Goal: Feedback & Contribution: Contribute content

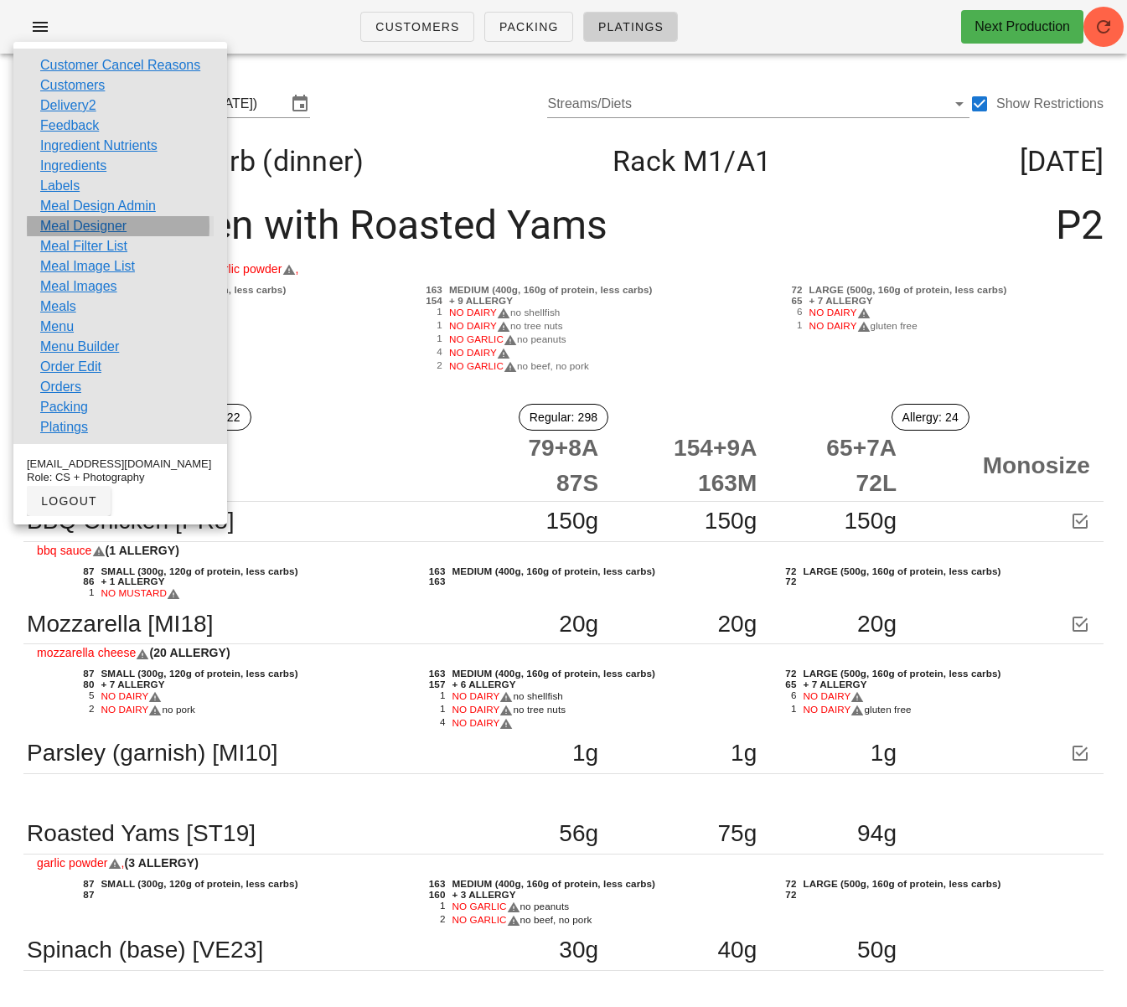
click at [92, 225] on link "Meal Designer" at bounding box center [83, 226] width 86 height 20
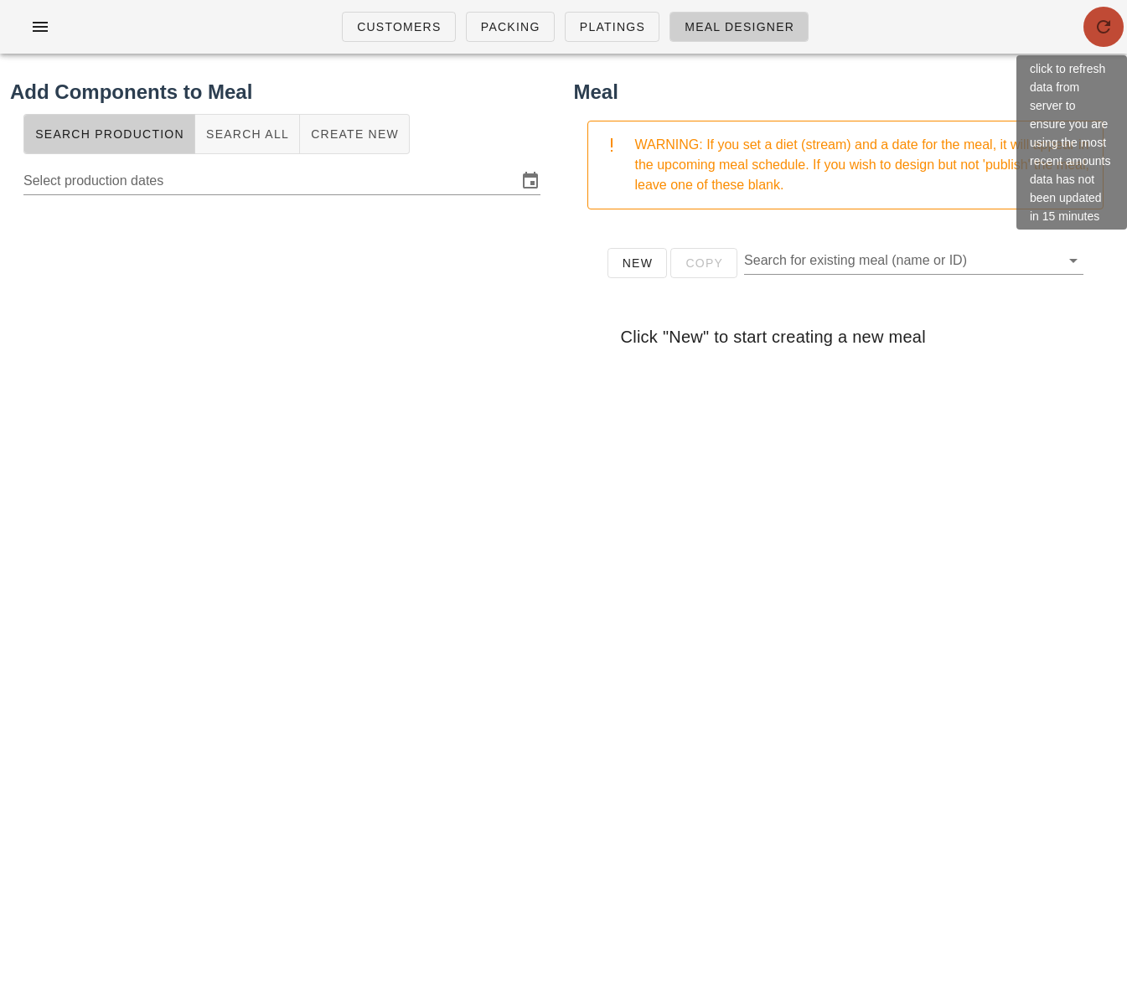
click at [1097, 26] on icon "button" at bounding box center [1104, 27] width 20 height 20
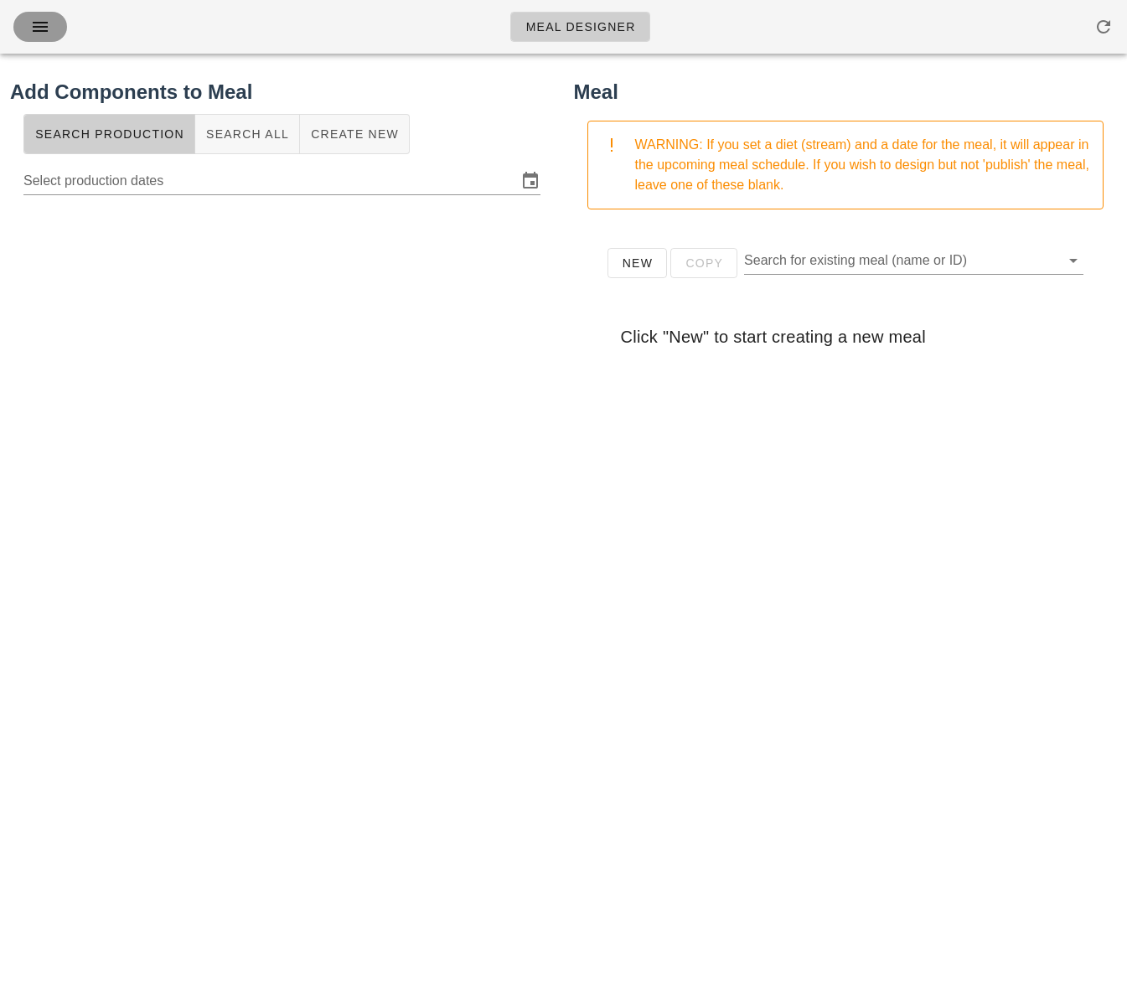
click at [42, 27] on icon "button" at bounding box center [40, 27] width 20 height 20
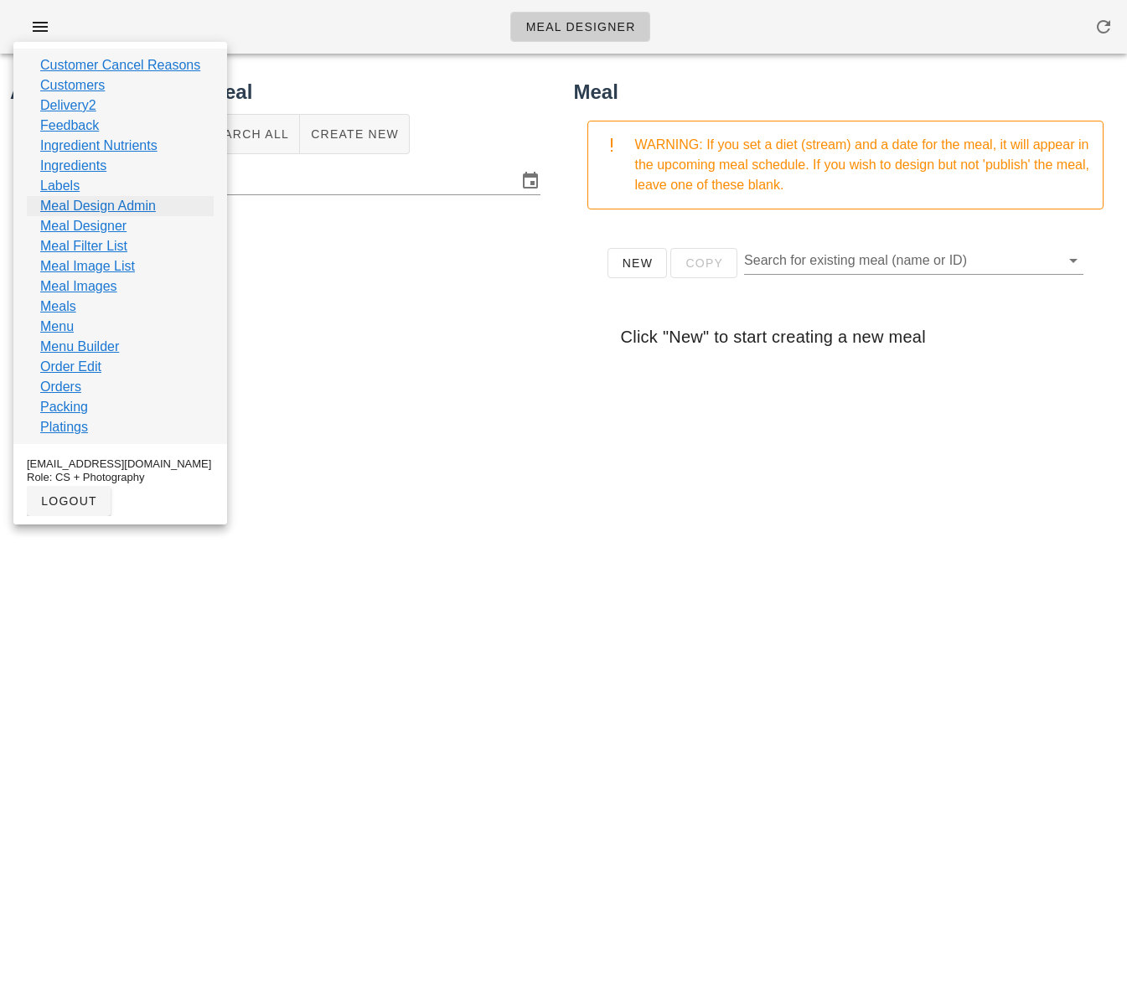
click at [133, 208] on link "Meal Design Admin" at bounding box center [98, 206] width 116 height 20
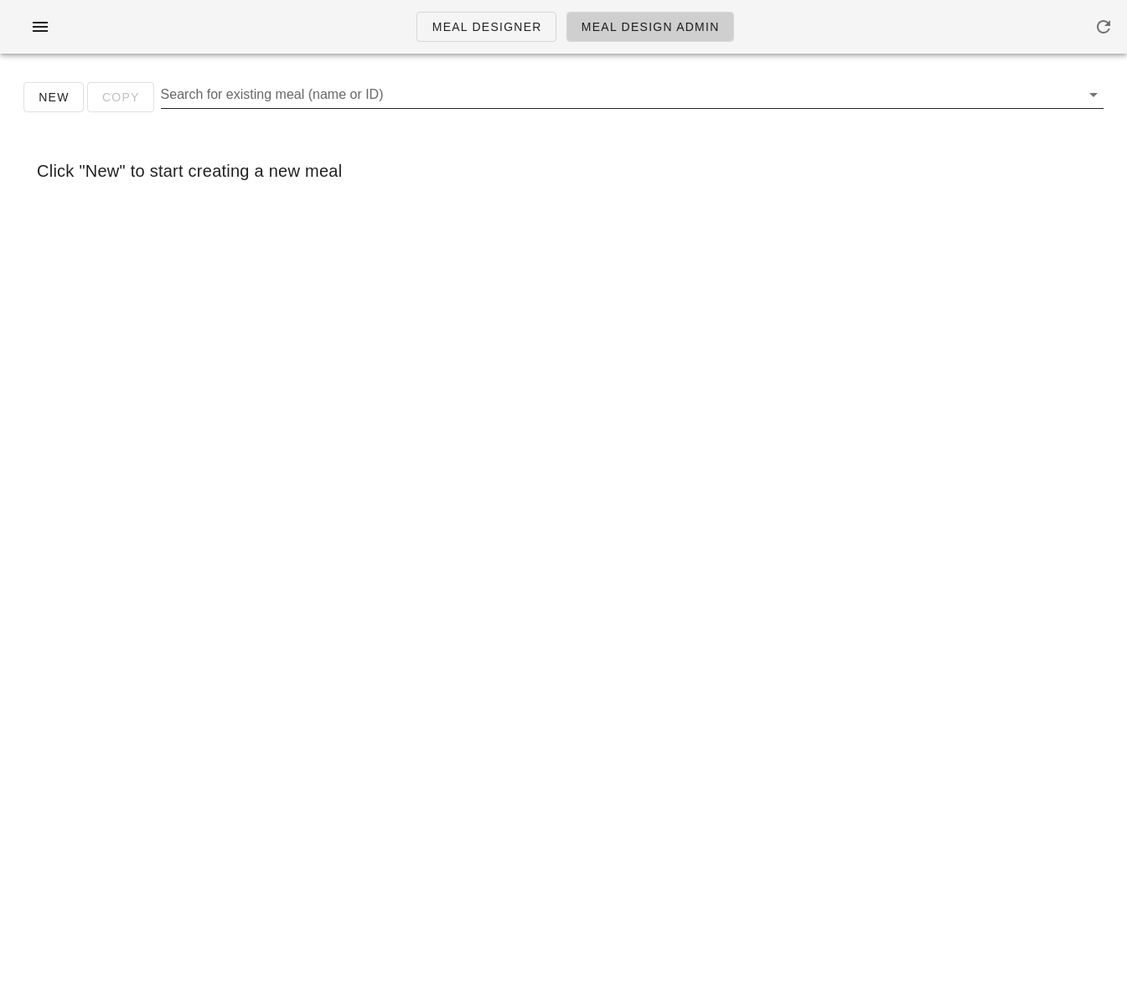
click at [353, 92] on input "Search for existing meal (name or ID)" at bounding box center [619, 94] width 916 height 27
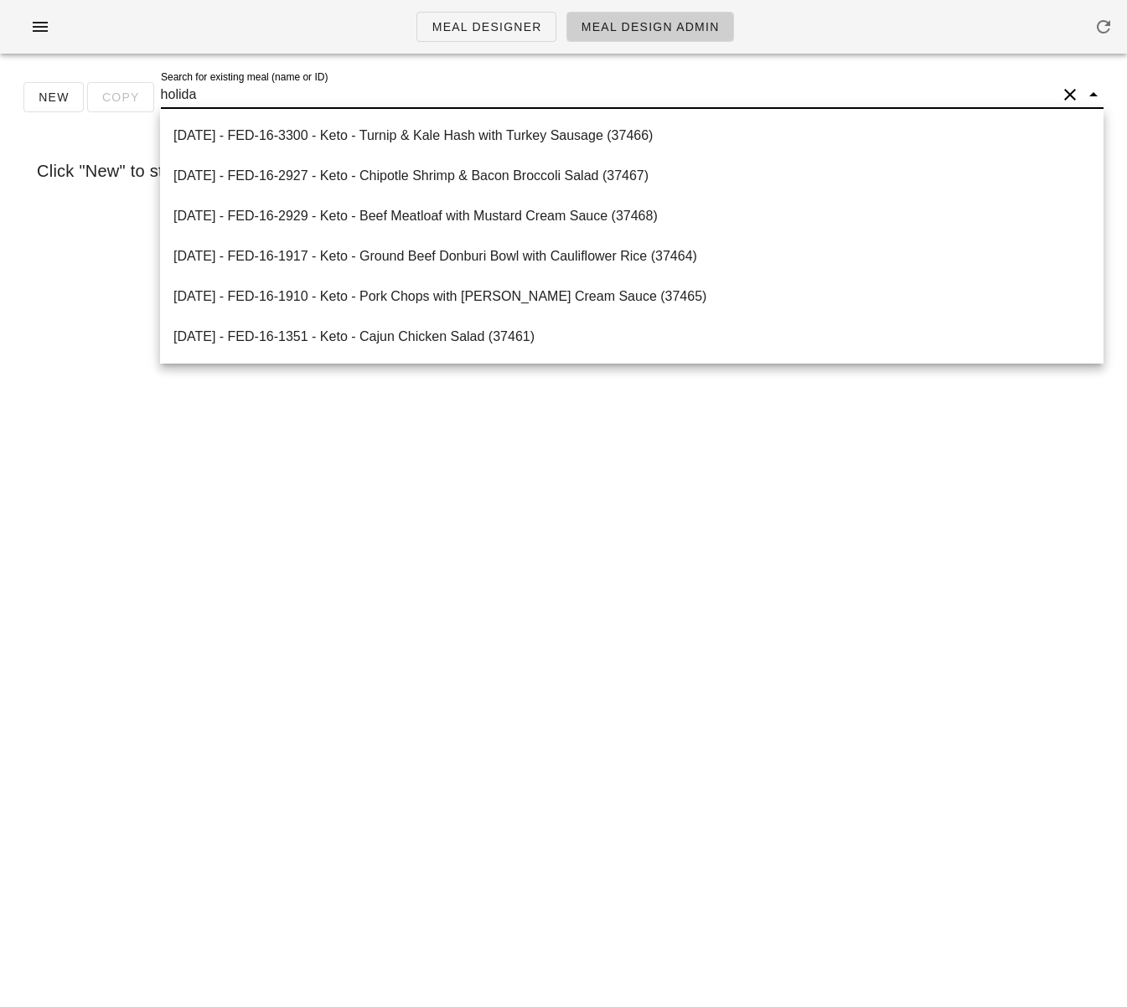
type input "holiday"
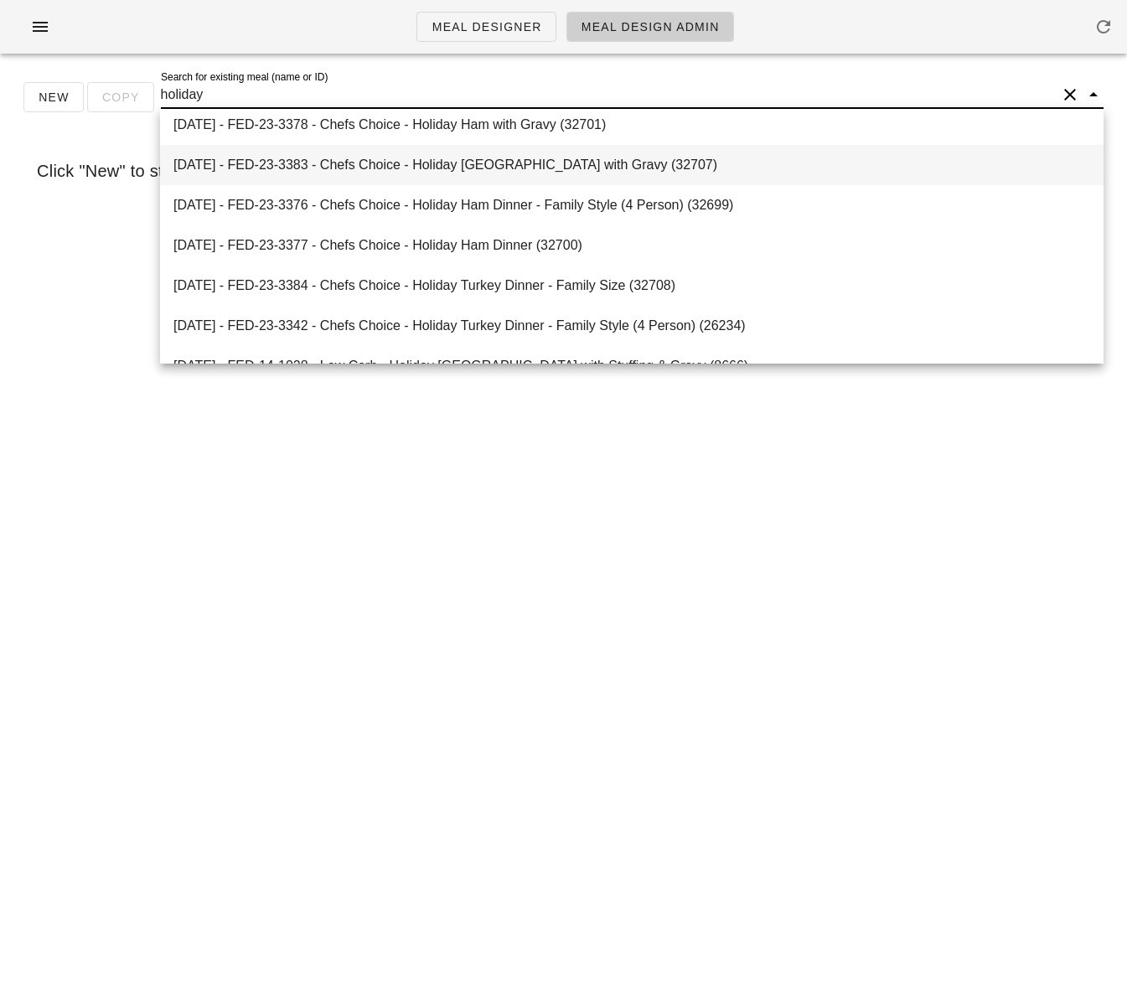
scroll to position [94, 0]
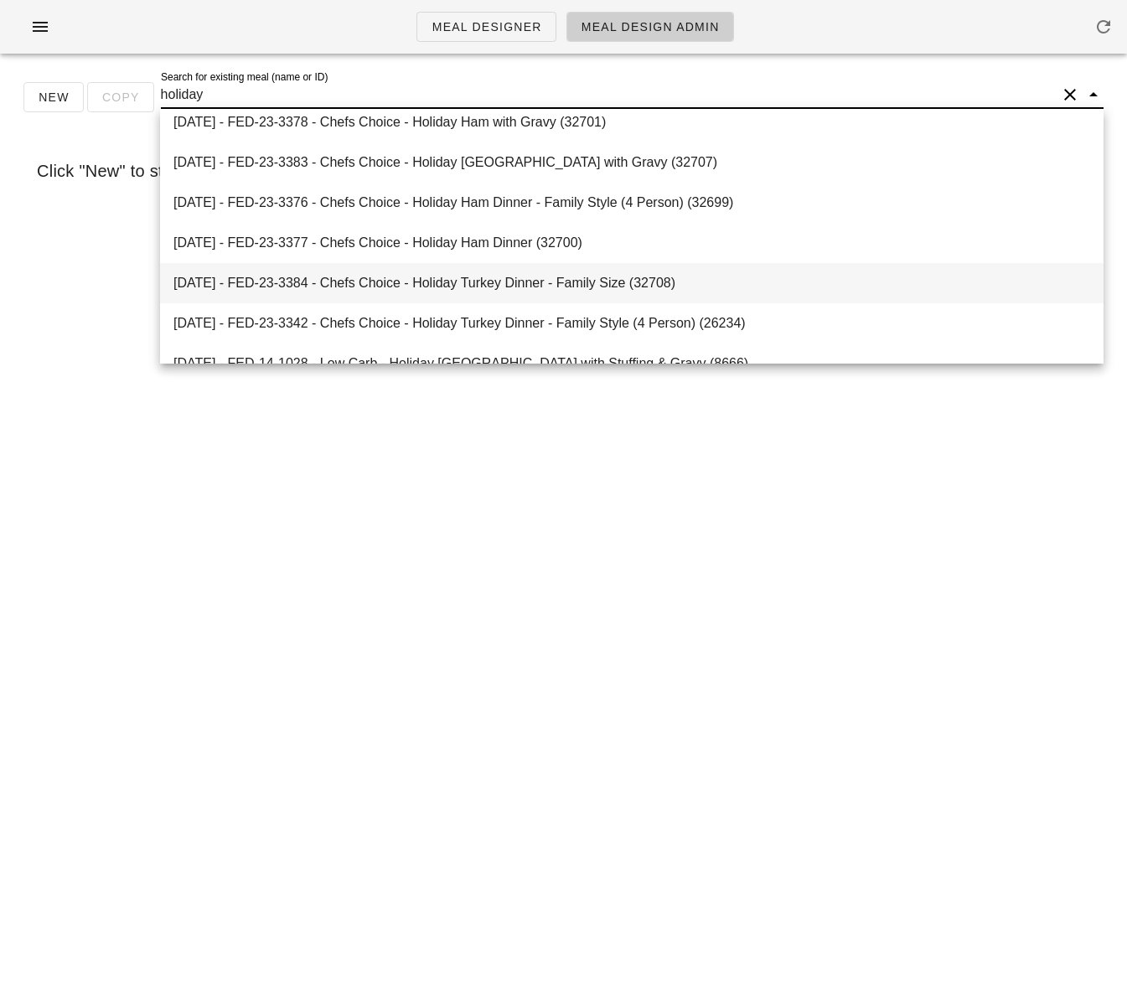
click at [381, 282] on div "2024-12-22 - FED-23-3384 - Chefs Choice - Holiday Turkey Dinner - Family Size (…" at bounding box center [631, 283] width 917 height 16
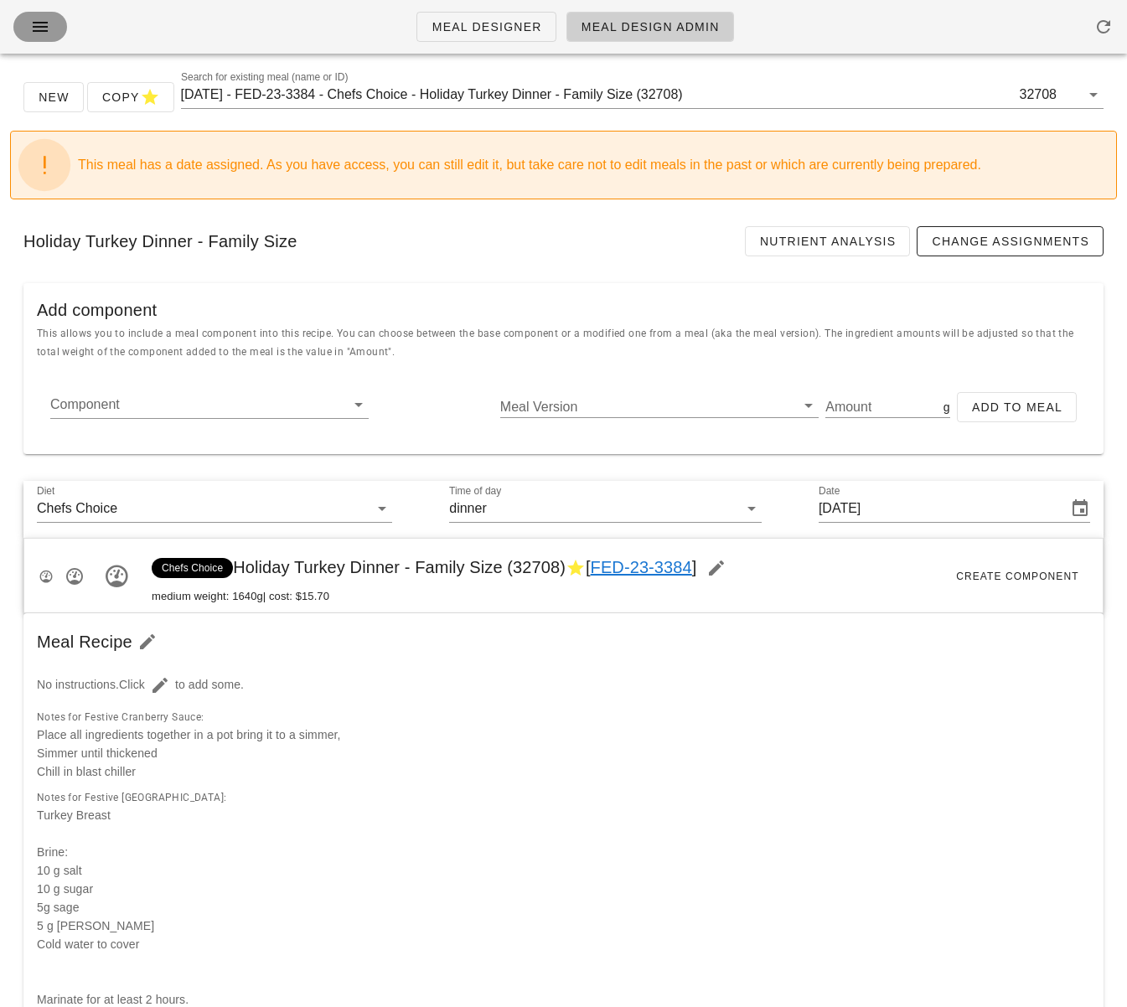
click at [40, 24] on icon "button" at bounding box center [40, 27] width 20 height 20
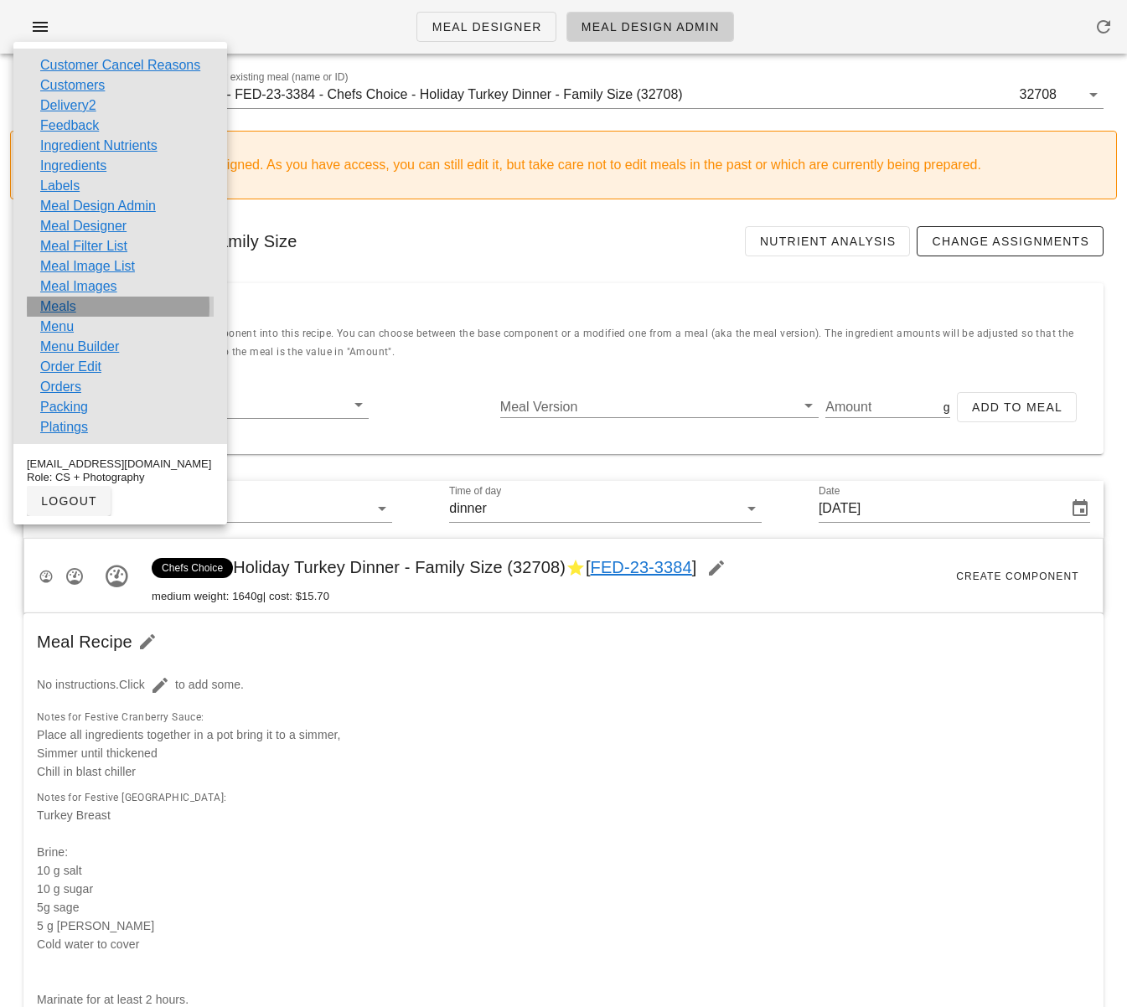
click at [77, 306] on div "Meals" at bounding box center [120, 307] width 187 height 20
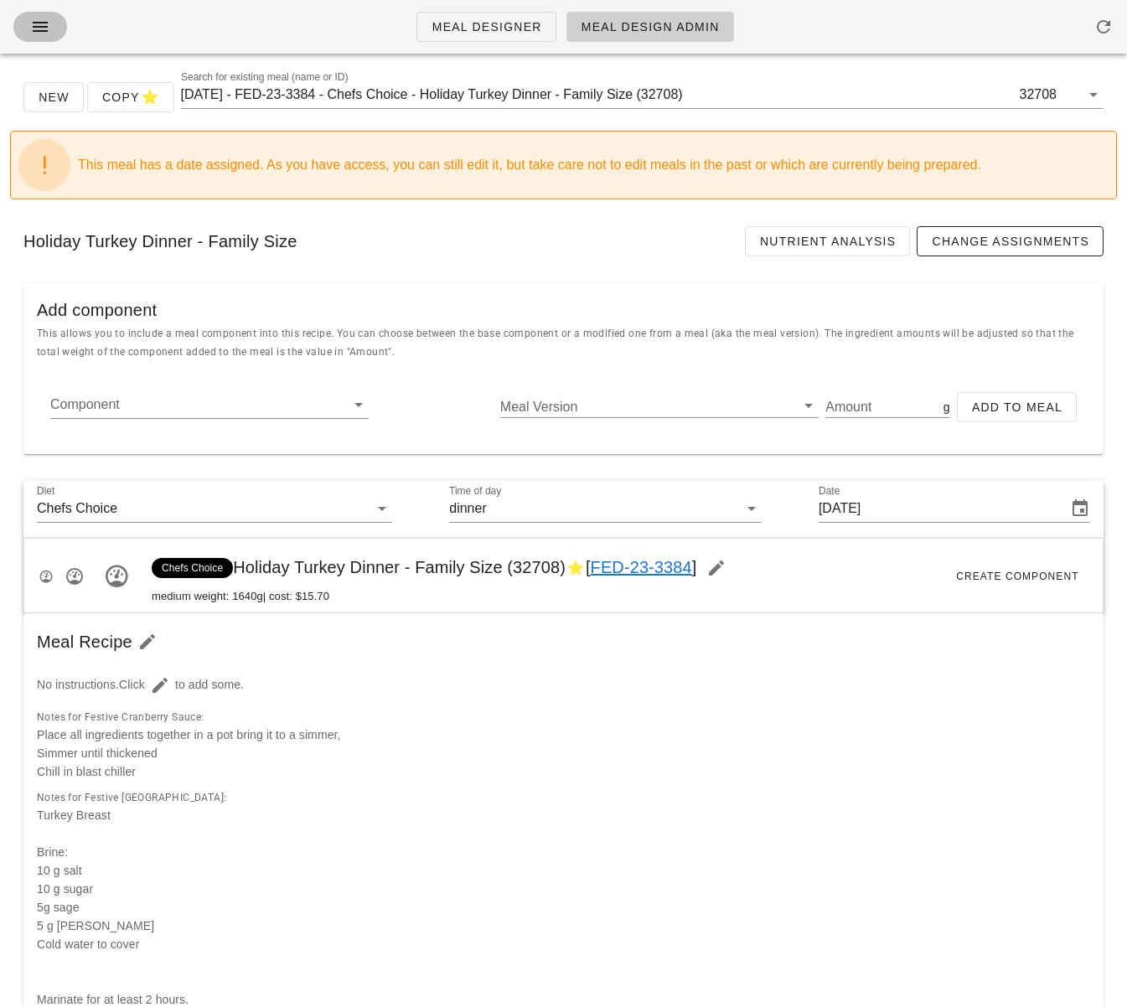
click at [33, 22] on icon "button" at bounding box center [40, 27] width 20 height 20
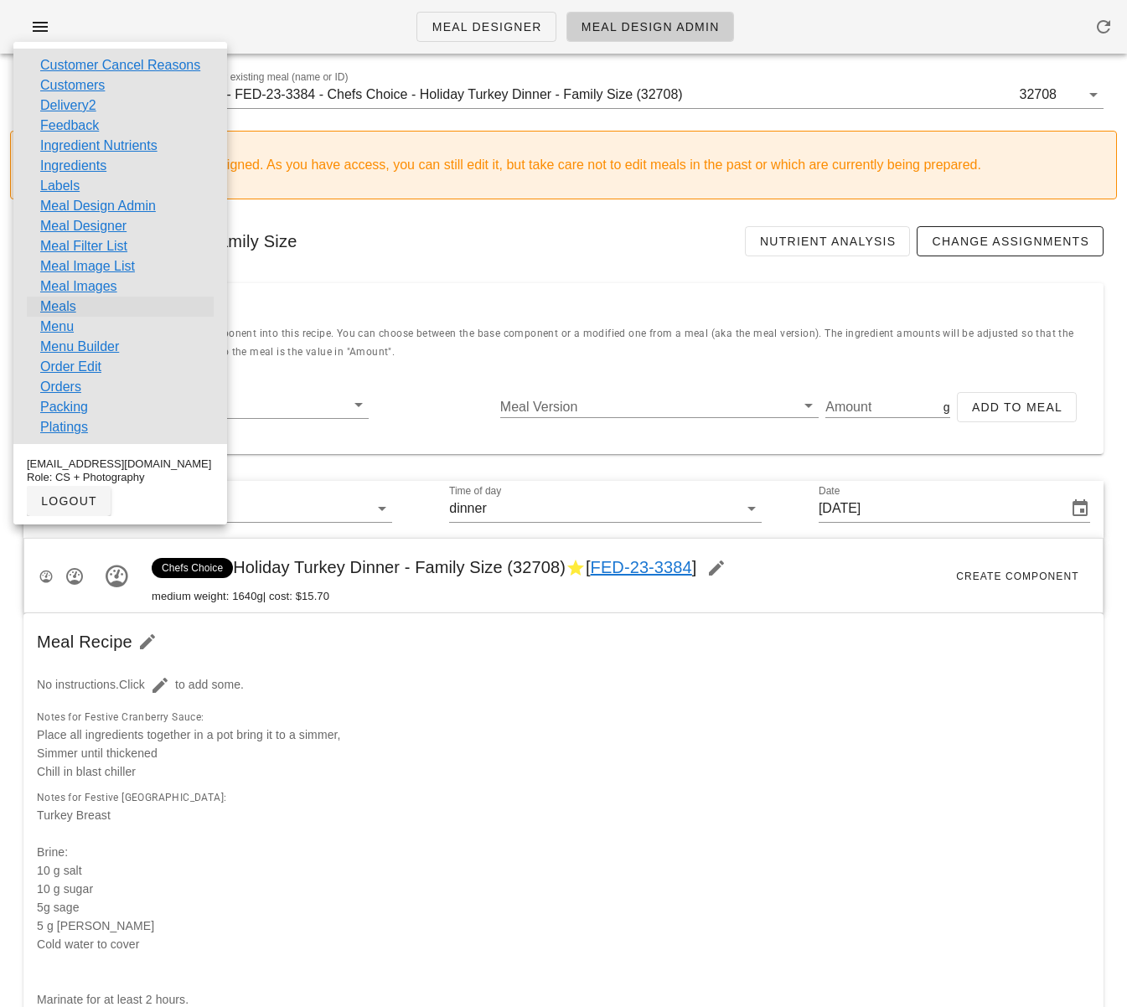
click at [73, 306] on link "Meals" at bounding box center [58, 307] width 36 height 20
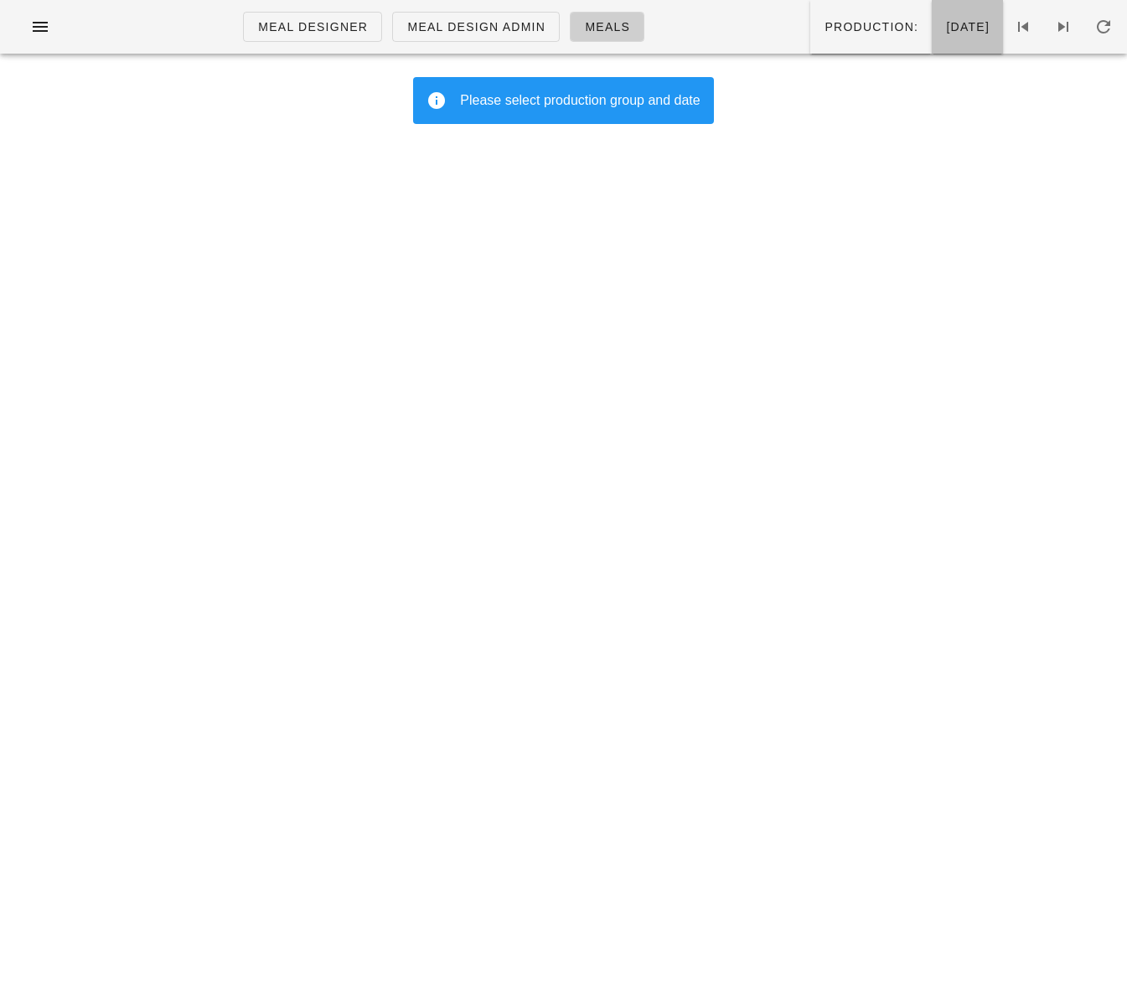
click at [932, 40] on button "[DATE]" at bounding box center [967, 27] width 71 height 54
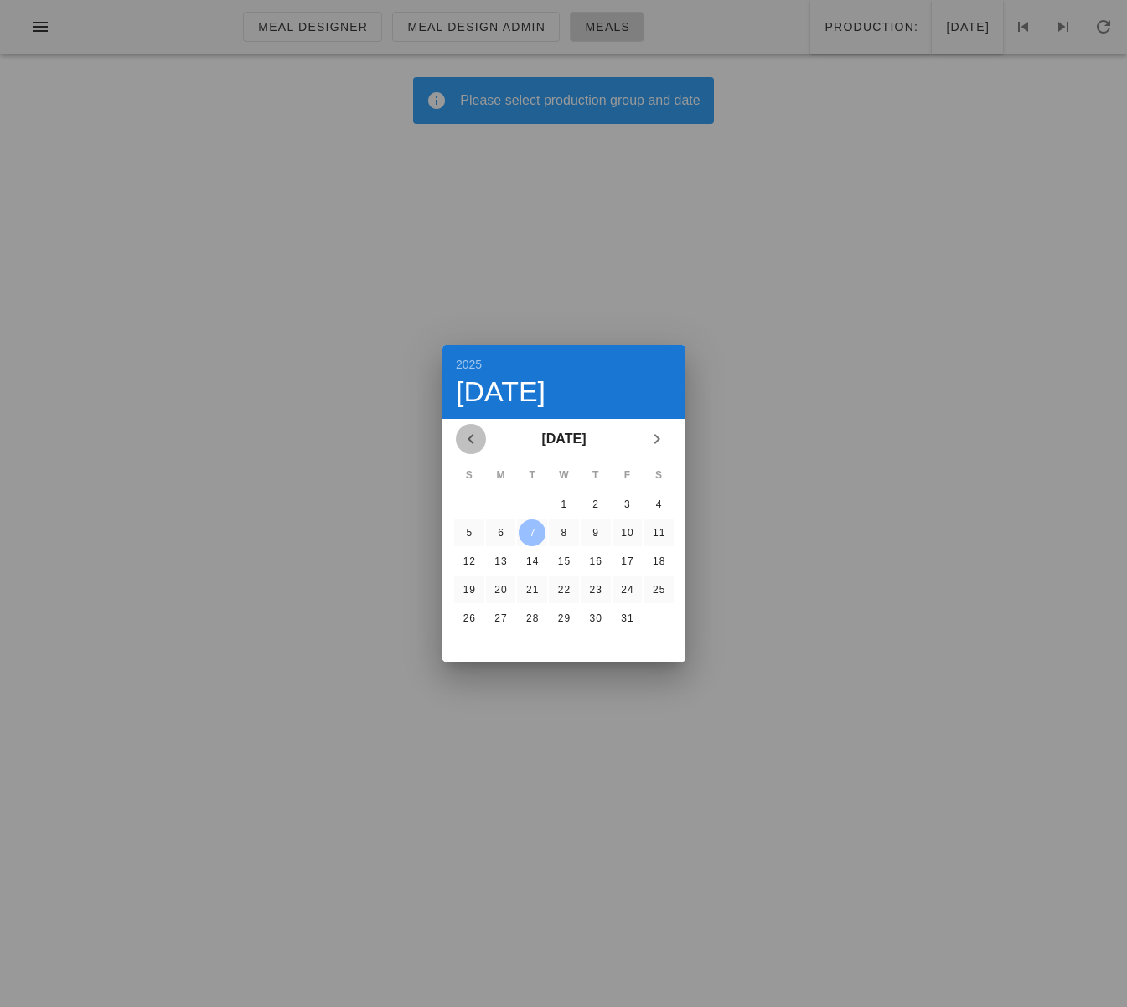
click at [468, 437] on icon "Previous month" at bounding box center [471, 439] width 20 height 20
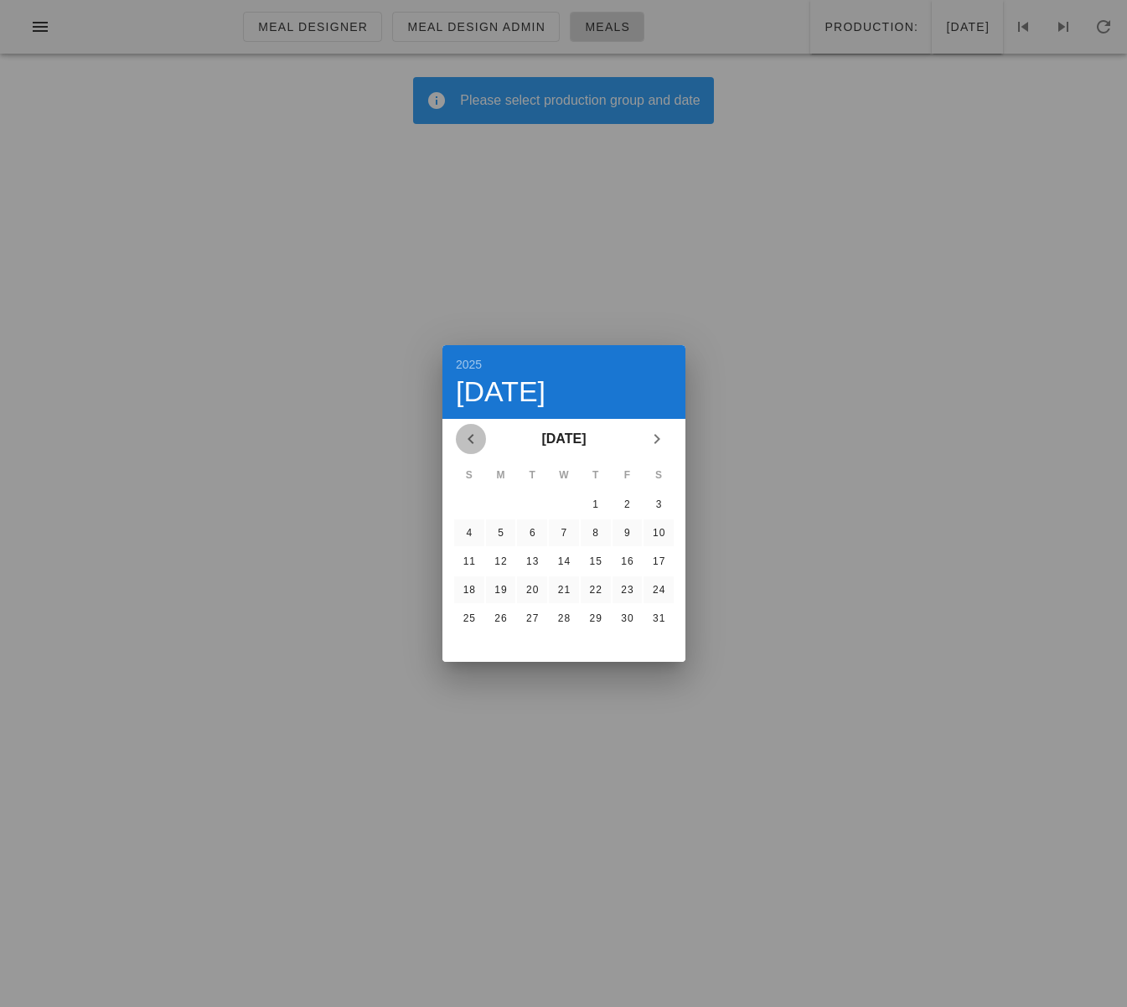
click at [468, 437] on icon "Previous month" at bounding box center [471, 439] width 20 height 20
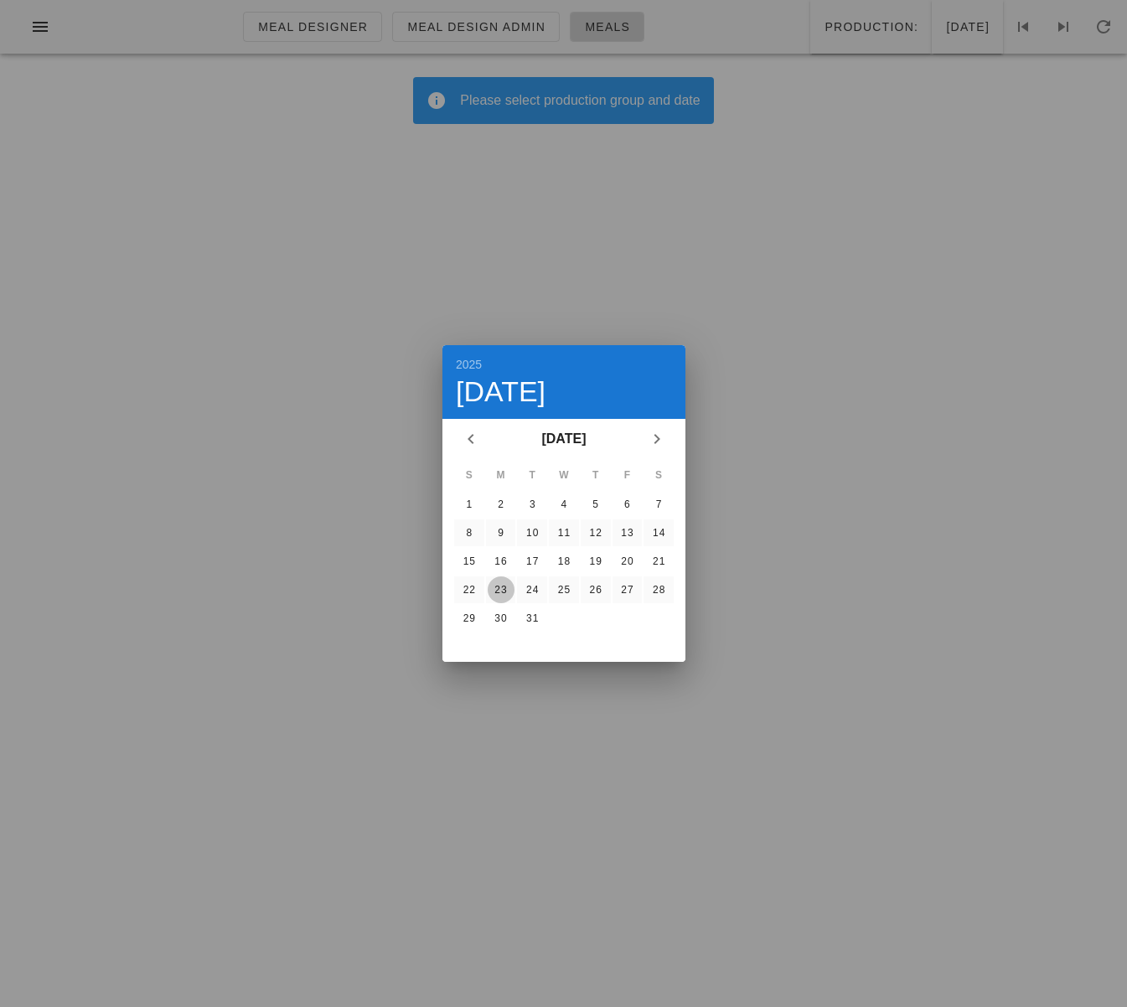
click at [497, 584] on div "23" at bounding box center [500, 590] width 27 height 12
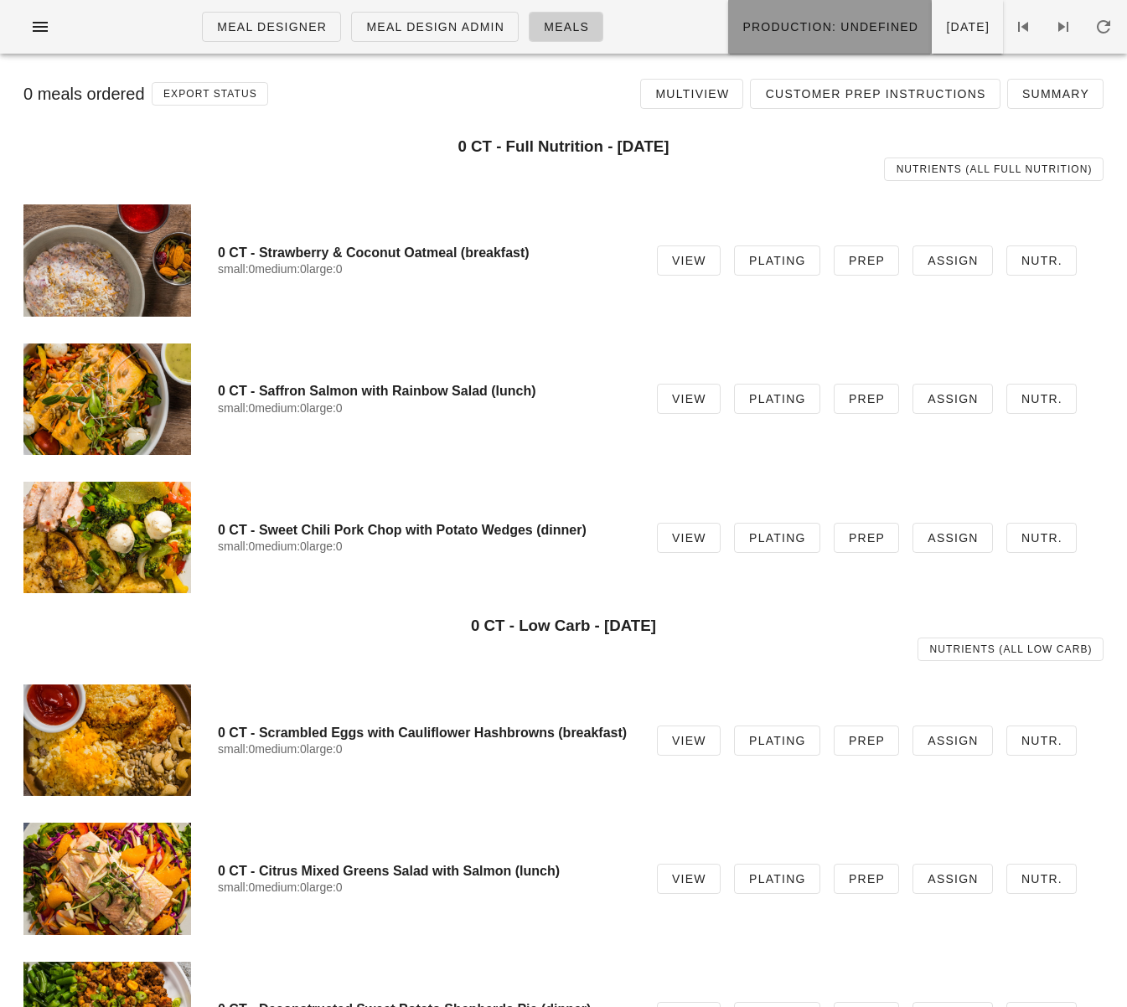
click at [791, 29] on span "Production: undefined" at bounding box center [830, 26] width 177 height 13
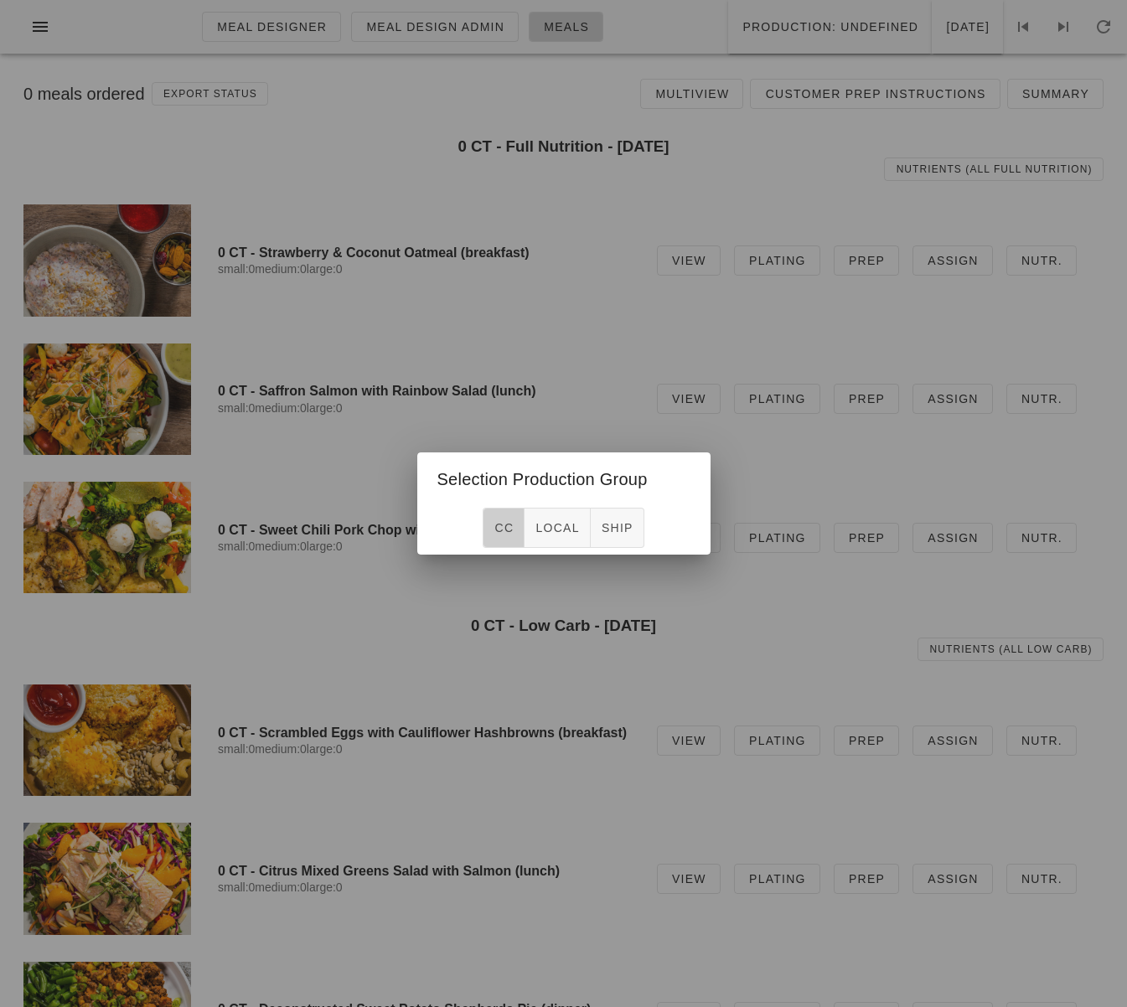
click at [507, 530] on span "CC" at bounding box center [504, 527] width 20 height 13
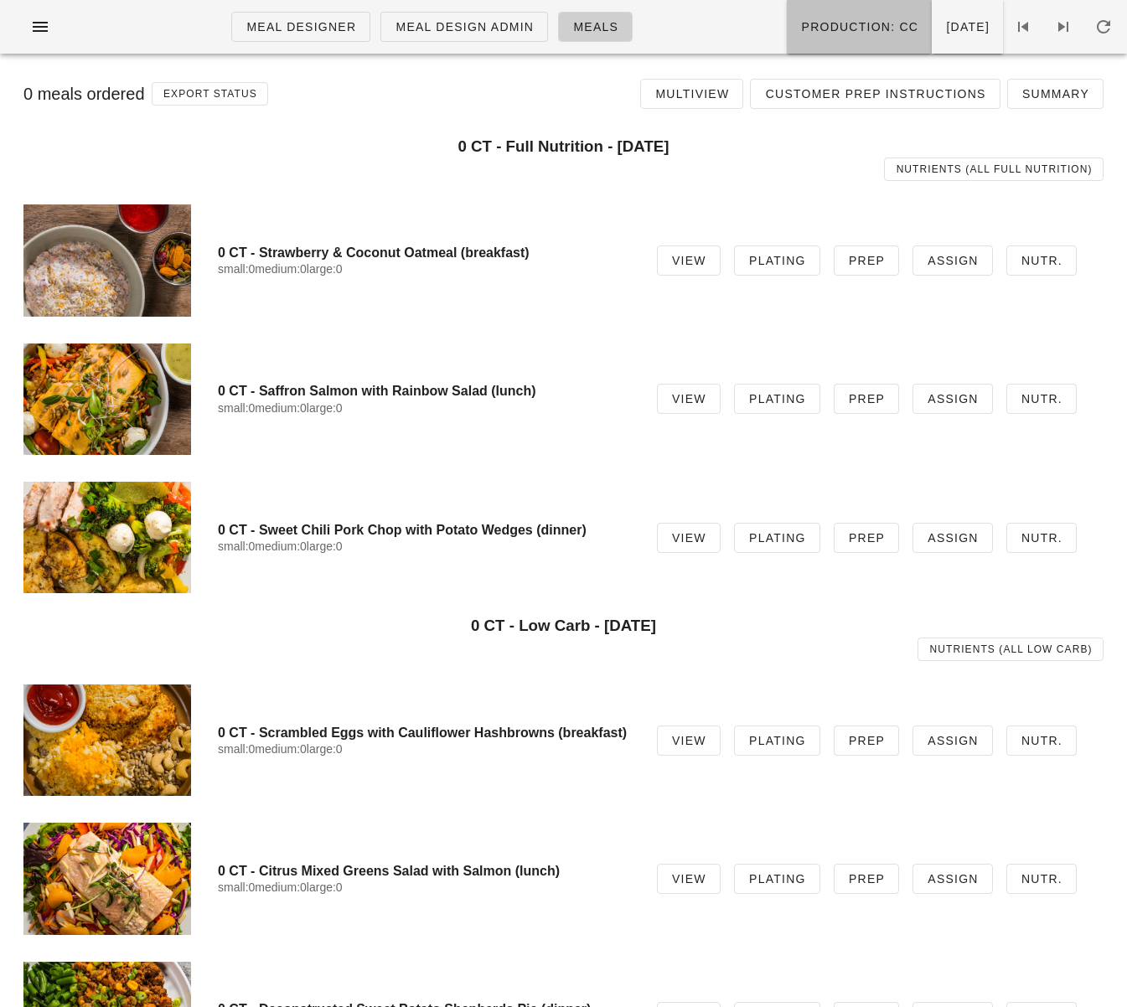
click at [800, 24] on span "Production: CC" at bounding box center [859, 26] width 118 height 13
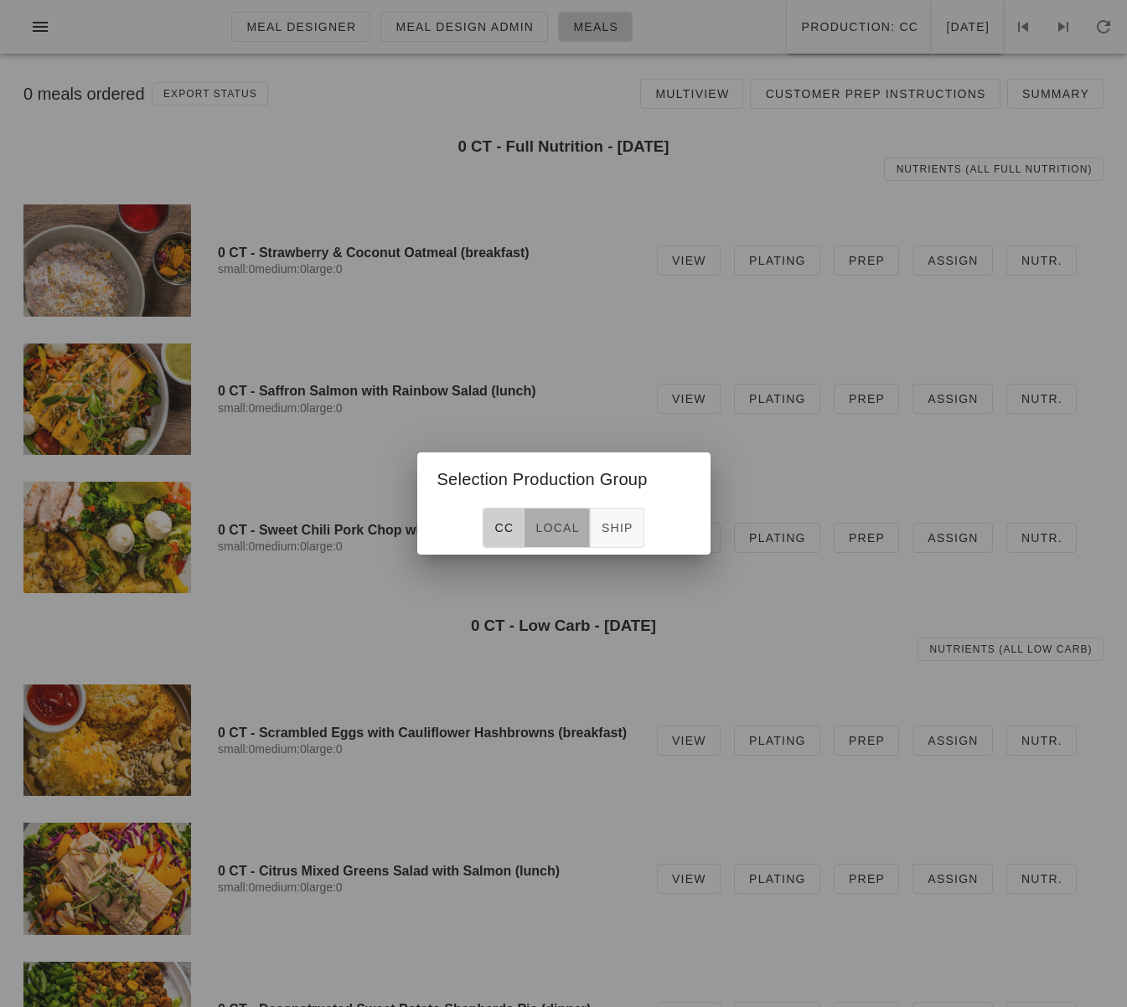
click at [556, 523] on span "local" at bounding box center [557, 527] width 44 height 13
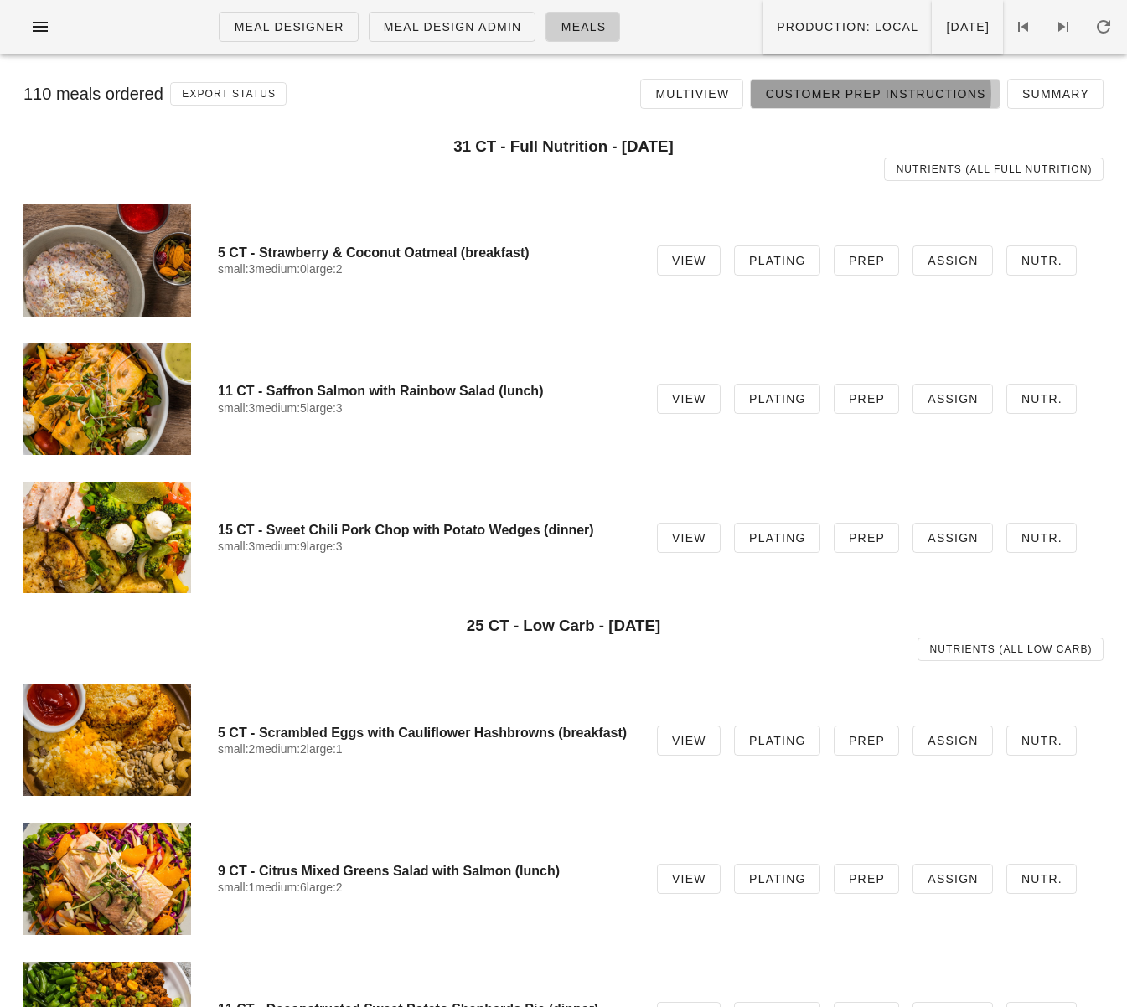
click at [867, 100] on span "Customer Prep Instructions" at bounding box center [874, 93] width 221 height 13
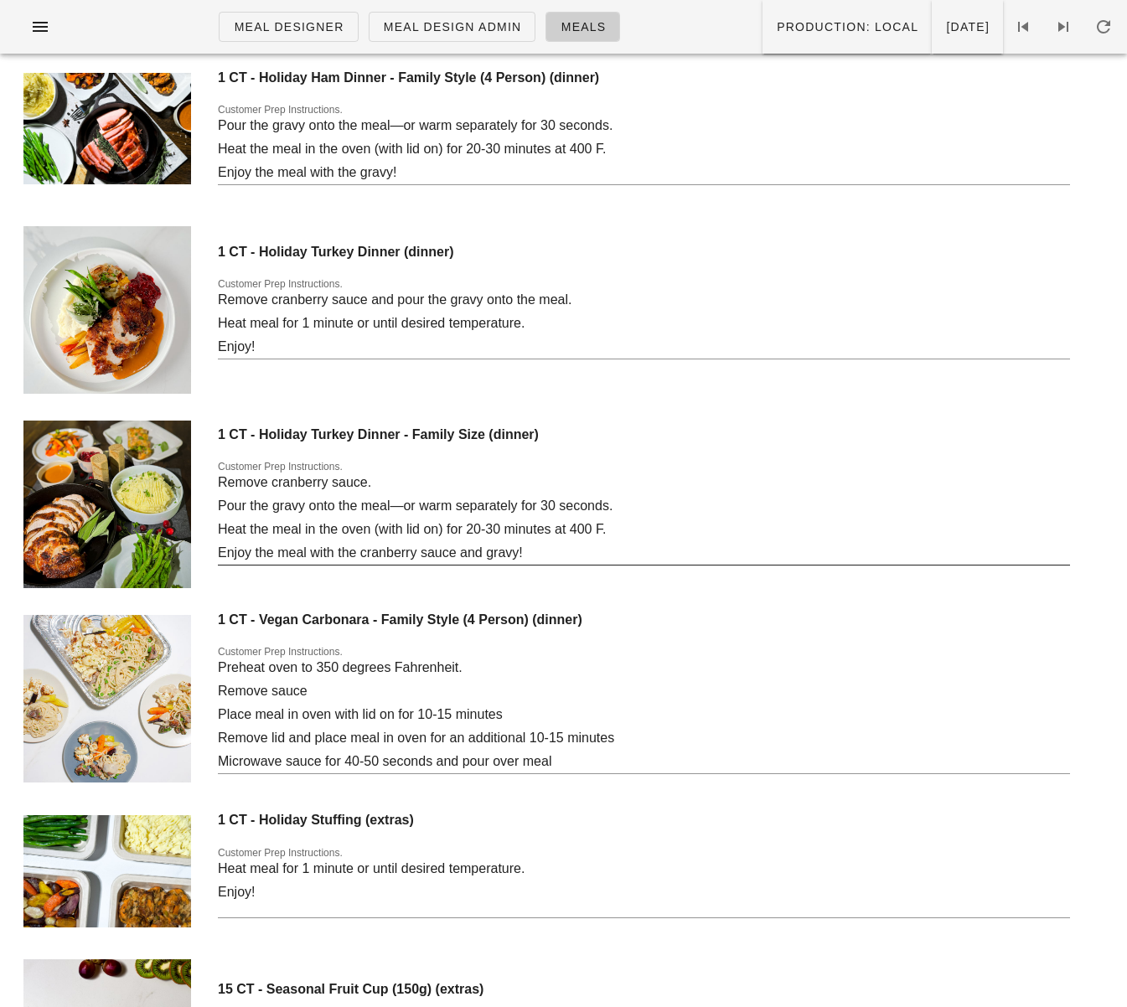
scroll to position [4202, 0]
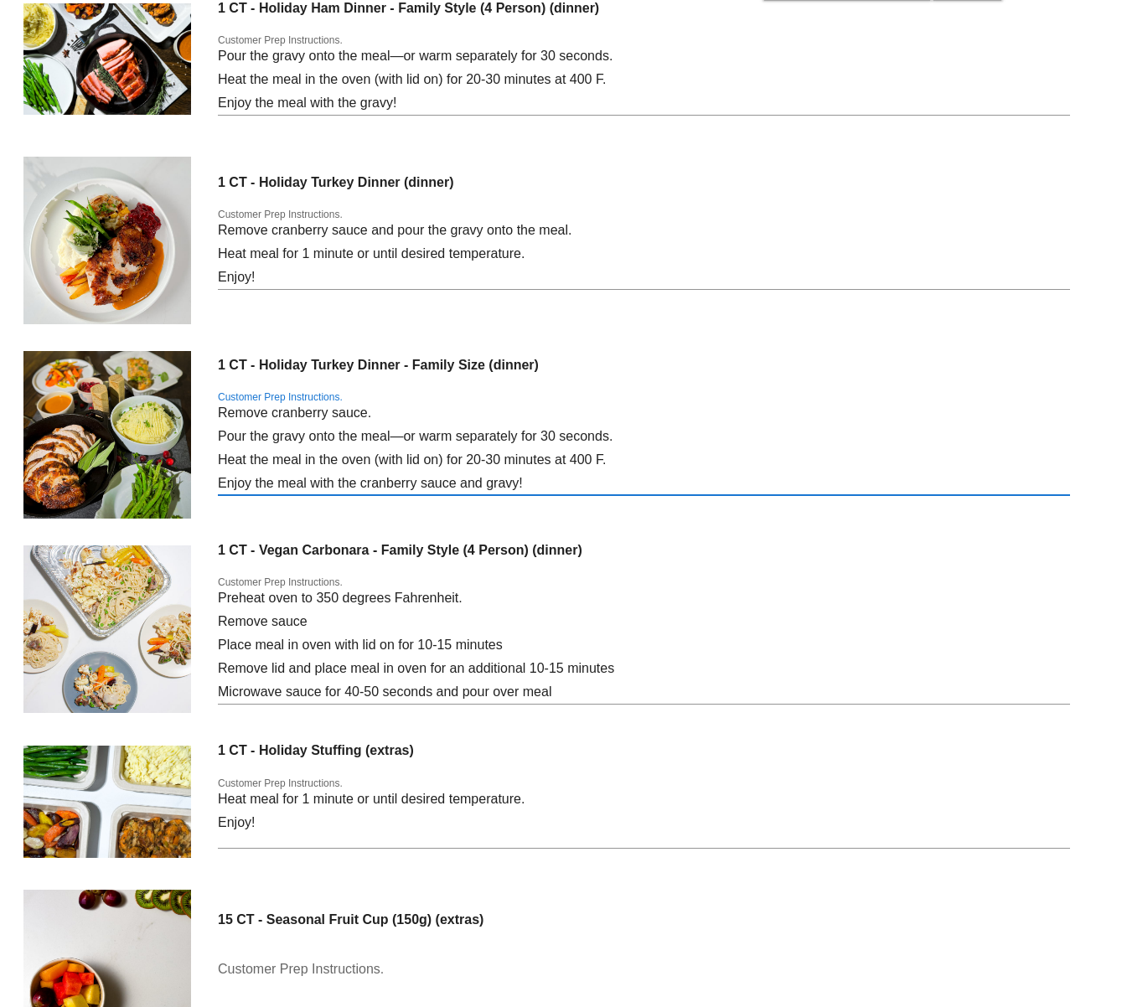
drag, startPoint x: 553, startPoint y: 485, endPoint x: 208, endPoint y: 421, distance: 351.2
click at [210, 421] on div "1 CT - Holiday Turkey Dinner - Family Size (dinner) Customer Prep Instructions.…" at bounding box center [563, 435] width 1107 height 194
click at [585, 328] on div "1 CT - Holiday Turkey Dinner (dinner) Customer Prep Instructions. Remove cranbe…" at bounding box center [563, 240] width 1107 height 194
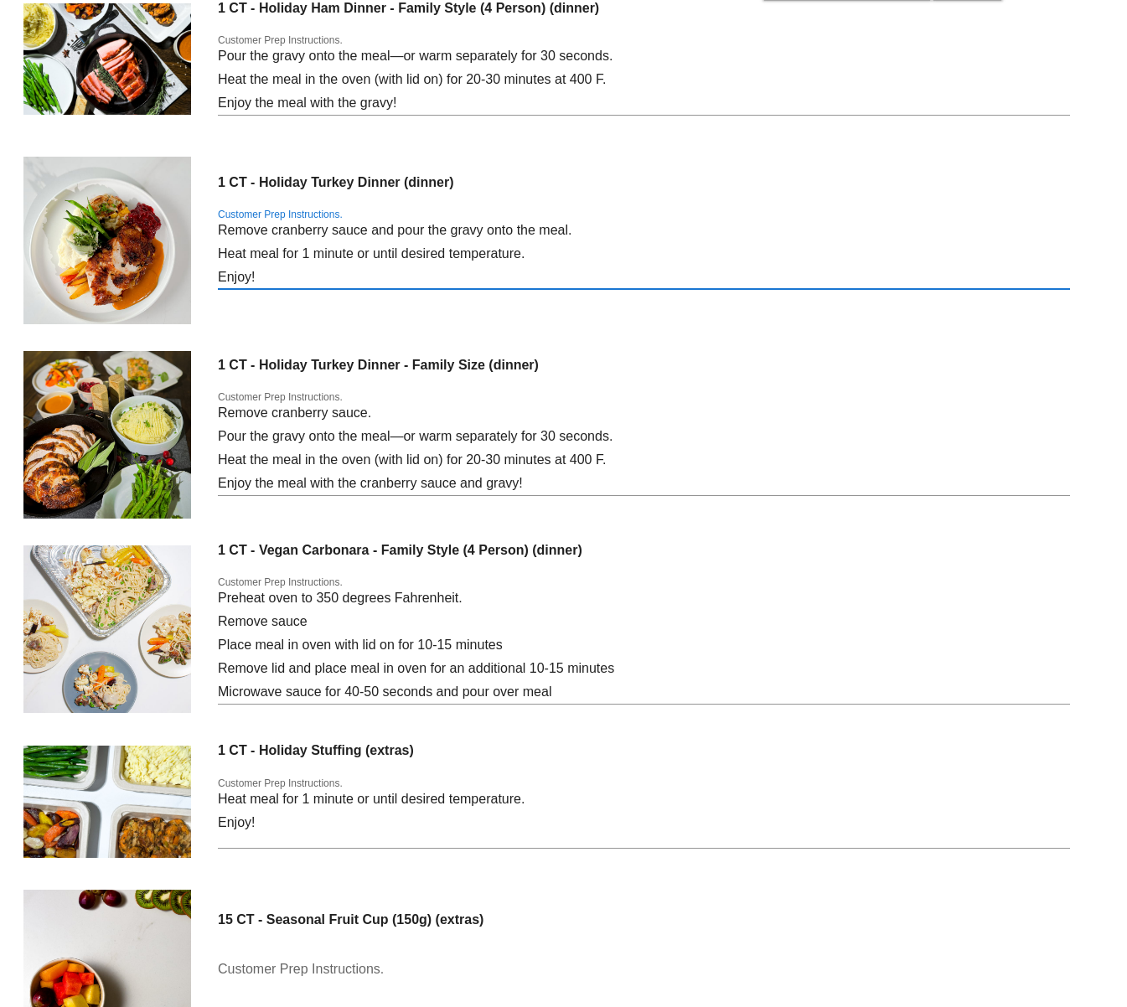
drag, startPoint x: 283, startPoint y: 277, endPoint x: 206, endPoint y: 231, distance: 89.8
click at [205, 229] on div "1 CT - Holiday Turkey Dinner (dinner) Customer Prep Instructions. Remove cranbe…" at bounding box center [563, 240] width 1107 height 194
click at [542, 215] on div "Customer Prep Instructions. Remove cranberry sauce and pour the gravy onto the …" at bounding box center [644, 258] width 852 height 99
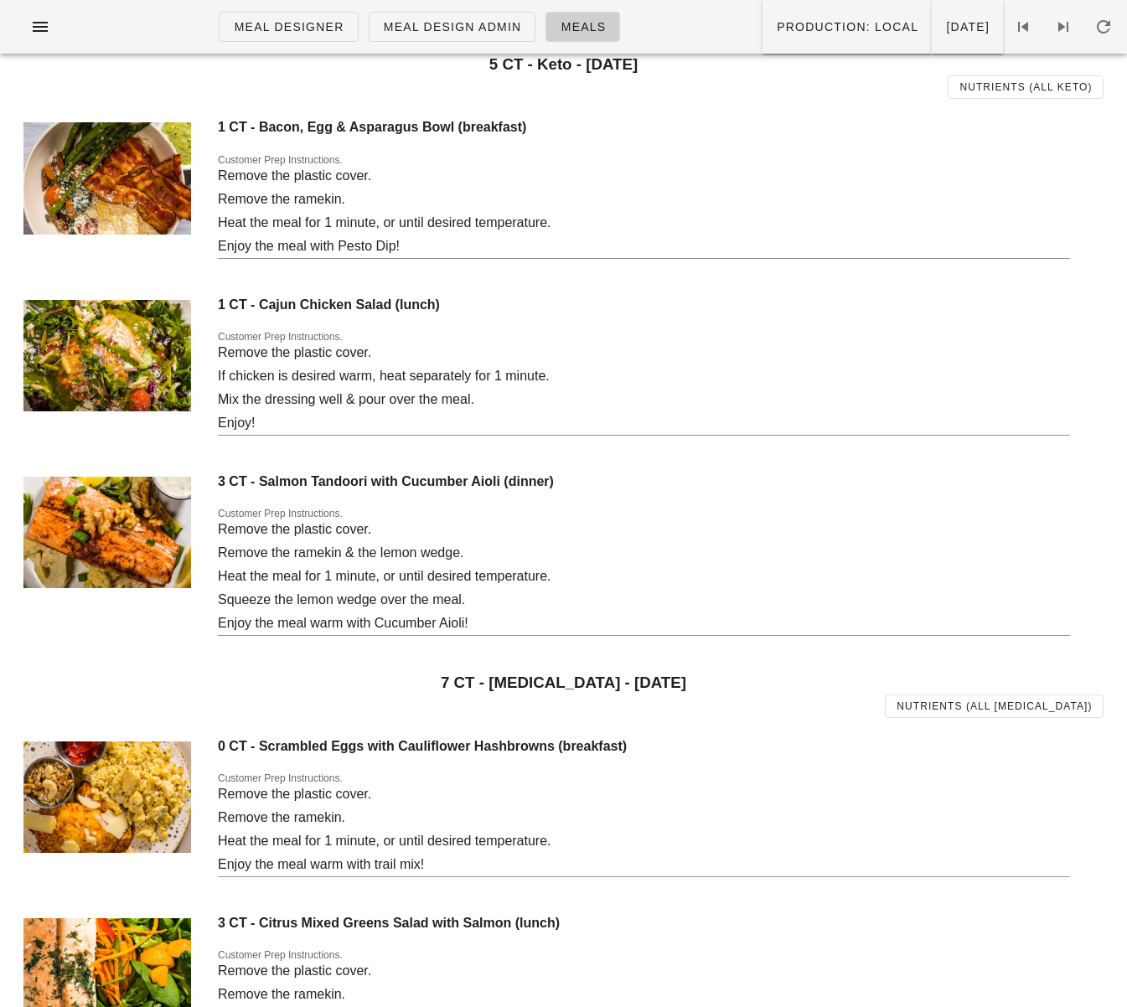
scroll to position [1056, 0]
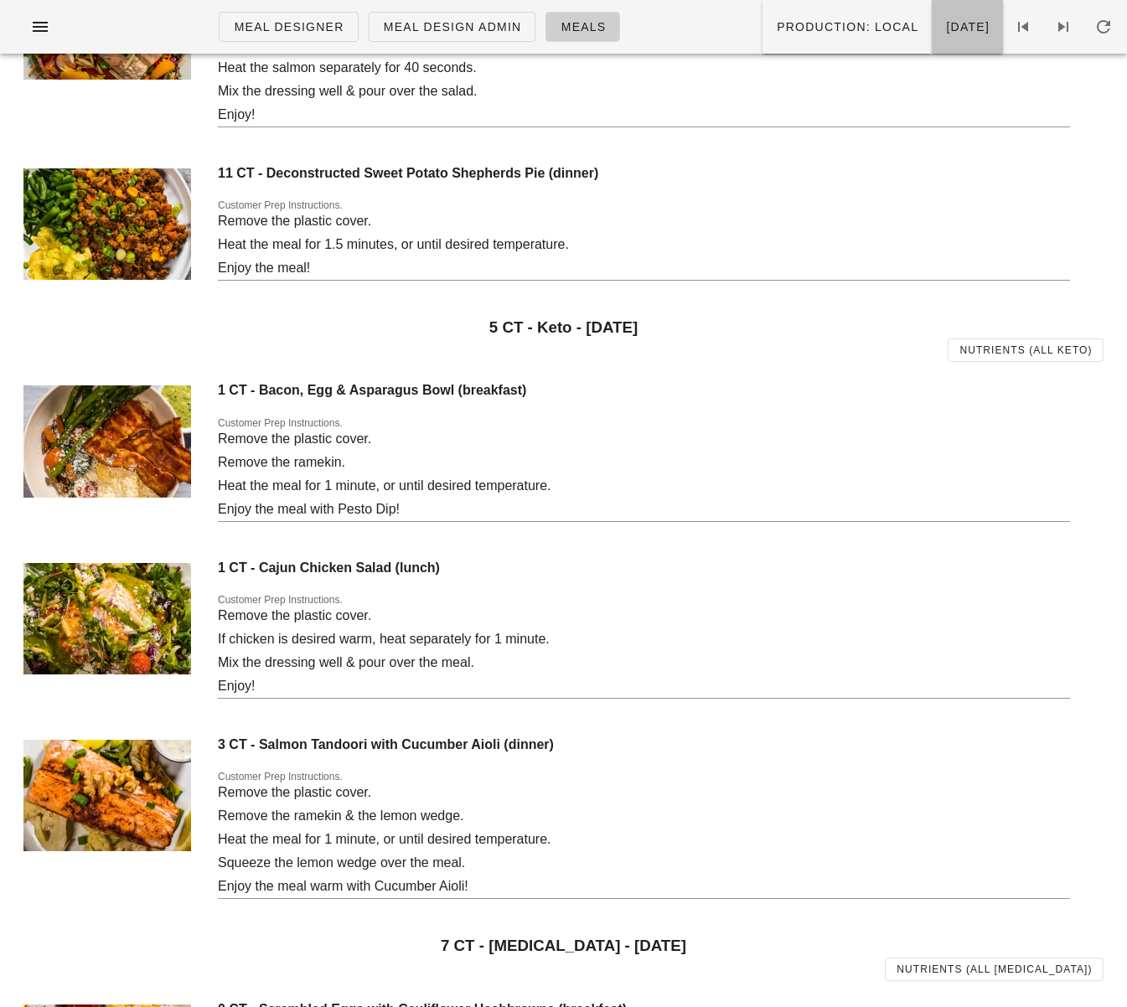
click at [932, 40] on button "Monday Dec 23" at bounding box center [967, 27] width 71 height 54
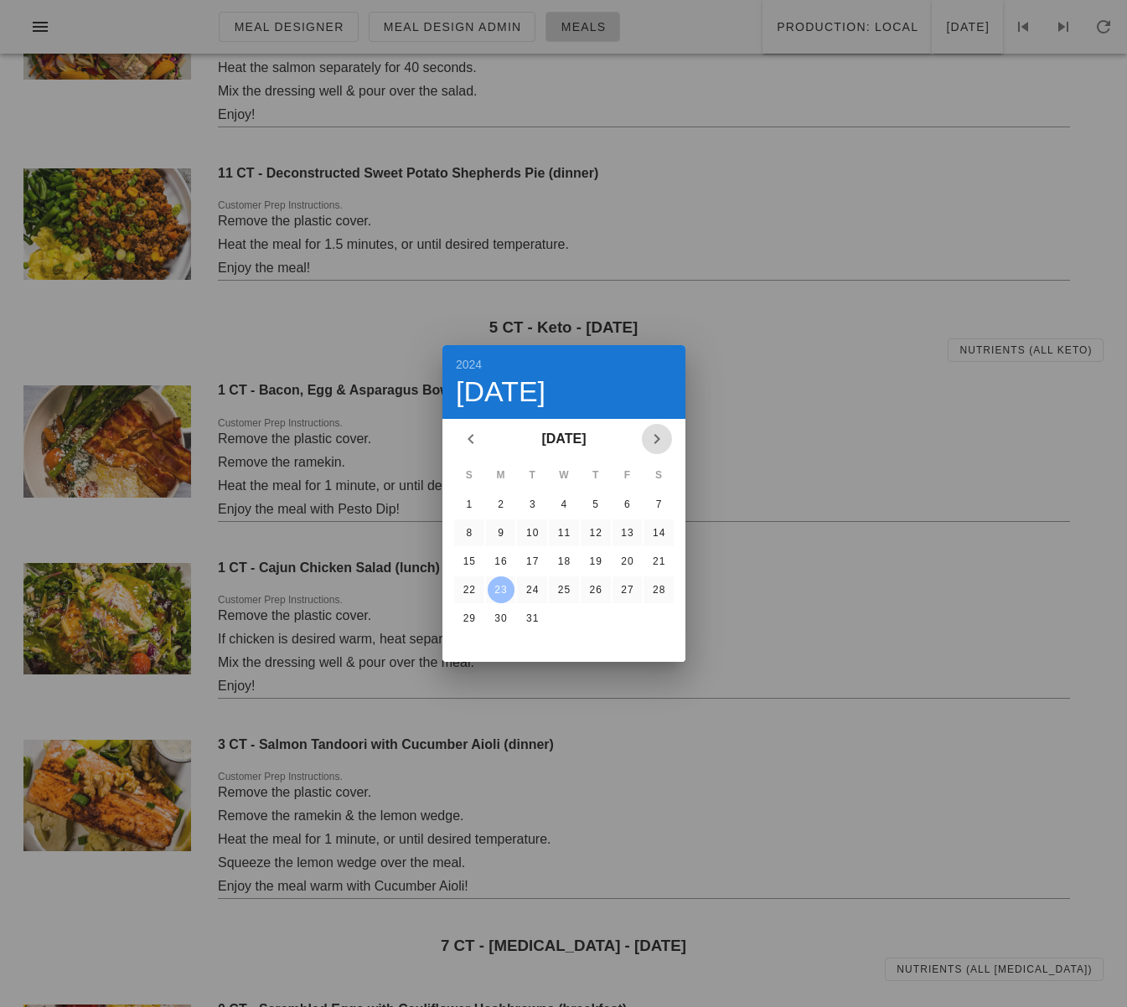
click at [661, 439] on icon "Next month" at bounding box center [657, 439] width 20 height 20
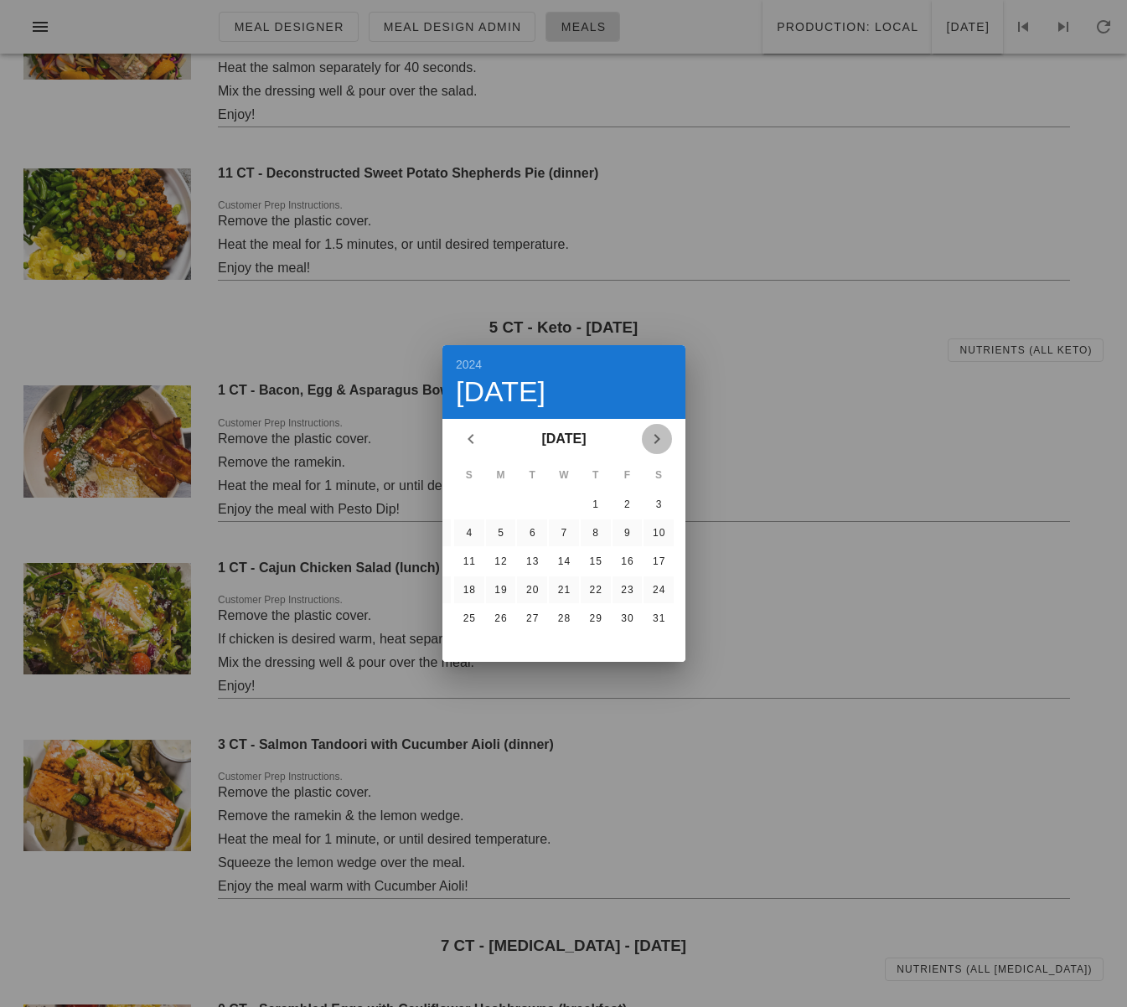
click at [661, 439] on icon "Next month" at bounding box center [657, 439] width 20 height 20
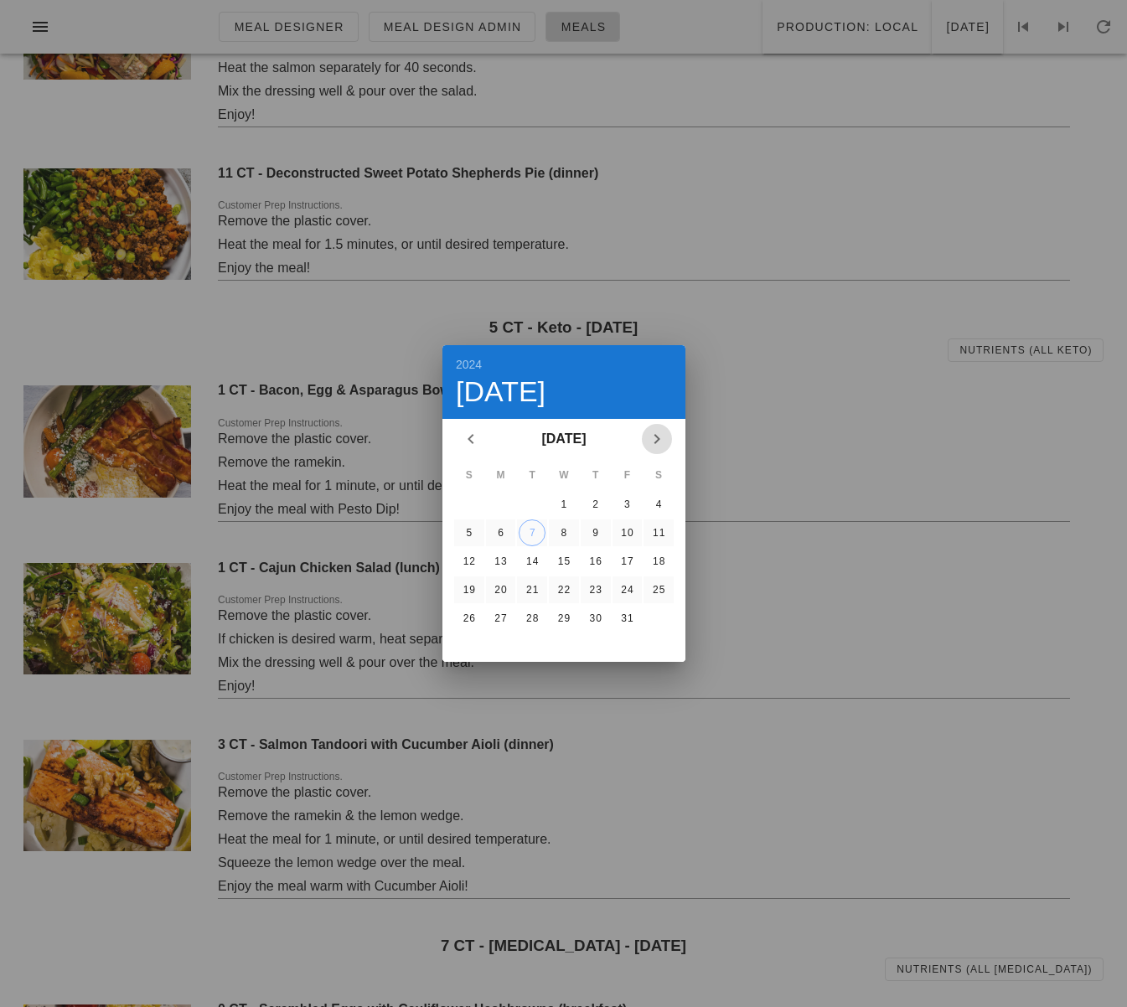
click at [661, 439] on icon "Next month" at bounding box center [657, 439] width 20 height 20
click at [464, 437] on icon "Previous month" at bounding box center [471, 439] width 20 height 20
click at [506, 563] on div "13" at bounding box center [500, 562] width 27 height 12
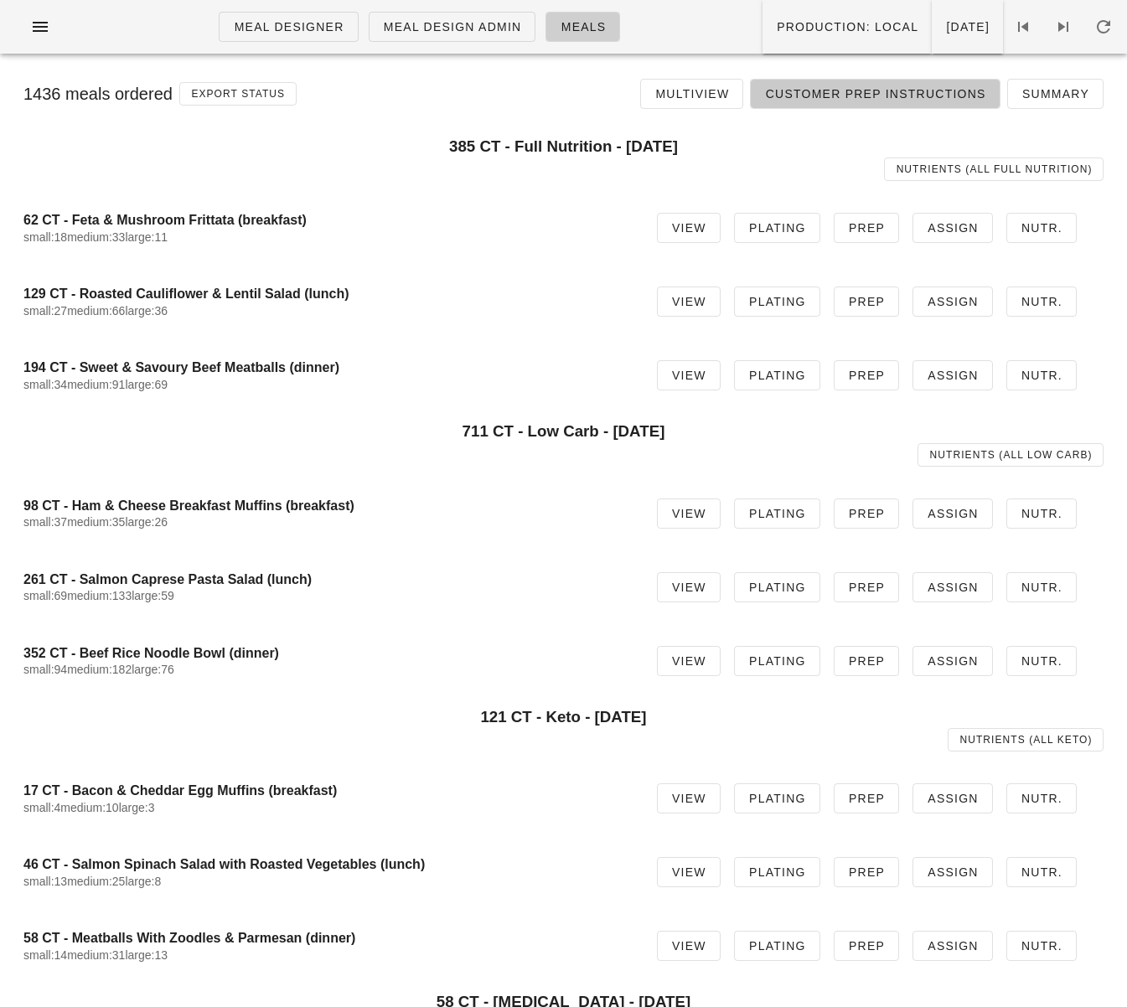
click at [852, 89] on span "Customer Prep Instructions" at bounding box center [874, 93] width 221 height 13
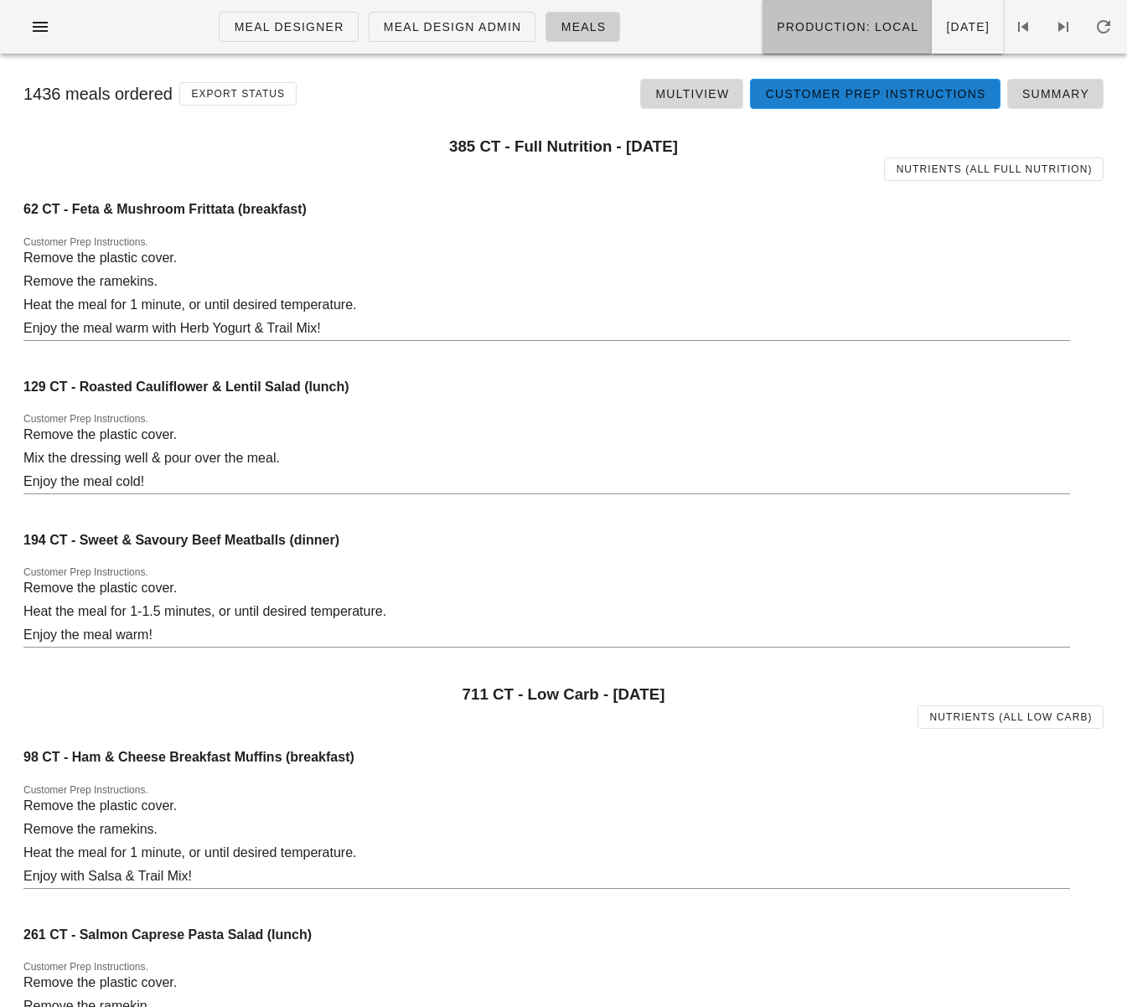
click at [776, 28] on span "Production: local" at bounding box center [847, 26] width 142 height 13
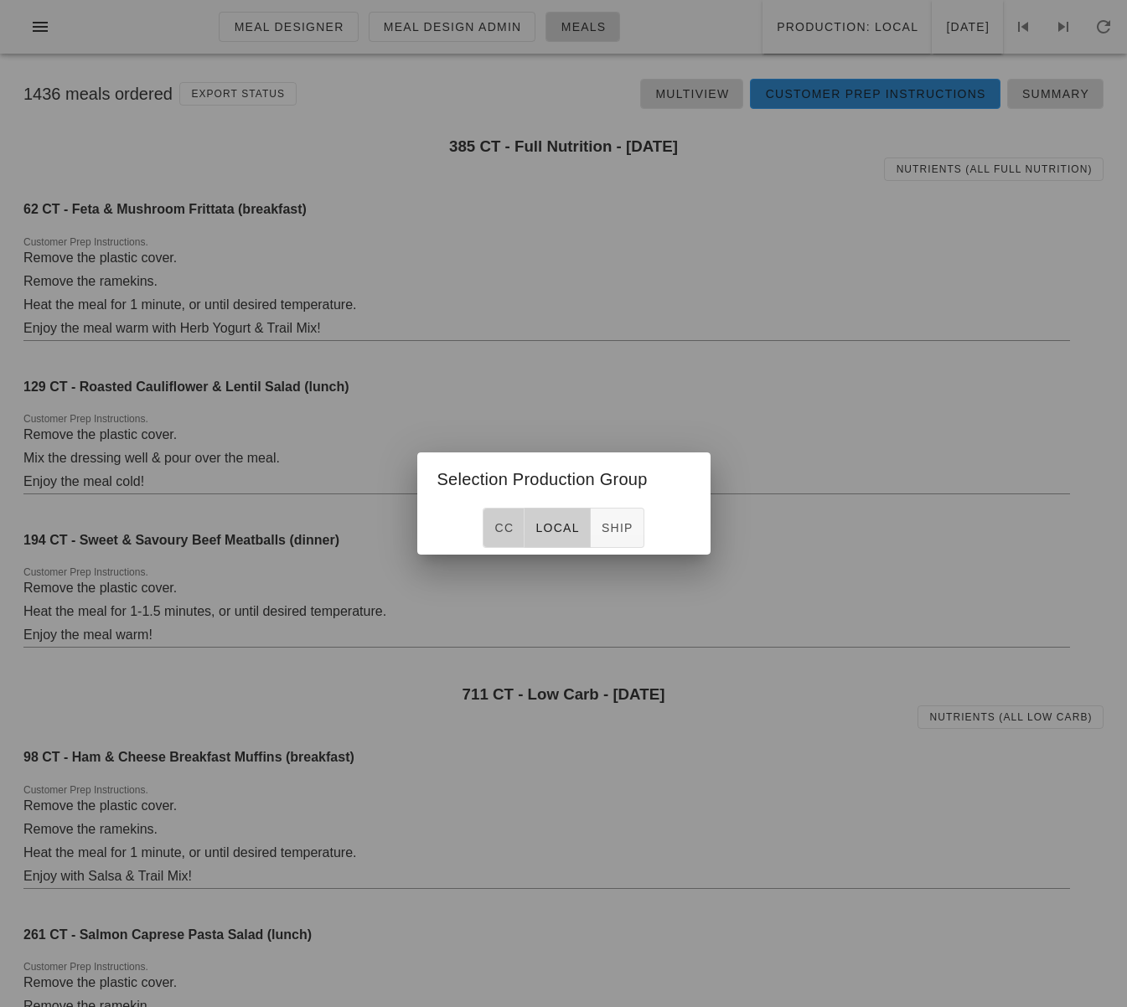
click at [494, 525] on span "CC" at bounding box center [504, 527] width 20 height 13
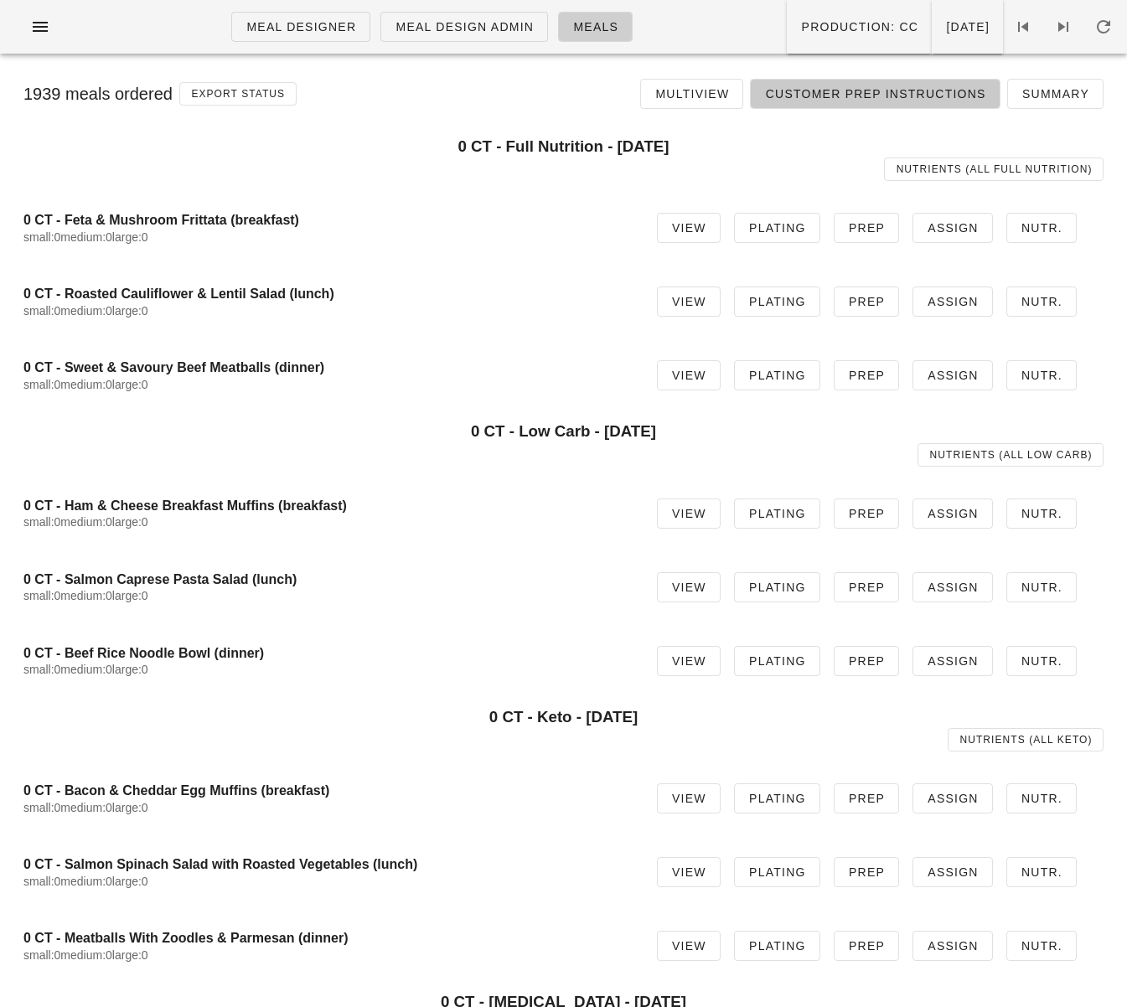
click at [857, 103] on link "Customer Prep Instructions" at bounding box center [875, 94] width 250 height 30
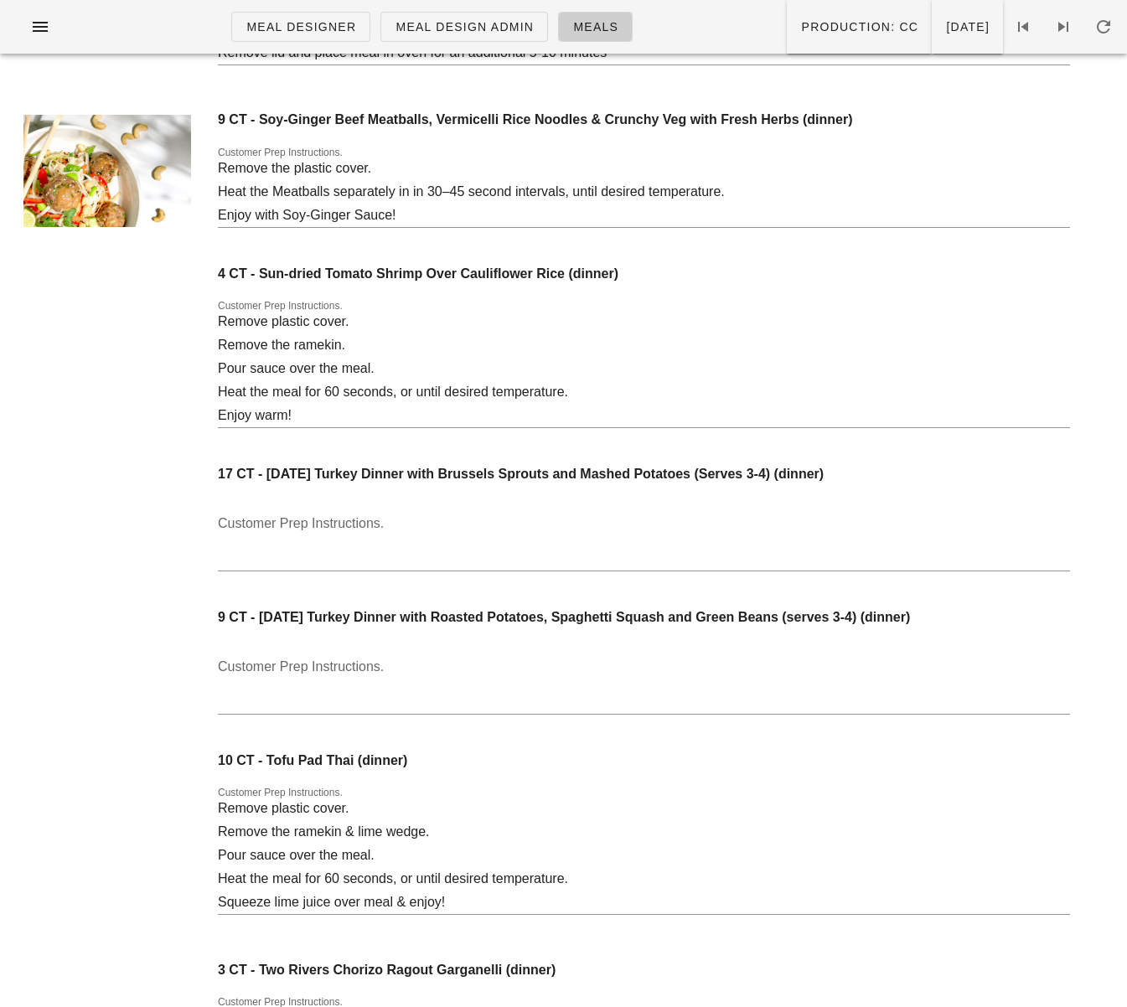
scroll to position [9169, 0]
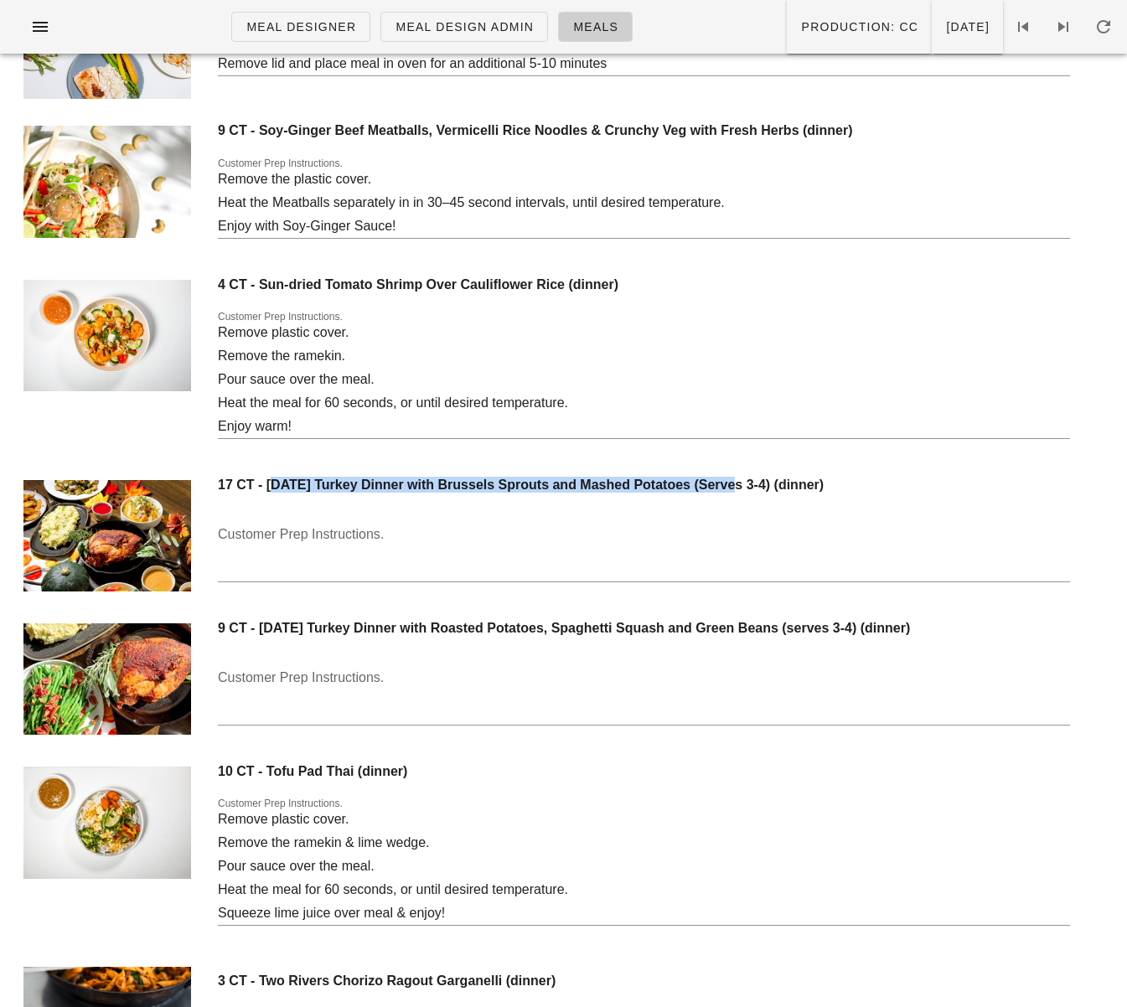
drag, startPoint x: 270, startPoint y: 485, endPoint x: 715, endPoint y: 487, distance: 445.0
click at [715, 487] on h4 "17 CT - Thanksgiving Turkey Dinner with Brussels Sprouts and Mashed Potatoes (S…" at bounding box center [644, 485] width 852 height 16
copy h4 "Thanksgiving Turkey Dinner with Brussels Sprouts and Mashed Potatoes"
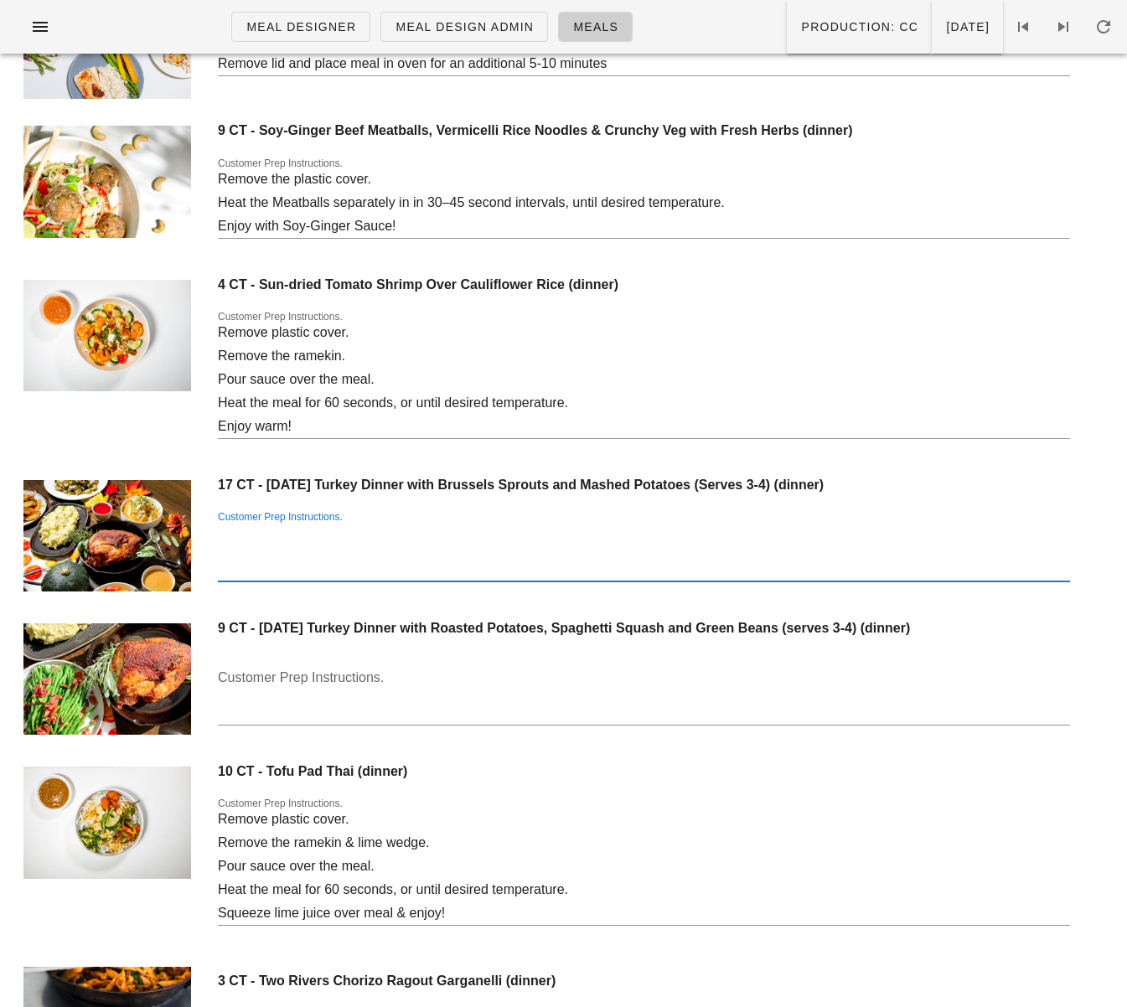
click at [313, 538] on textarea "Customer Prep Instructions." at bounding box center [644, 551] width 852 height 60
paste textarea "Remove cranberry sauce. Pour the gravy onto the meal—or warm separately for 30 …"
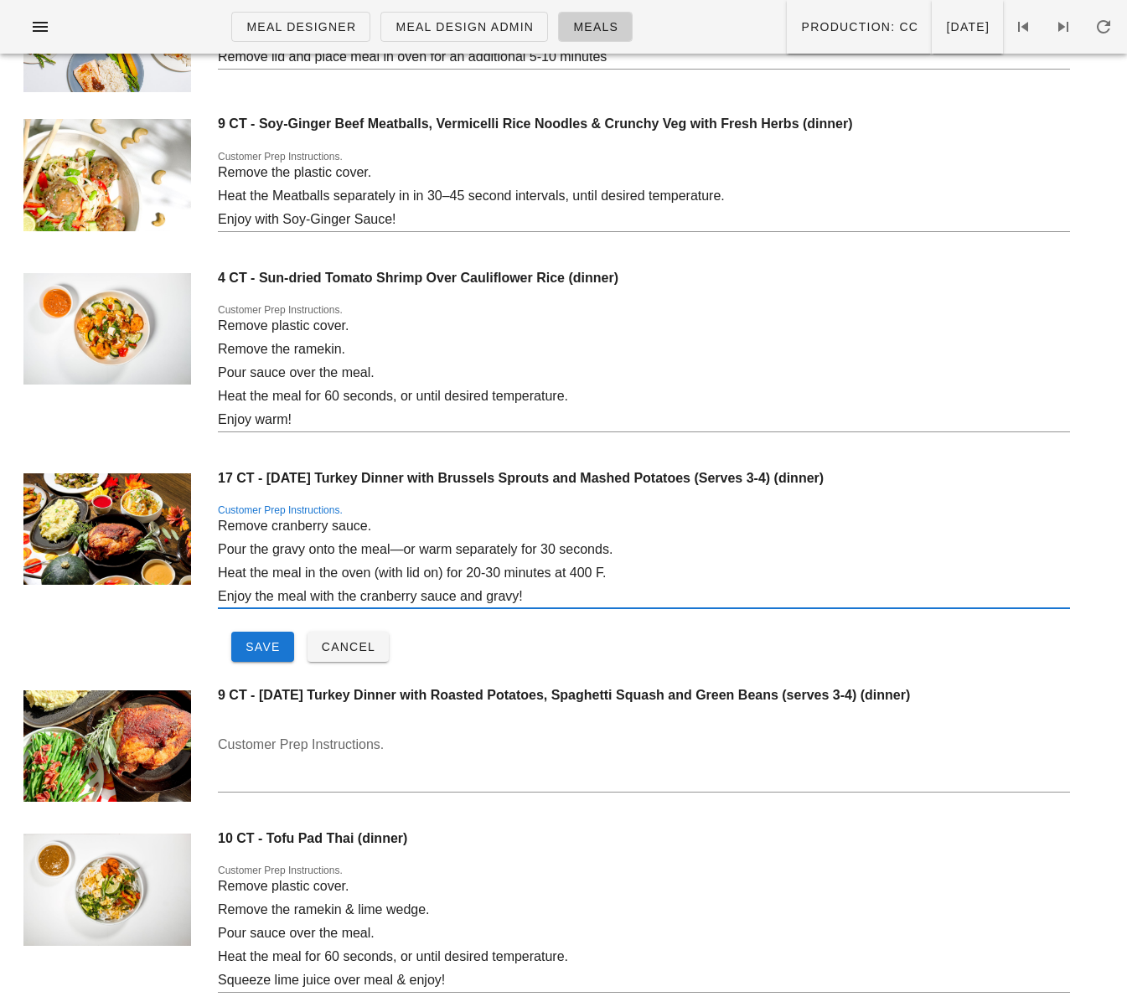
scroll to position [9172, 0]
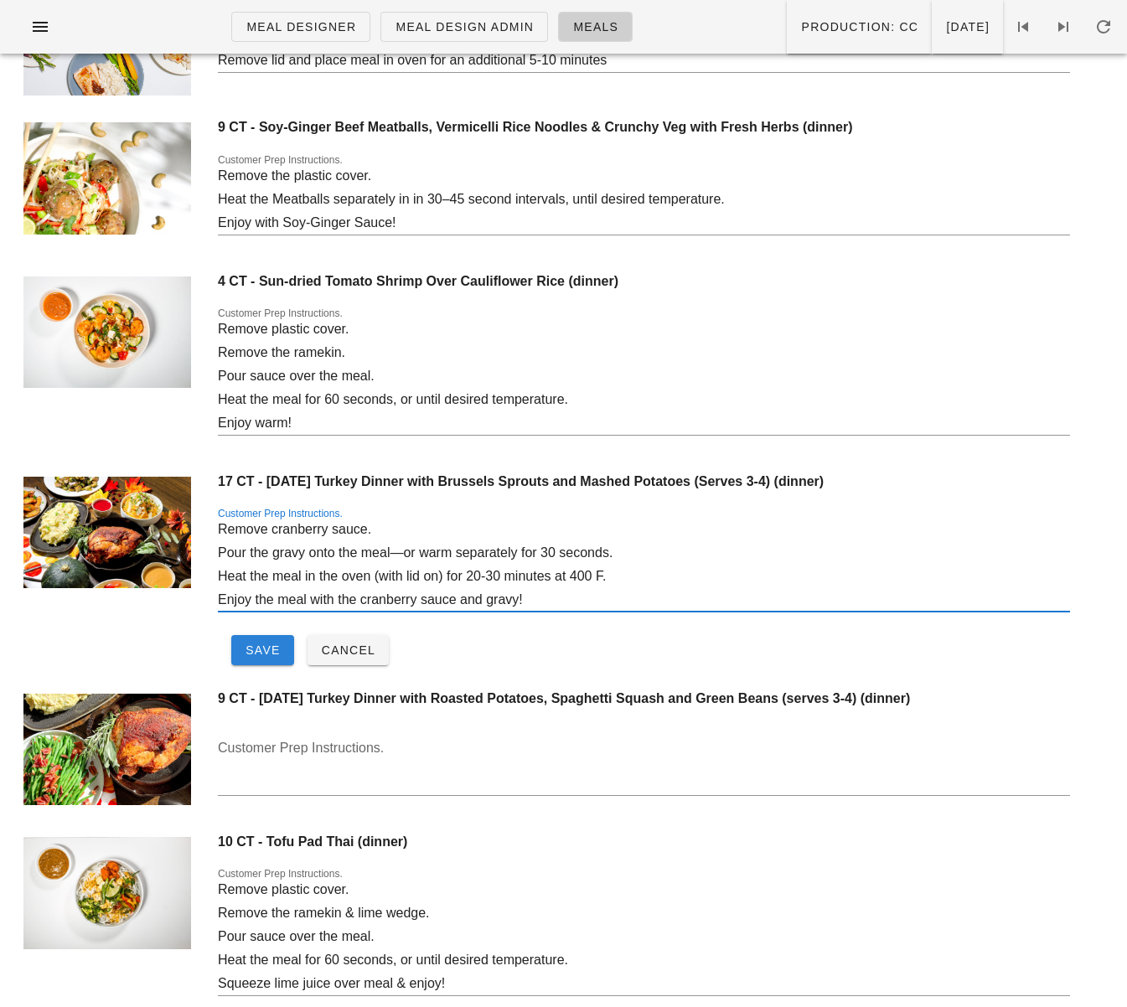
type textarea "Remove cranberry sauce. Pour the gravy onto the meal—or warm separately for 30 …"
click at [260, 651] on span "Save" at bounding box center [263, 650] width 36 height 13
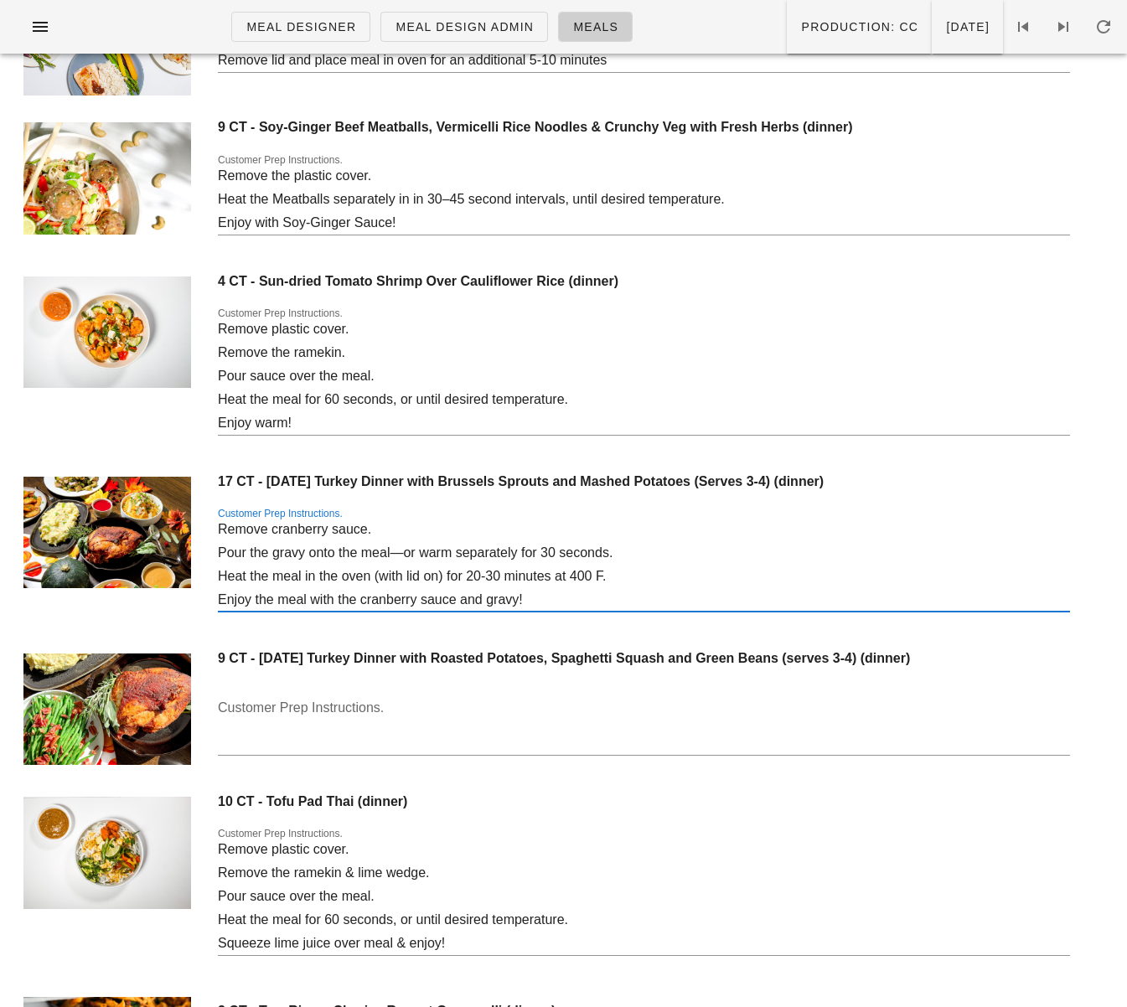
drag, startPoint x: 363, startPoint y: 588, endPoint x: 203, endPoint y: 533, distance: 169.3
click at [203, 533] on div "17 CT - Thanksgiving Turkey Dinner with Brussels Sprouts and Mashed Potatoes (S…" at bounding box center [563, 551] width 1107 height 177
click at [344, 727] on textarea "Customer Prep Instructions." at bounding box center [644, 725] width 852 height 60
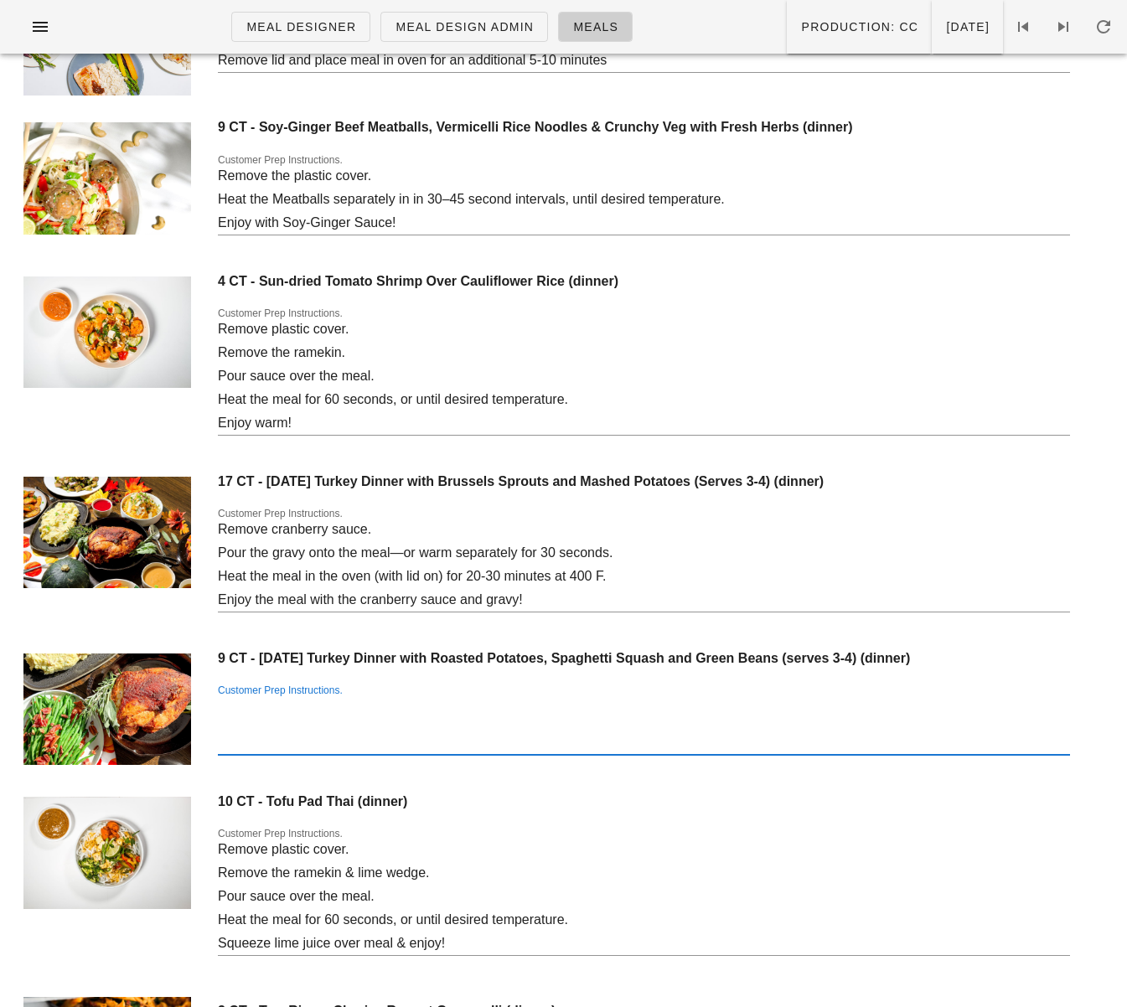
paste textarea "Remove cranberry sauce. Pour the gravy onto the meal—or warm separately for 30 …"
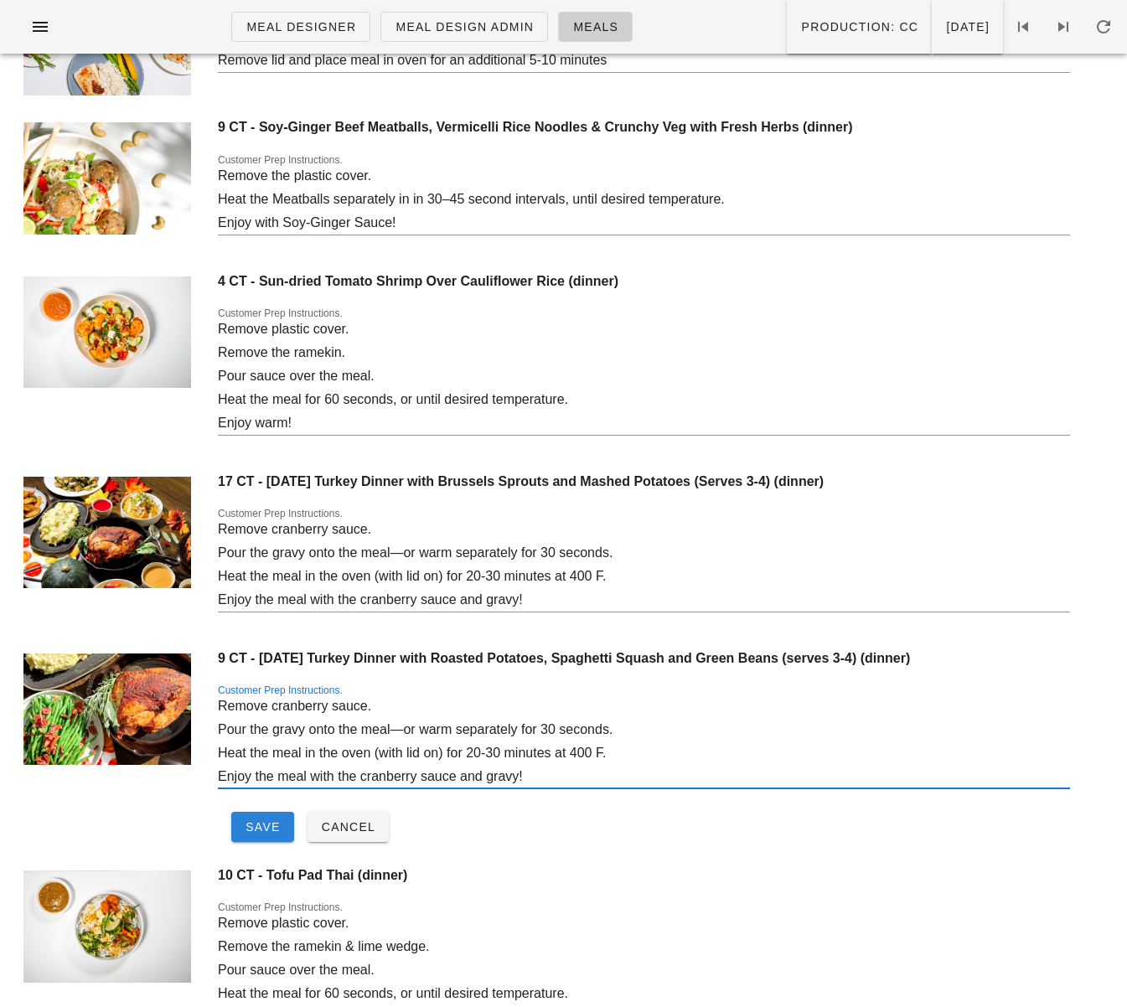
type textarea "Remove cranberry sauce. Pour the gravy onto the meal—or warm separately for 30 …"
click at [271, 825] on span "Save" at bounding box center [263, 826] width 36 height 13
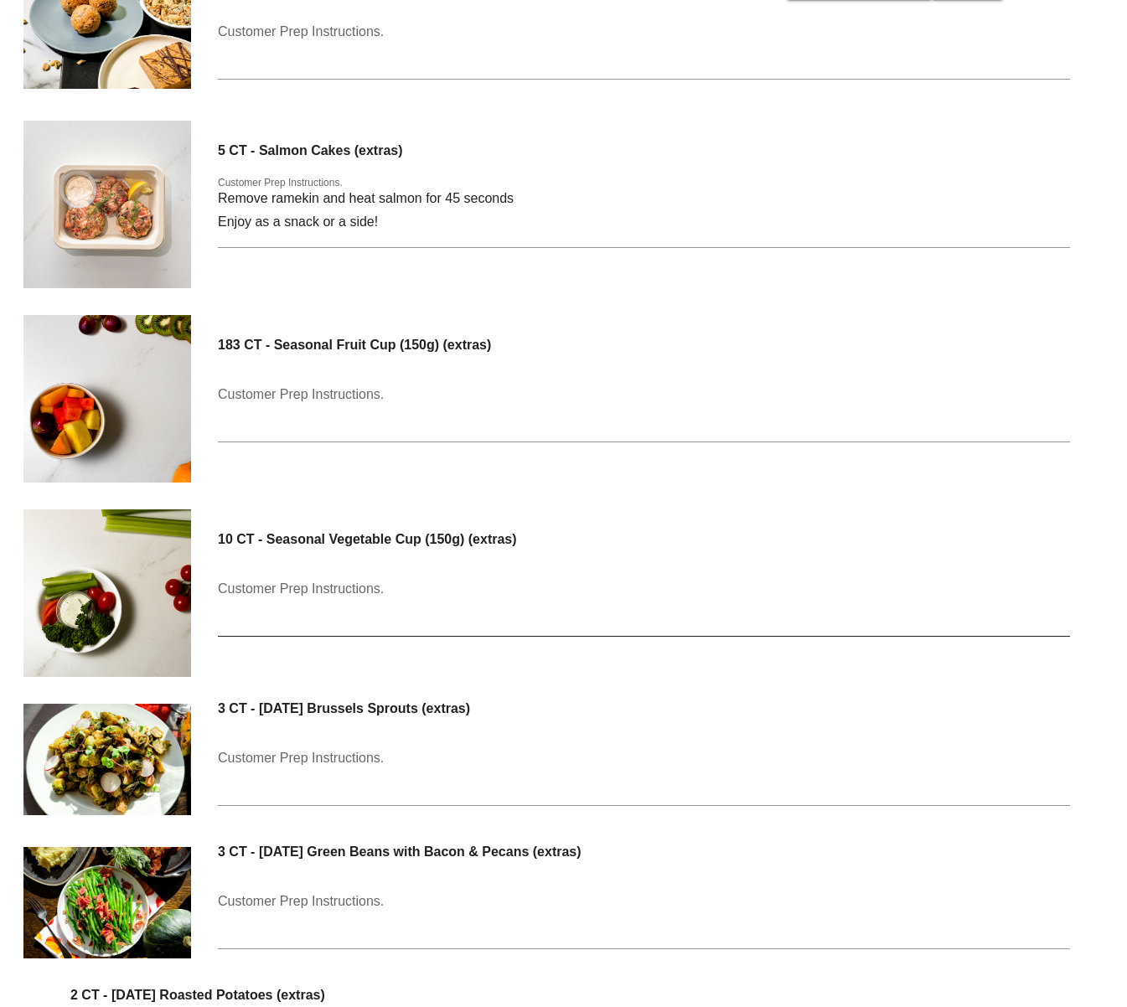
scroll to position [12693, 0]
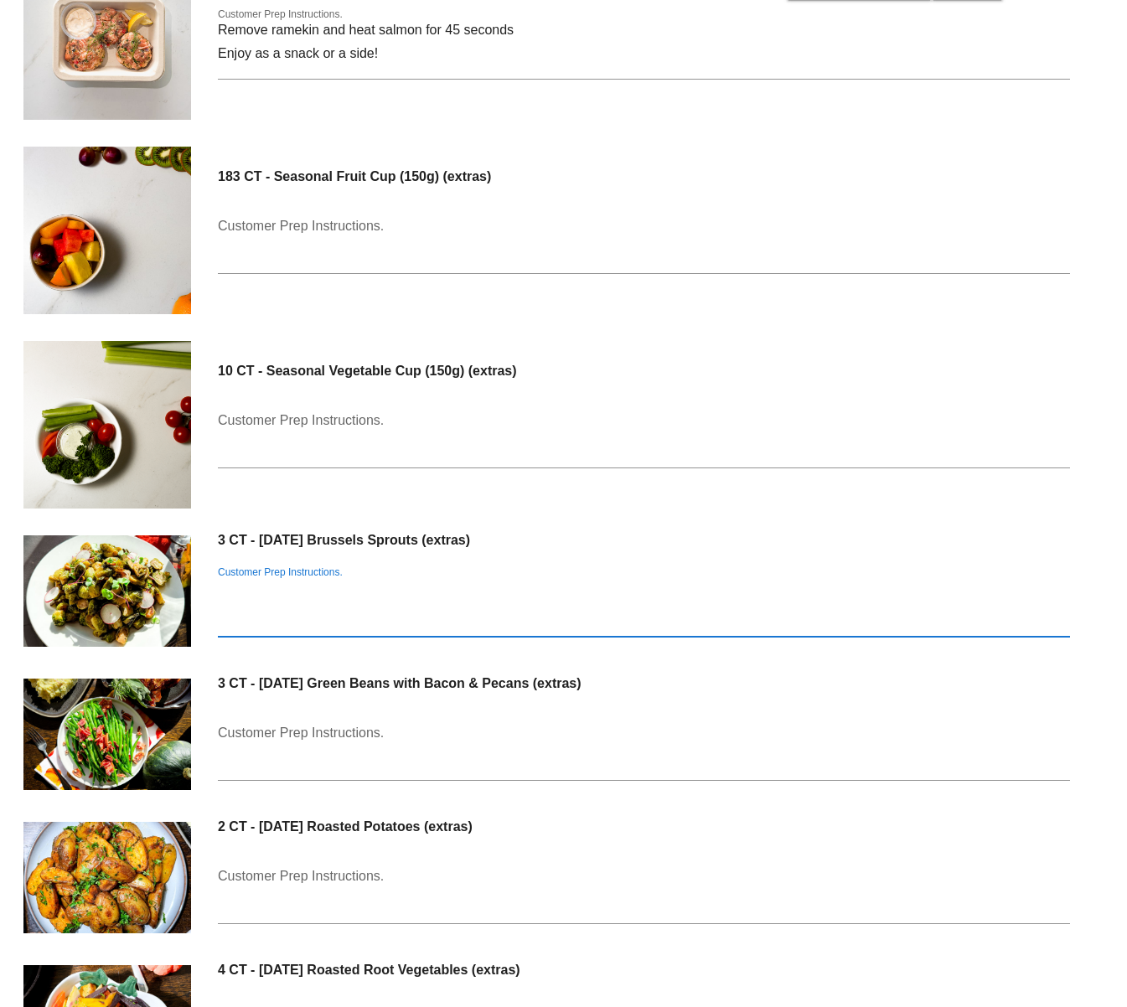
click at [273, 586] on div "Customer Prep Instructions." at bounding box center [644, 607] width 852 height 60
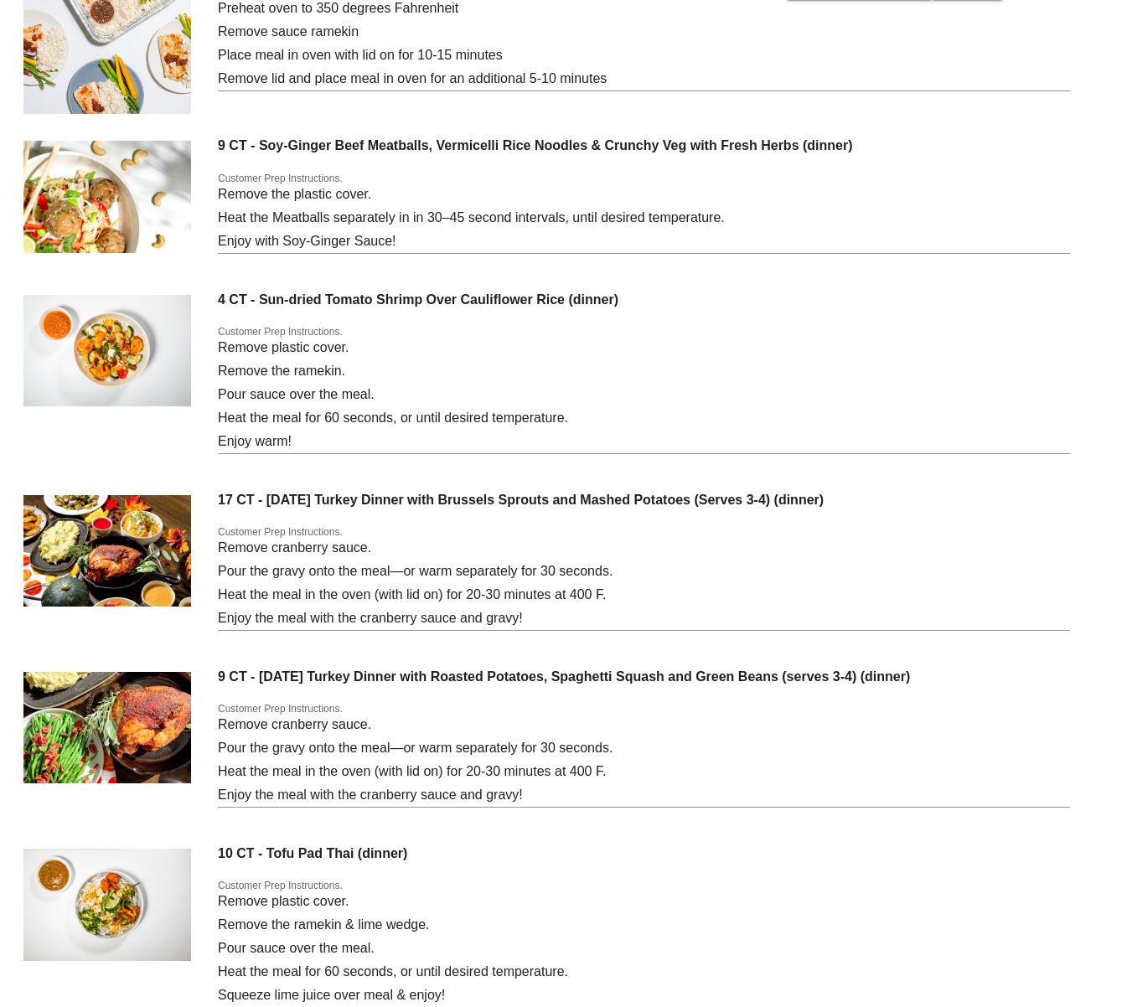
scroll to position [9167, 0]
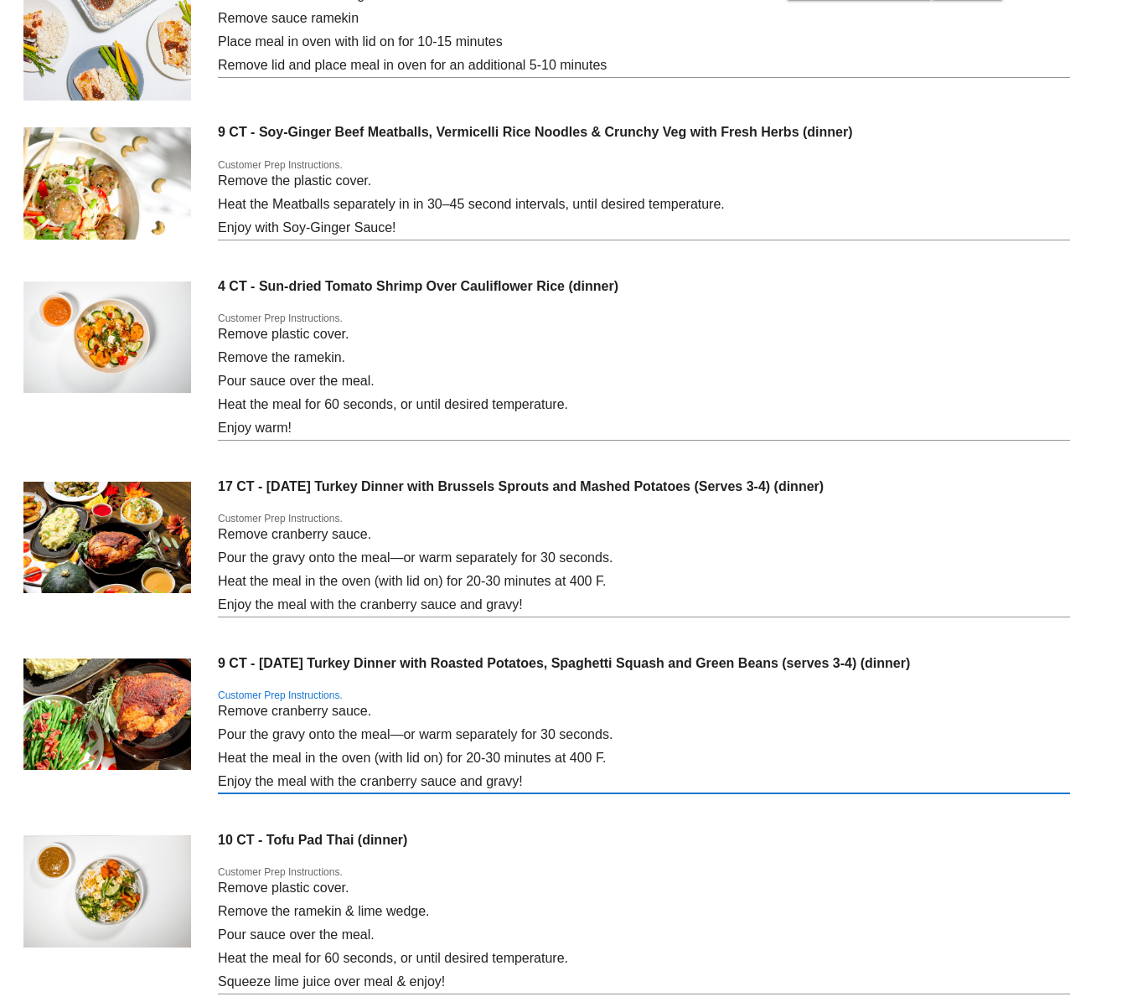
drag, startPoint x: 218, startPoint y: 762, endPoint x: 640, endPoint y: 758, distance: 422.4
click at [640, 758] on textarea "Remove cranberry sauce. Pour the gravy onto the meal—or warm separately for 30 …" at bounding box center [644, 747] width 852 height 94
drag, startPoint x: 469, startPoint y: 777, endPoint x: 204, endPoint y: 758, distance: 265.5
click at [204, 758] on div "9 CT - Thanksgiving Turkey Dinner with Roasted Potatoes, Spaghetti Squash and G…" at bounding box center [563, 733] width 1107 height 177
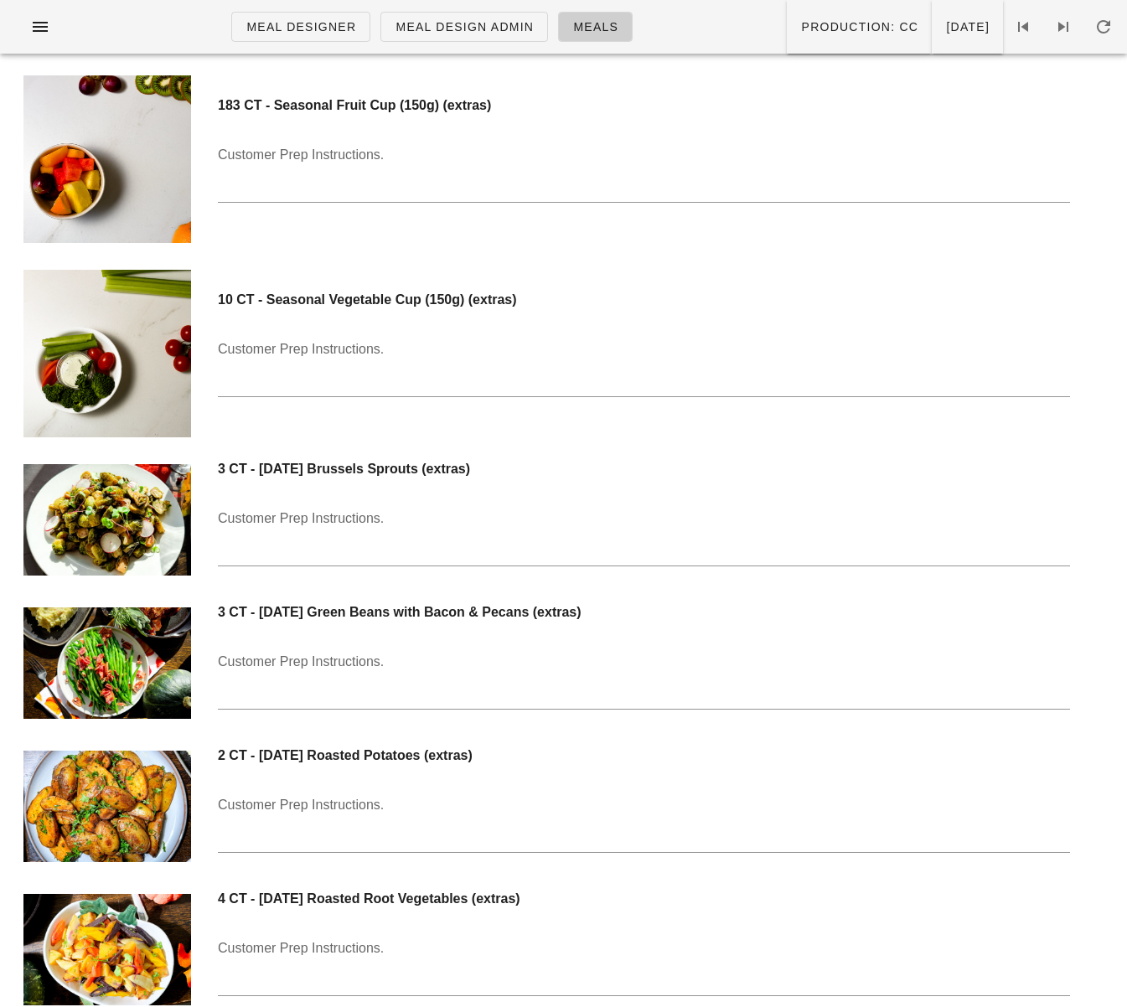
scroll to position [12717, 0]
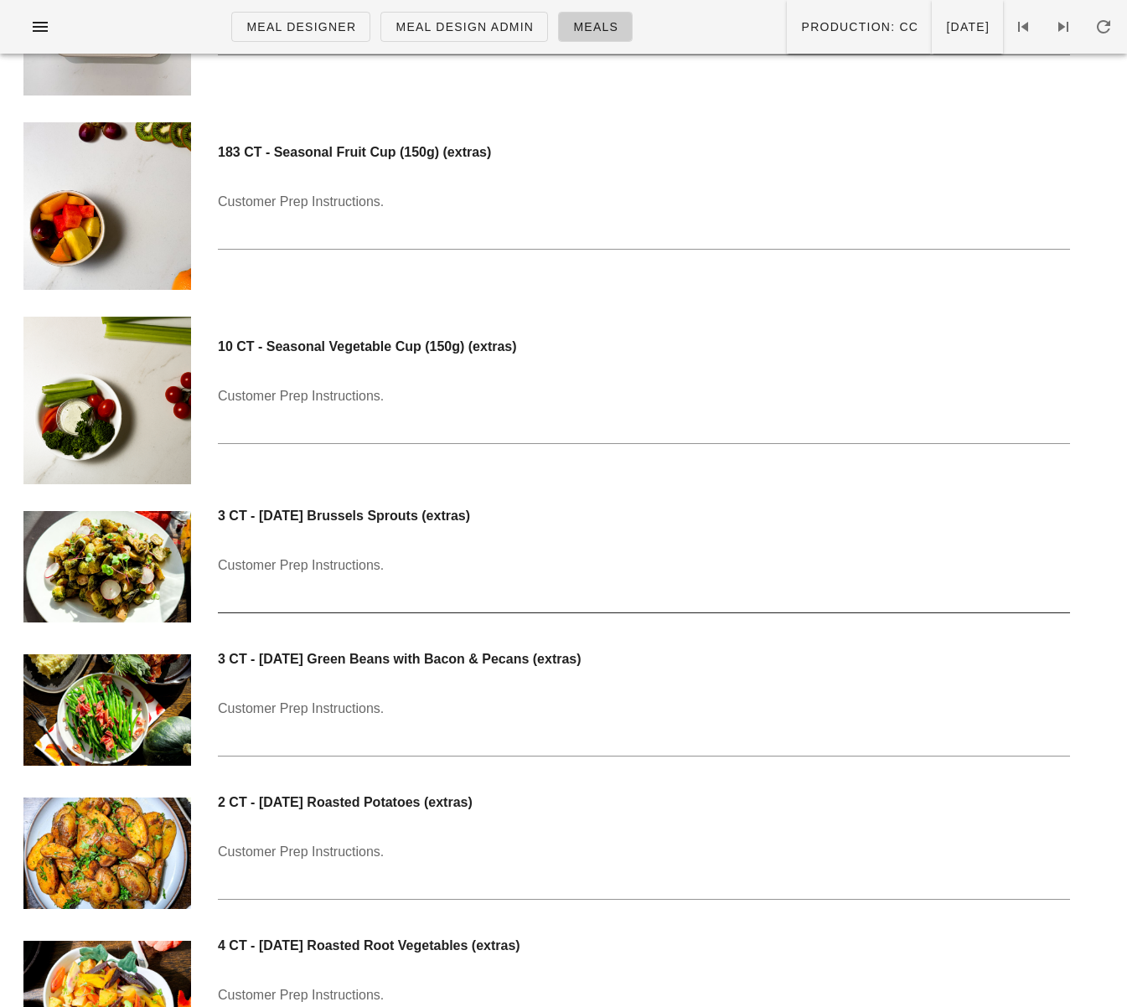
click at [249, 559] on div "Customer Prep Instructions." at bounding box center [644, 582] width 852 height 60
paste textarea "Heat the meal in the oven (with lid on) for 20-30 minutes at 400 F. Enjoy the m…"
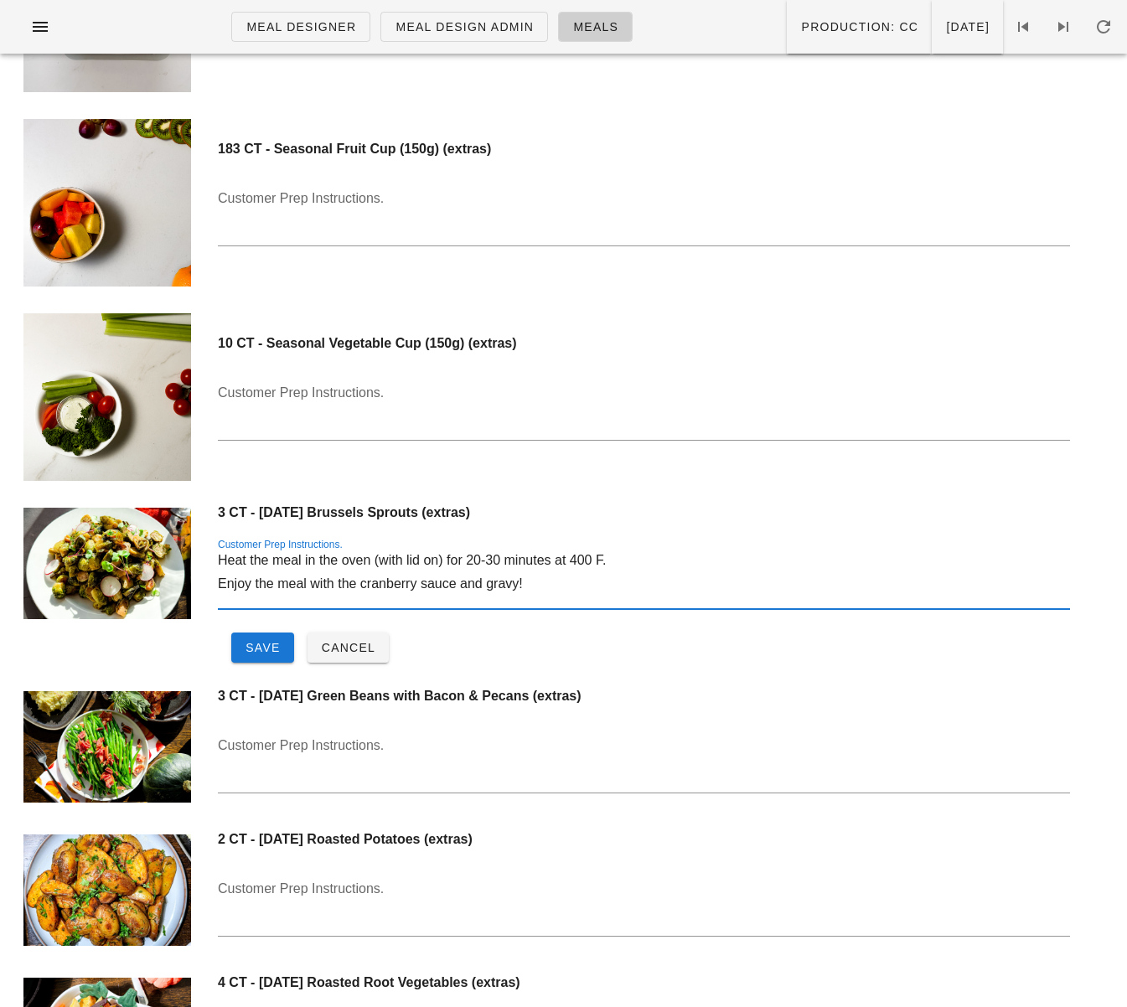
scroll to position [12722, 0]
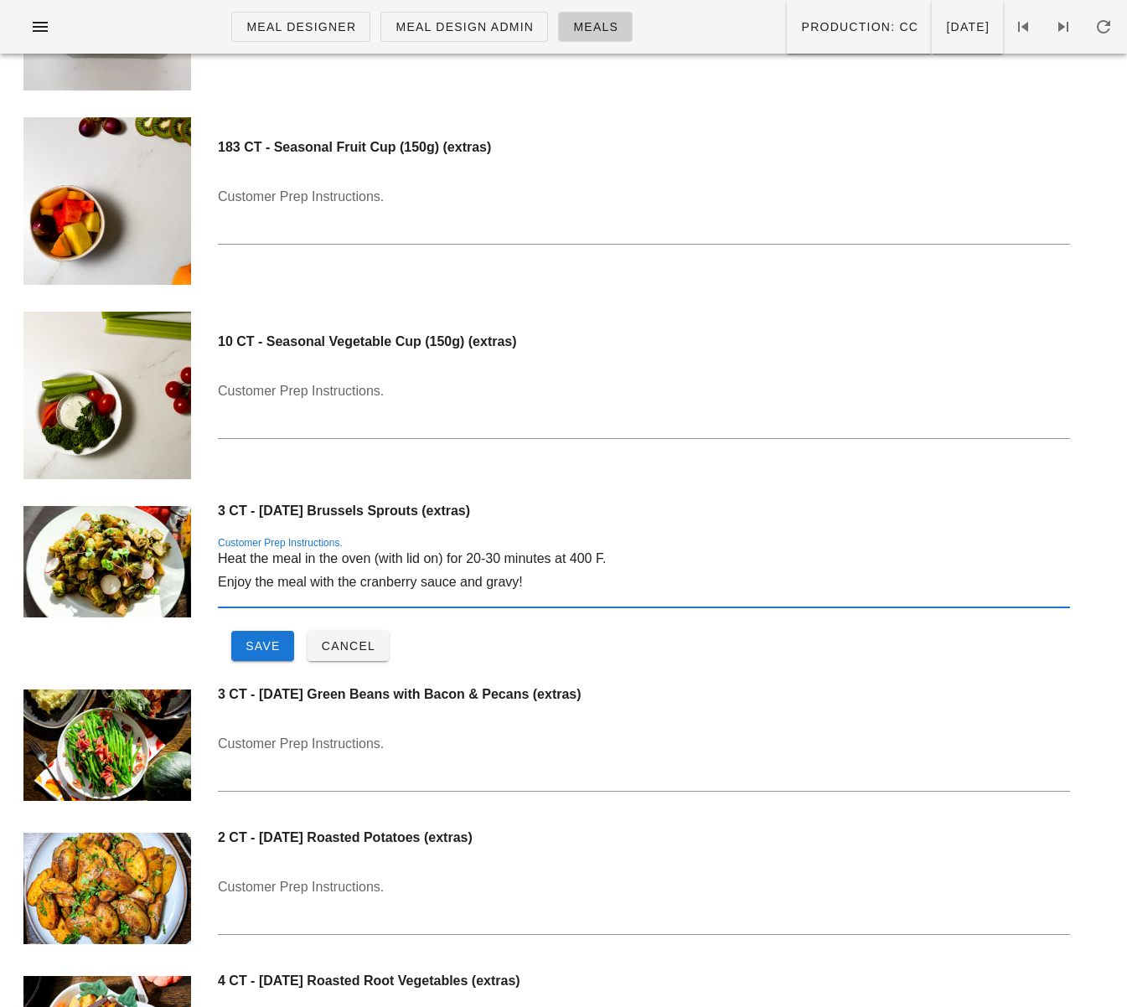
drag, startPoint x: 271, startPoint y: 561, endPoint x: 316, endPoint y: 561, distance: 45.3
click at [316, 561] on textarea "Heat the meal in the oven (with lid on) for 20-30 minutes at 400 F. Enjoy the m…" at bounding box center [644, 577] width 852 height 60
drag, startPoint x: 301, startPoint y: 561, endPoint x: 281, endPoint y: 560, distance: 20.2
click at [281, 560] on textarea "Heat the meal in the oven (with lid on) for 20-30 minutes at 400 F. Enjoy the m…" at bounding box center [644, 577] width 852 height 60
drag, startPoint x: 506, startPoint y: 561, endPoint x: 551, endPoint y: 560, distance: 44.4
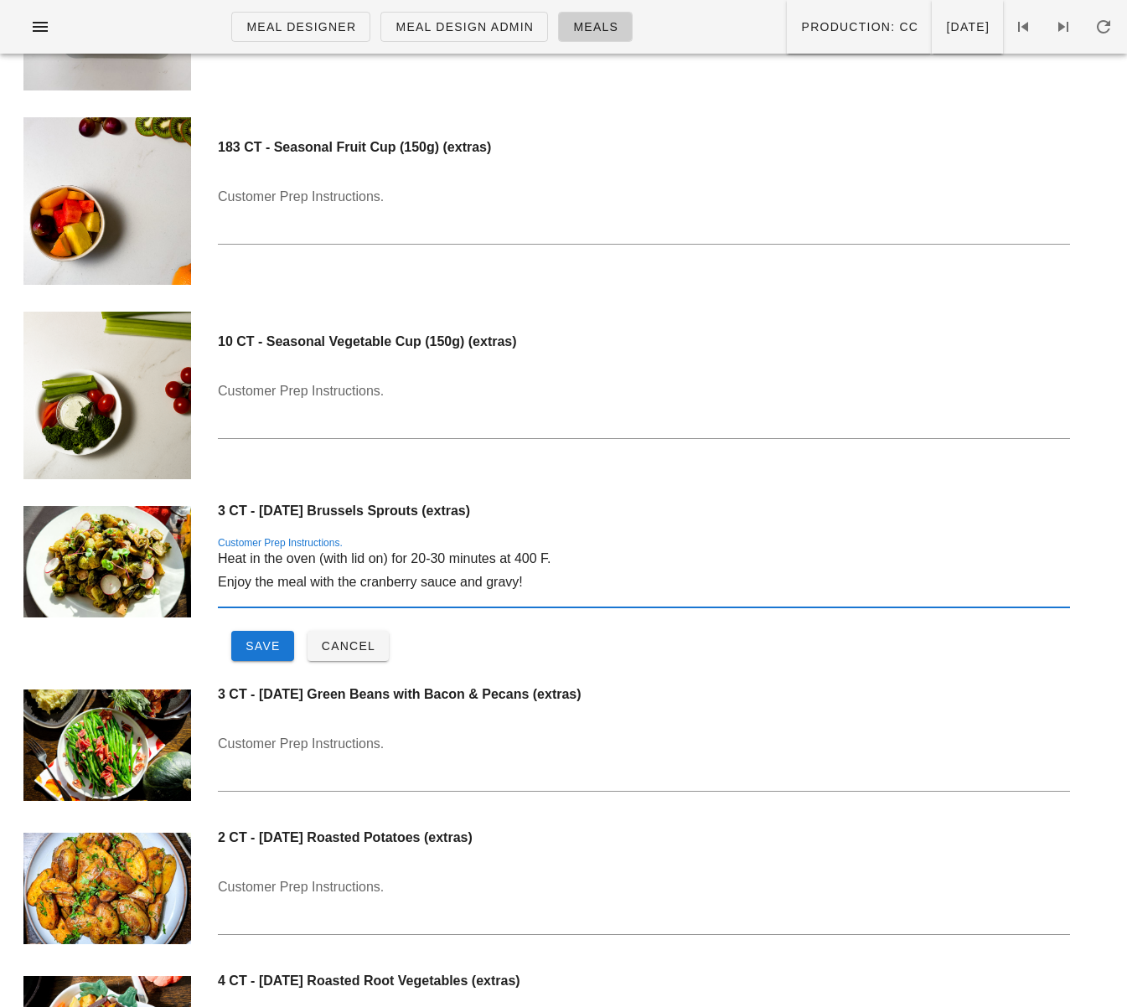
click at [551, 560] on textarea "Heat in the oven (with lid on) for 20-30 minutes at 400 F. Enjoy the meal with …" at bounding box center [644, 577] width 852 height 60
click at [218, 560] on textarea "Heat in the oven (with lid on) for 20-30 minutes at 400 F. Enjoy the meal with …" at bounding box center [644, 577] width 852 height 60
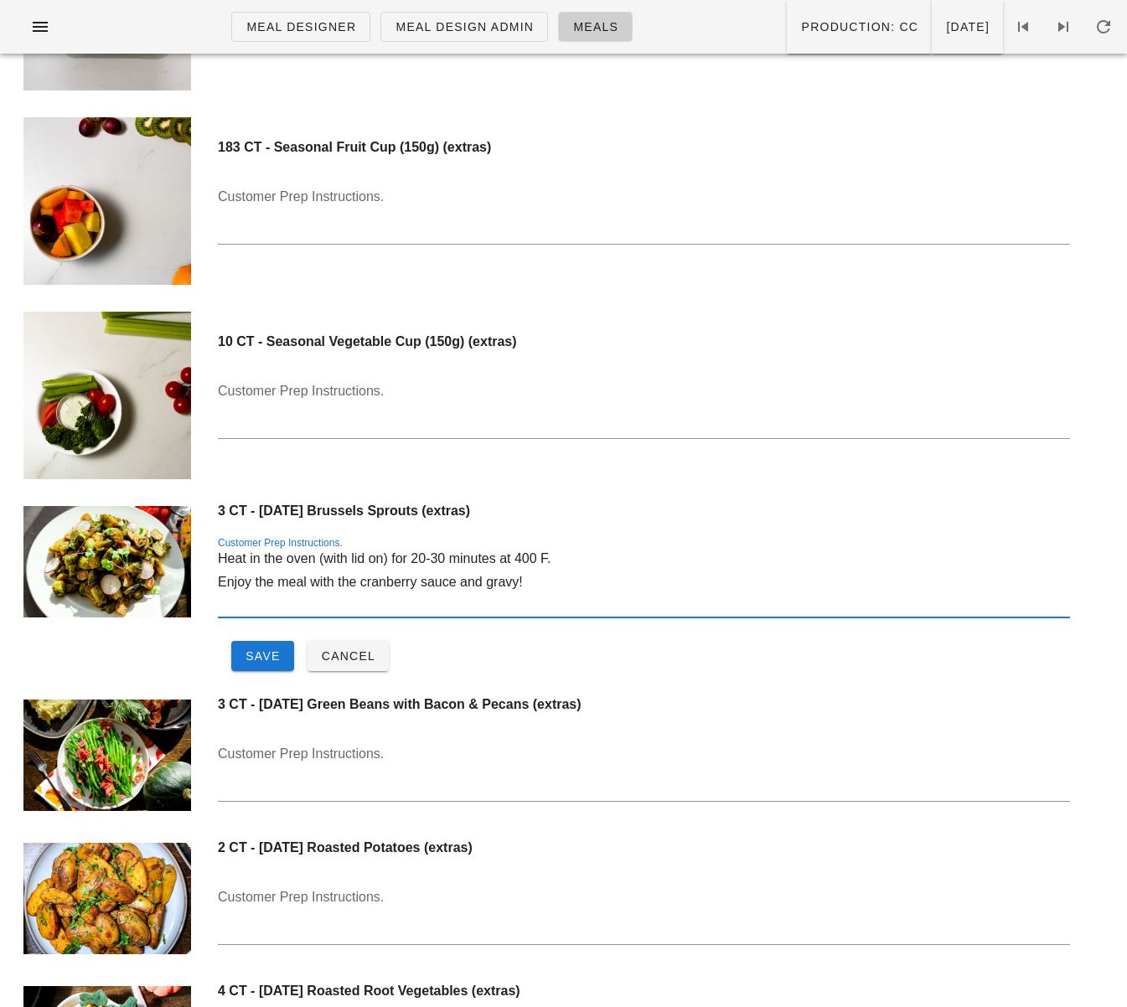
drag, startPoint x: 519, startPoint y: 582, endPoint x: 550, endPoint y: 584, distance: 31.1
click at [550, 584] on textarea "Heat in the oven (with lid on) for 20-30 minutes at 400 F. Enjoy the meal with …" at bounding box center [644, 582] width 852 height 70
click at [246, 567] on textarea "Heat in the oven (with lid on) for 20-30 minutes at 400 F. Enjoy the meal with …" at bounding box center [644, 582] width 852 height 70
paste textarea "400 F"
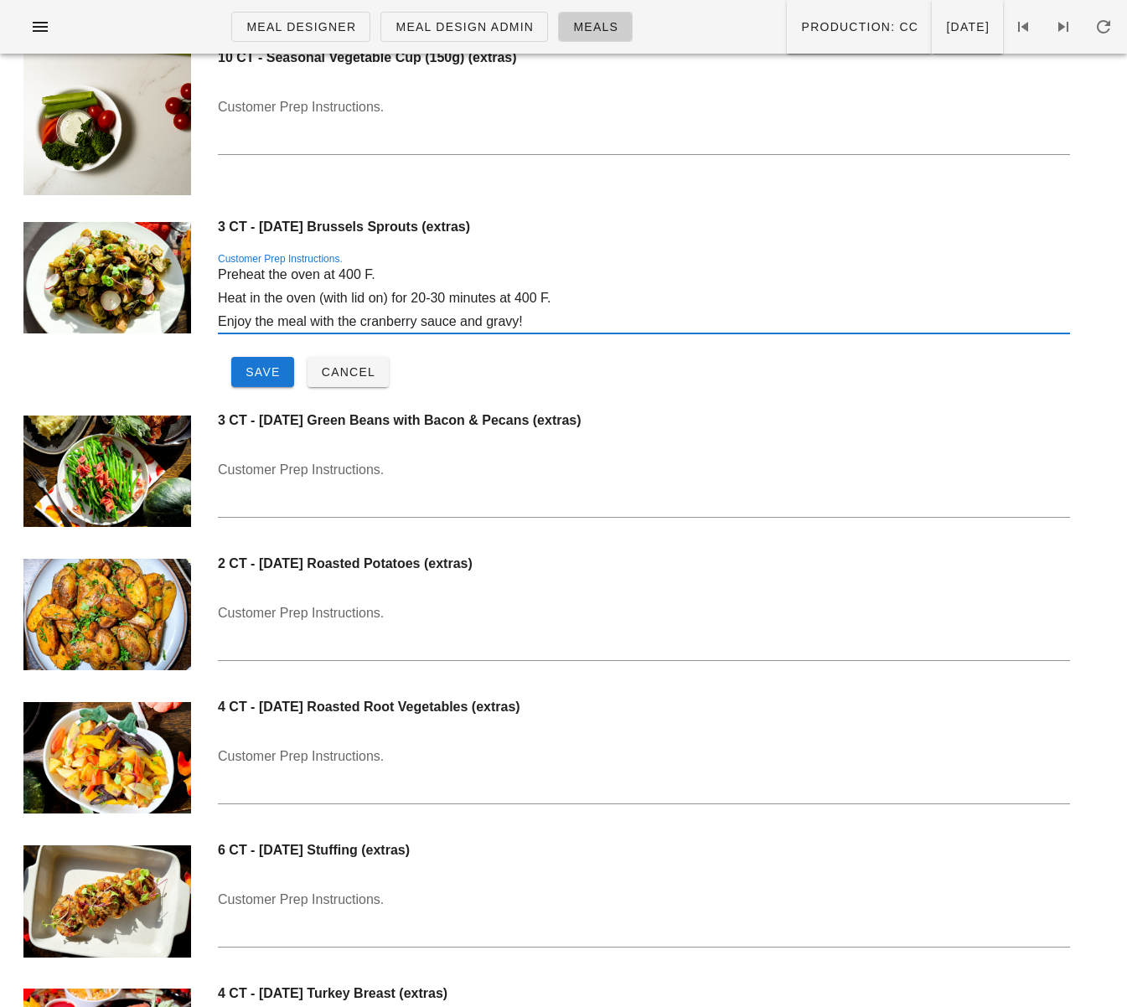
scroll to position [12942, 0]
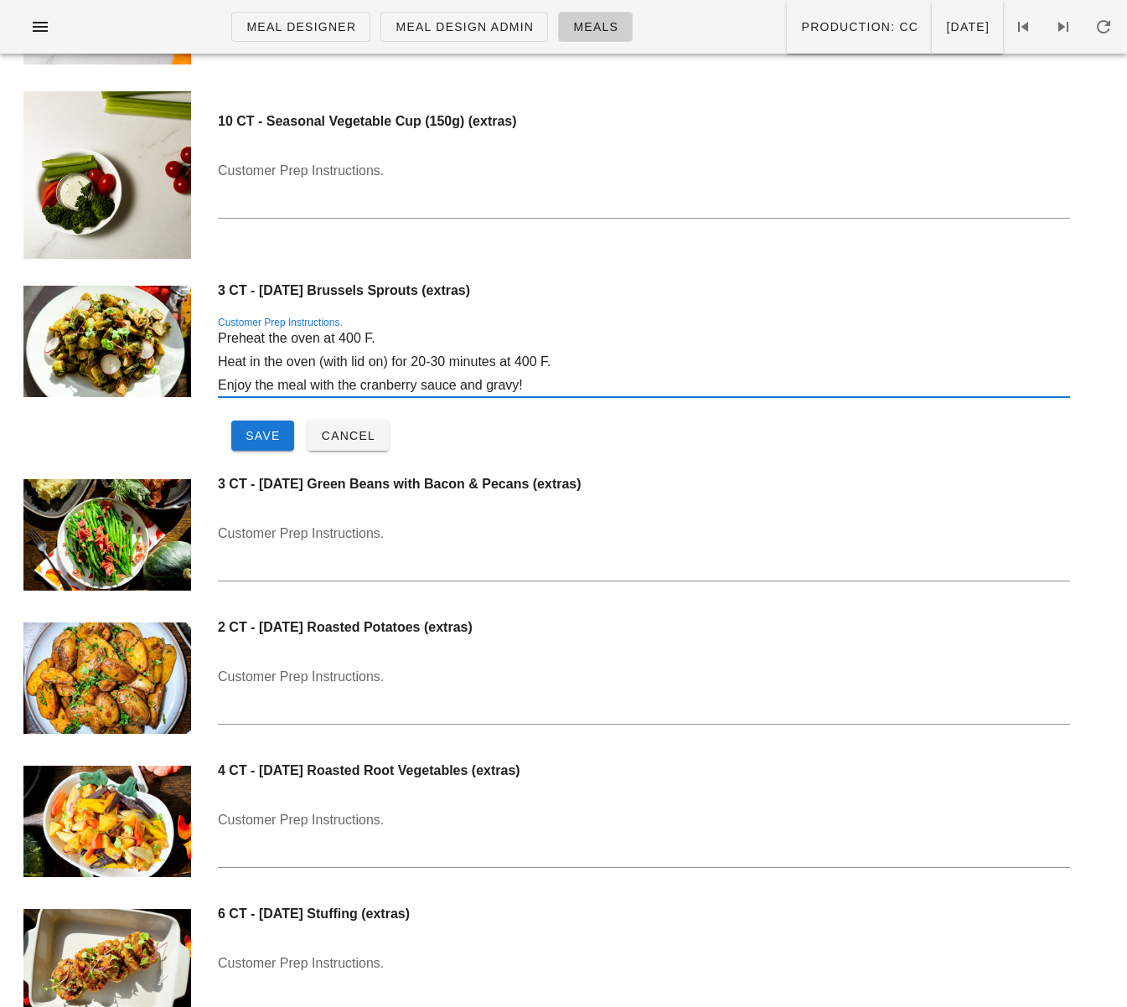
click at [357, 339] on textarea "Preheat the oven at 400 F. Heat in the oven (with lid on) for 20-30 minutes at …" at bounding box center [644, 362] width 852 height 70
click at [334, 340] on textarea "Preheat the oven at 375 F. Heat in the oven (with lid on) for 20-30 minutes at …" at bounding box center [644, 362] width 852 height 70
click at [427, 365] on textarea "Preheat the oven to 375 F. Heat in the oven (with lid on) for 20-30 minutes at …" at bounding box center [644, 362] width 852 height 70
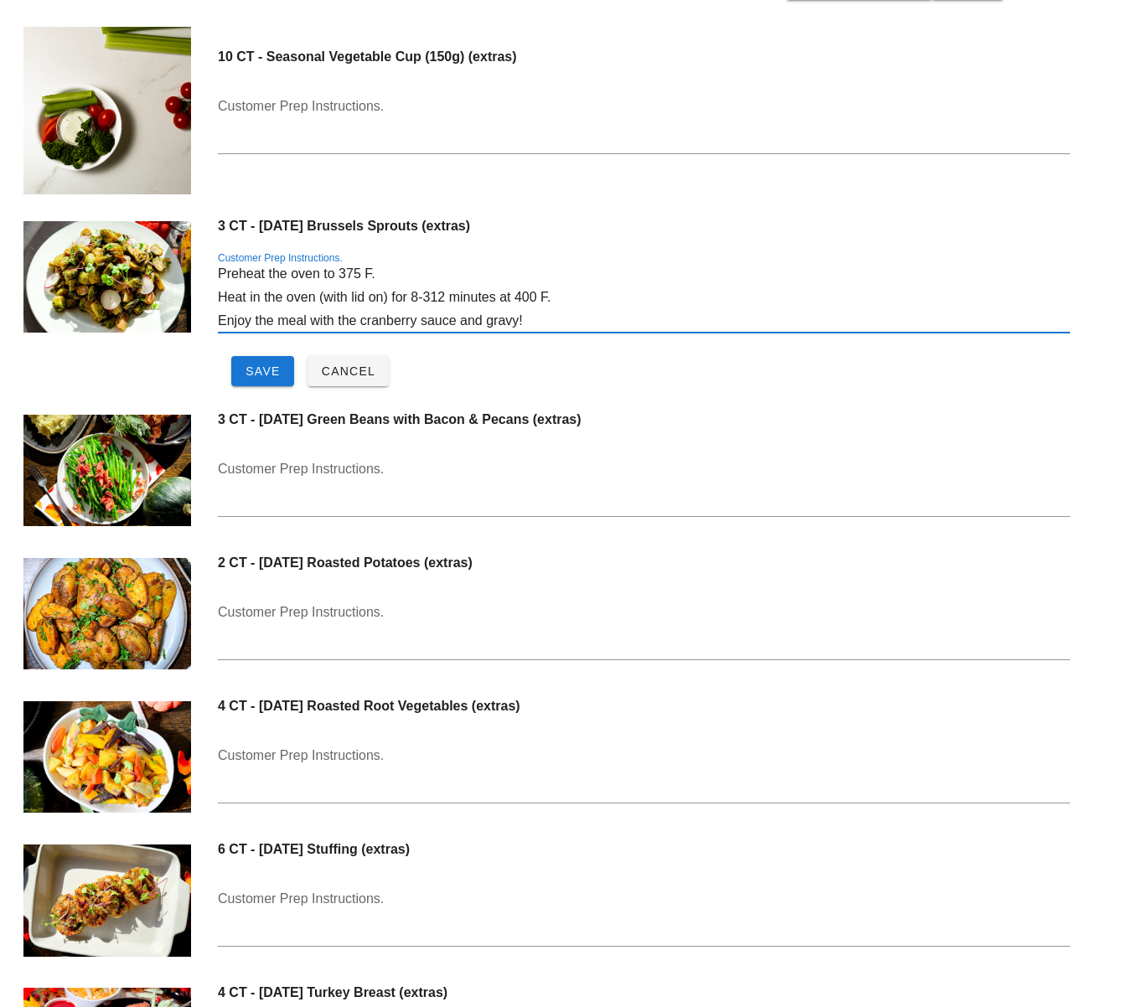
scroll to position [13101, 0]
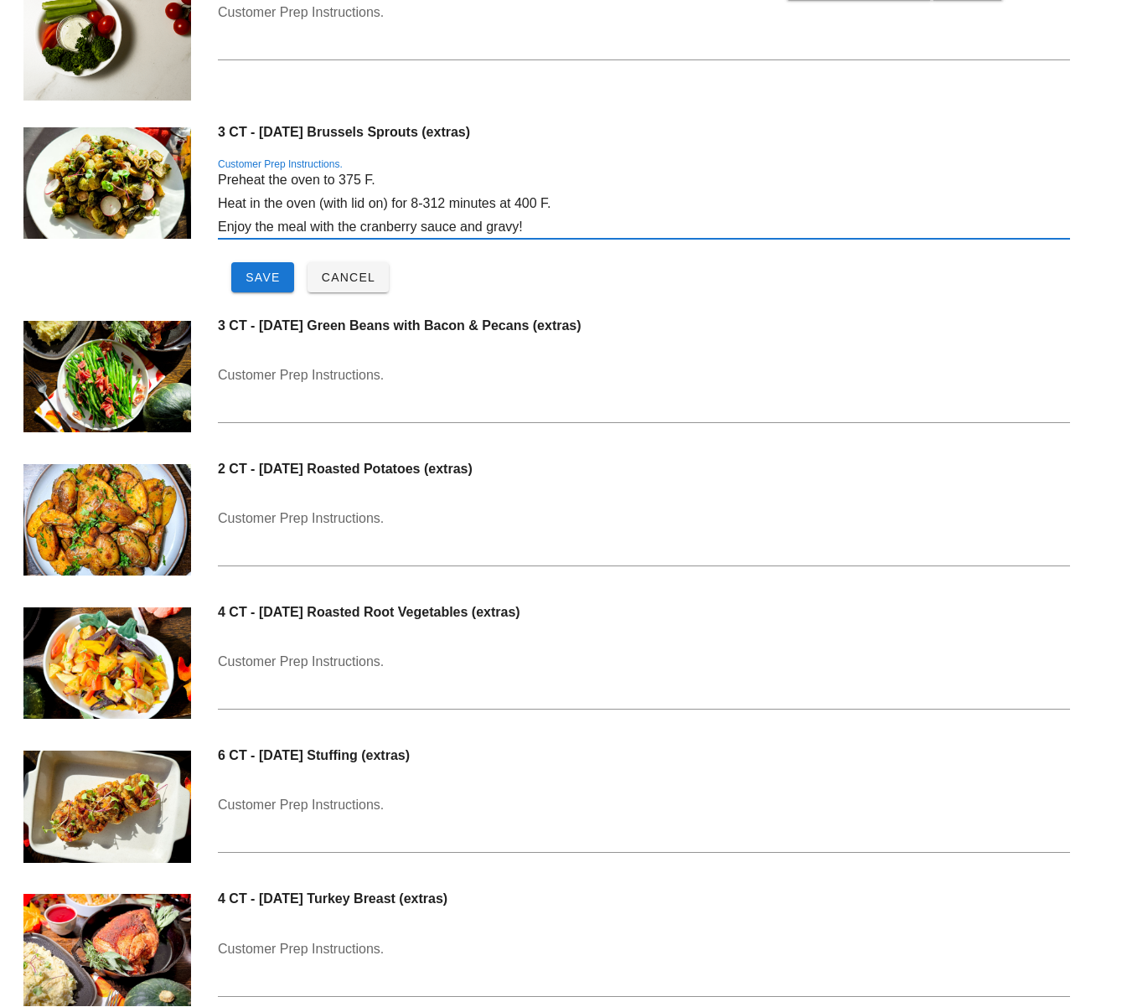
click at [433, 202] on textarea "Preheat the oven to 375 F. Heat in the oven (with lid on) for 8-312 minutes at …" at bounding box center [644, 203] width 852 height 70
click at [496, 202] on textarea "Preheat the oven to 375 F. Heat in the oven (with lid on) for 8-12 minutes at 4…" at bounding box center [644, 203] width 852 height 70
drag, startPoint x: 496, startPoint y: 202, endPoint x: 573, endPoint y: 203, distance: 77.1
click at [573, 203] on textarea "Preheat the oven to 375 F. Heat in the oven (with lid on) for 8-12 minutes at 4…" at bounding box center [644, 203] width 852 height 70
drag, startPoint x: 253, startPoint y: 230, endPoint x: 519, endPoint y: 229, distance: 265.7
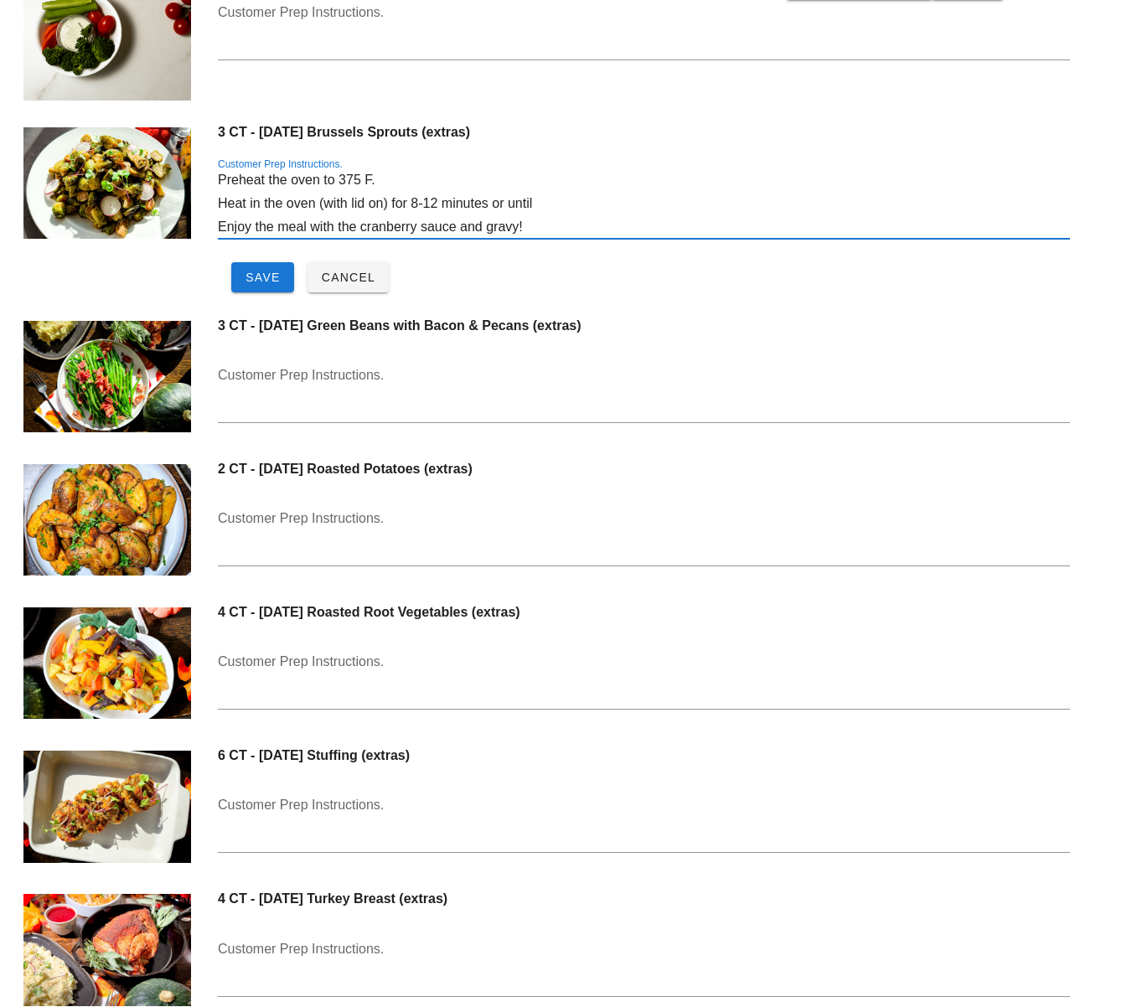
click at [519, 229] on textarea "Preheat the oven to 375 F. Heat in the oven (with lid on) for 8-12 minutes or u…" at bounding box center [644, 203] width 852 height 70
click at [546, 209] on textarea "Preheat the oven to 375 F. Heat in the oven (with lid on) for 8-12 minutes or u…" at bounding box center [644, 203] width 852 height 70
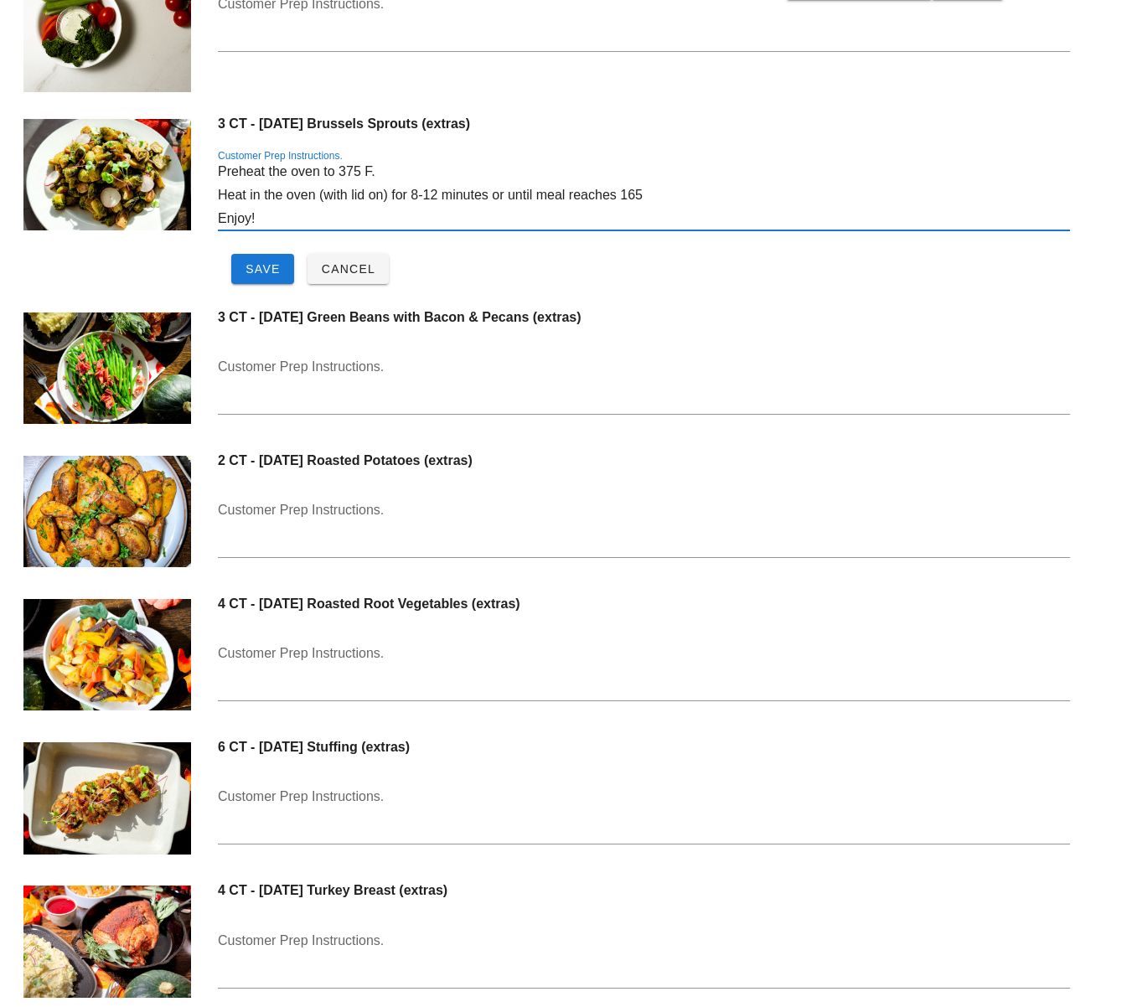
scroll to position [13110, 0]
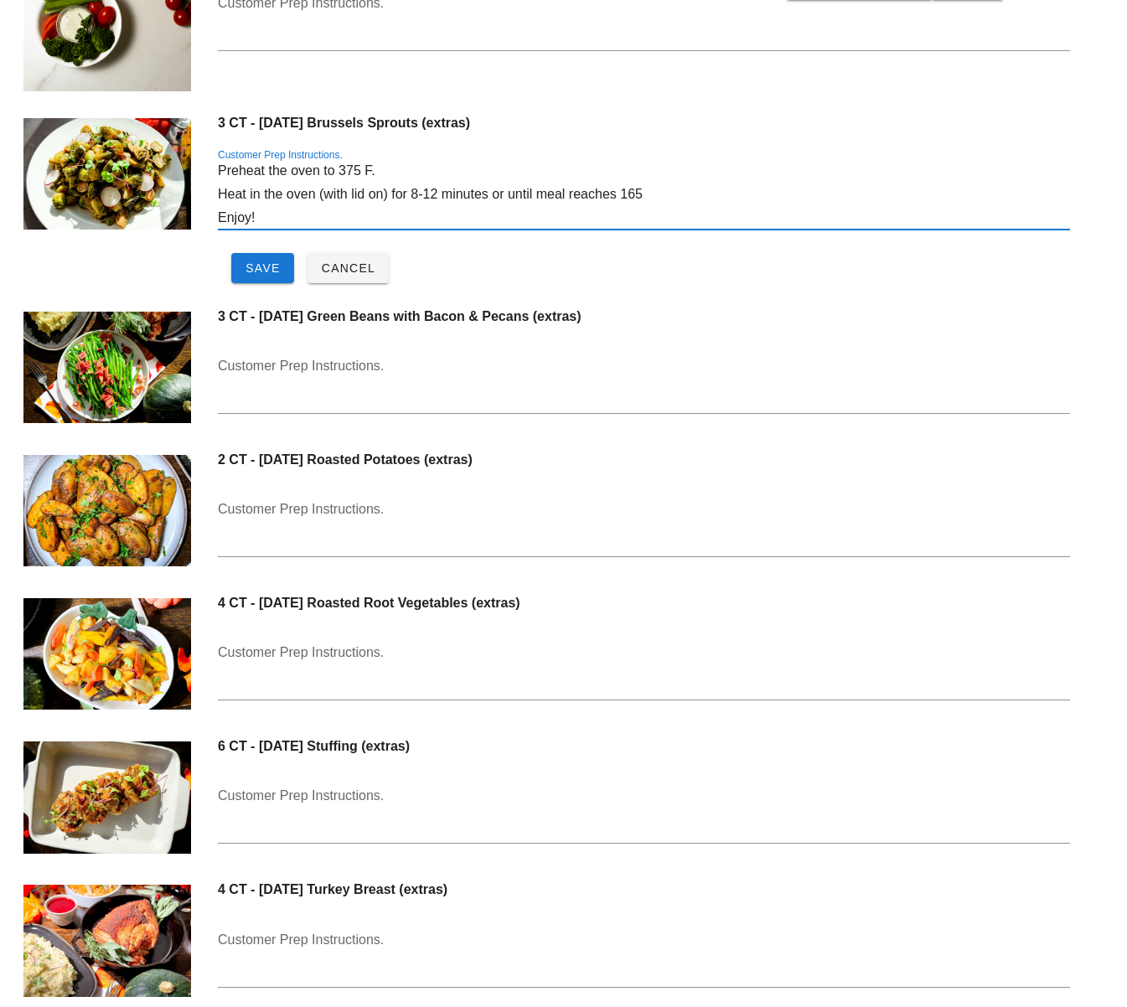
click at [365, 173] on textarea "Preheat the oven to 375 F. Heat in the oven (with lid on) for 8-12 minutes or u…" at bounding box center [644, 194] width 852 height 70
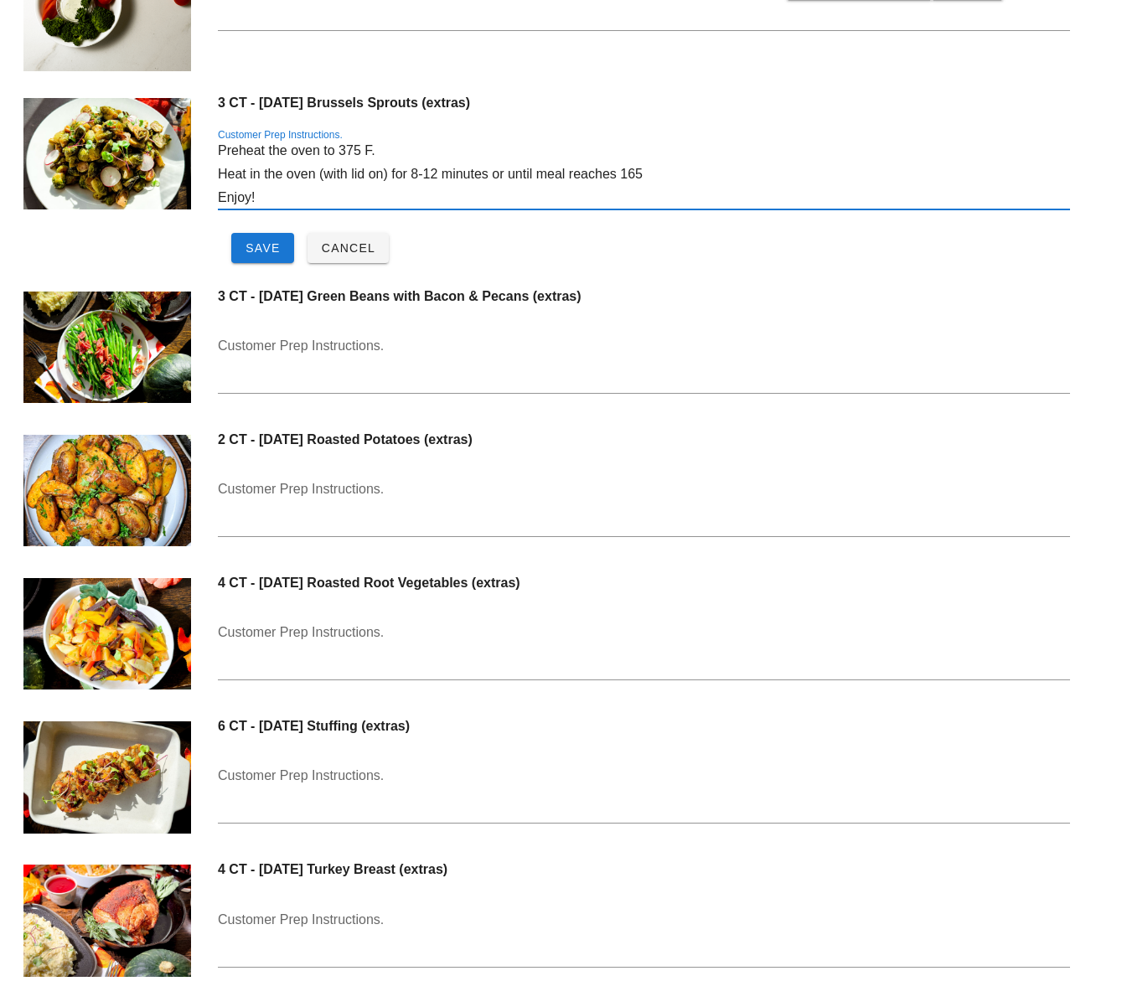
click at [671, 174] on textarea "Preheat the oven to 375 F. Heat in the oven (with lid on) for 8-12 minutes or u…" at bounding box center [644, 174] width 852 height 70
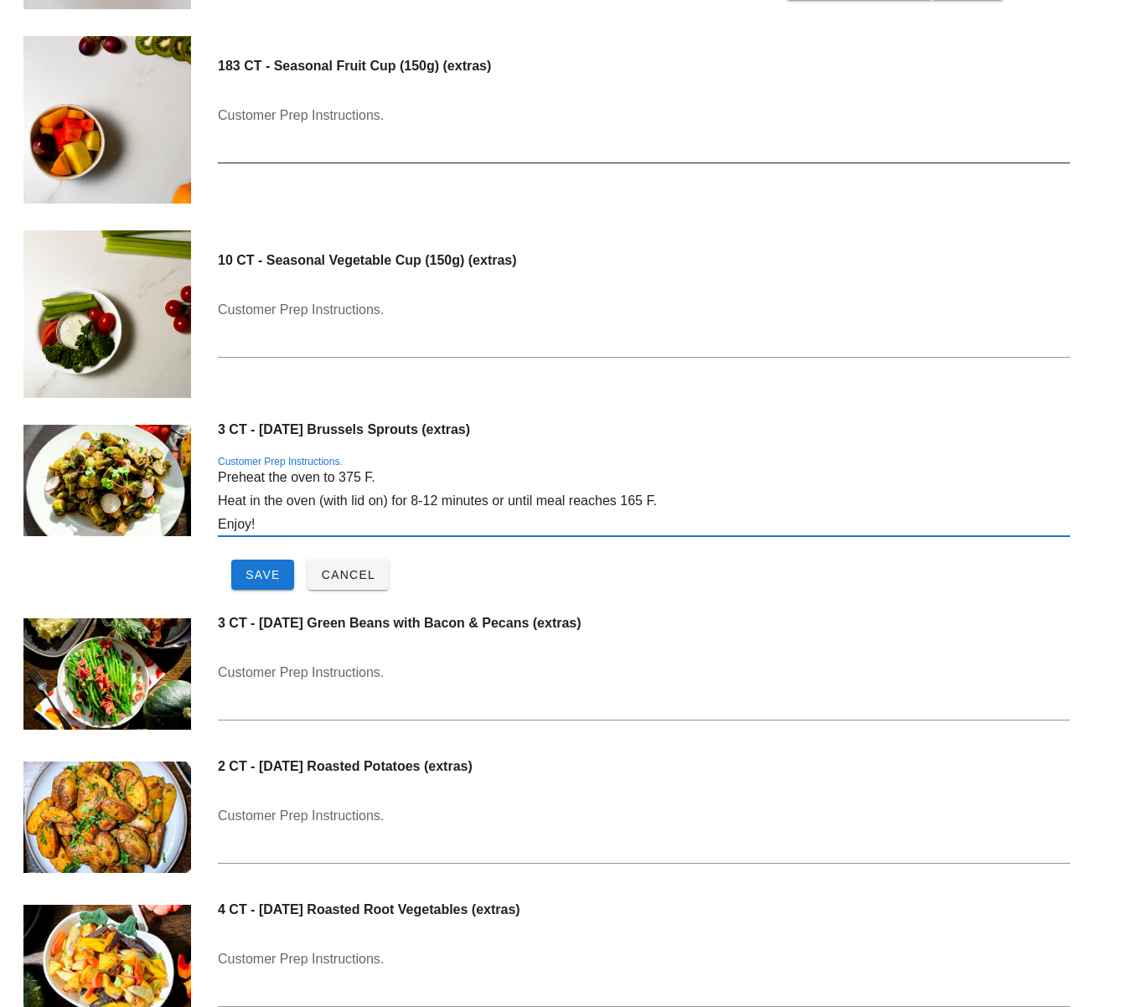
scroll to position [12806, 0]
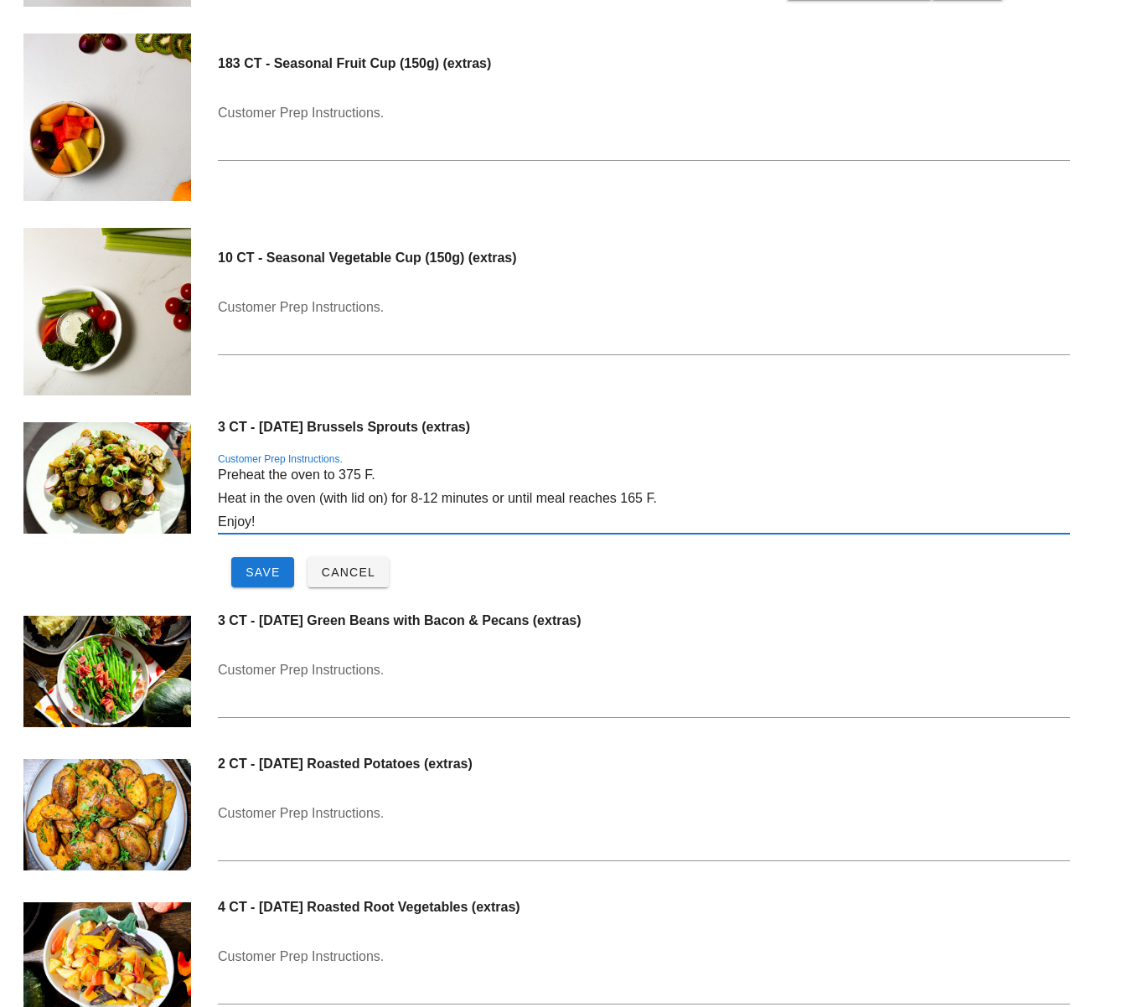
click at [621, 502] on textarea "Preheat the oven to 375 F. Heat in the oven (with lid on) for 8-12 minutes or u…" at bounding box center [644, 498] width 852 height 70
click at [414, 524] on textarea "Preheat the oven to 375 F. Heat in the oven (with lid on) for 8-12 minutes or u…" at bounding box center [644, 498] width 852 height 70
type textarea "Preheat the oven to 375 F. Heat in the oven (with lid on) for 8-12 minutes or u…"
click at [240, 577] on button "Save" at bounding box center [262, 572] width 63 height 30
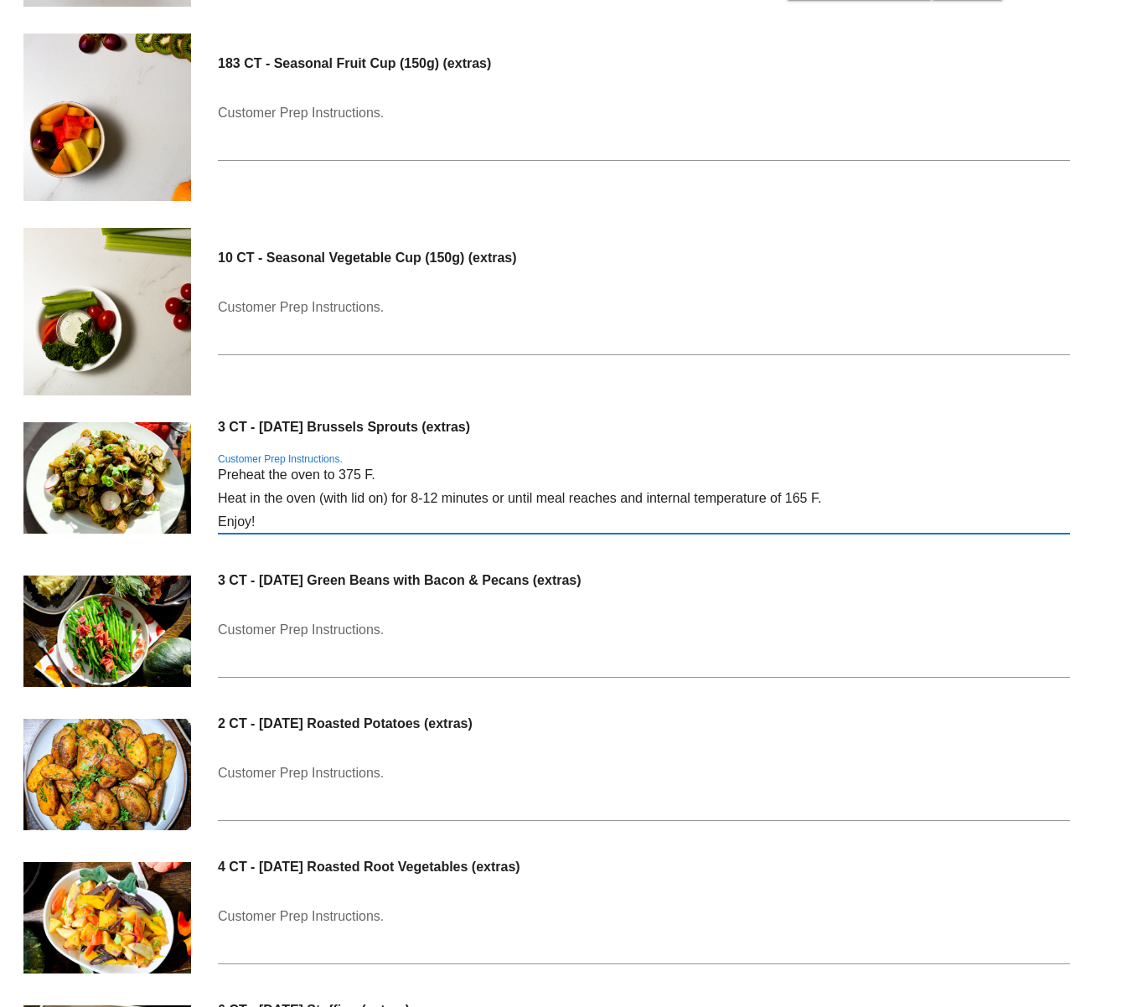
drag, startPoint x: 280, startPoint y: 522, endPoint x: 207, endPoint y: 480, distance: 84.1
click at [207, 480] on div "3 CT - Thanksgiving Brussels Sprouts (extras) Customer Prep Instructions. Prehe…" at bounding box center [563, 485] width 1107 height 153
click at [338, 628] on div "Customer Prep Instructions." at bounding box center [644, 647] width 852 height 60
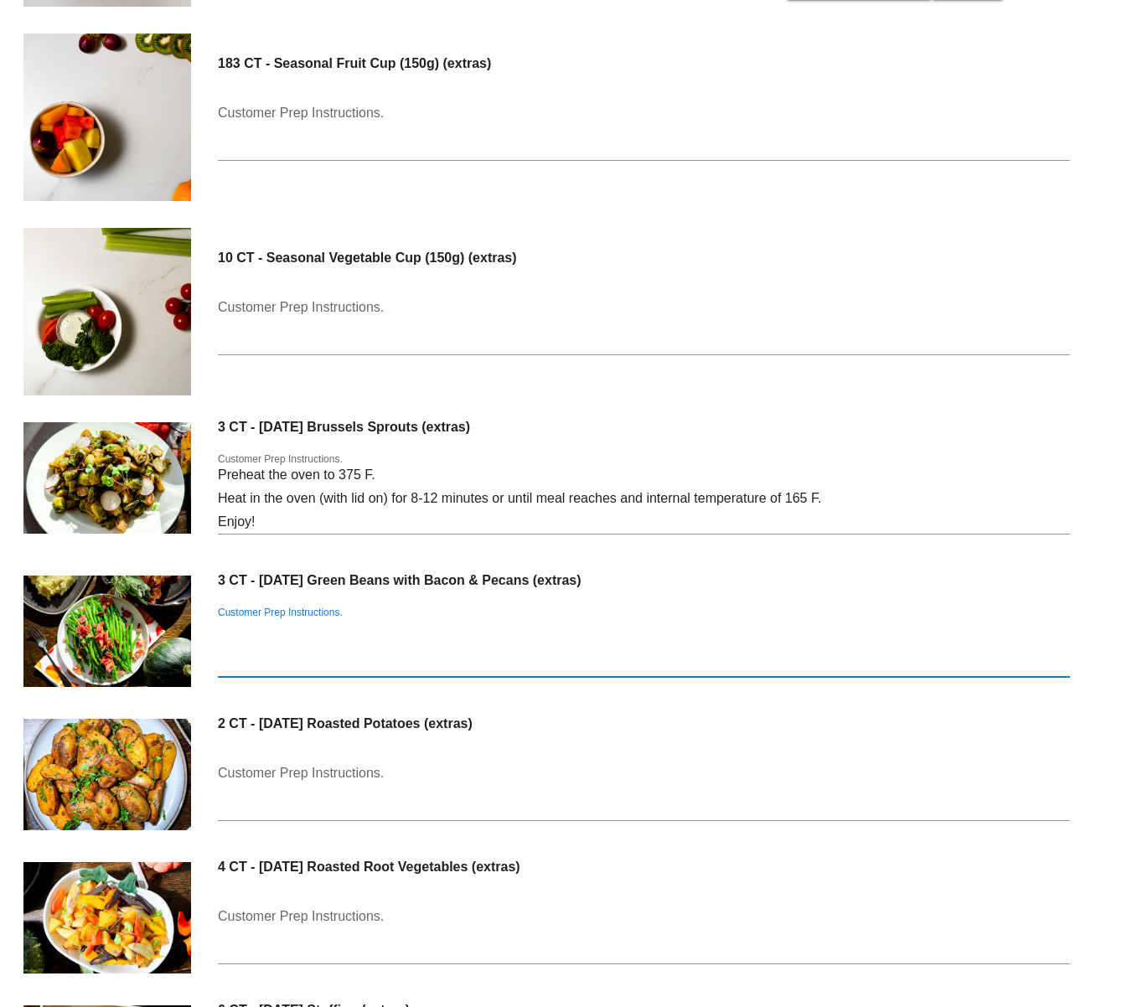
paste textarea "Preheat the oven to 375 F. Heat in the oven (with lid on) for 8-12 minutes or u…"
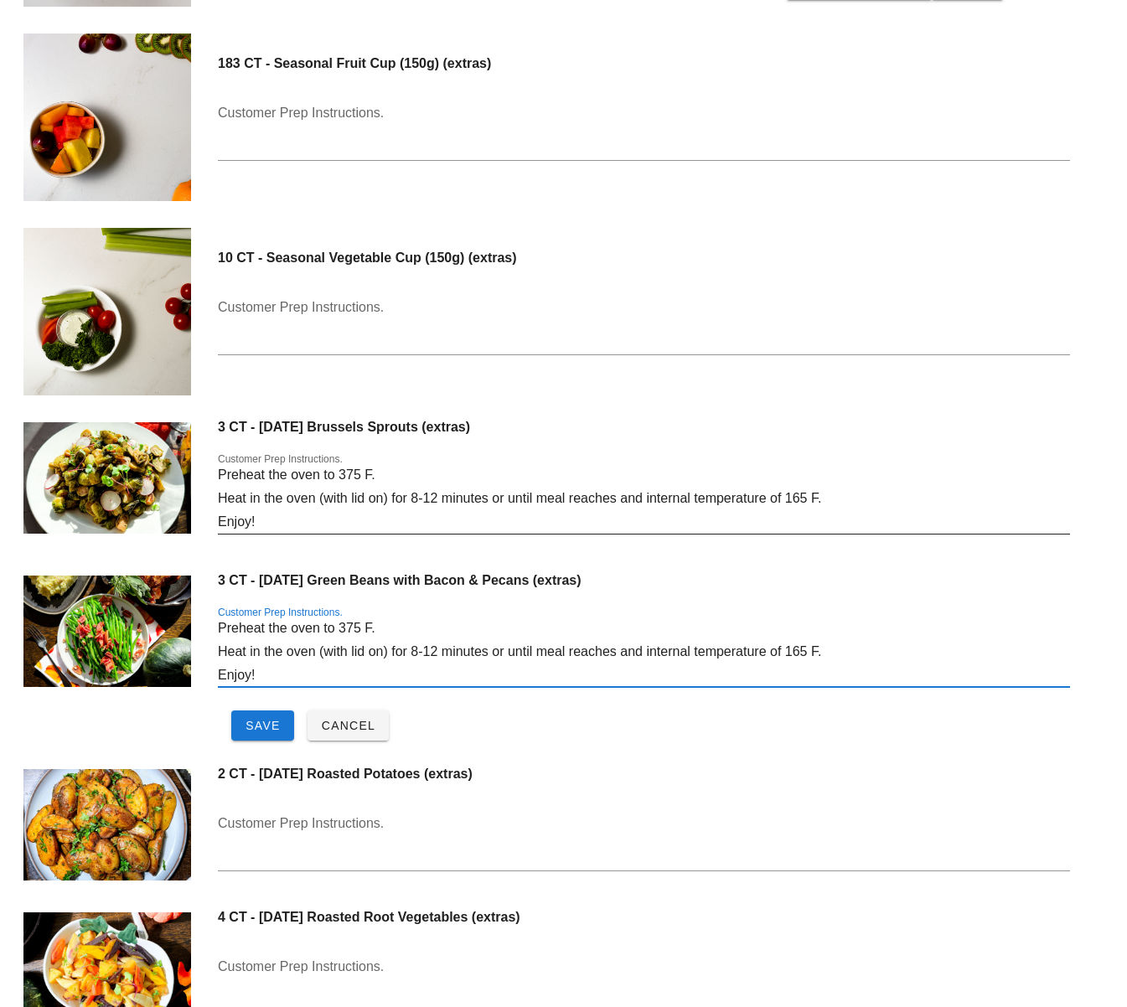
type textarea "Preheat the oven to 375 F. Heat in the oven (with lid on) for 8-12 minutes or u…"
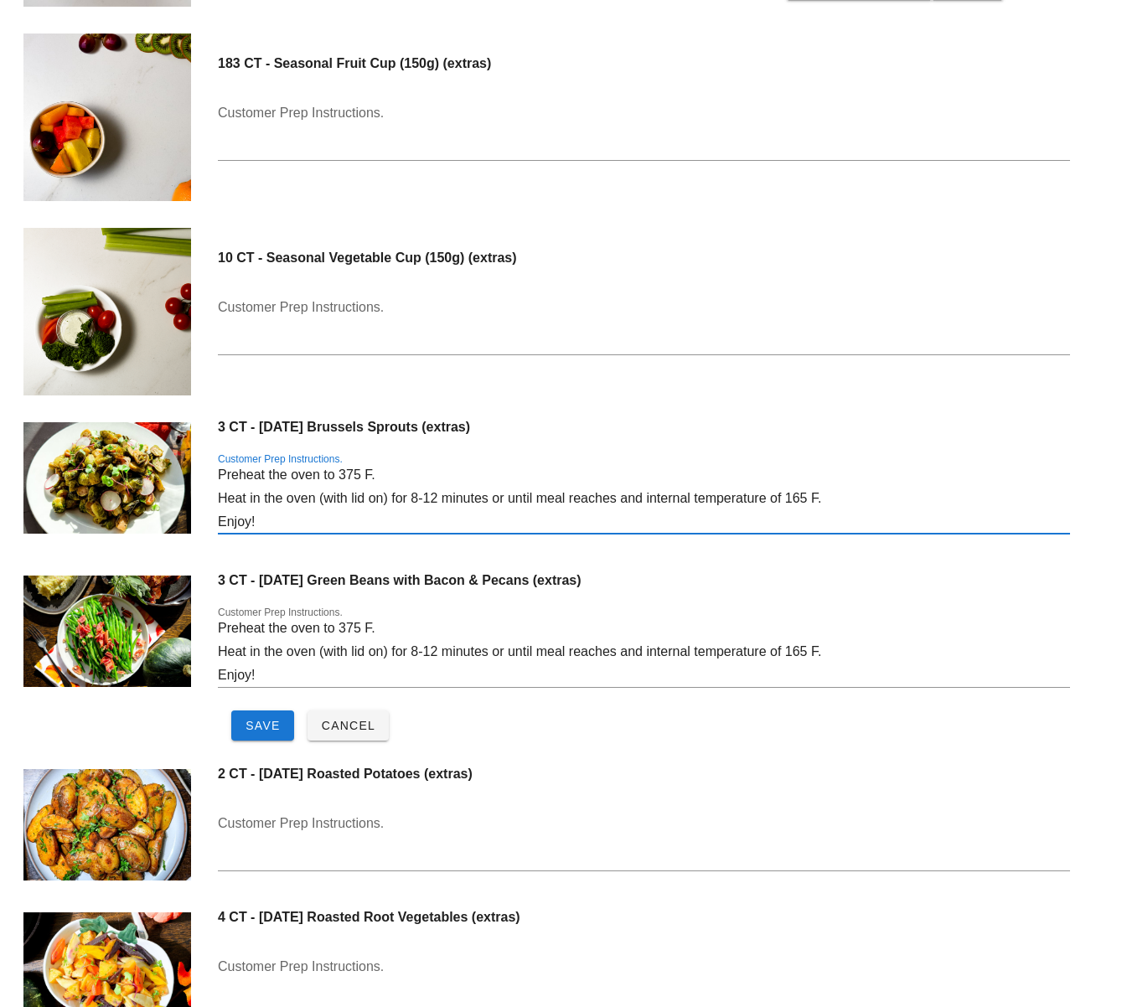
click at [647, 499] on textarea "Preheat the oven to 375 F. Heat in the oven (with lid on) for 8-12 minutes or u…" at bounding box center [644, 498] width 852 height 70
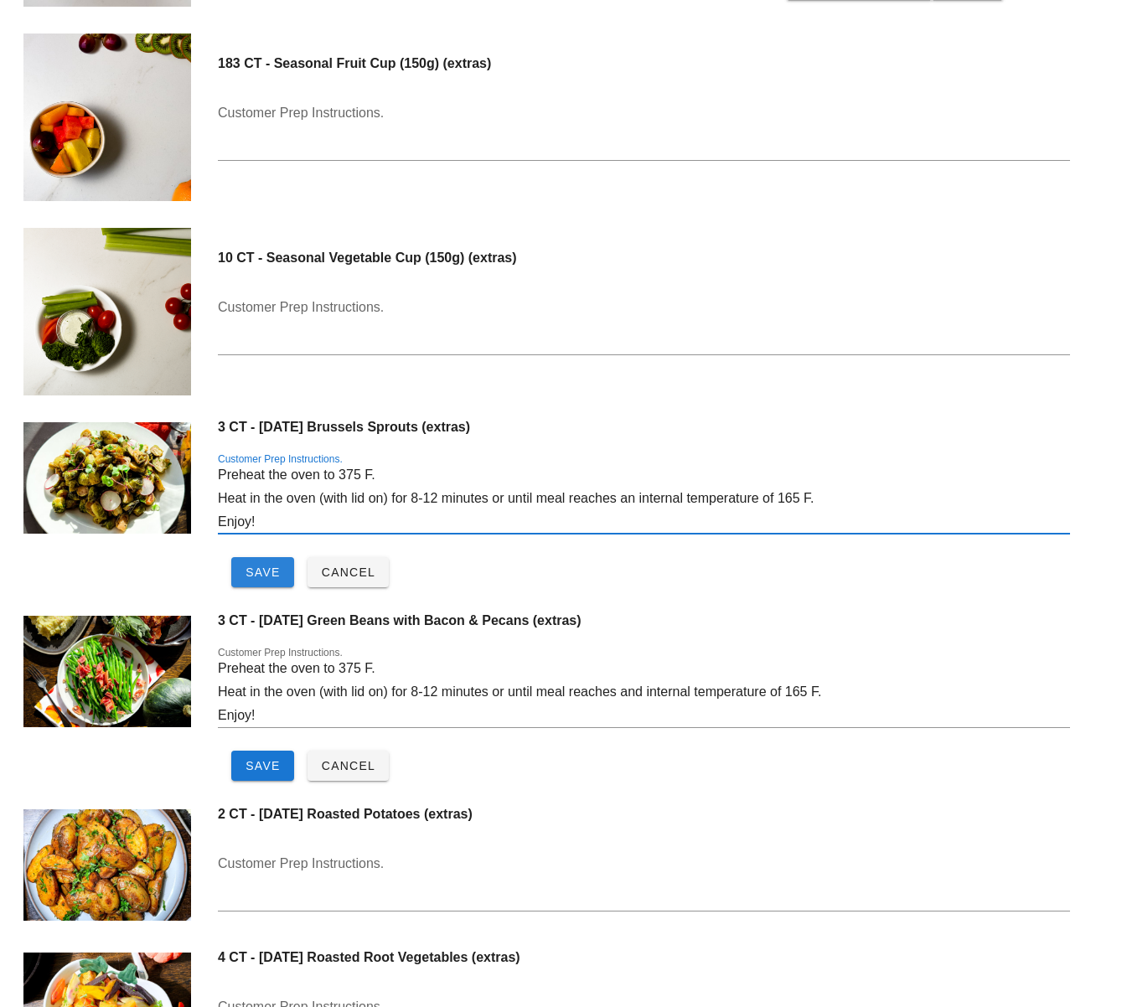
type textarea "Preheat the oven to 375 F. Heat in the oven (with lid on) for 8-12 minutes or u…"
click at [261, 569] on span "Save" at bounding box center [263, 572] width 36 height 13
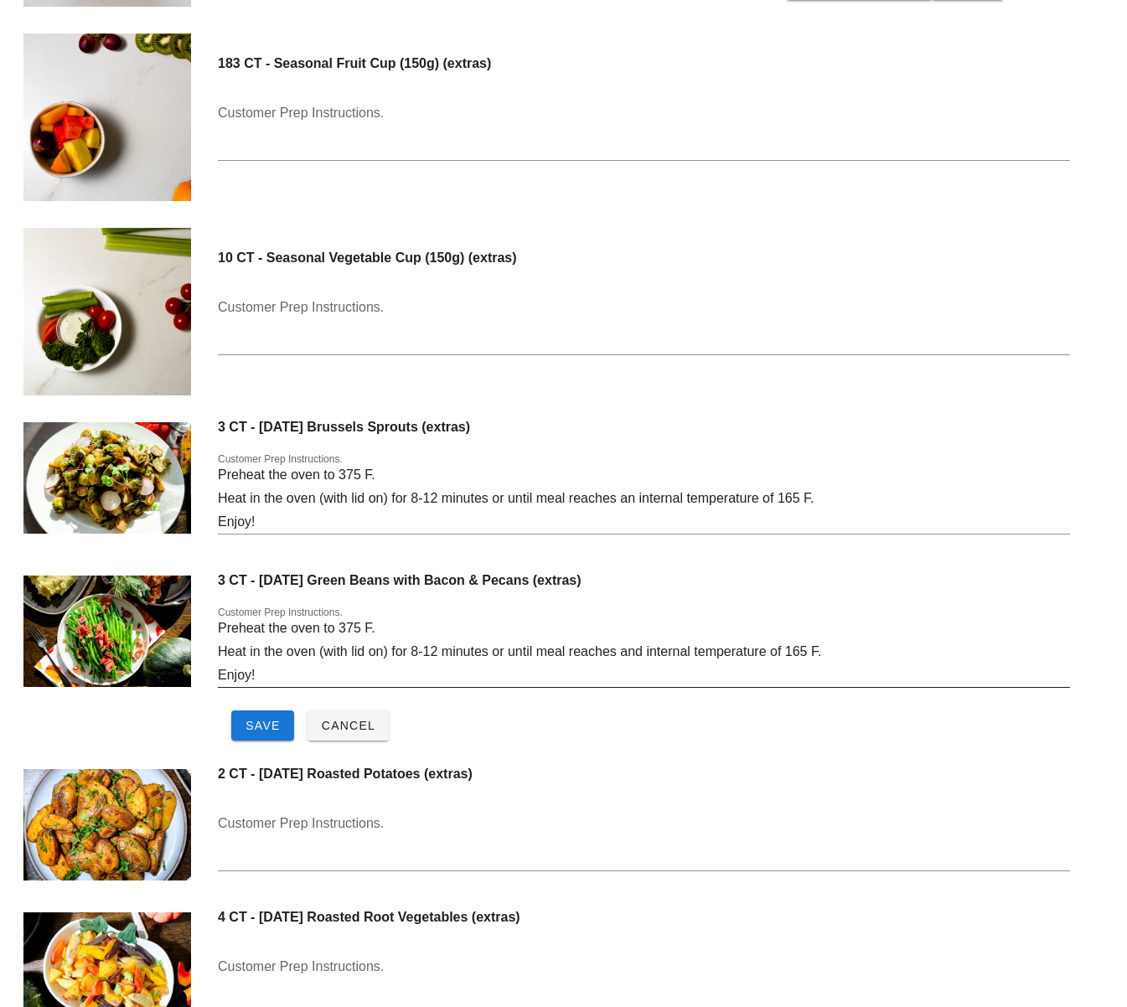
click at [647, 651] on textarea "Preheat the oven to 375 F. Heat in the oven (with lid on) for 8-12 minutes or u…" at bounding box center [644, 652] width 852 height 70
click at [573, 670] on textarea "Preheat the oven to 375 F. Heat in the oven (with lid on) for 8-12 minutes or u…" at bounding box center [644, 652] width 852 height 70
click at [419, 652] on textarea "Preheat the oven to 375 F. Heat in the oven (with lid on) for 8-12 minutes or u…" at bounding box center [644, 652] width 852 height 70
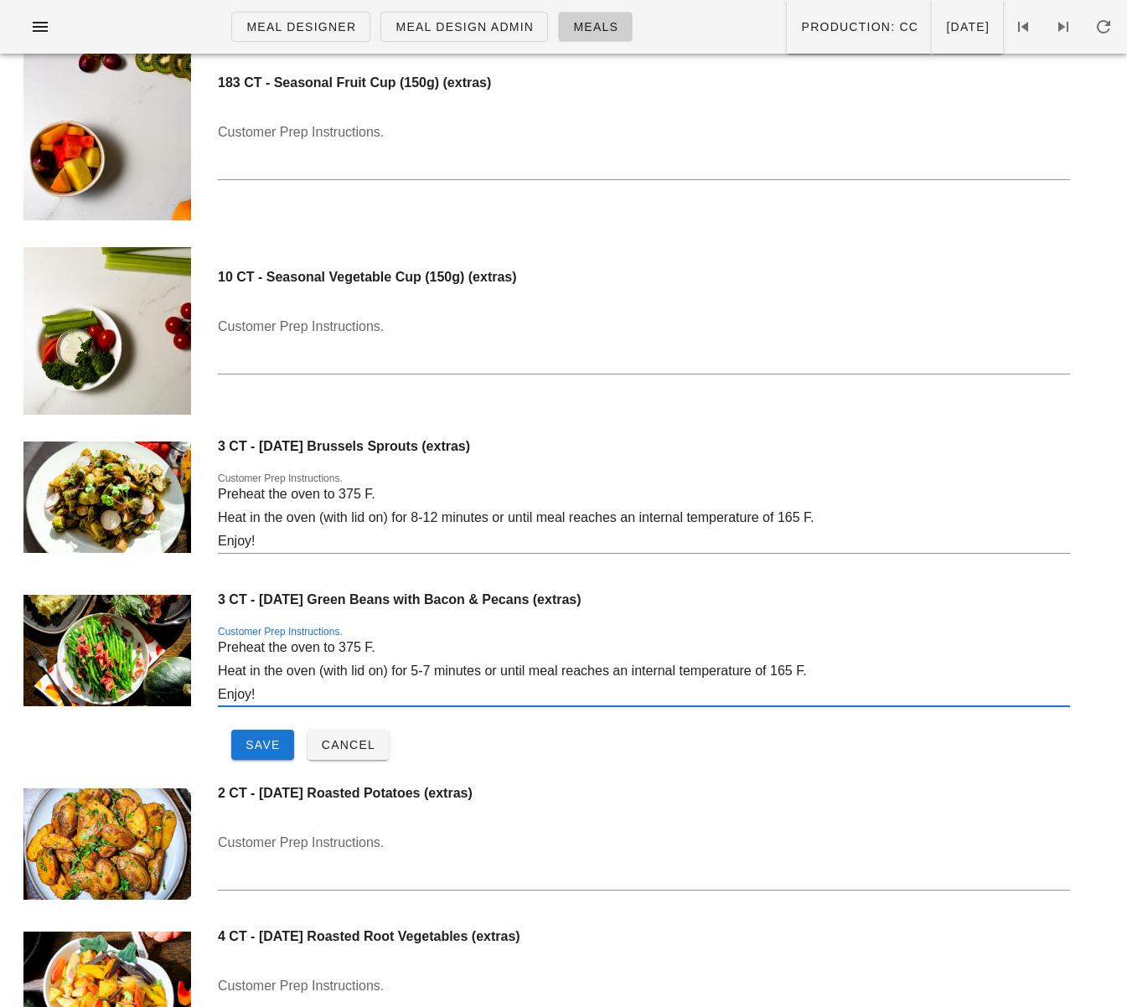
scroll to position [12782, 0]
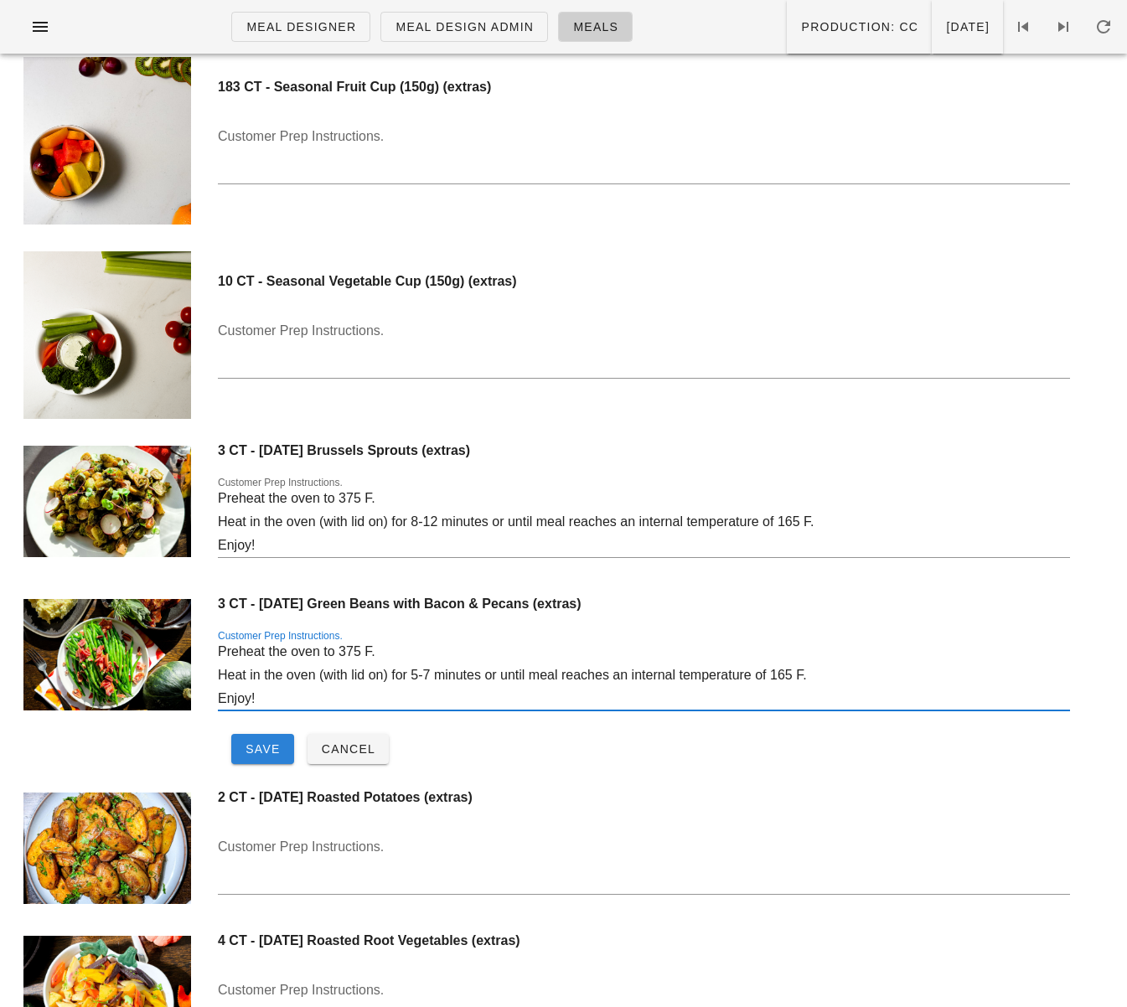
type textarea "Preheat the oven to 375 F. Heat in the oven (with lid on) for 5-7 minutes or un…"
click at [251, 746] on span "Save" at bounding box center [263, 748] width 36 height 13
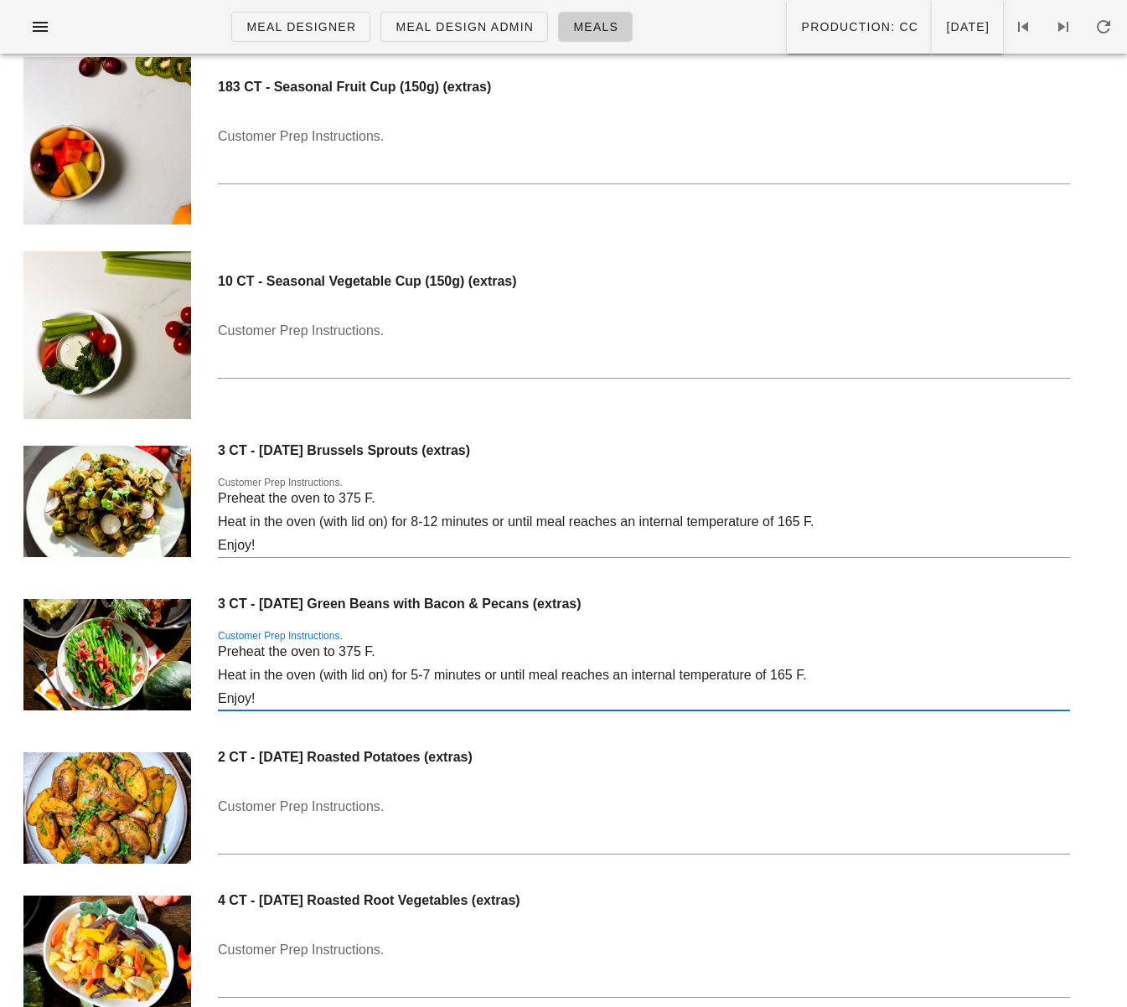
drag, startPoint x: 268, startPoint y: 701, endPoint x: 203, endPoint y: 655, distance: 80.0
click at [203, 655] on div "3 CT - Thanksgiving Green Beans with Bacon & Pecans (extras) Customer Prep Inst…" at bounding box center [563, 662] width 1107 height 153
click at [339, 816] on textarea "Customer Prep Instructions." at bounding box center [644, 824] width 852 height 60
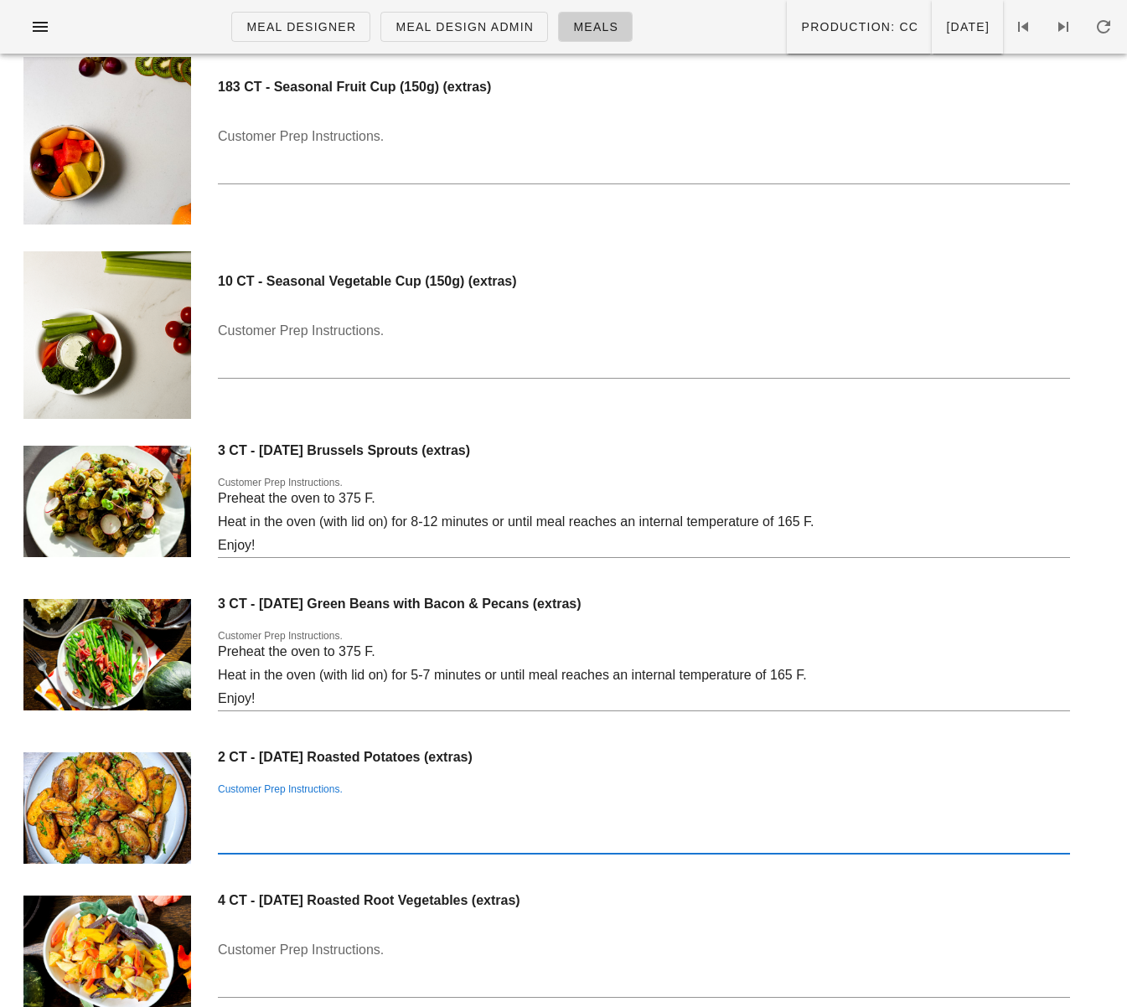
paste textarea "Preheat the oven to 375 F. Heat in the oven (with lid on) for 5-7 minutes or un…"
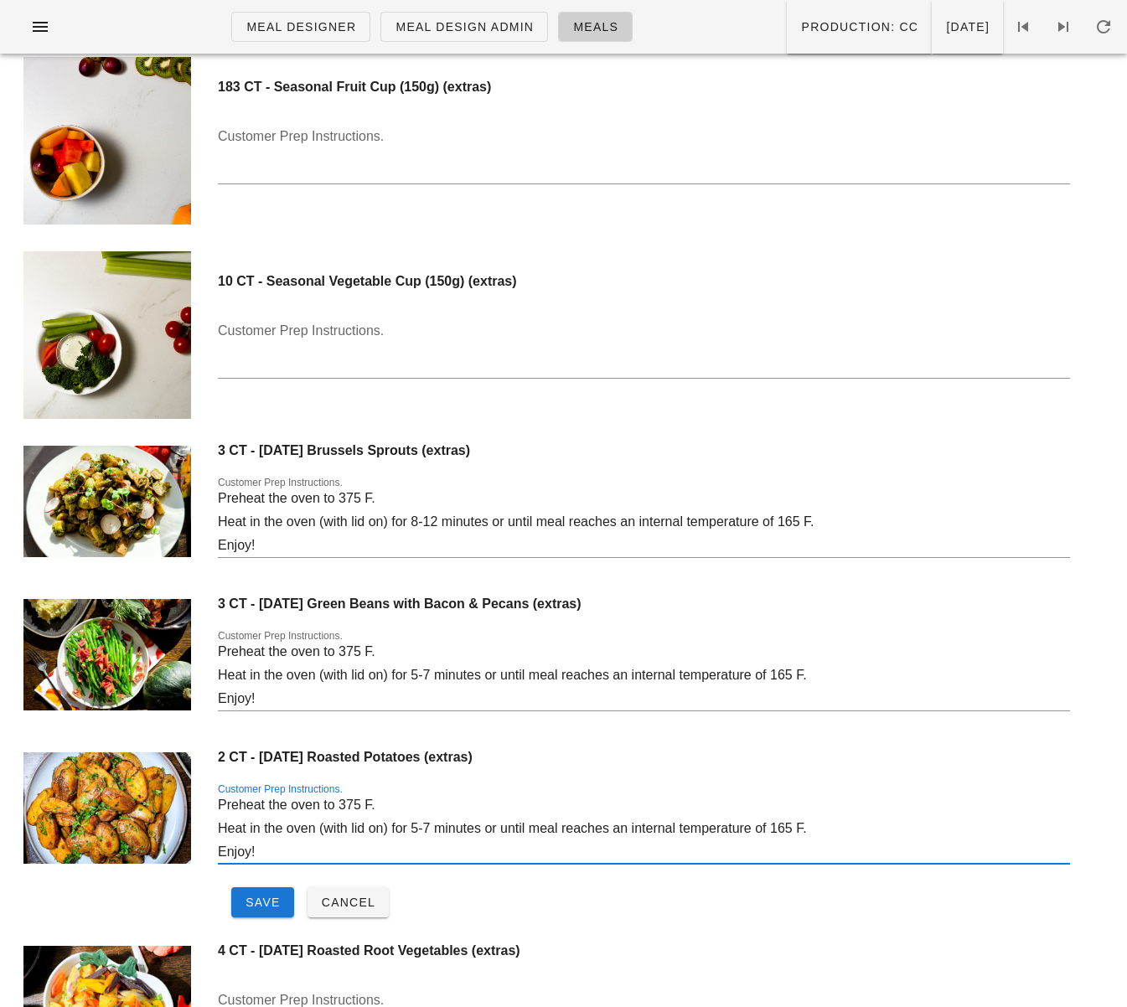
click at [419, 827] on textarea "Preheat the oven to 375 F. Heat in the oven (with lid on) for 5-7 minutes or un…" at bounding box center [644, 829] width 852 height 70
type textarea "Preheat the oven to 375 F. Heat in the oven (with lid on) for 8-12 minutes or u…"
click at [275, 903] on span "Save" at bounding box center [263, 902] width 36 height 13
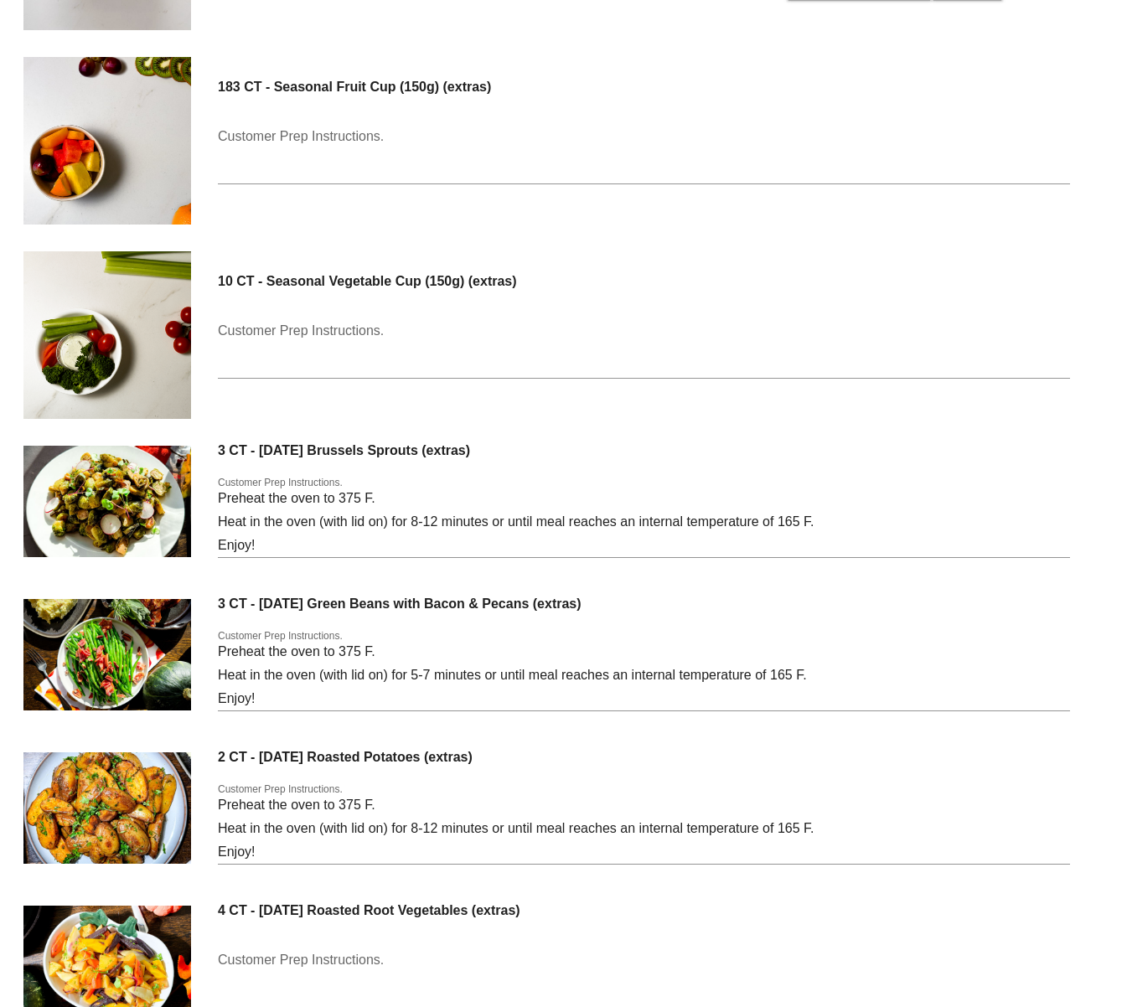
scroll to position [12821, 0]
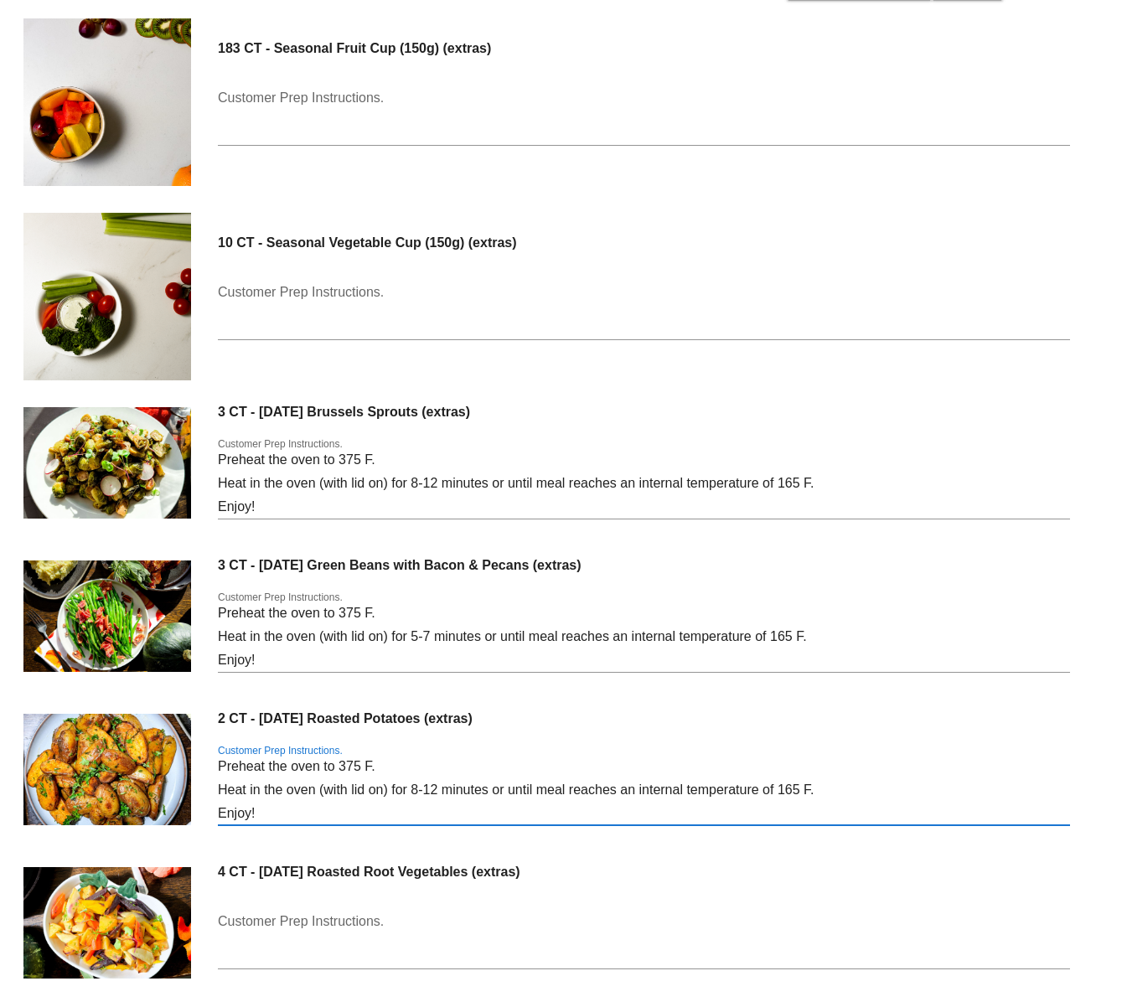
drag, startPoint x: 266, startPoint y: 815, endPoint x: 204, endPoint y: 765, distance: 79.8
click at [201, 759] on div "2 CT - Thanksgiving Roasted Potatoes (extras) Customer Prep Instructions. Prehe…" at bounding box center [563, 777] width 1107 height 153
click at [338, 938] on textarea "Customer Prep Instructions." at bounding box center [644, 938] width 852 height 60
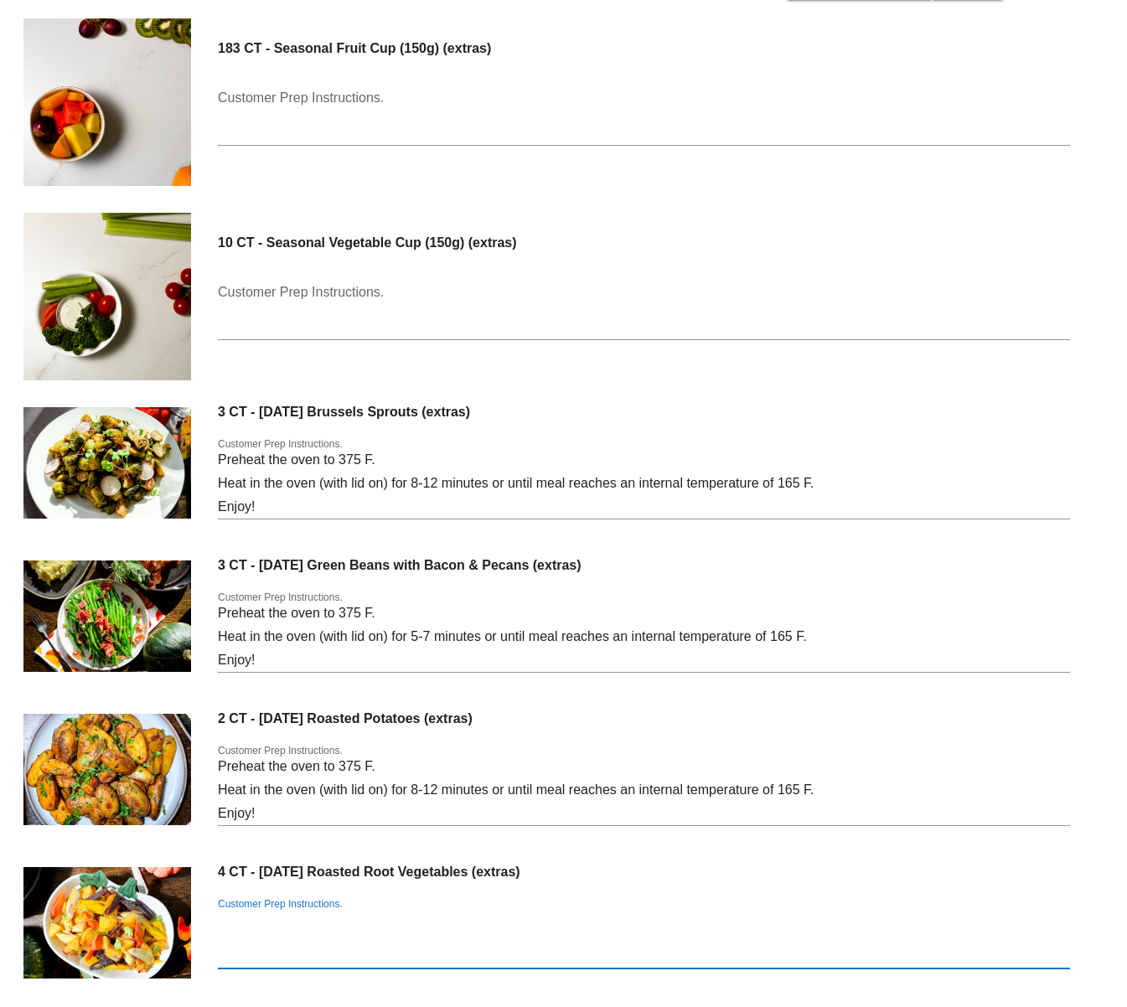
paste textarea "Preheat the oven to 375 F. Heat in the oven (with lid on) for 8-12 minutes or u…"
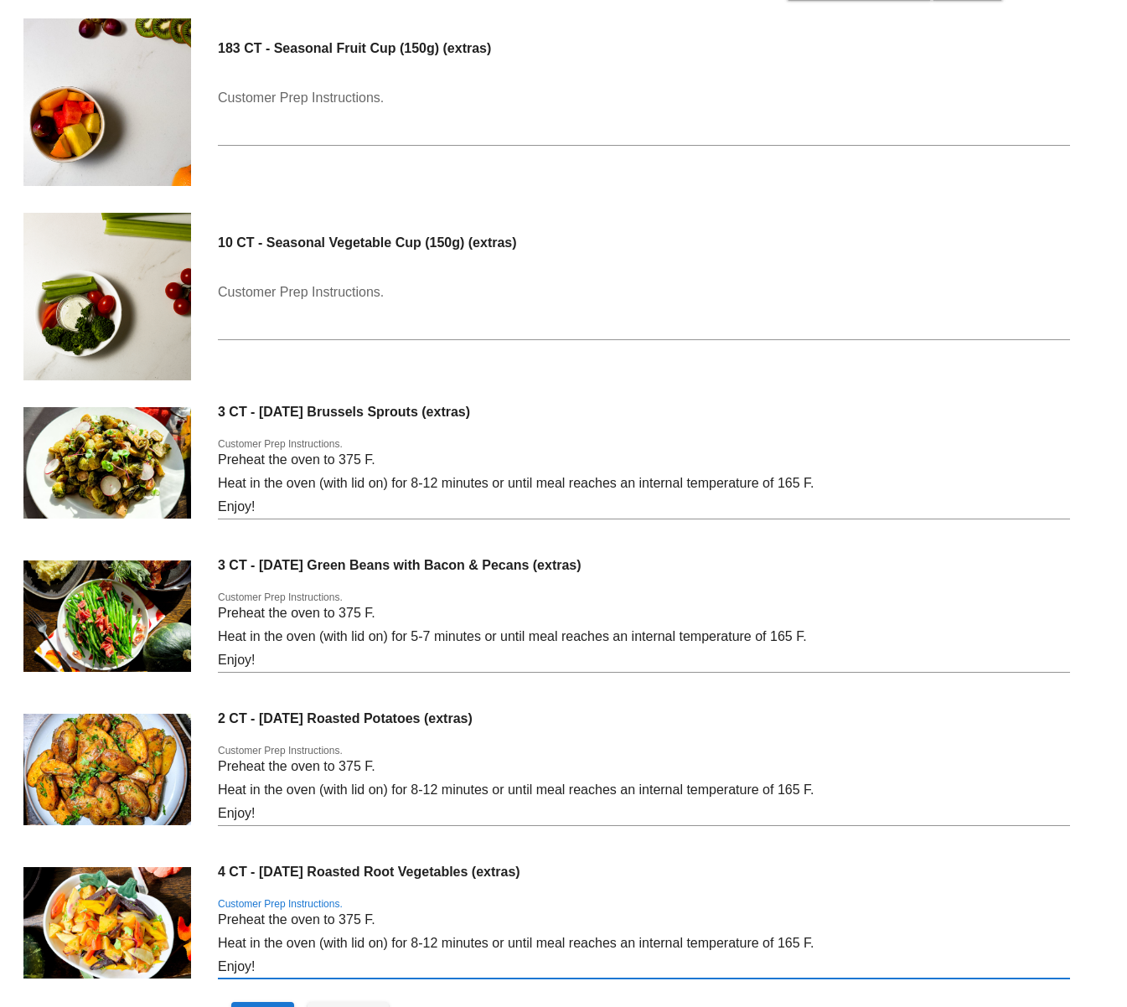
scroll to position [12938, 0]
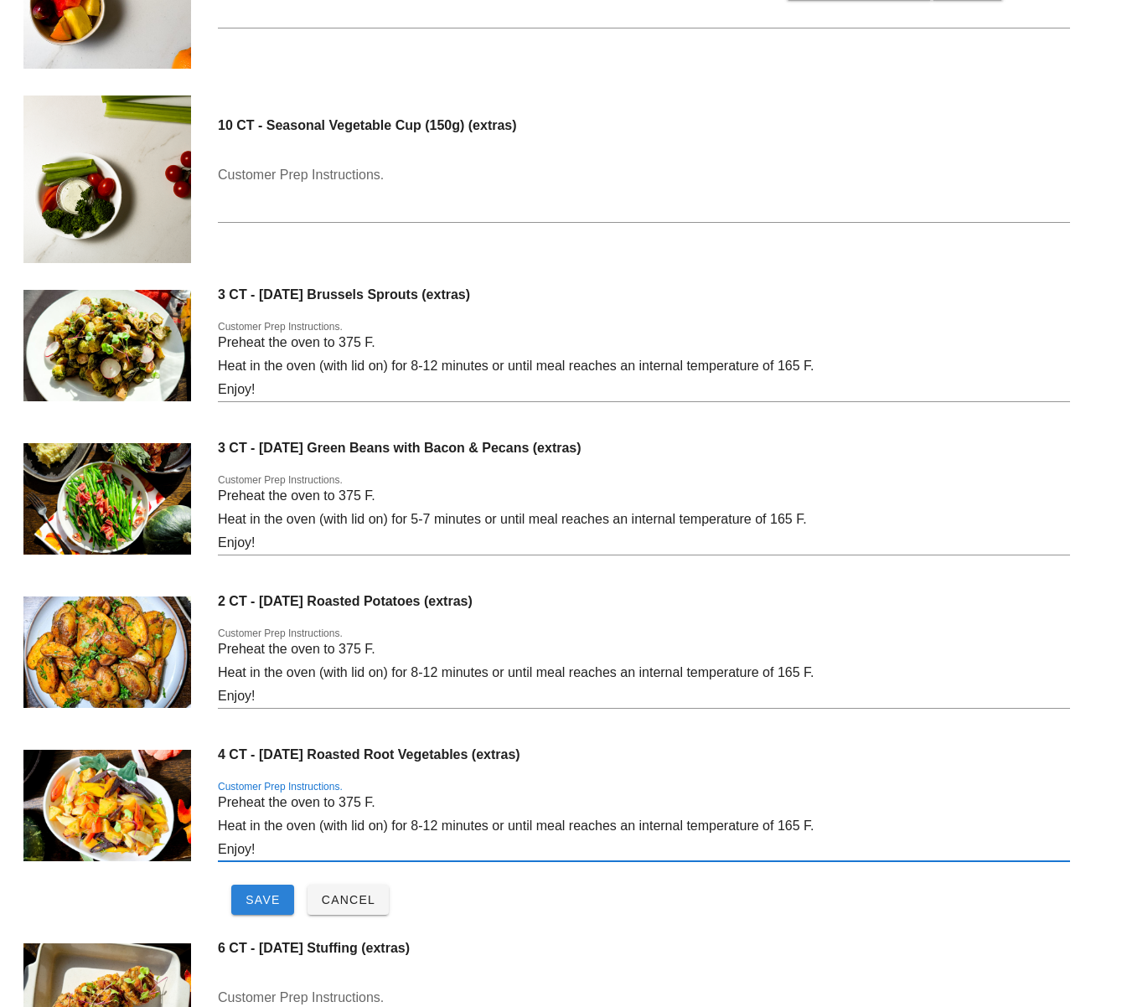
type textarea "Preheat the oven to 375 F. Heat in the oven (with lid on) for 8-12 minutes or u…"
click at [270, 898] on span "Save" at bounding box center [263, 899] width 36 height 13
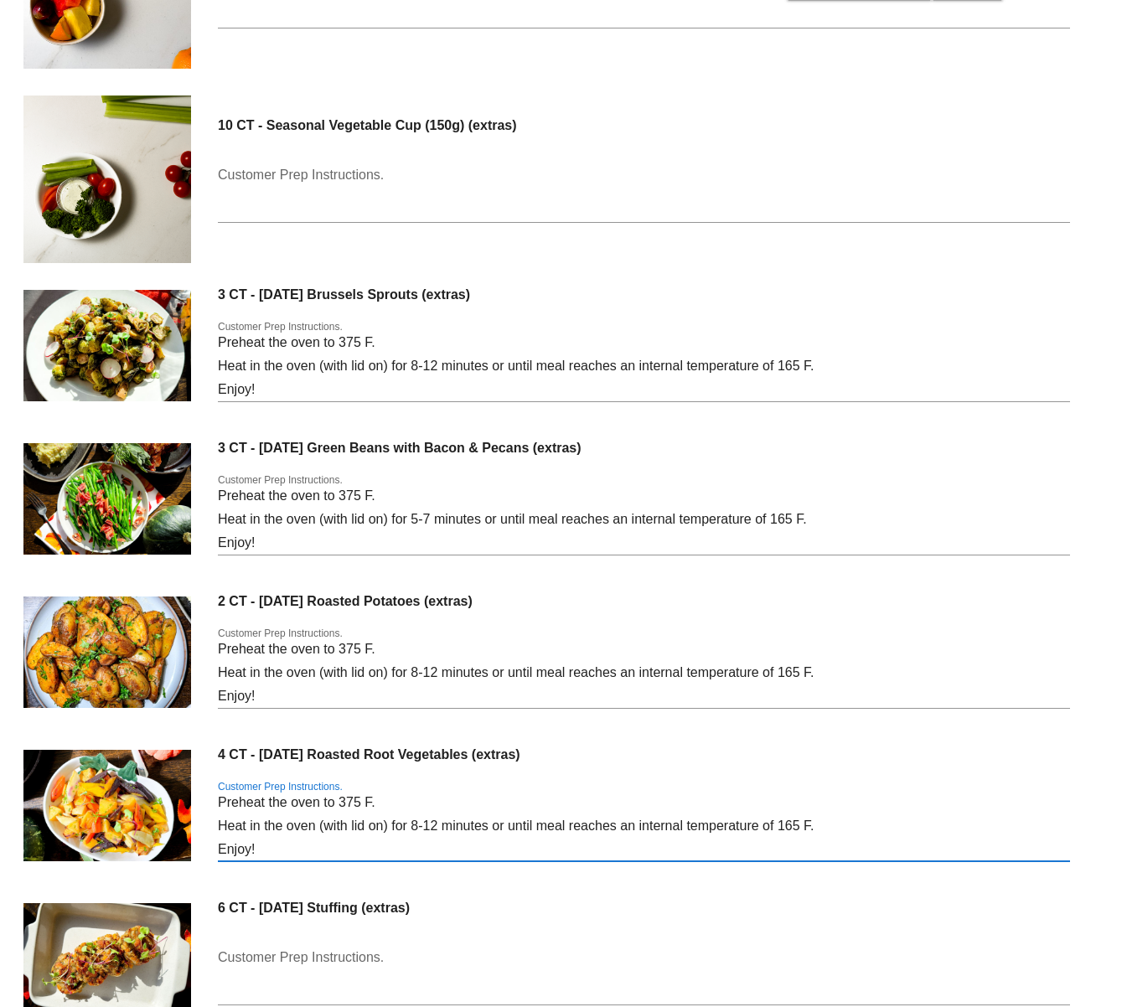
drag, startPoint x: 267, startPoint y: 853, endPoint x: 206, endPoint y: 787, distance: 90.1
click at [206, 787] on div "4 CT - Thanksgiving Roasted Root Vegetables (extras) Customer Prep Instructions…" at bounding box center [563, 813] width 1107 height 153
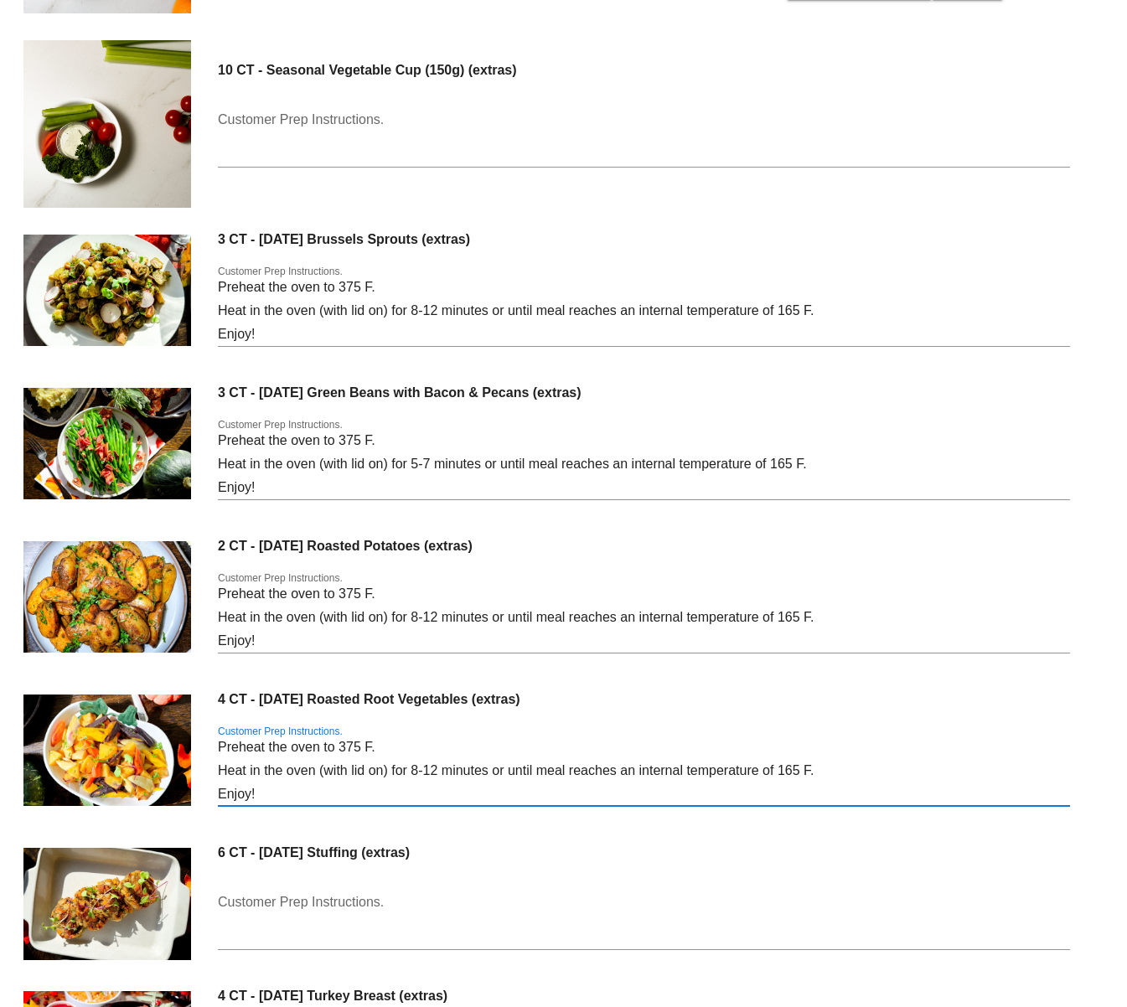
scroll to position [13003, 0]
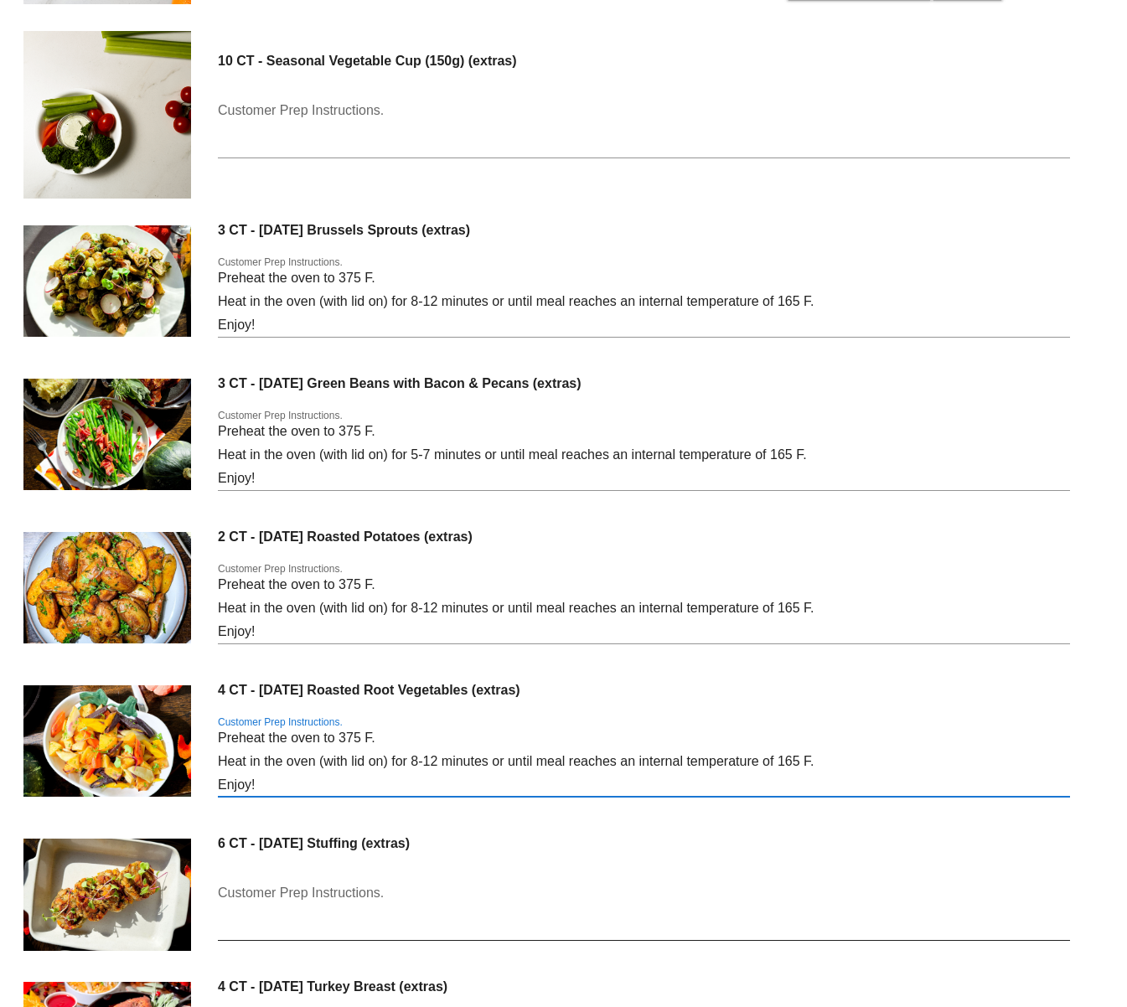
click at [282, 880] on div "Customer Prep Instructions." at bounding box center [644, 914] width 852 height 89
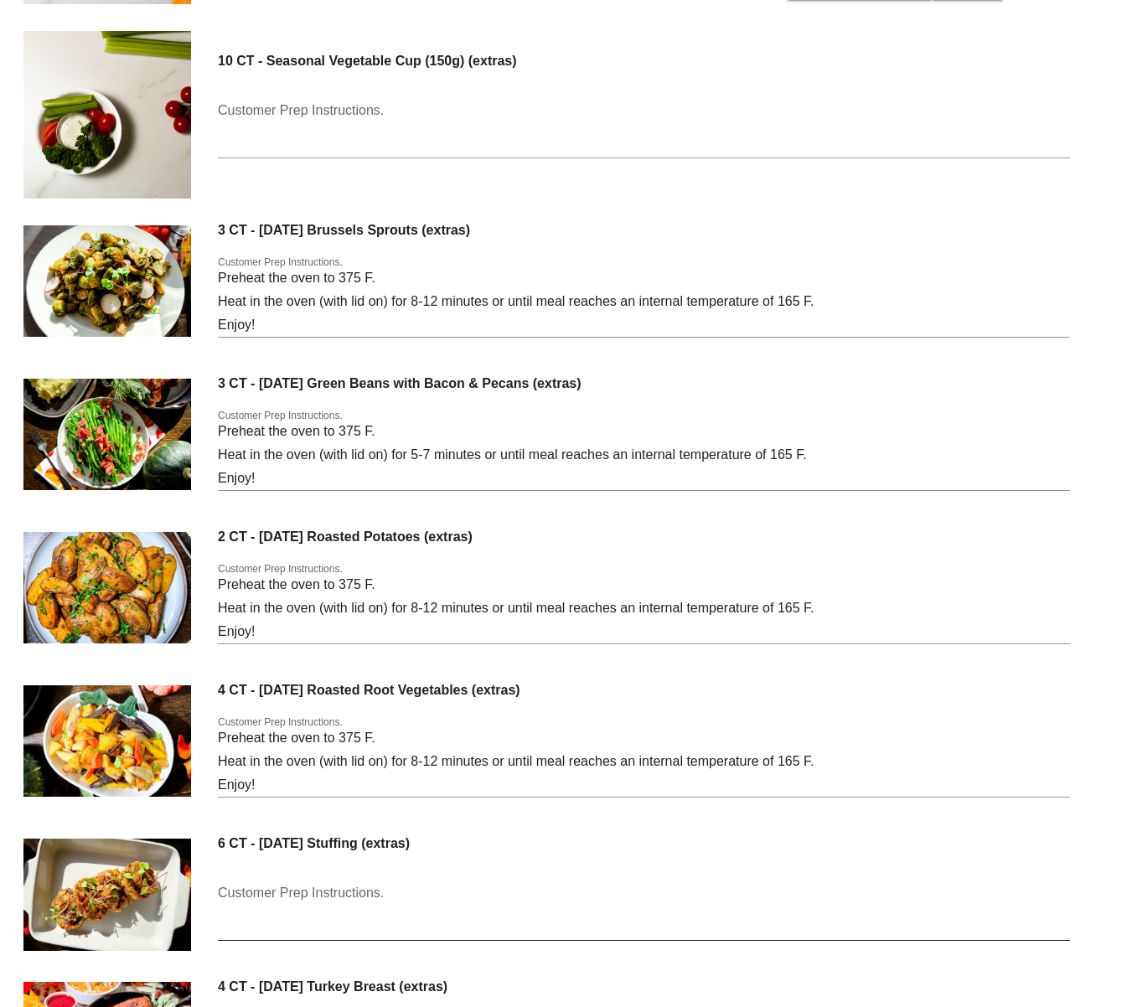
click at [278, 899] on textarea "Customer Prep Instructions." at bounding box center [644, 910] width 852 height 60
paste textarea "Preheat the oven to 375 F. Heat in the oven (with lid on) for 8-12 minutes or u…"
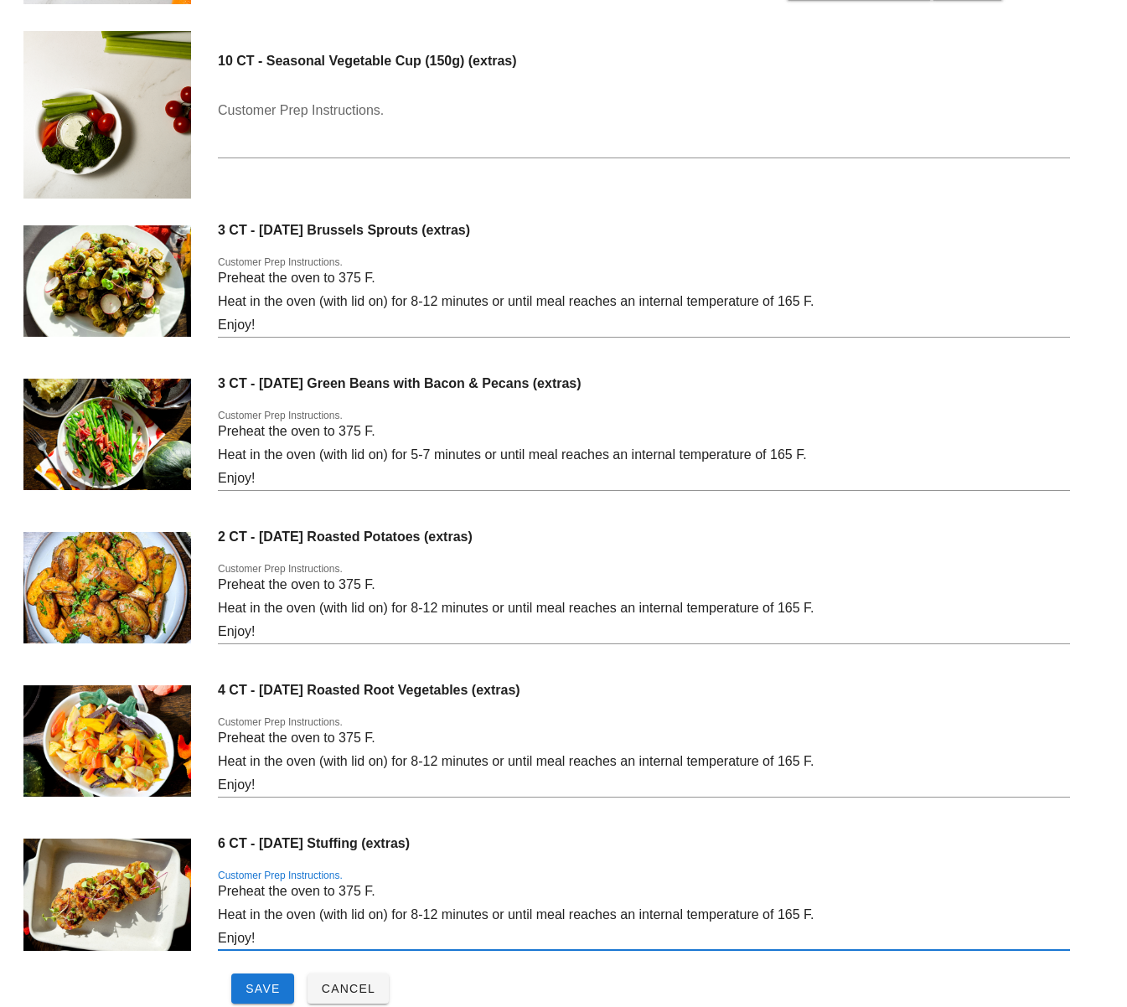
click at [420, 917] on textarea "Preheat the oven to 375 F. Heat in the oven (with lid on) for 8-12 minutes or u…" at bounding box center [644, 915] width 852 height 70
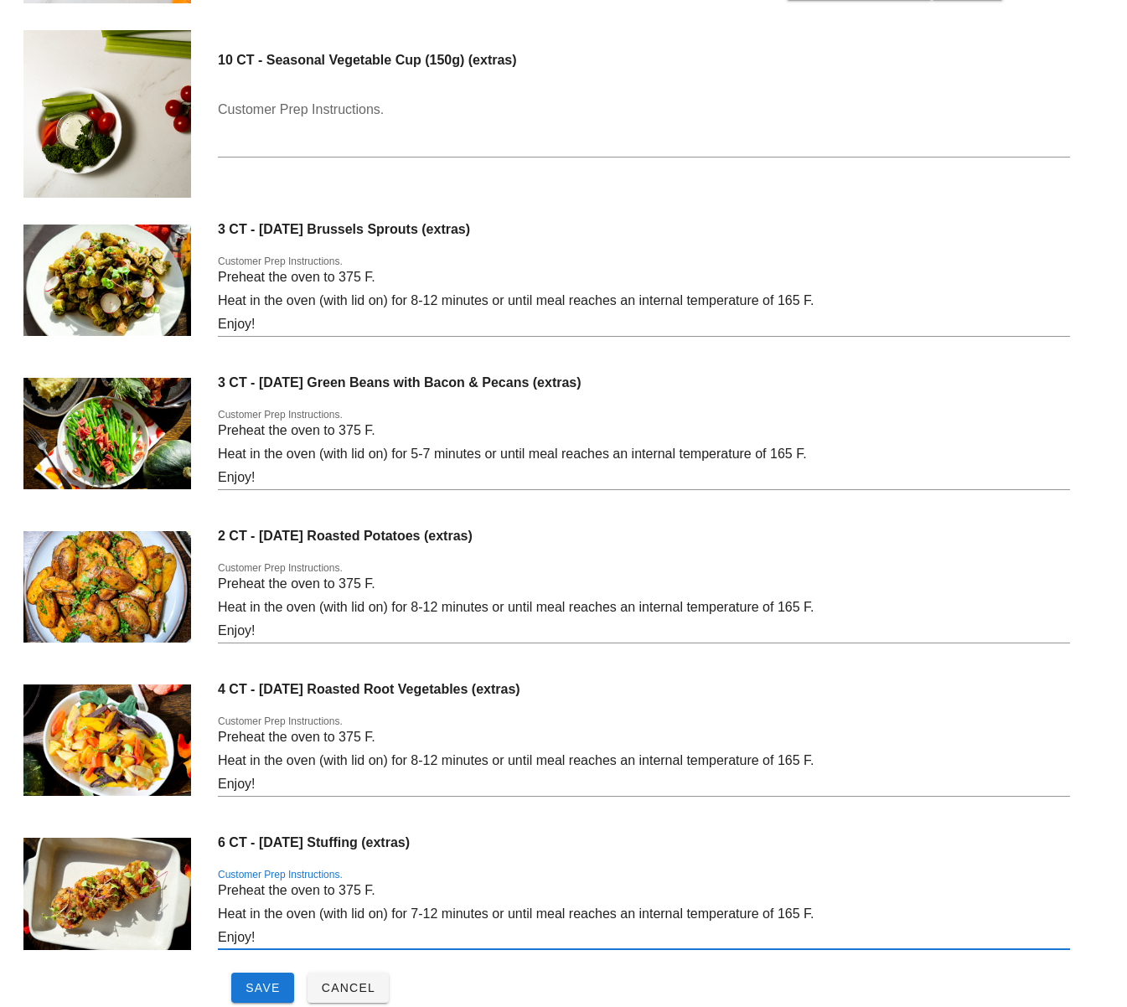
scroll to position [13070, 0]
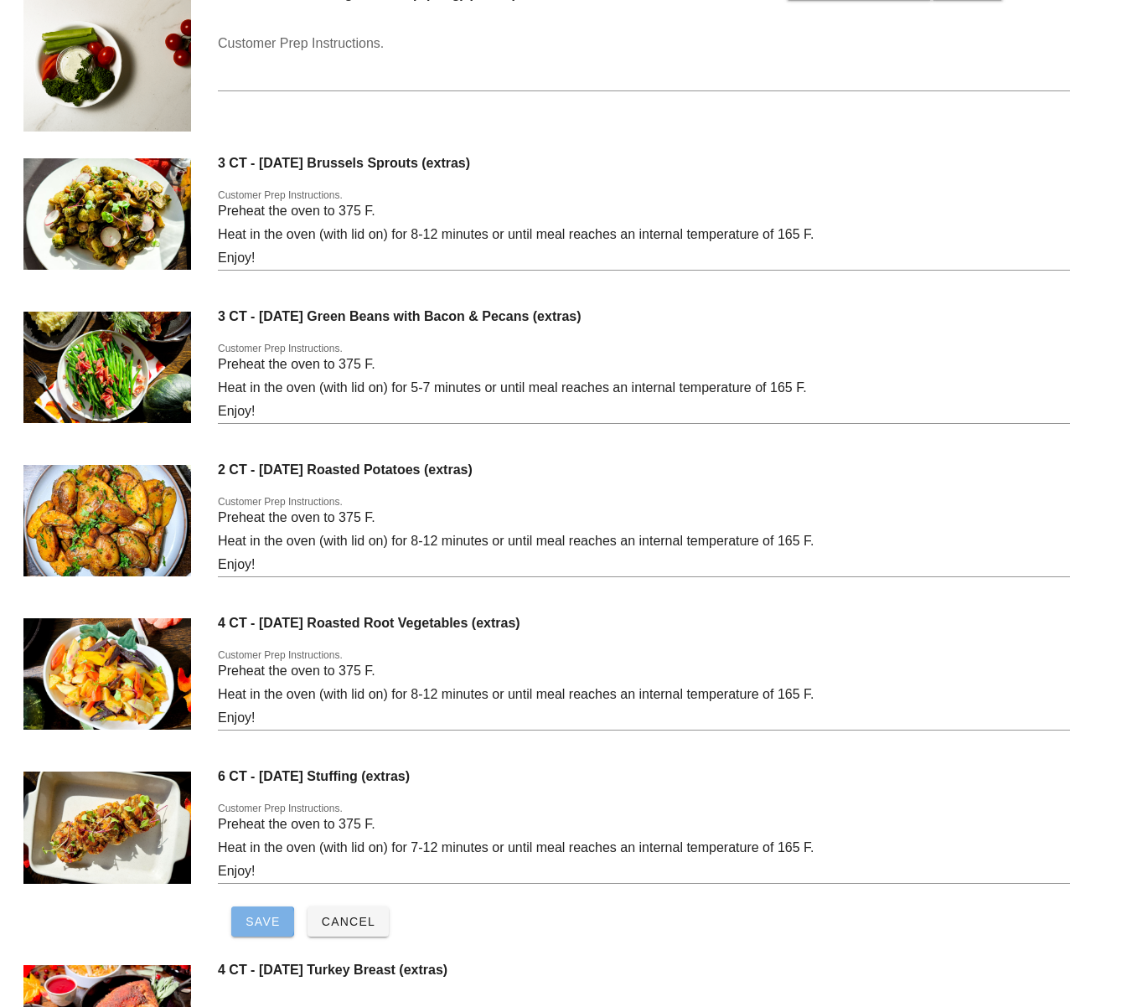
drag, startPoint x: 267, startPoint y: 924, endPoint x: 334, endPoint y: 923, distance: 67.0
click at [267, 924] on span "Save" at bounding box center [263, 921] width 36 height 13
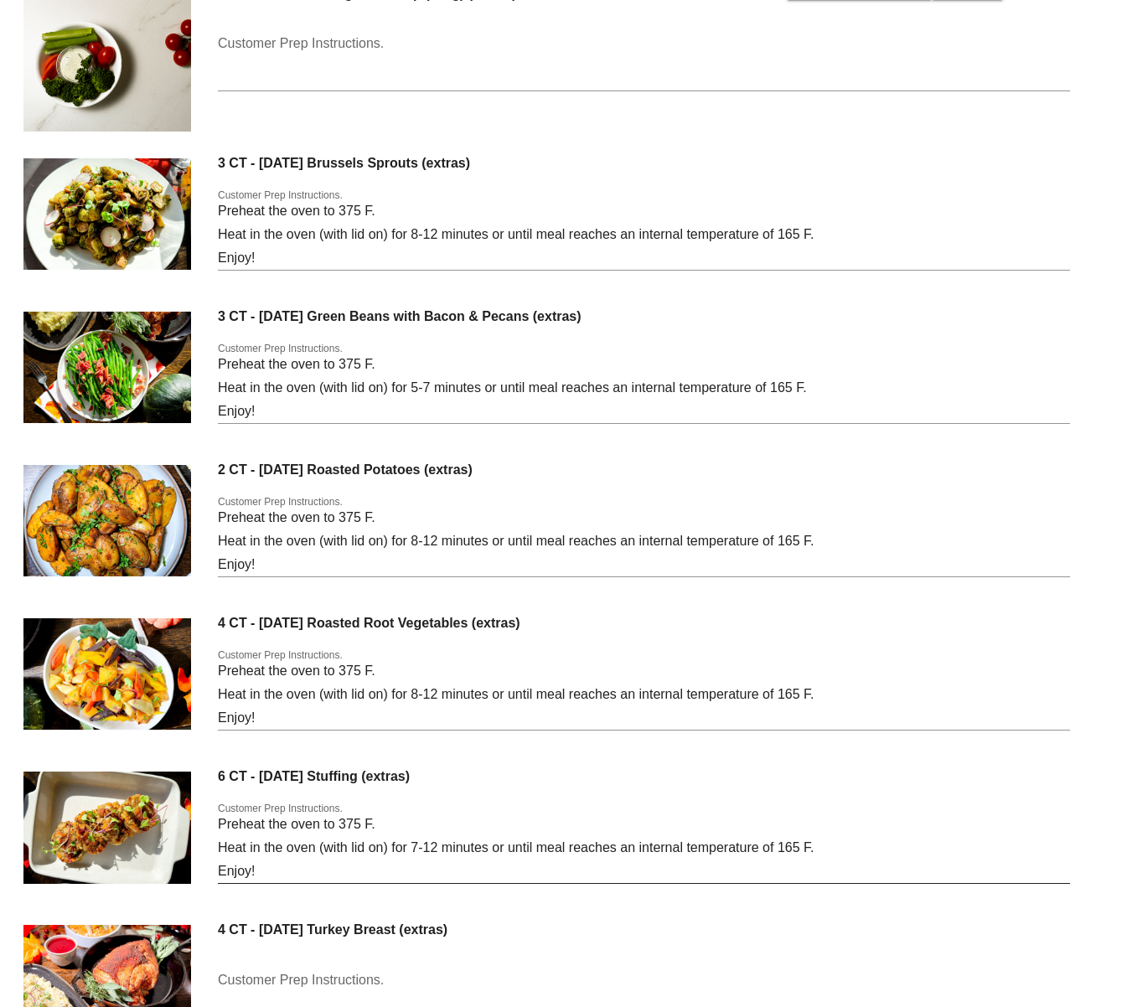
click at [439, 852] on textarea "Preheat the oven to 375 F. Heat in the oven (with lid on) for 7-12 minutes or u…" at bounding box center [644, 848] width 852 height 70
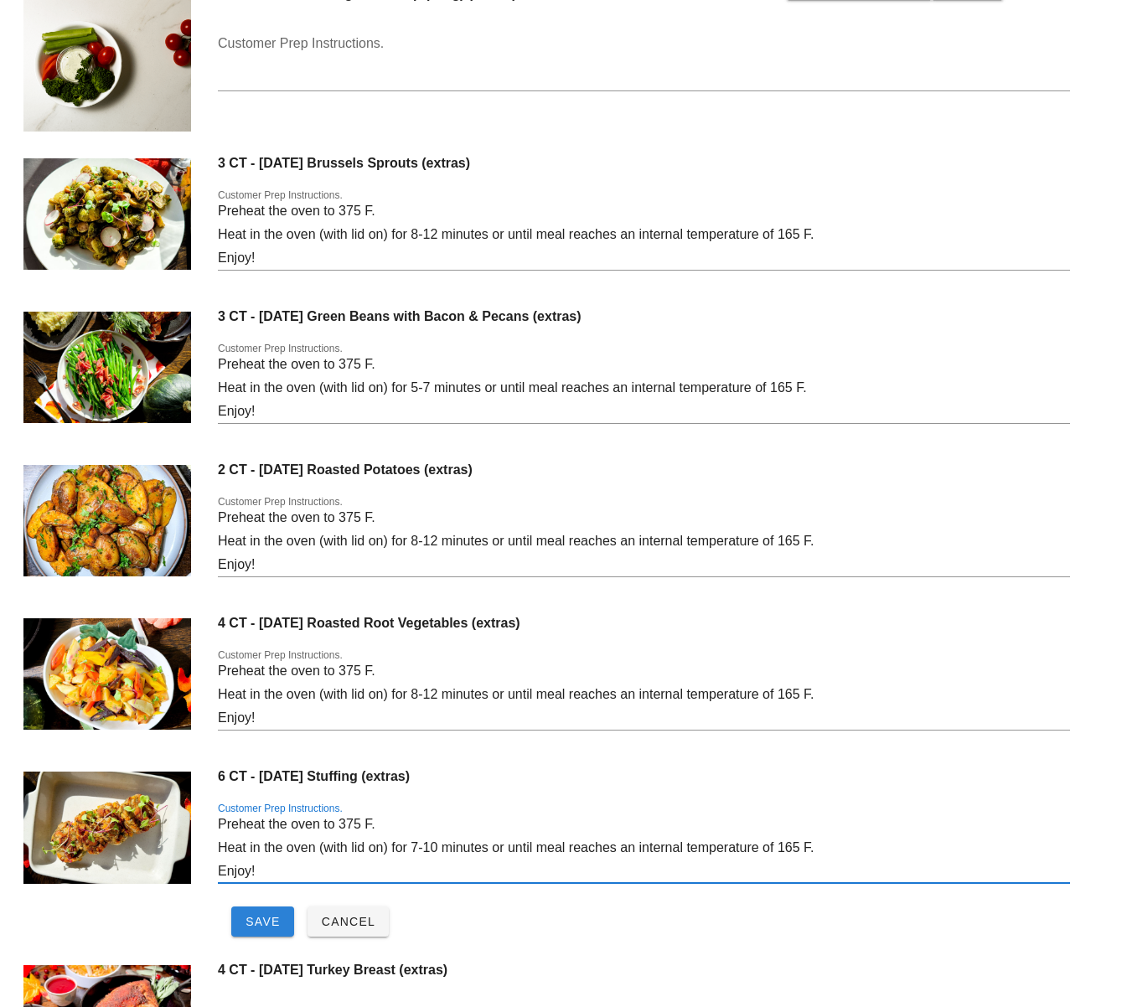
type textarea "Preheat the oven to 375 F. Heat in the oven (with lid on) for 7-10 minutes or u…"
click at [267, 915] on span "Save" at bounding box center [263, 921] width 36 height 13
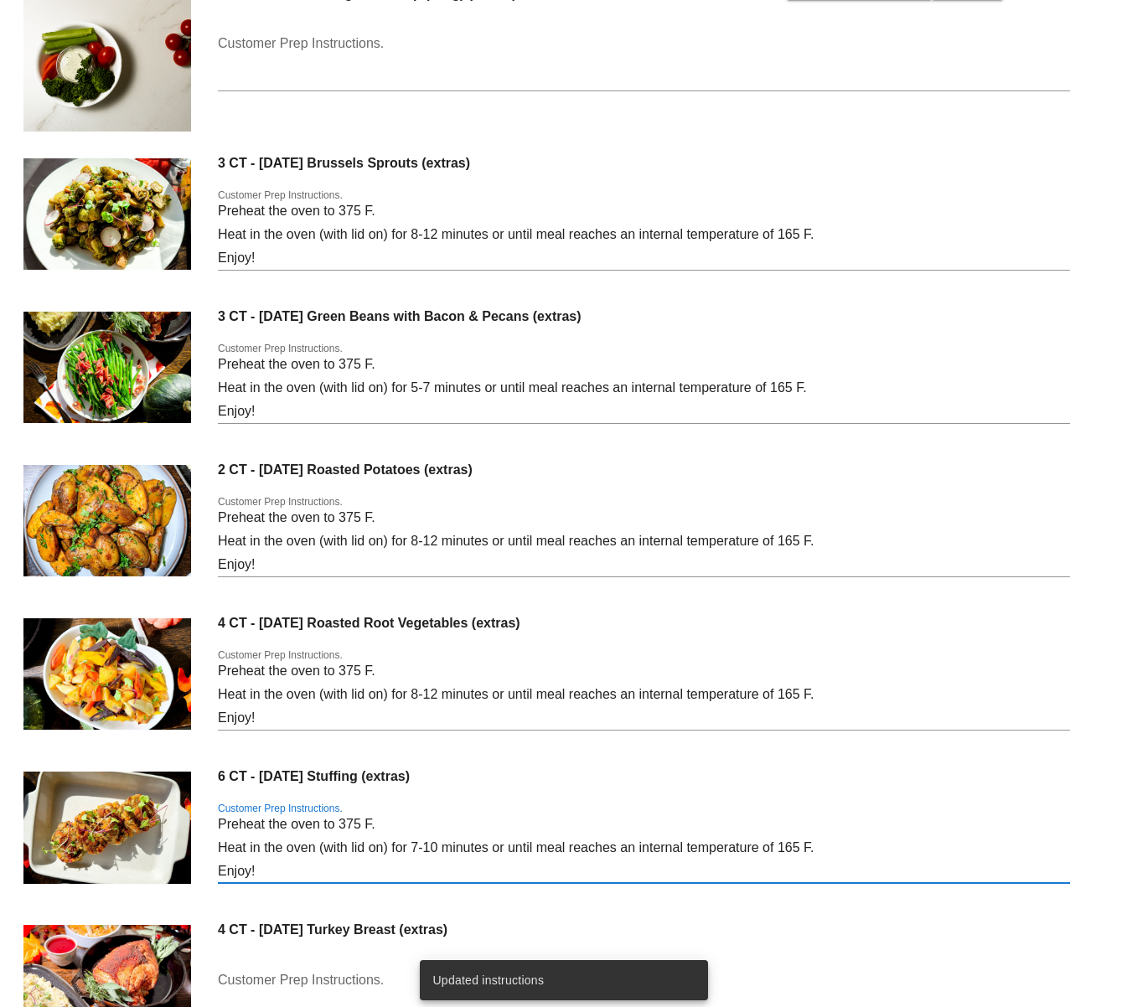
drag, startPoint x: 280, startPoint y: 874, endPoint x: 189, endPoint y: 817, distance: 107.7
click at [189, 817] on div "6 CT - Thanksgiving Stuffing (extras) Customer Prep Instructions. Preheat the o…" at bounding box center [563, 834] width 1107 height 153
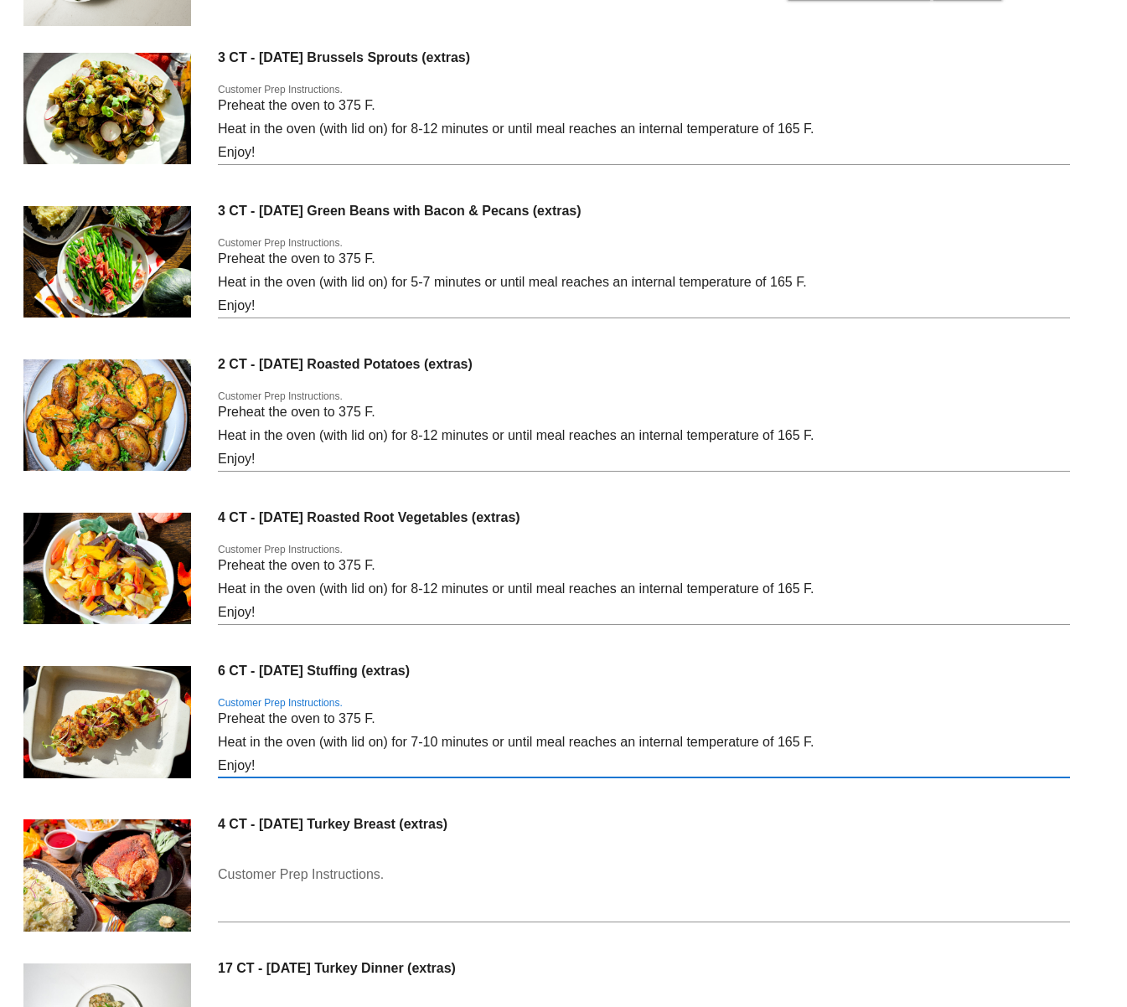
scroll to position [13279, 0]
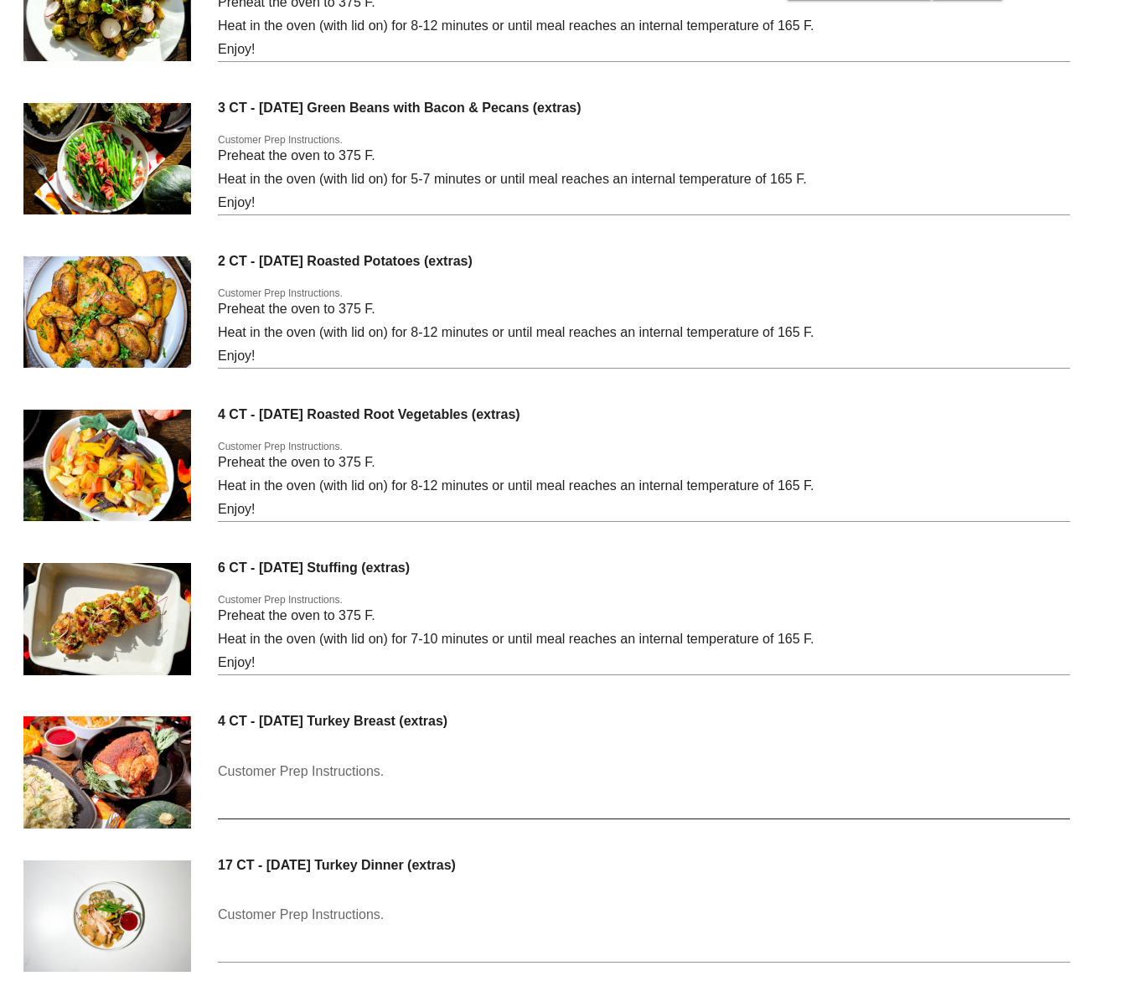
click at [525, 757] on div "Customer Prep Instructions." at bounding box center [644, 792] width 852 height 89
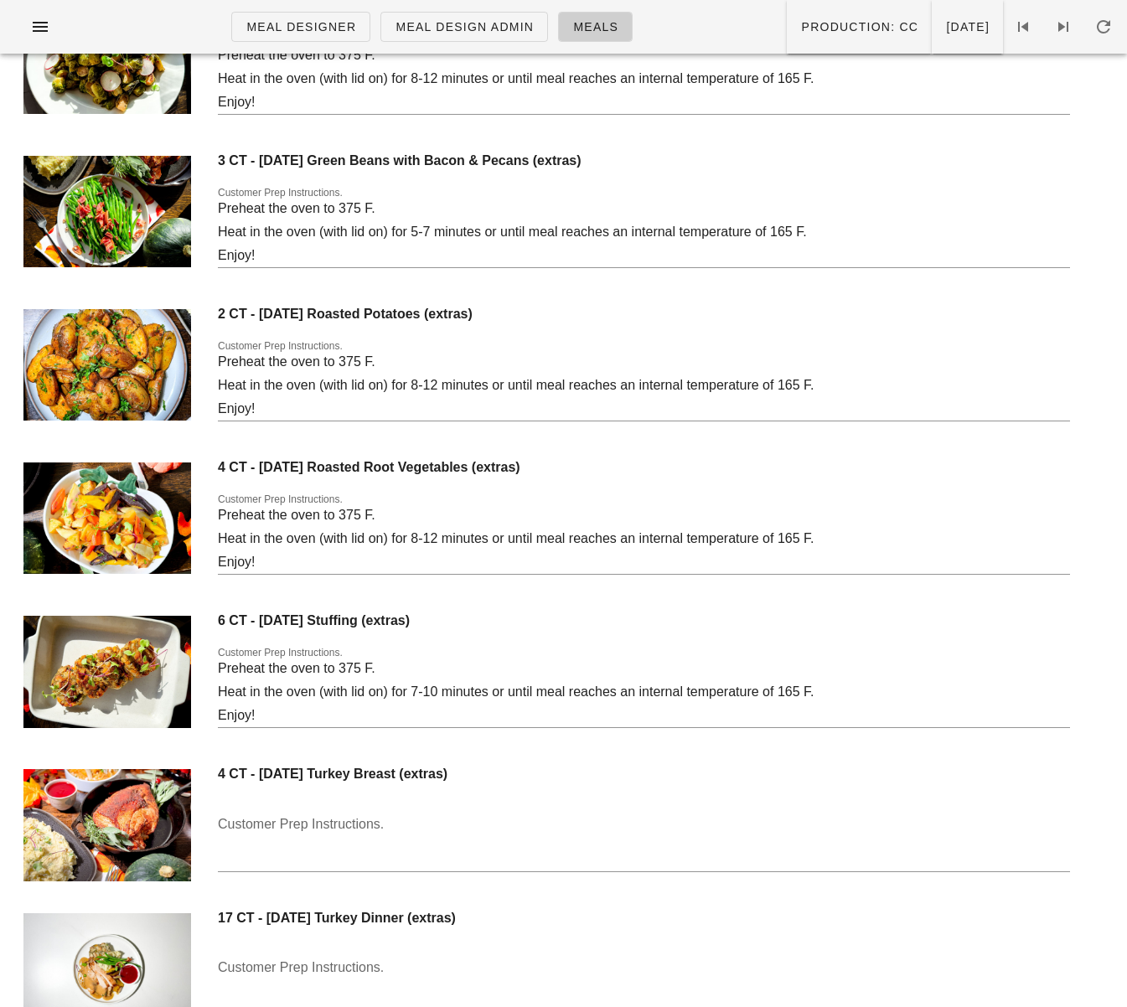
scroll to position [13165, 0]
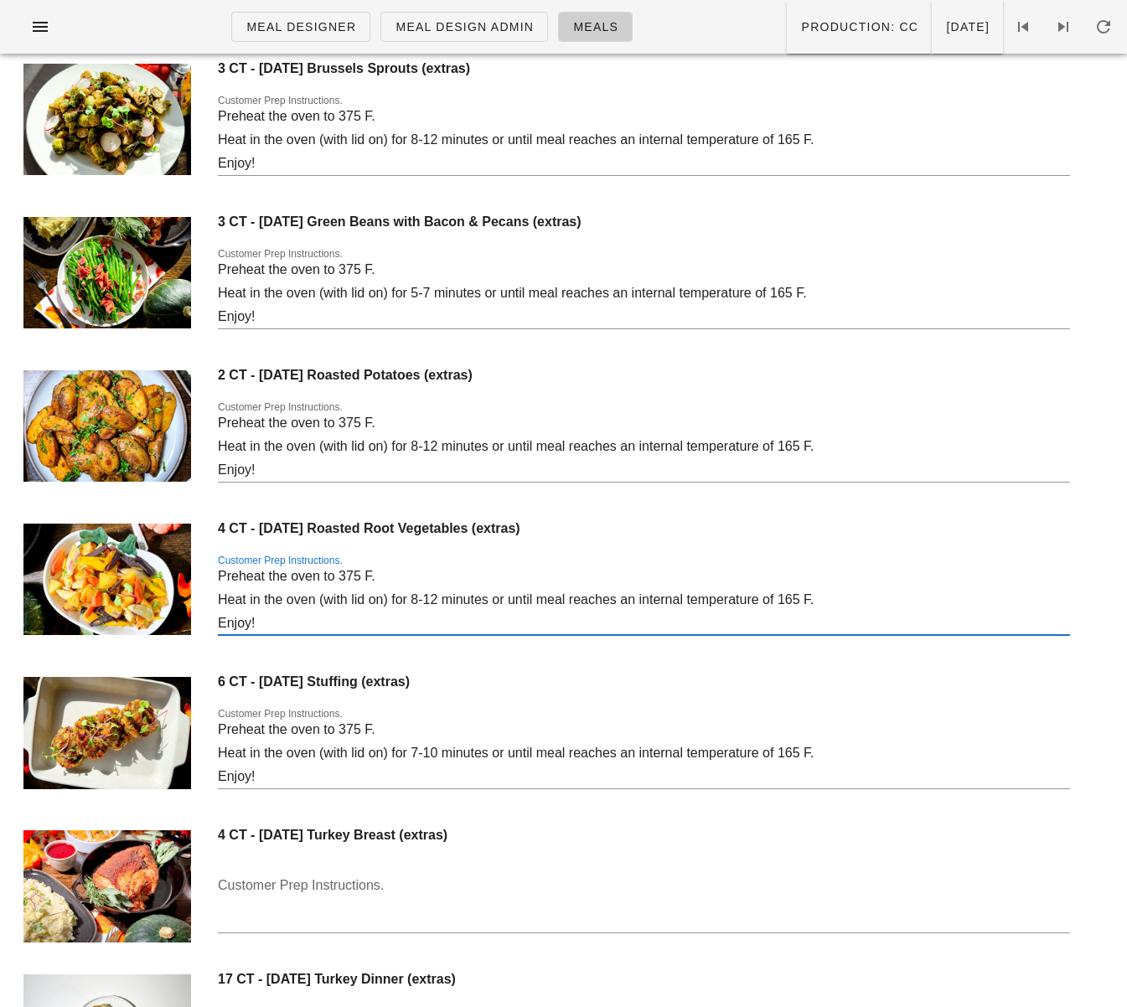
drag, startPoint x: 262, startPoint y: 624, endPoint x: 199, endPoint y: 572, distance: 81.5
click at [199, 573] on div "4 CT - Thanksgiving Roasted Root Vegetables (extras) Customer Prep Instructions…" at bounding box center [563, 586] width 1107 height 153
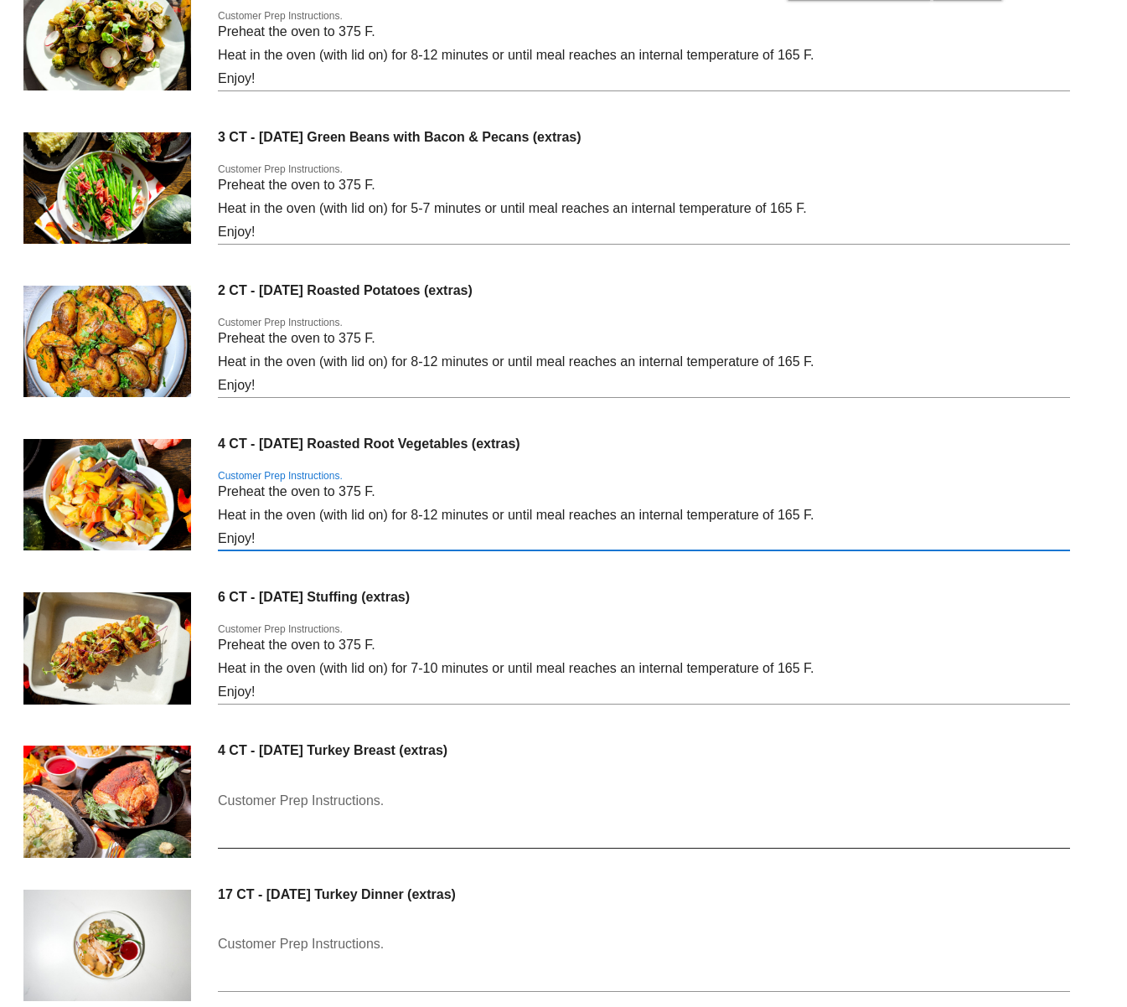
scroll to position [13279, 0]
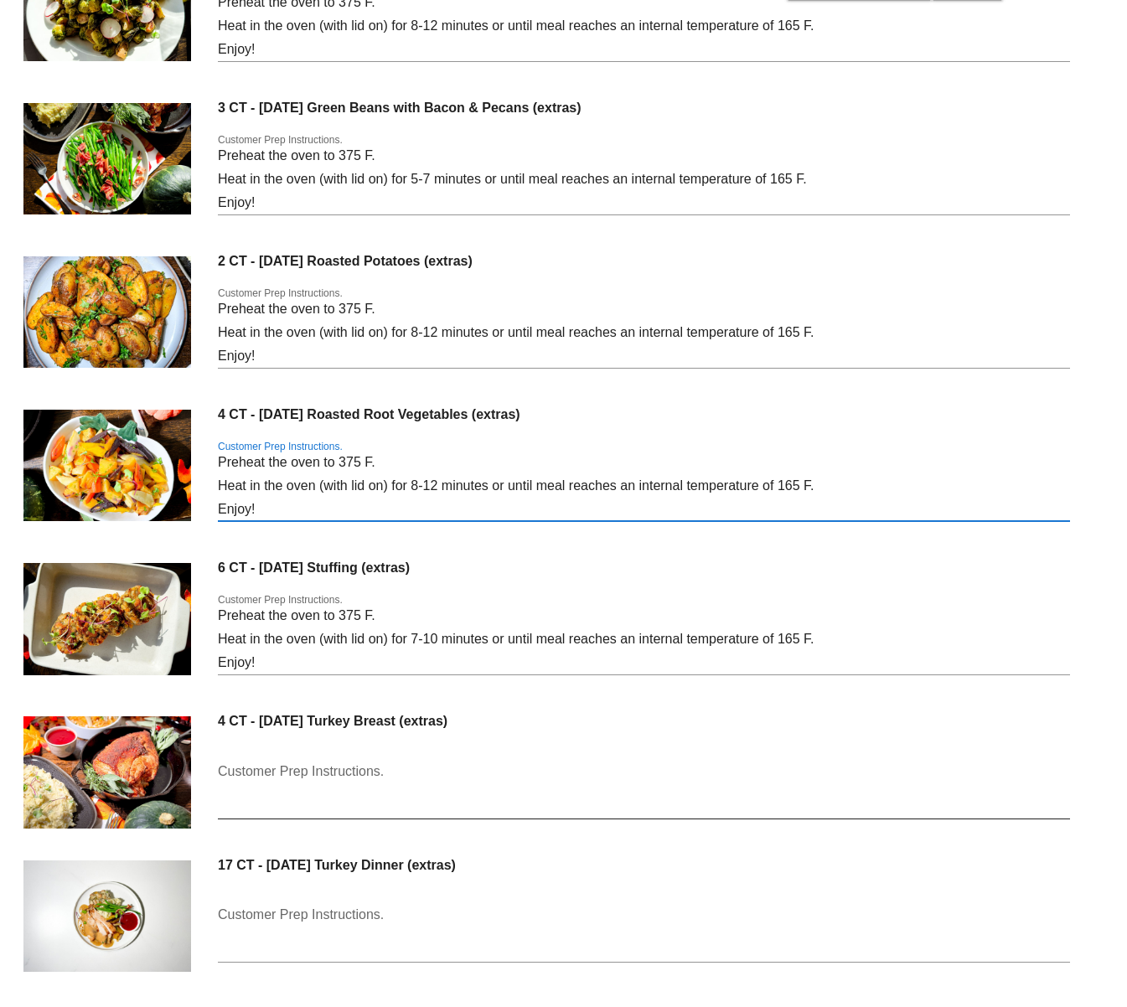
click at [307, 784] on textarea "Customer Prep Instructions." at bounding box center [644, 788] width 852 height 60
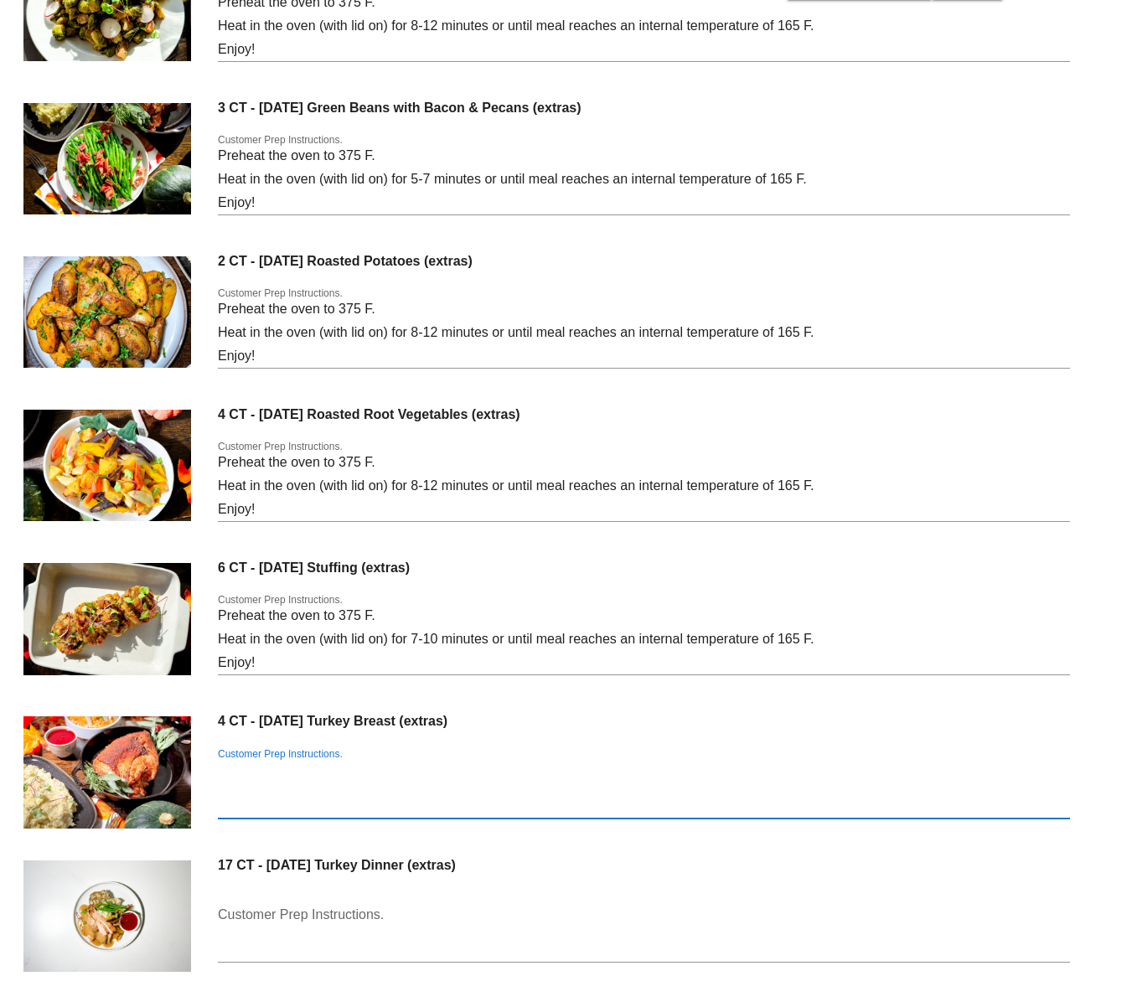
paste textarea "Preheat the oven to 375 F. Heat in the oven (with lid on) for 8-12 minutes or u…"
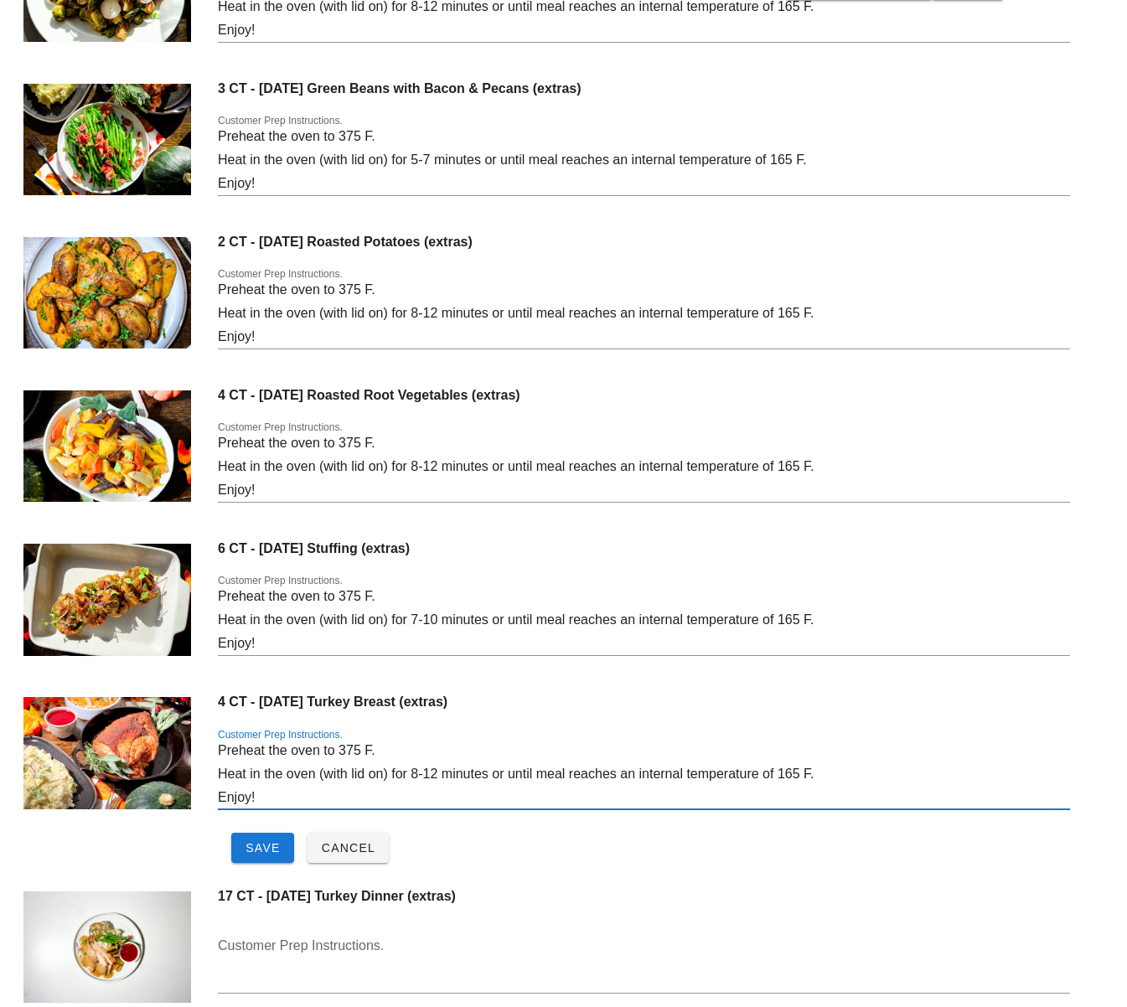
scroll to position [13299, 0]
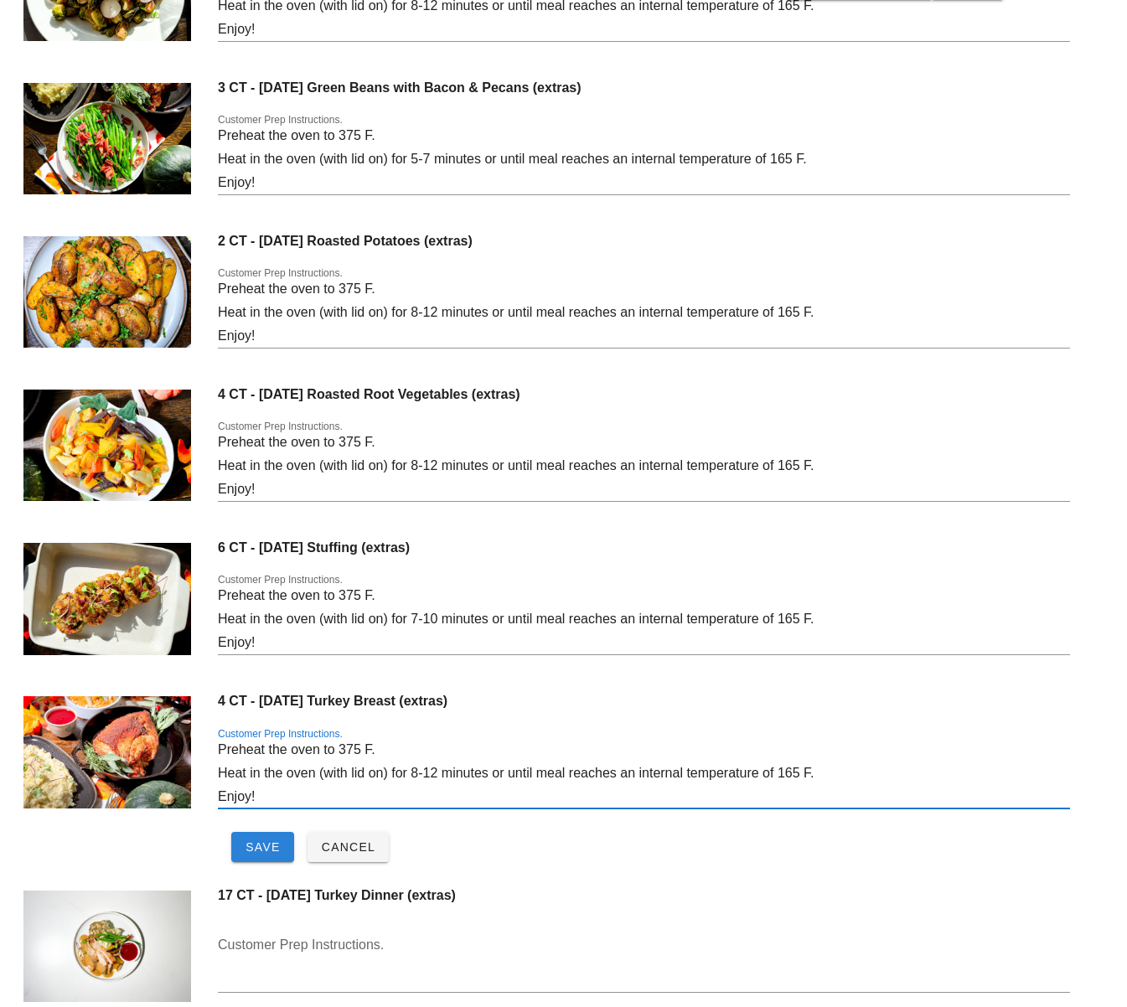
type textarea "Preheat the oven to 375 F. Heat in the oven (with lid on) for 8-12 minutes or u…"
drag, startPoint x: 265, startPoint y: 845, endPoint x: 241, endPoint y: 818, distance: 36.2
click at [265, 845] on span "Save" at bounding box center [263, 847] width 36 height 13
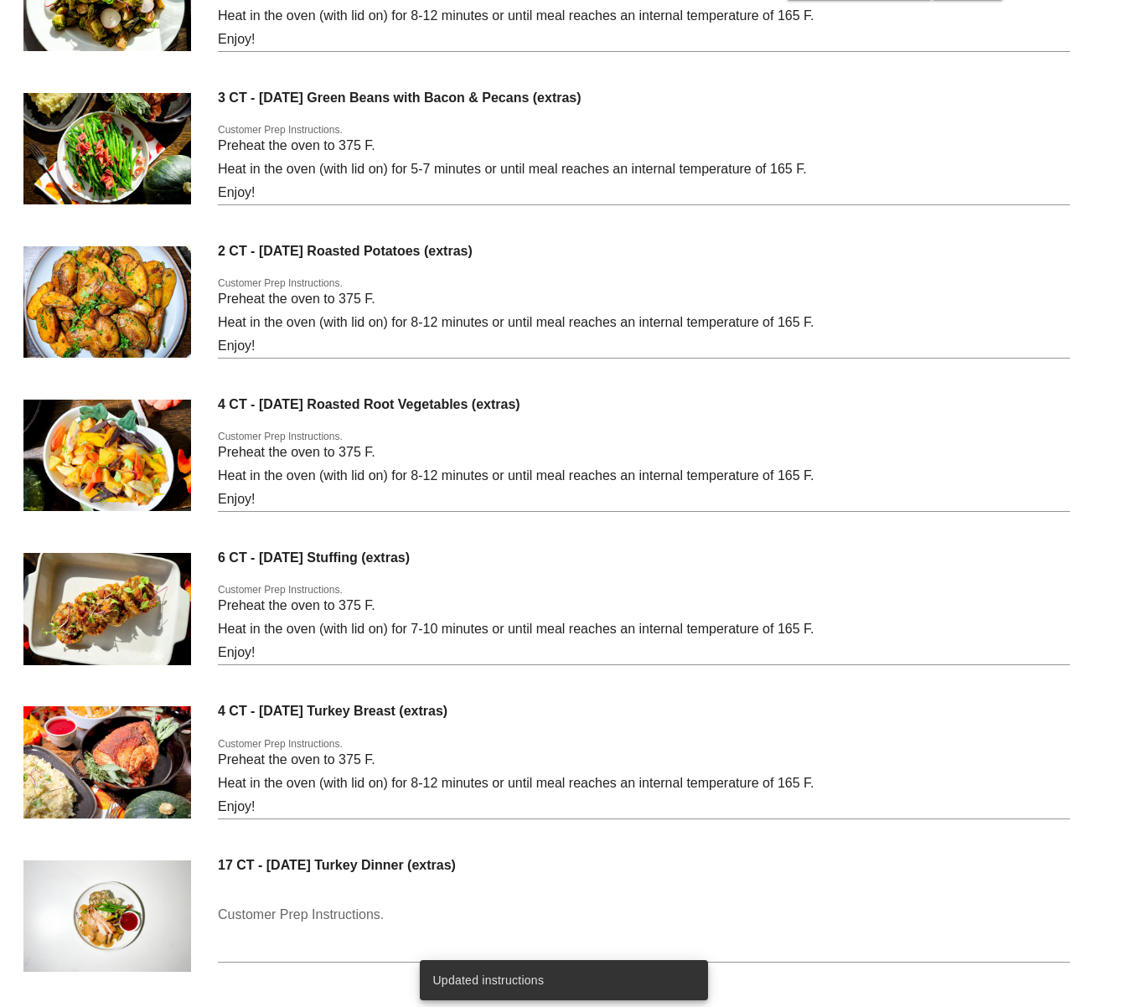
scroll to position [13289, 0]
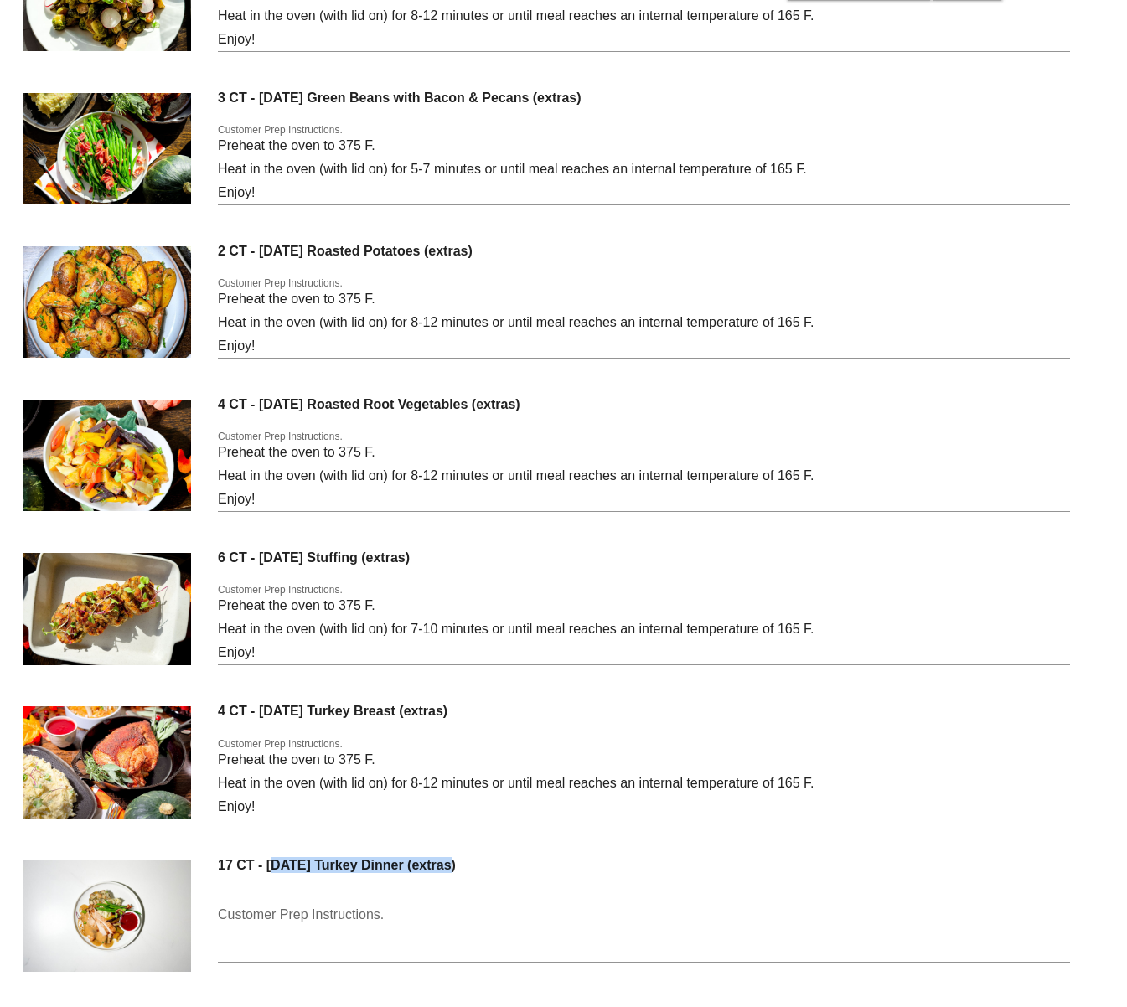
drag, startPoint x: 267, startPoint y: 864, endPoint x: 442, endPoint y: 868, distance: 175.2
click at [442, 868] on h4 "17 CT - Thanksgiving Turkey Dinner (extras)" at bounding box center [644, 865] width 852 height 16
copy h4 "Thanksgiving Turkey Dinner"
click at [302, 910] on div "Customer Prep Instructions." at bounding box center [644, 932] width 852 height 60
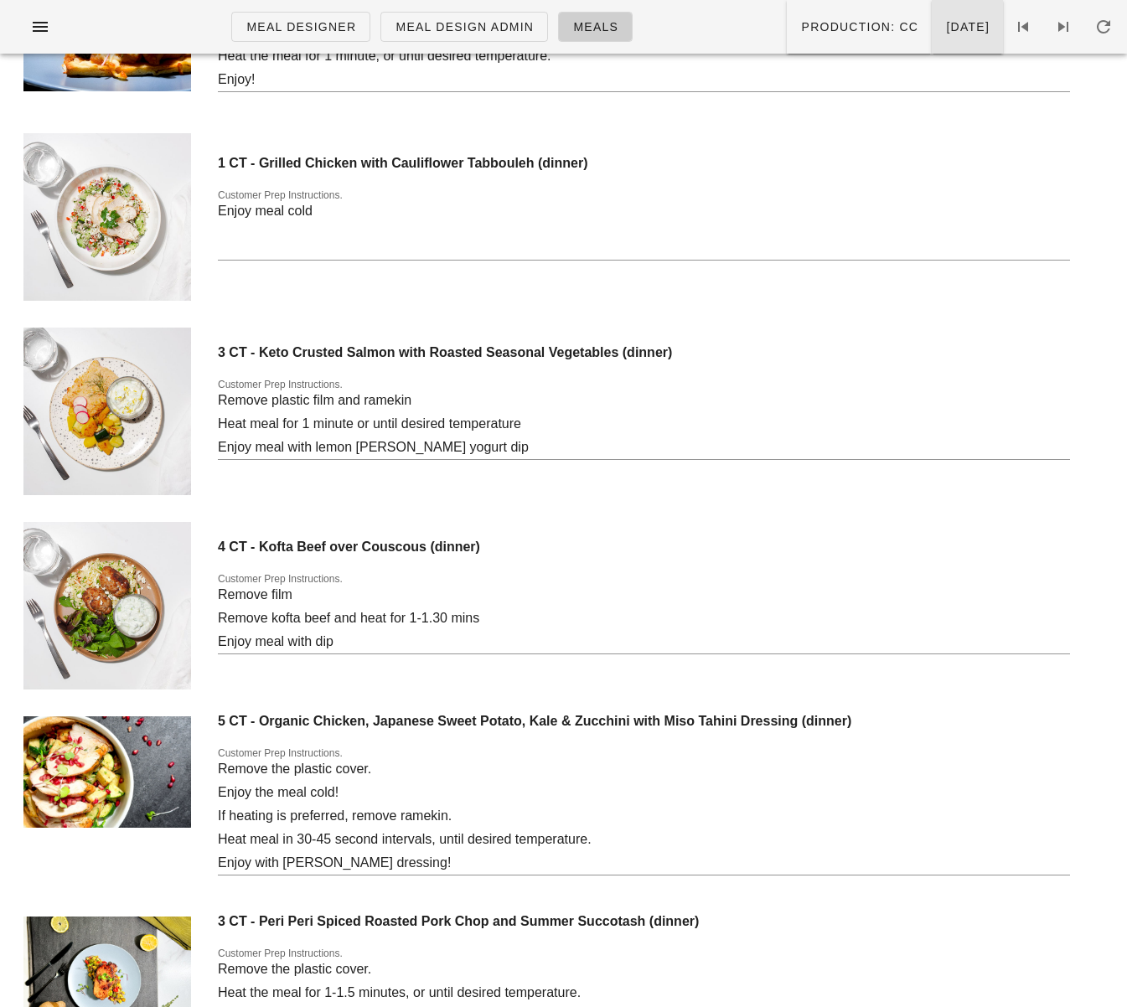
scroll to position [7539, 0]
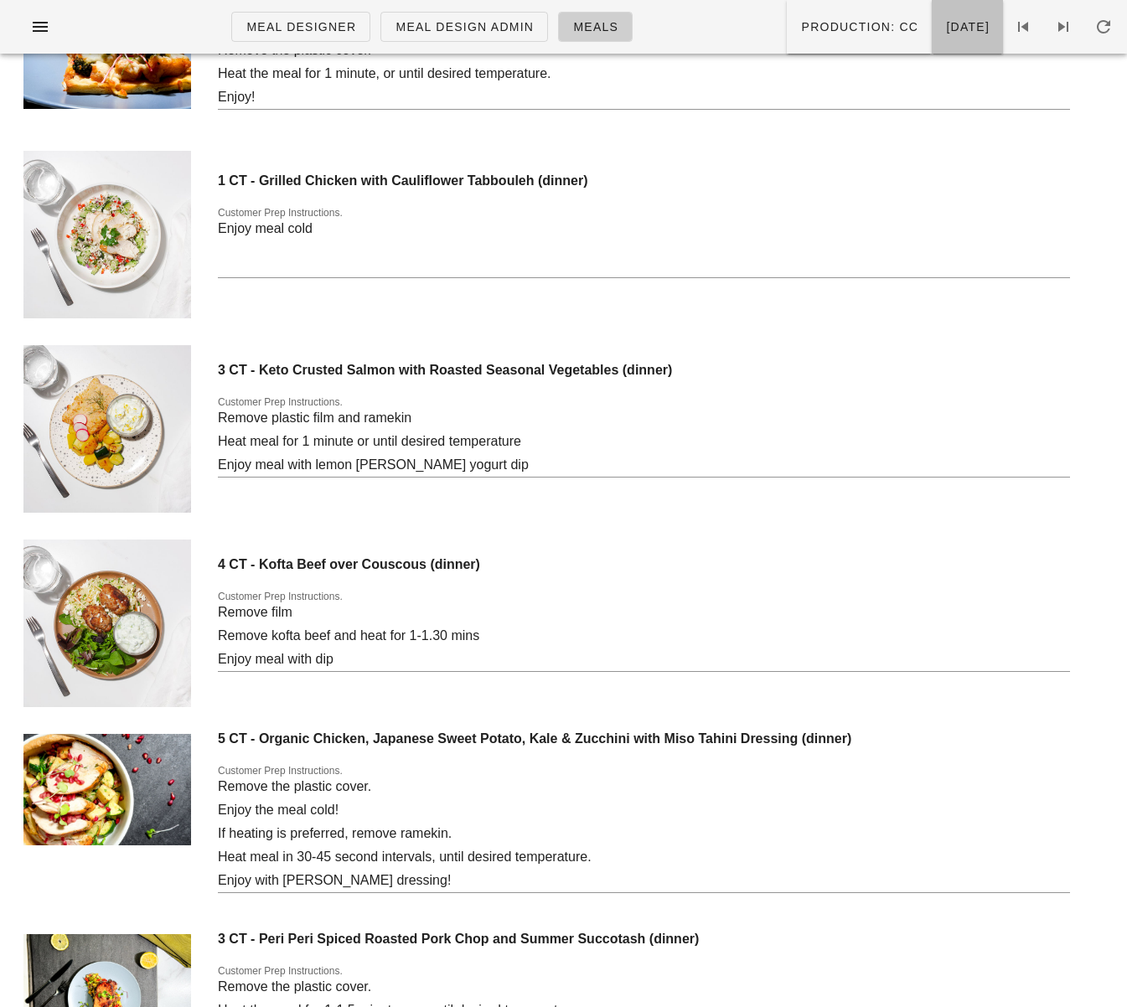
click at [945, 28] on span "Monday Oct 13" at bounding box center [967, 26] width 44 height 13
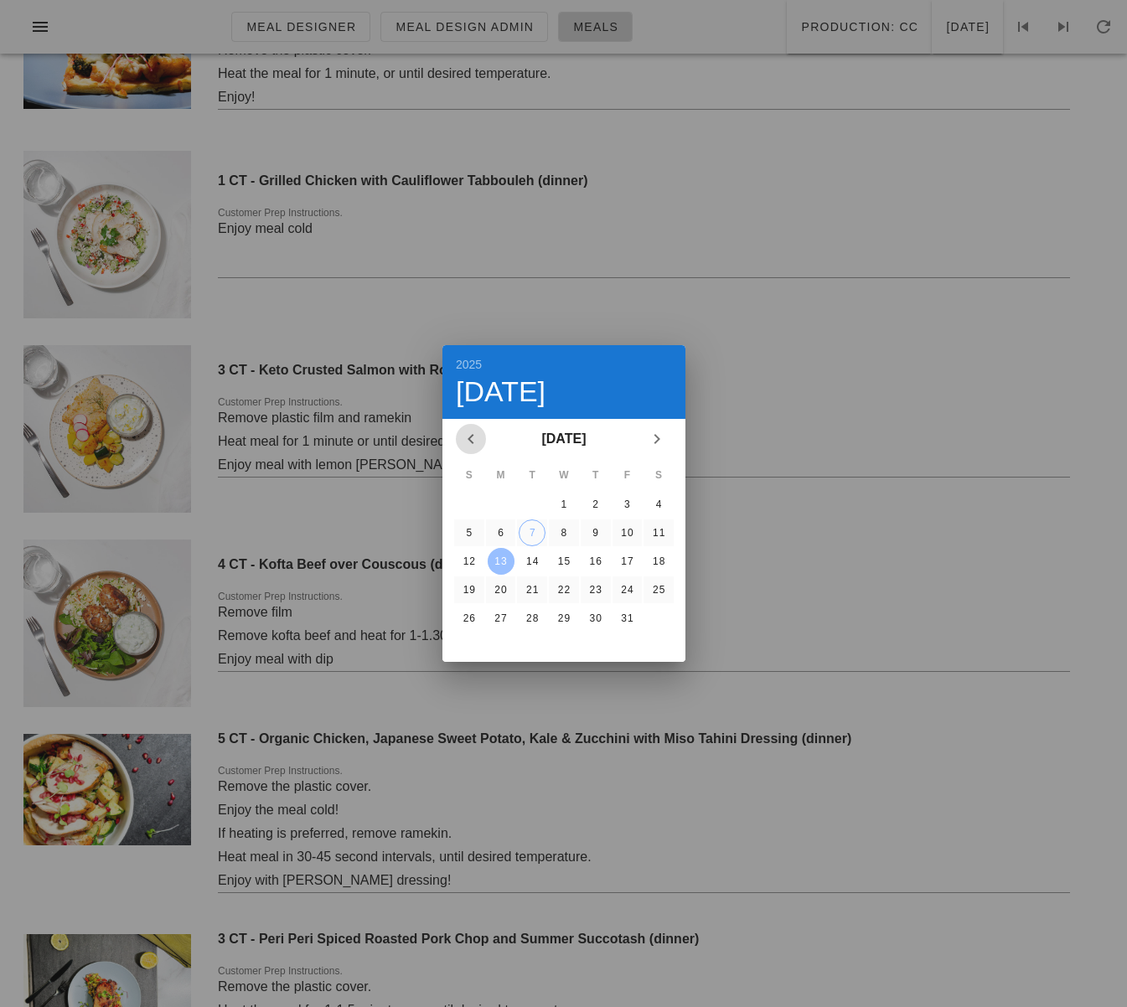
click at [473, 445] on icon "Previous month" at bounding box center [471, 439] width 20 height 20
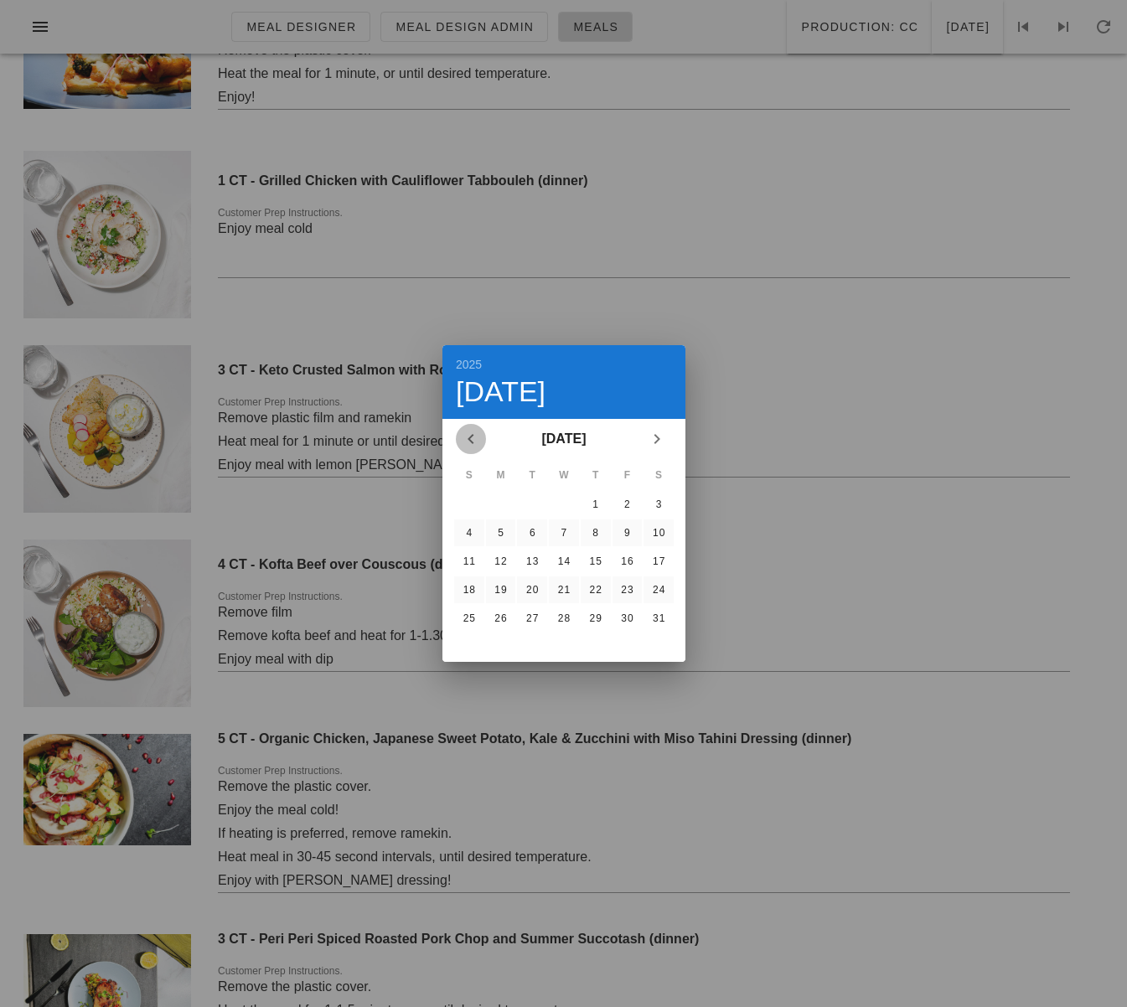
click at [473, 445] on icon "Previous month" at bounding box center [471, 439] width 20 height 20
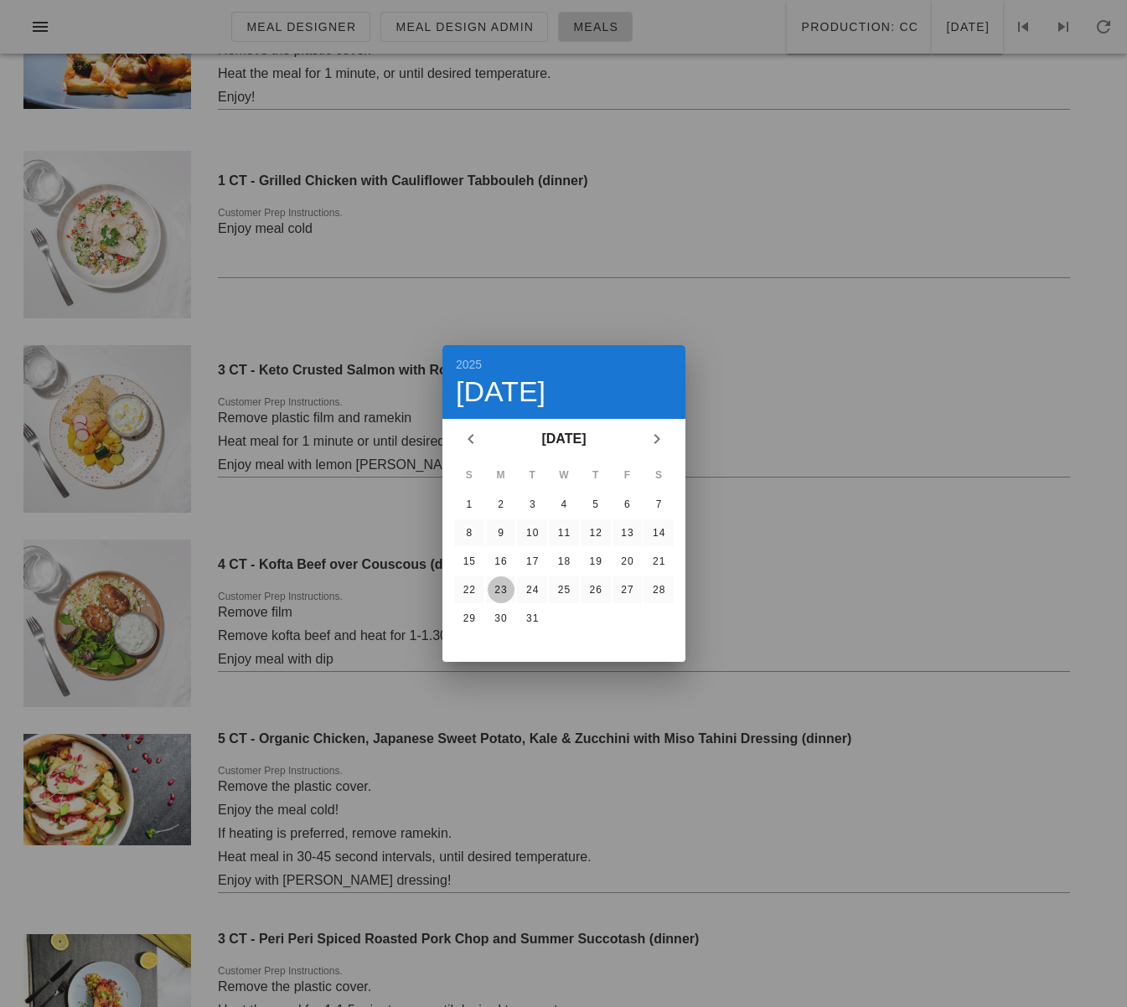
click at [501, 589] on div "23" at bounding box center [500, 590] width 27 height 12
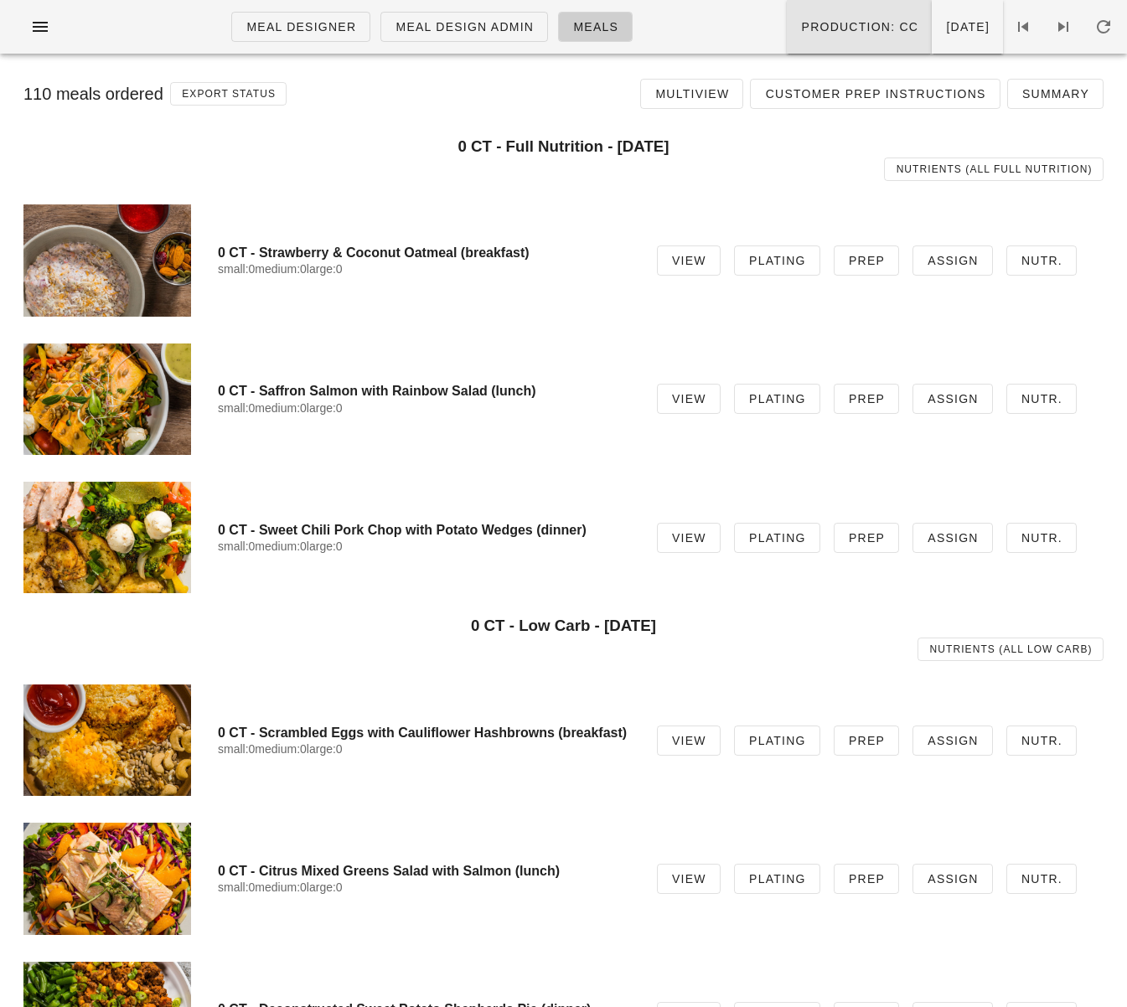
scroll to position [1, 0]
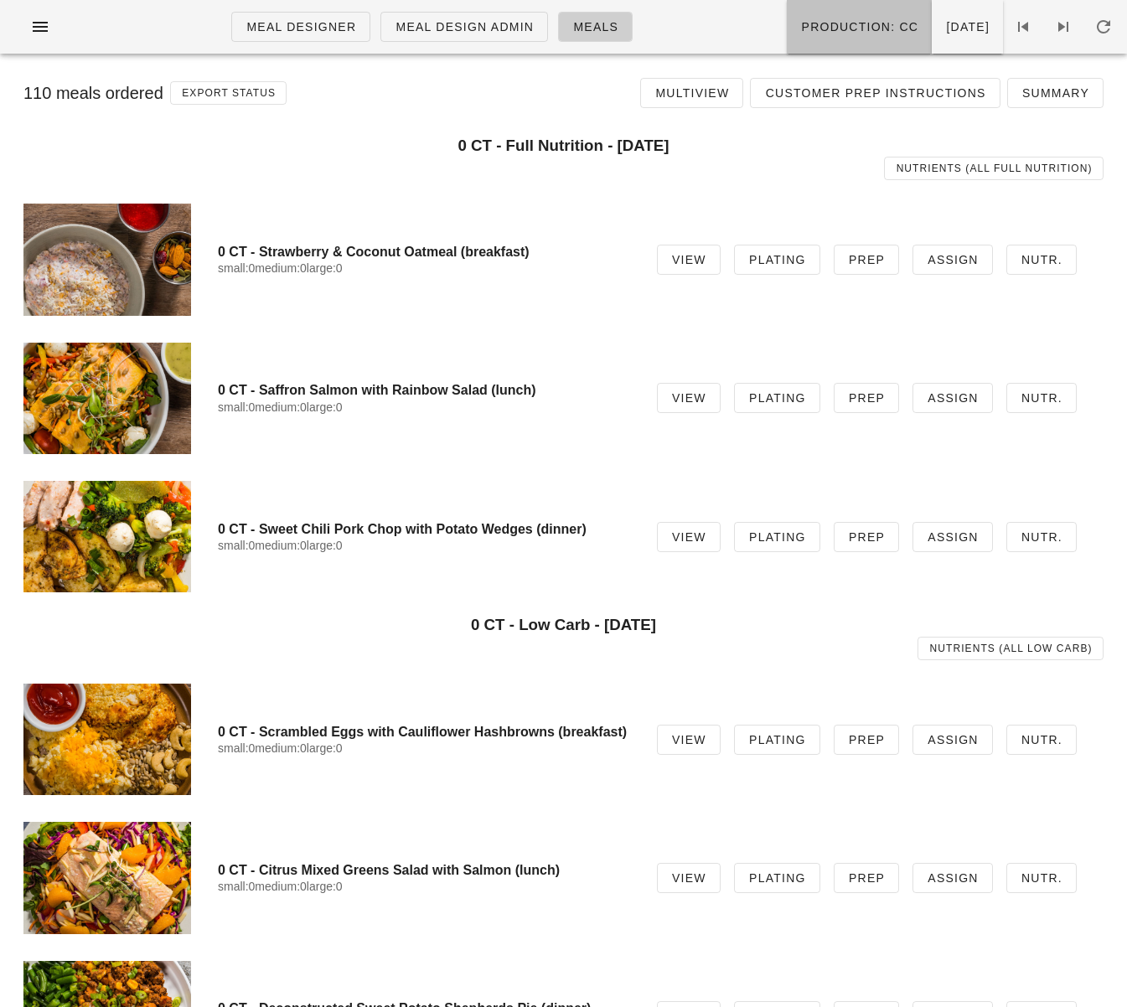
click at [815, 38] on button "Production: CC" at bounding box center [859, 27] width 145 height 54
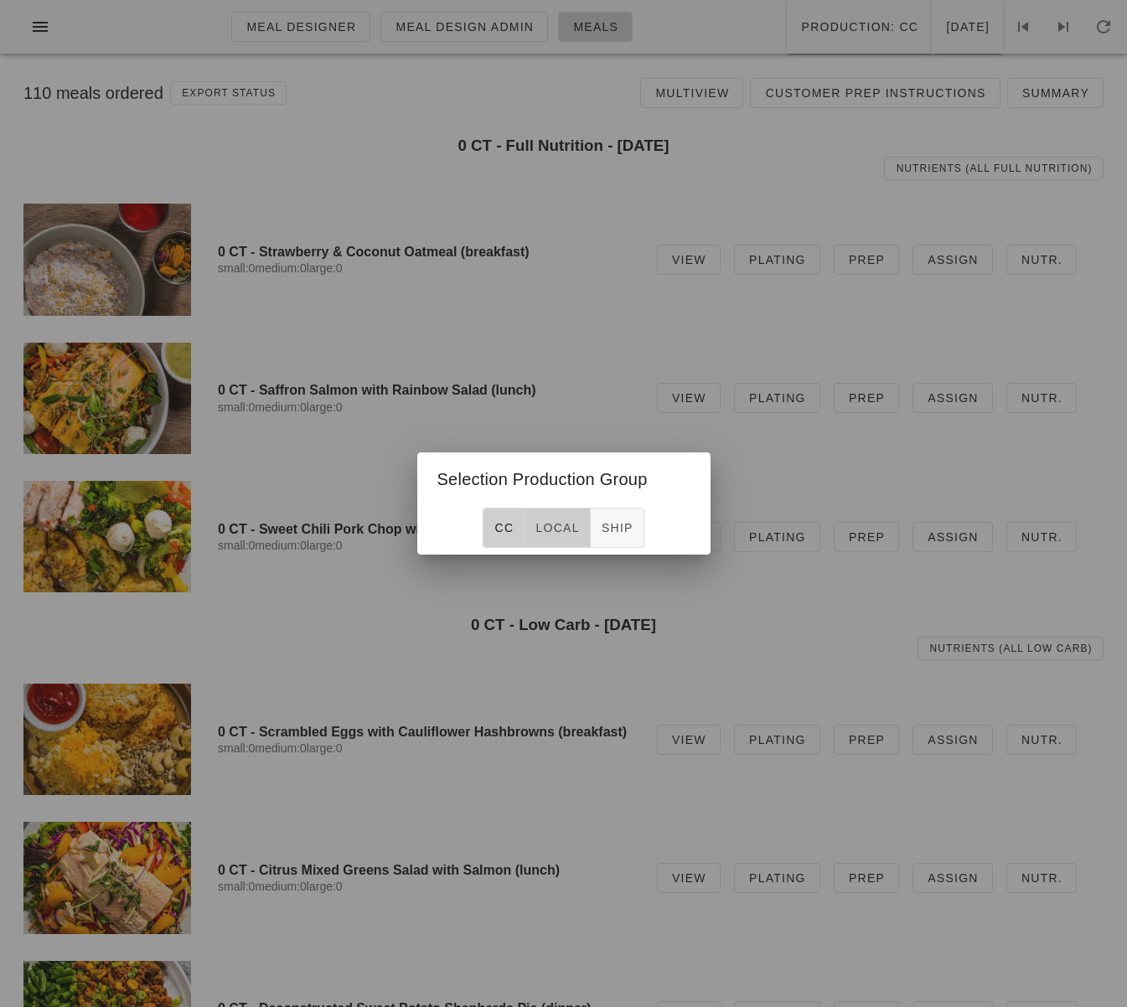
click at [556, 521] on span "local" at bounding box center [557, 527] width 44 height 13
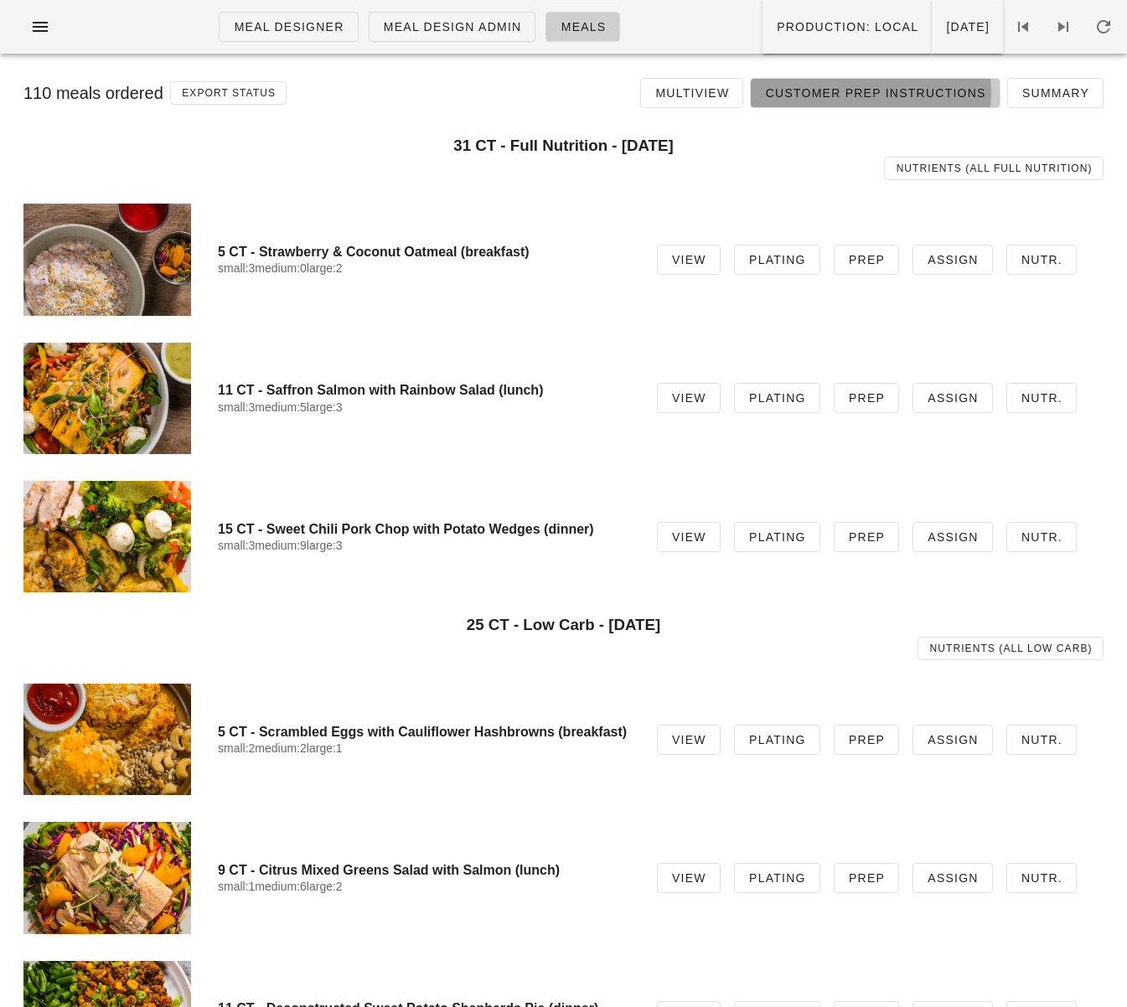
click at [881, 97] on span "Customer Prep Instructions" at bounding box center [874, 92] width 221 height 13
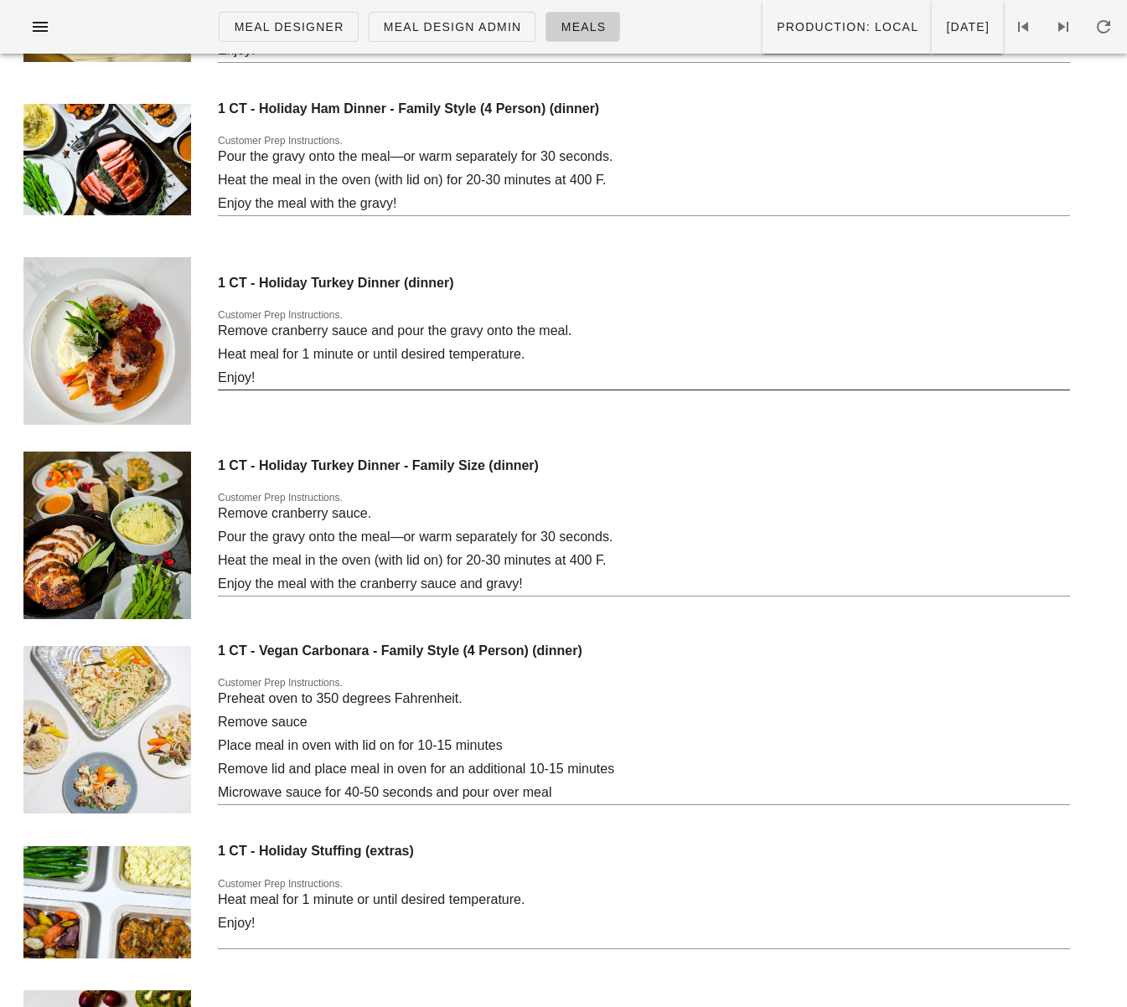
scroll to position [3993, 0]
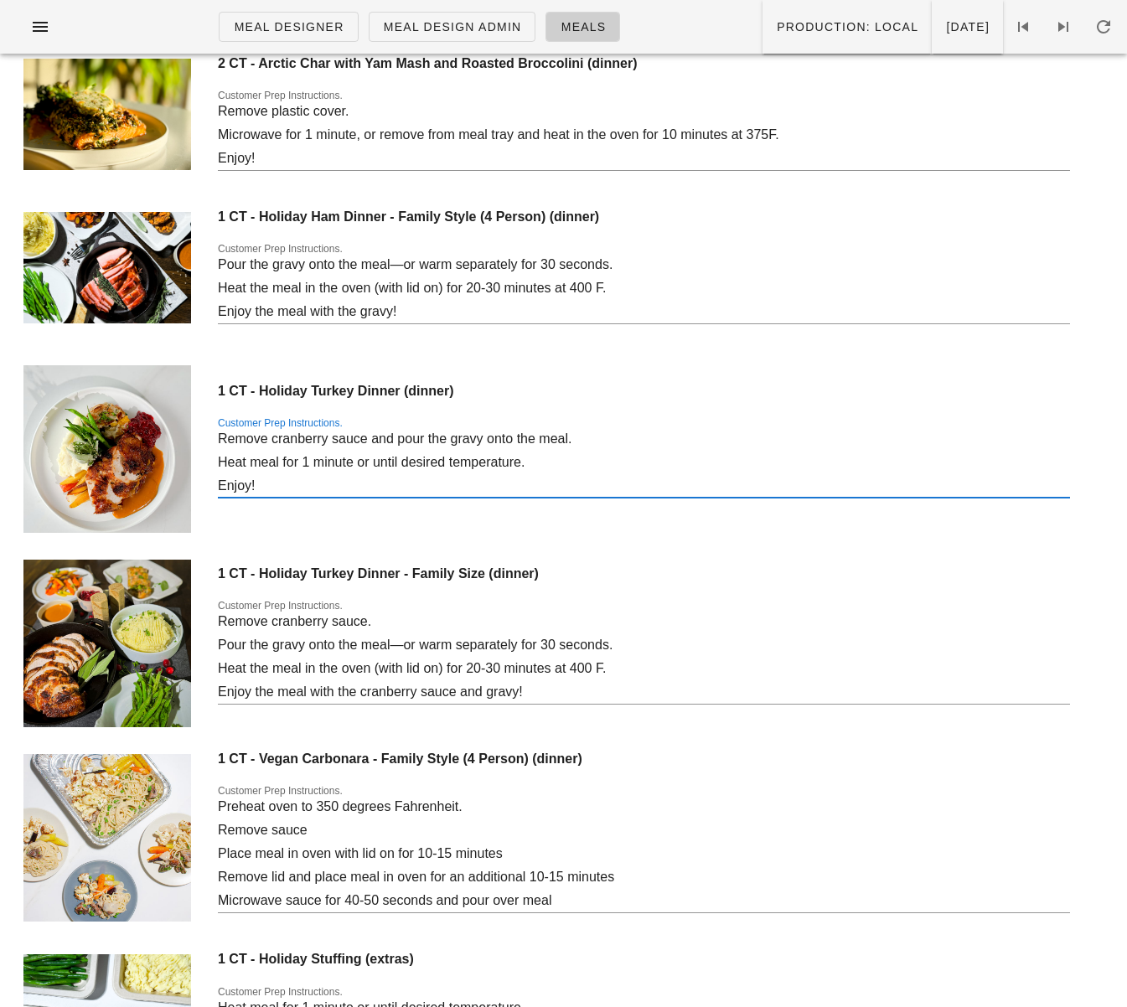
drag, startPoint x: 263, startPoint y: 477, endPoint x: 197, endPoint y: 432, distance: 79.7
click at [197, 432] on div "1 CT - Holiday Turkey Dinner (dinner) Customer Prep Instructions. Remove cranbe…" at bounding box center [563, 449] width 1107 height 194
click at [945, 29] on span "Monday Dec 23" at bounding box center [967, 26] width 44 height 13
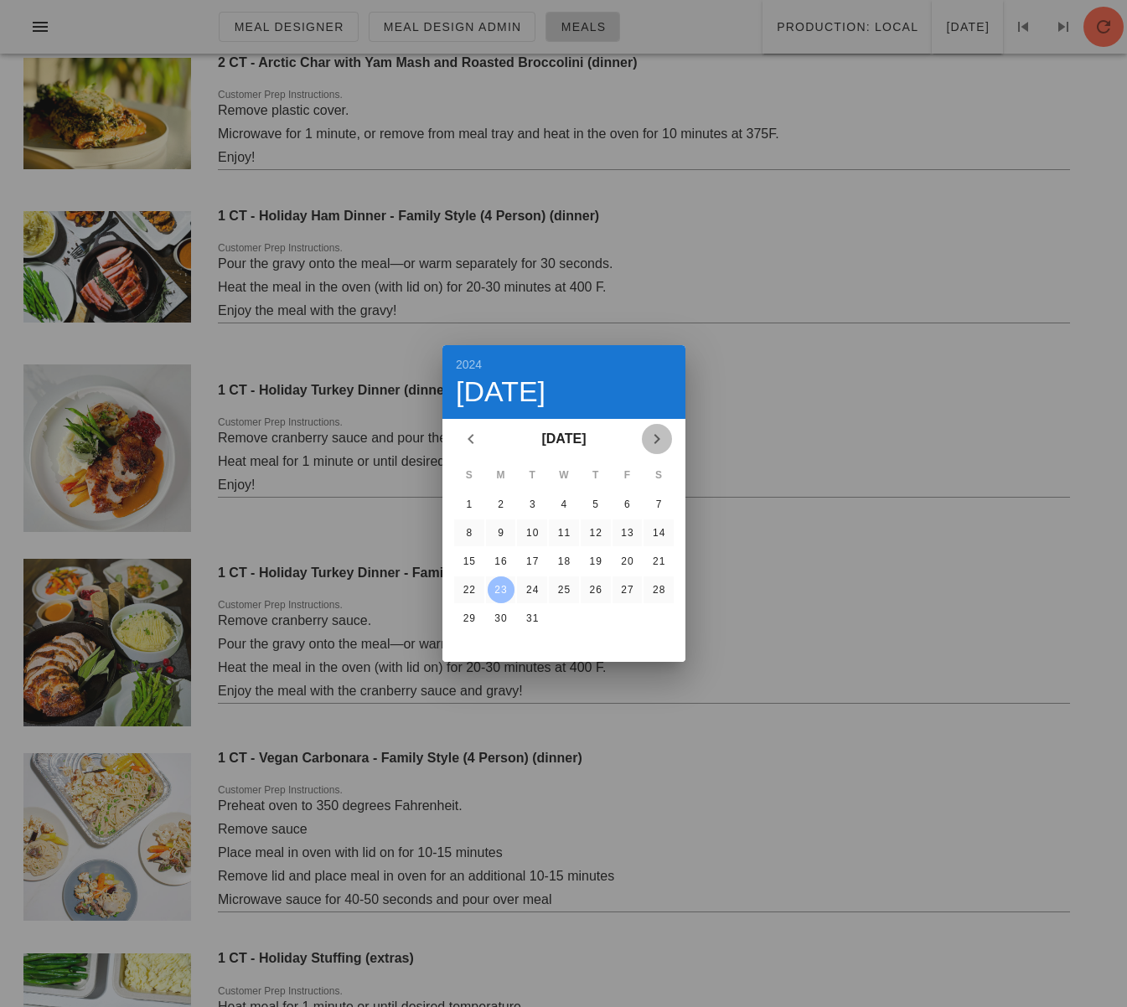
click at [656, 449] on button "Next month" at bounding box center [657, 439] width 30 height 30
click at [657, 439] on icon "Next month" at bounding box center [657, 439] width 20 height 20
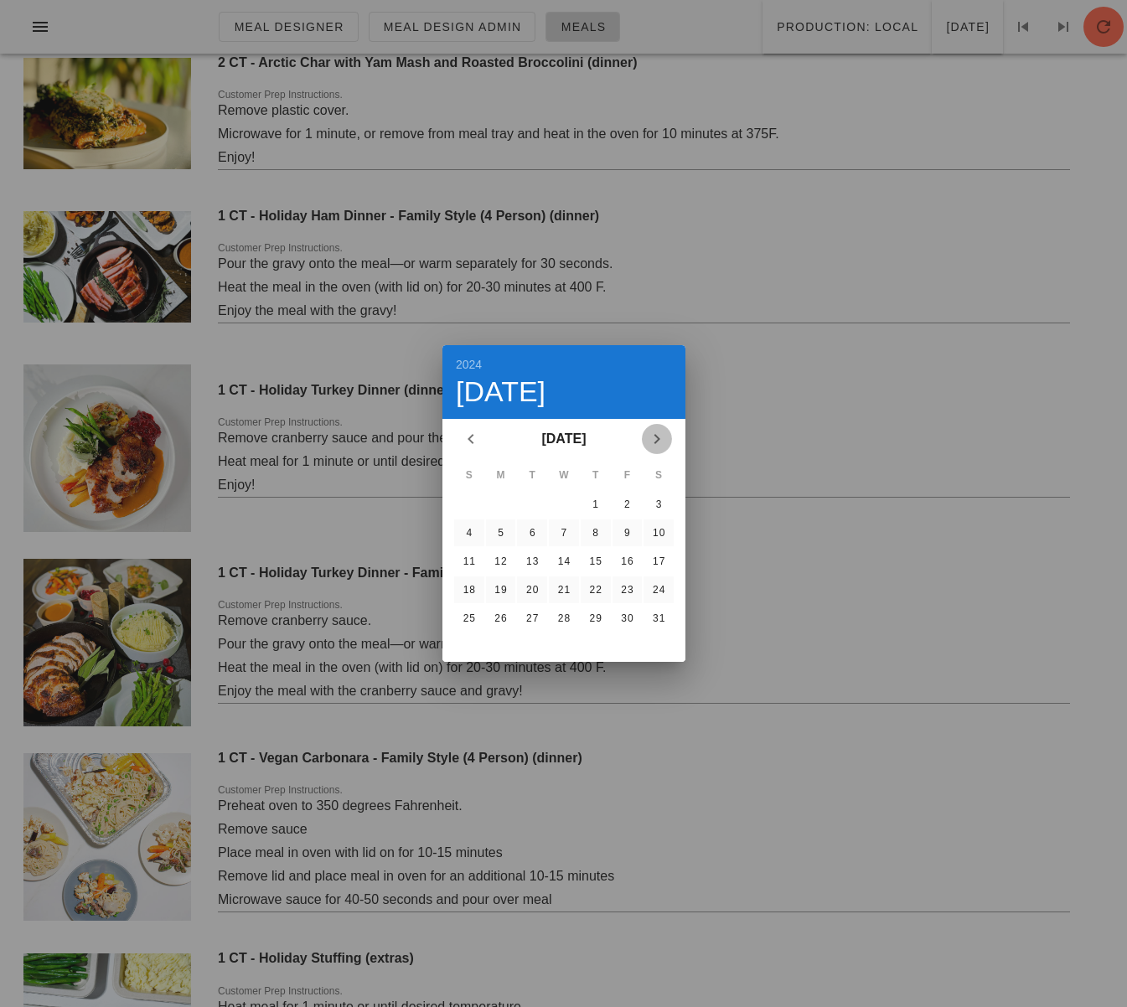
click at [657, 439] on icon "Next month" at bounding box center [657, 439] width 20 height 20
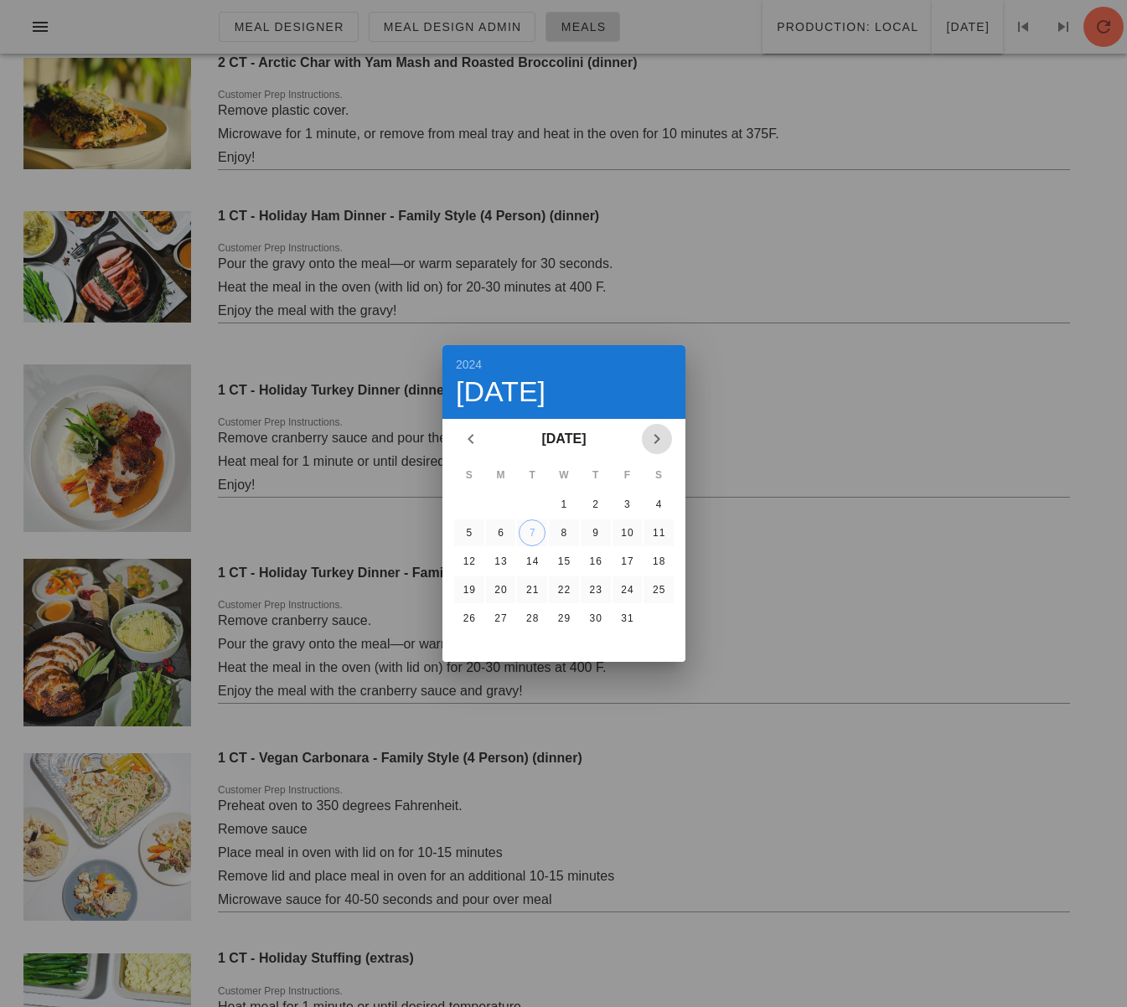
click at [657, 439] on icon "Next month" at bounding box center [657, 439] width 20 height 20
drag, startPoint x: 475, startPoint y: 434, endPoint x: 484, endPoint y: 444, distance: 13.6
click at [476, 434] on icon "Previous month" at bounding box center [471, 439] width 20 height 20
click at [499, 557] on div "13" at bounding box center [500, 562] width 27 height 12
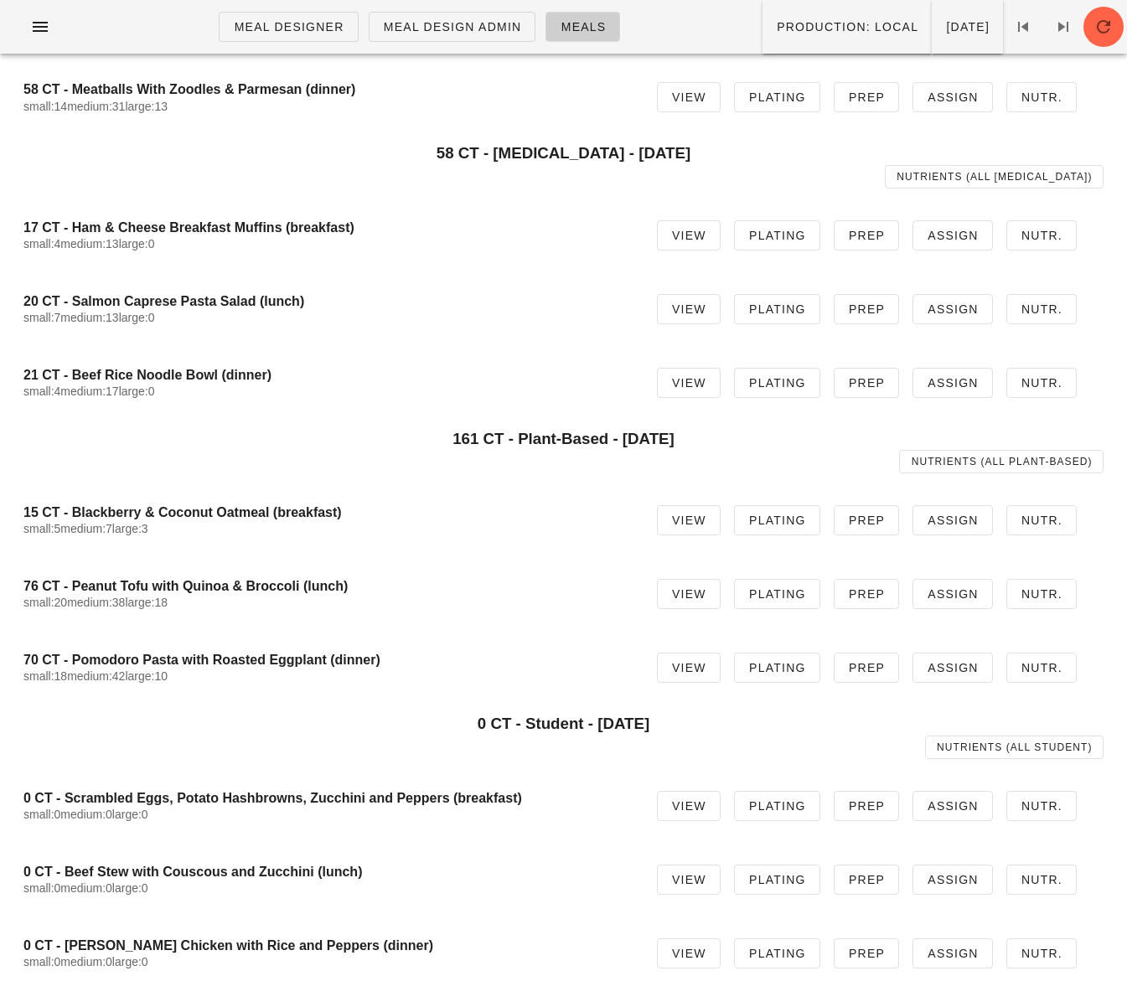
scroll to position [849, 0]
click at [784, 34] on span "Production: local" at bounding box center [847, 26] width 142 height 13
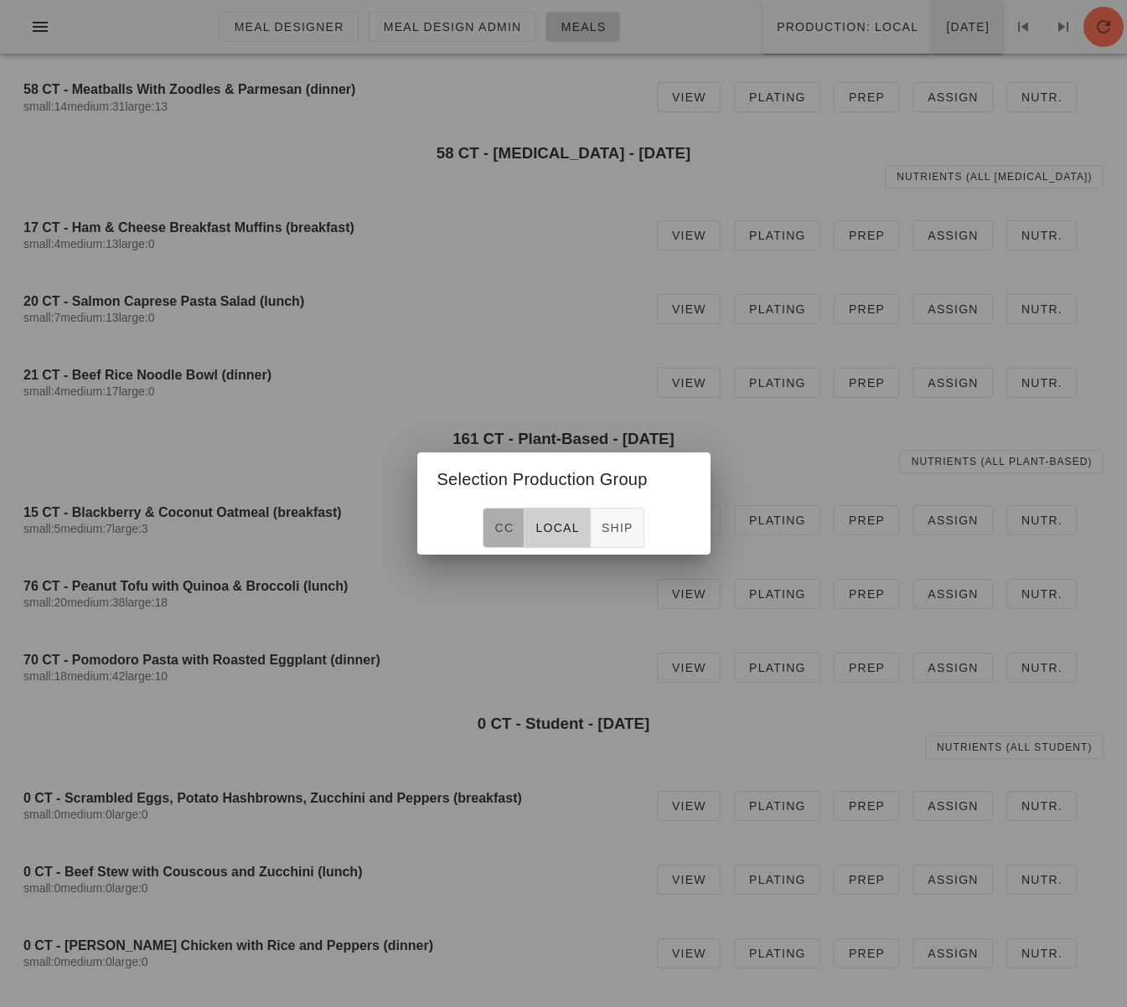
drag, startPoint x: 506, startPoint y: 530, endPoint x: 889, endPoint y: 52, distance: 612.9
click at [506, 530] on span "CC" at bounding box center [504, 527] width 20 height 13
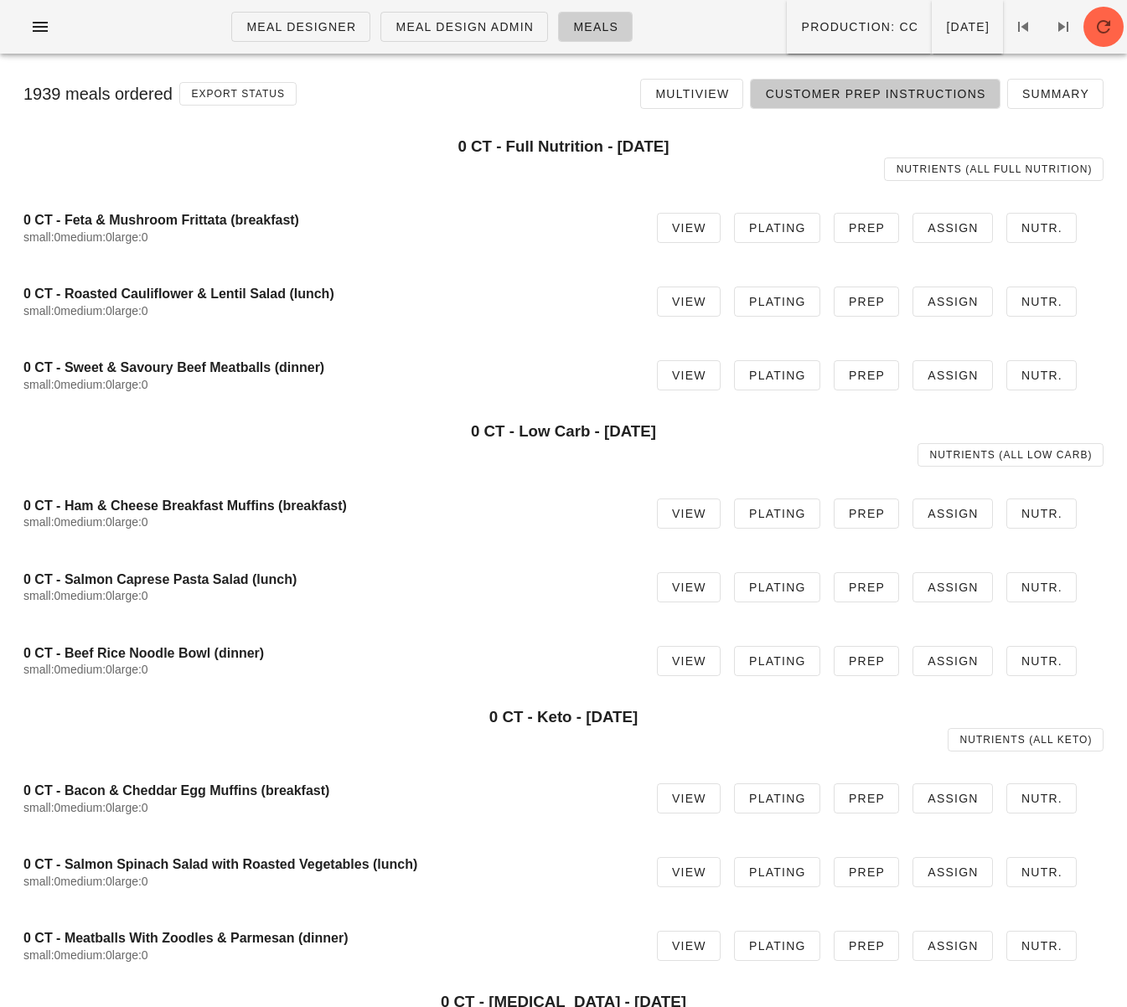
click at [852, 89] on span "Customer Prep Instructions" at bounding box center [874, 93] width 221 height 13
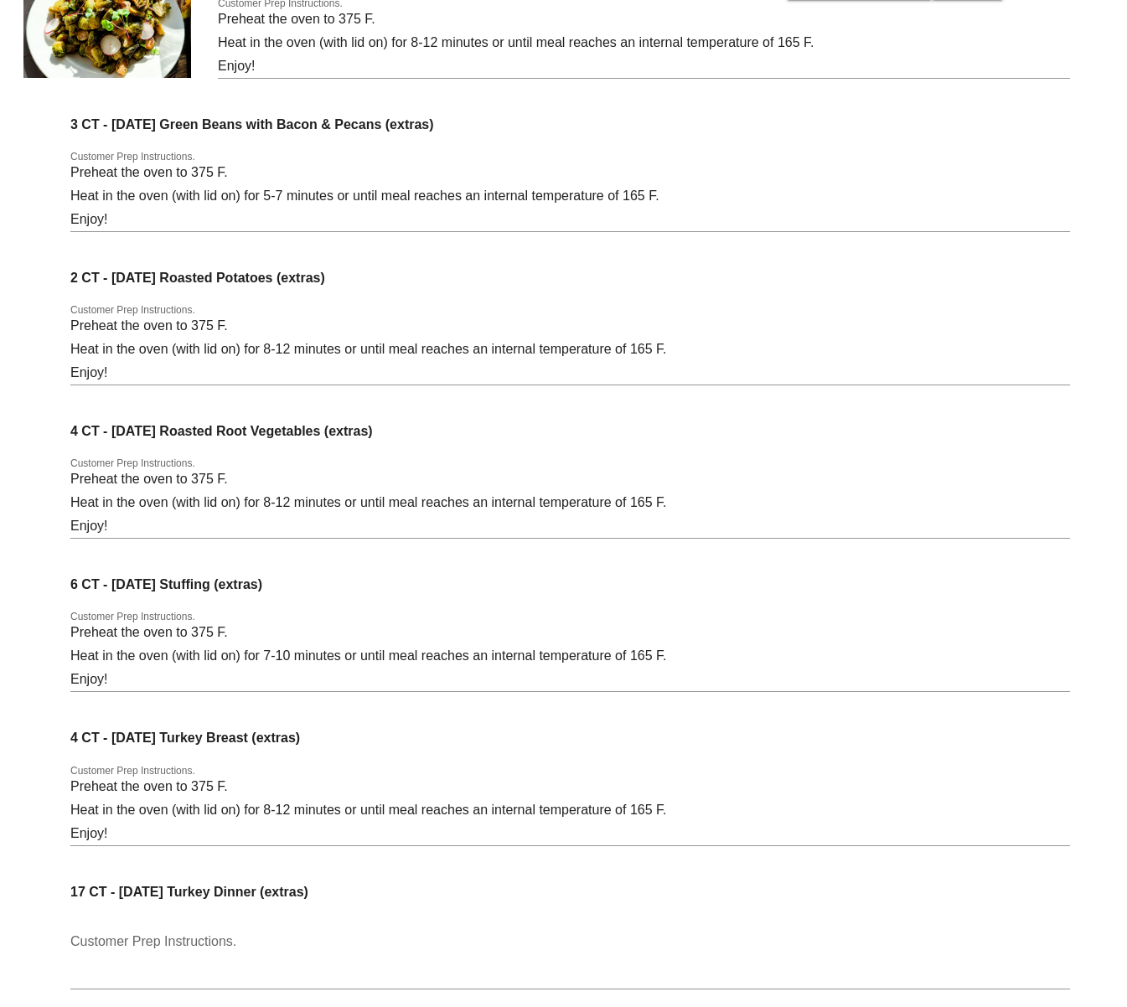
scroll to position [13289, 0]
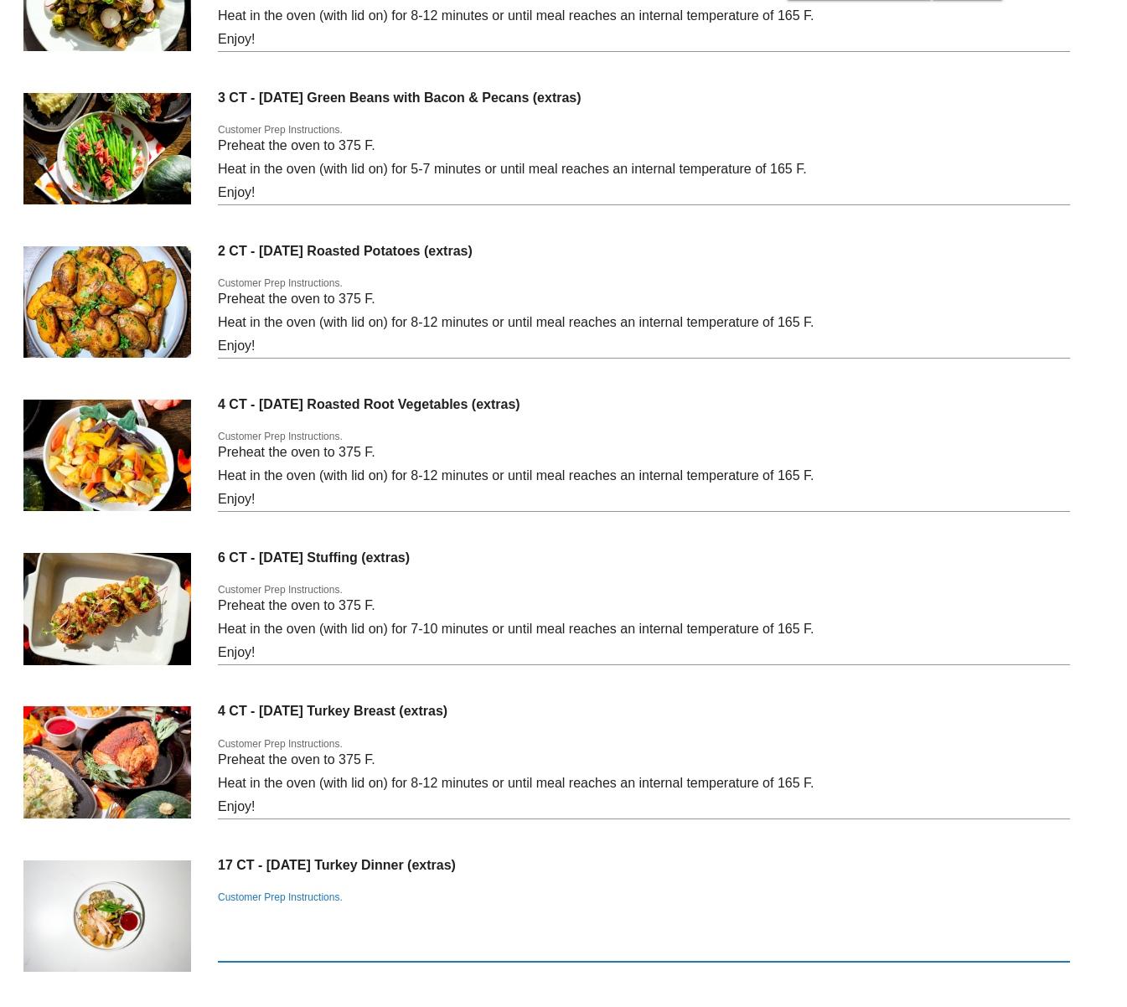
click at [296, 917] on textarea "Customer Prep Instructions." at bounding box center [644, 932] width 852 height 60
paste textarea "Remove cranberry sauce and pour the gravy onto the meal. Heat meal for 1 minute…"
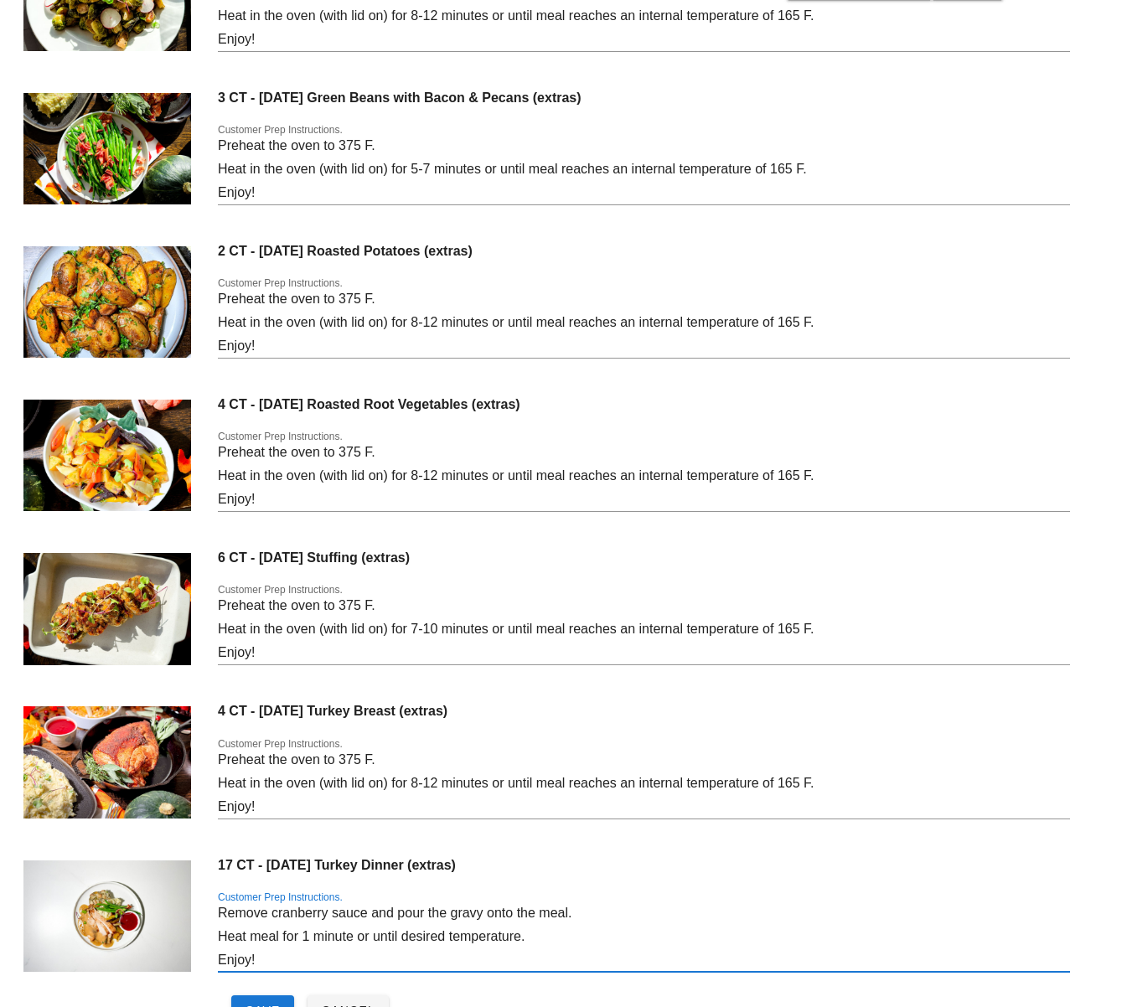
drag, startPoint x: 273, startPoint y: 919, endPoint x: 365, endPoint y: 913, distance: 91.6
click at [365, 913] on textarea "Remove cranberry sauce and pour the gravy onto the meal. Heat meal for 1 minute…" at bounding box center [644, 937] width 852 height 70
click at [251, 964] on textarea "Remove cranberry sauce and pour the gravy onto the meal. Heat meal for 1 minute…" at bounding box center [644, 937] width 852 height 70
paste textarea "cranberry sauce"
click at [256, 962] on textarea "Remove cranberry sauce and pour the gravy onto the meal. Heat meal for 1 minute…" at bounding box center [644, 937] width 852 height 70
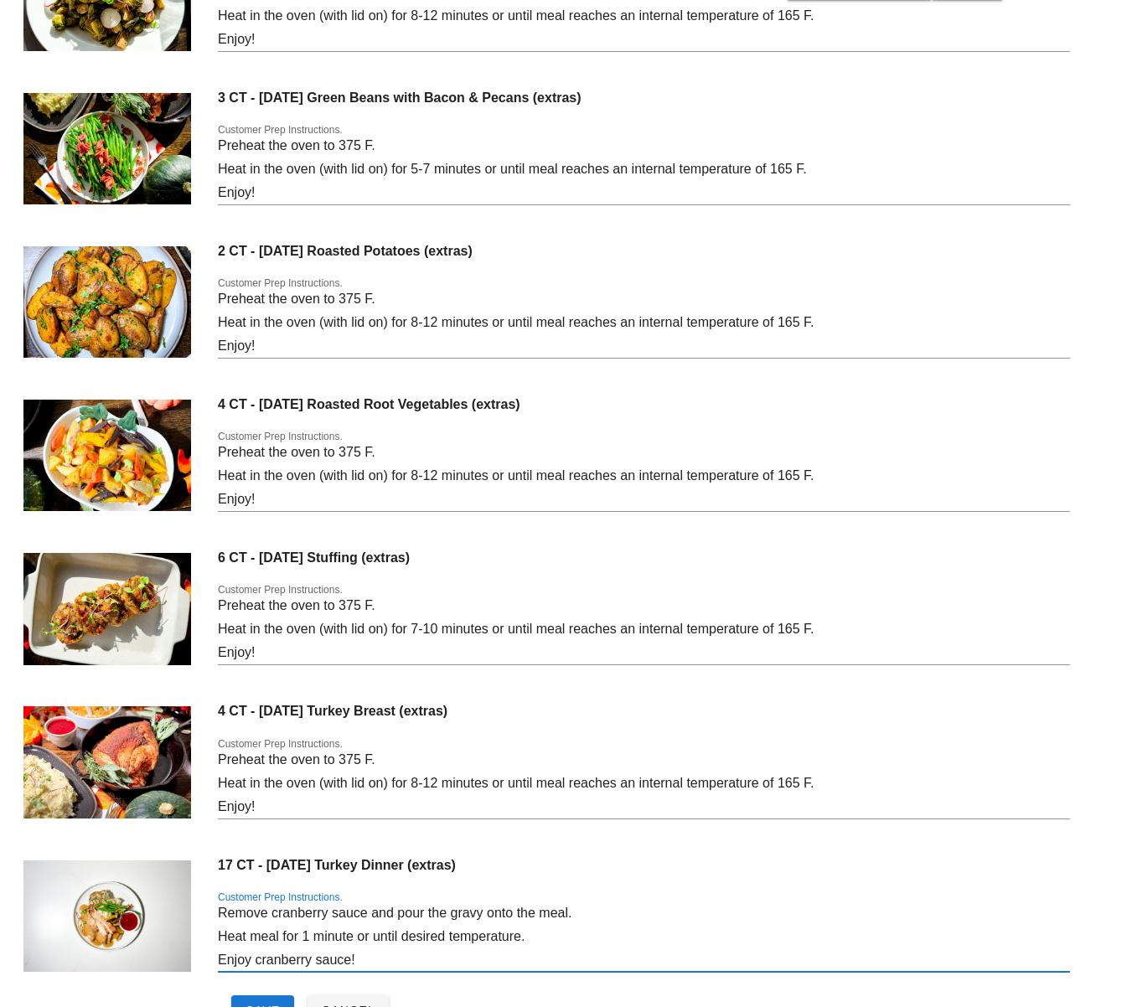
paste textarea "w"
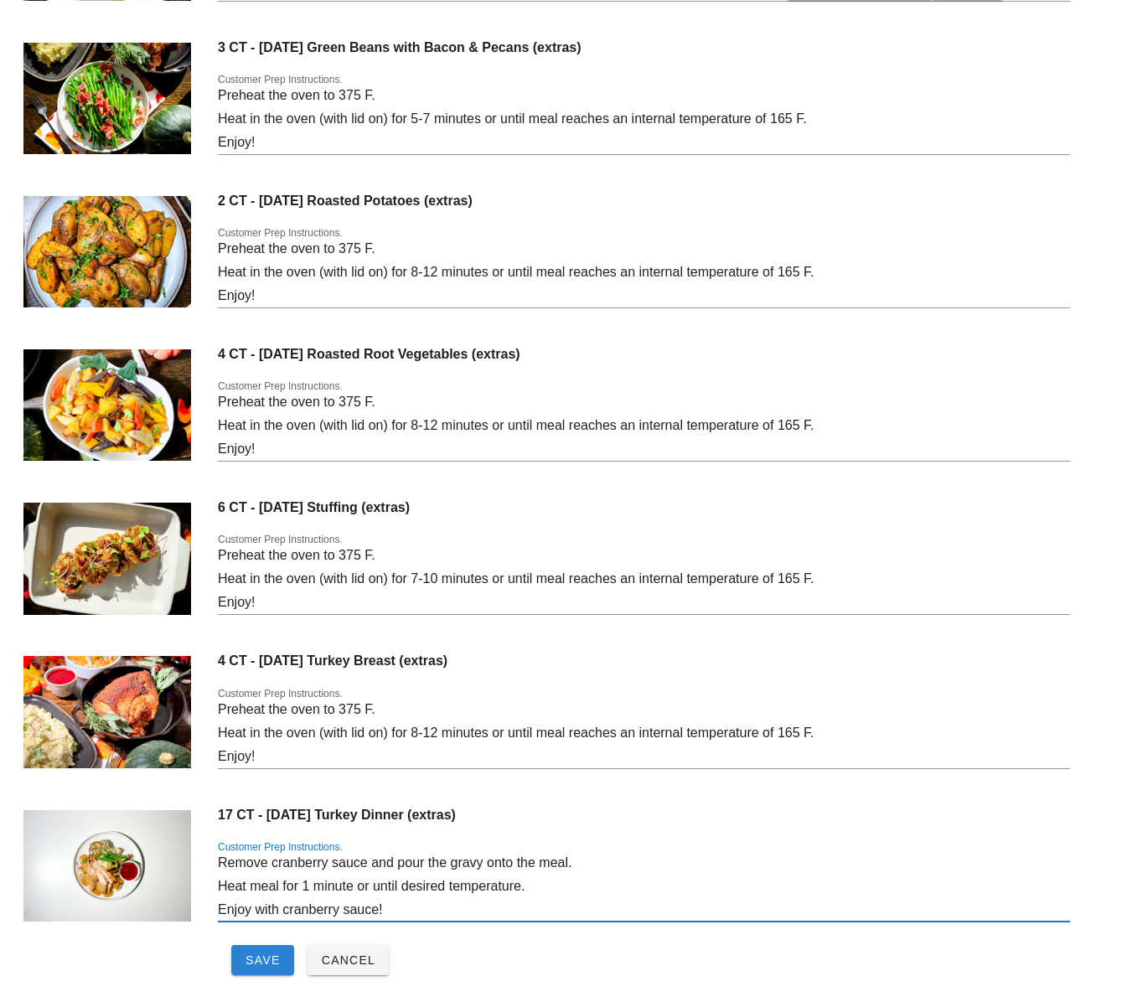
type textarea "Remove cranberry sauce and pour the gravy onto the meal. Heat meal for 1 minute…"
click at [271, 960] on span "Save" at bounding box center [263, 960] width 36 height 13
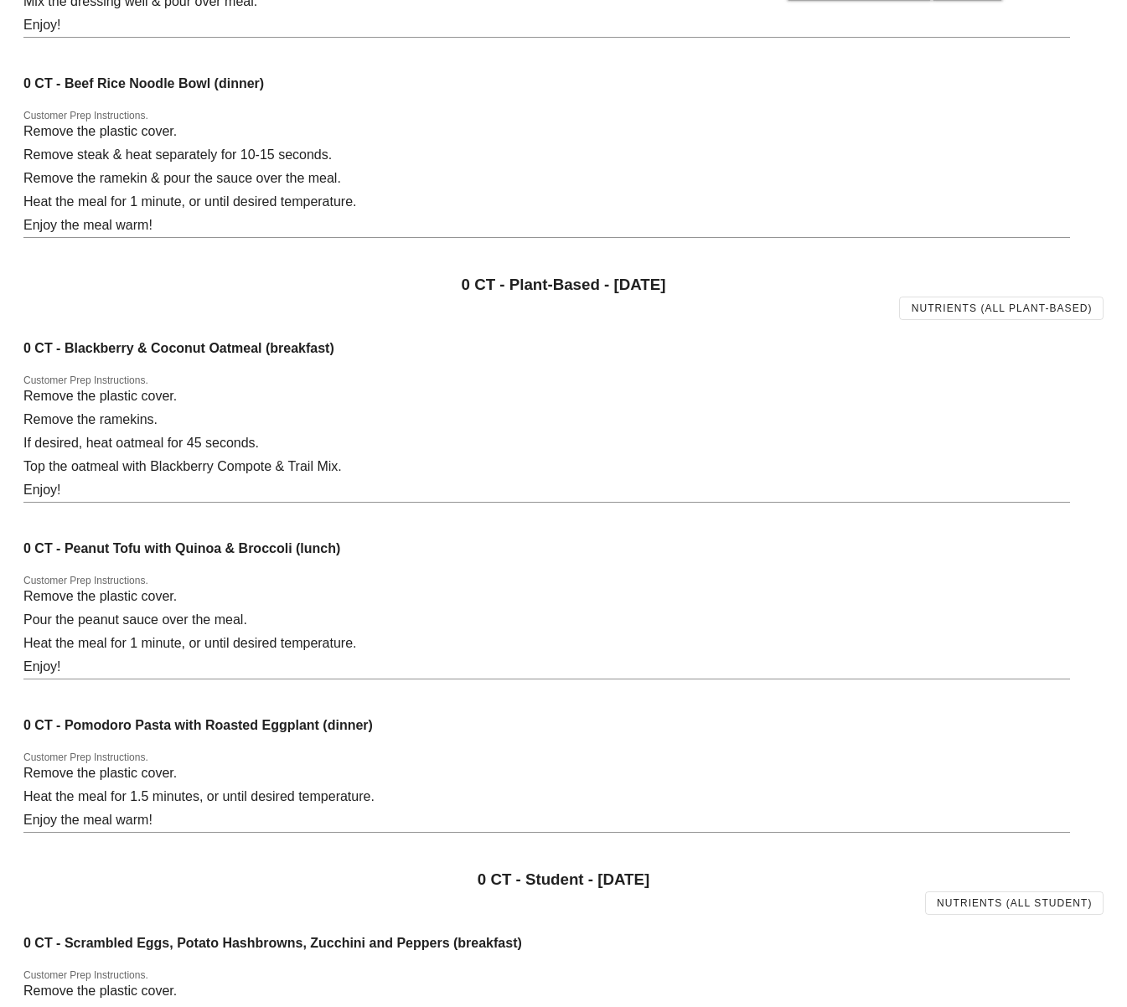
scroll to position [2590, 0]
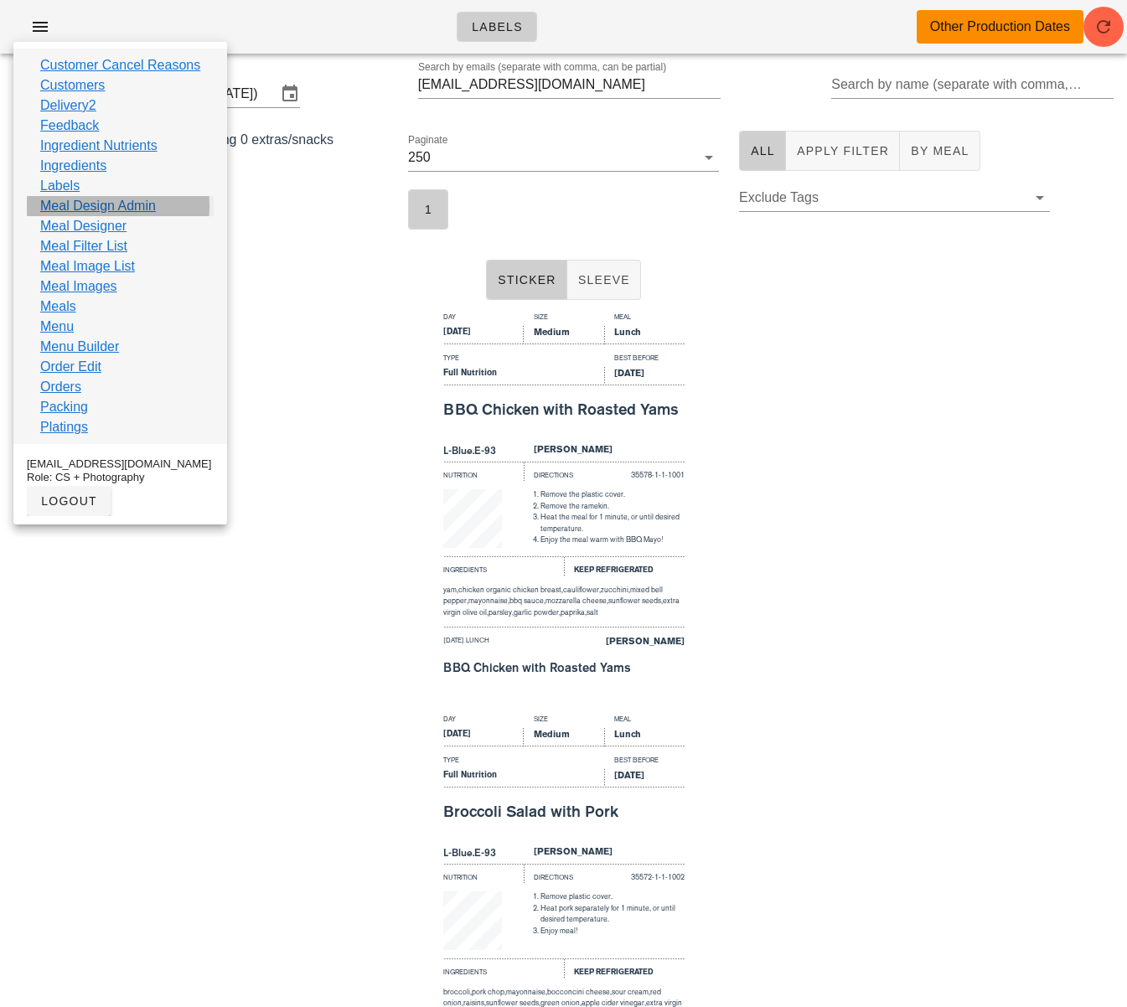
click at [131, 210] on link "Meal Design Admin" at bounding box center [98, 206] width 116 height 20
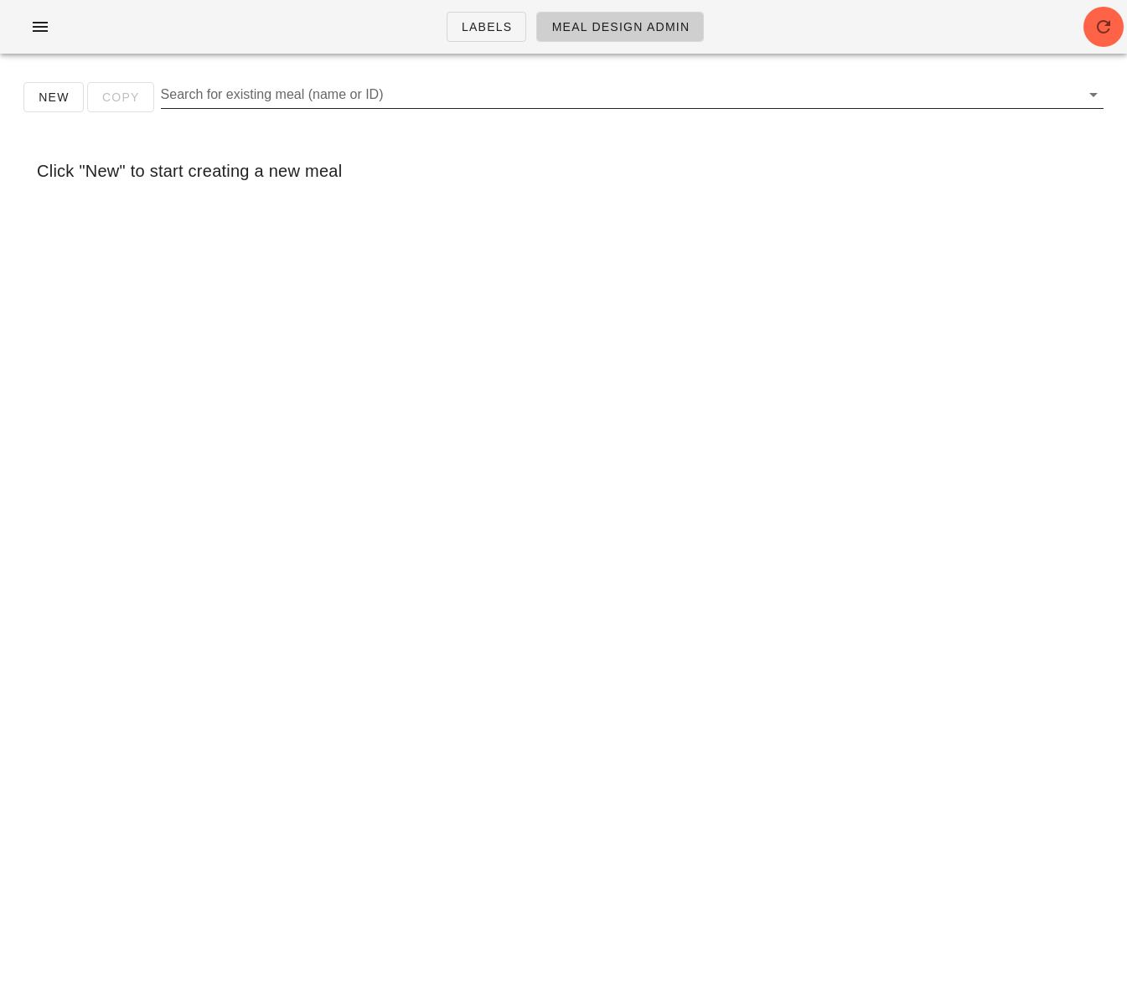
click at [318, 100] on input "Search for existing meal (name or ID)" at bounding box center [619, 94] width 916 height 27
paste input "Thanksgiving Turkey Dinner with Brussels Sprouts and Mashed Potatoes"
type input "Thanksgiving Turkey Dinner with Brussels Sprouts and Mashed Potatoes"
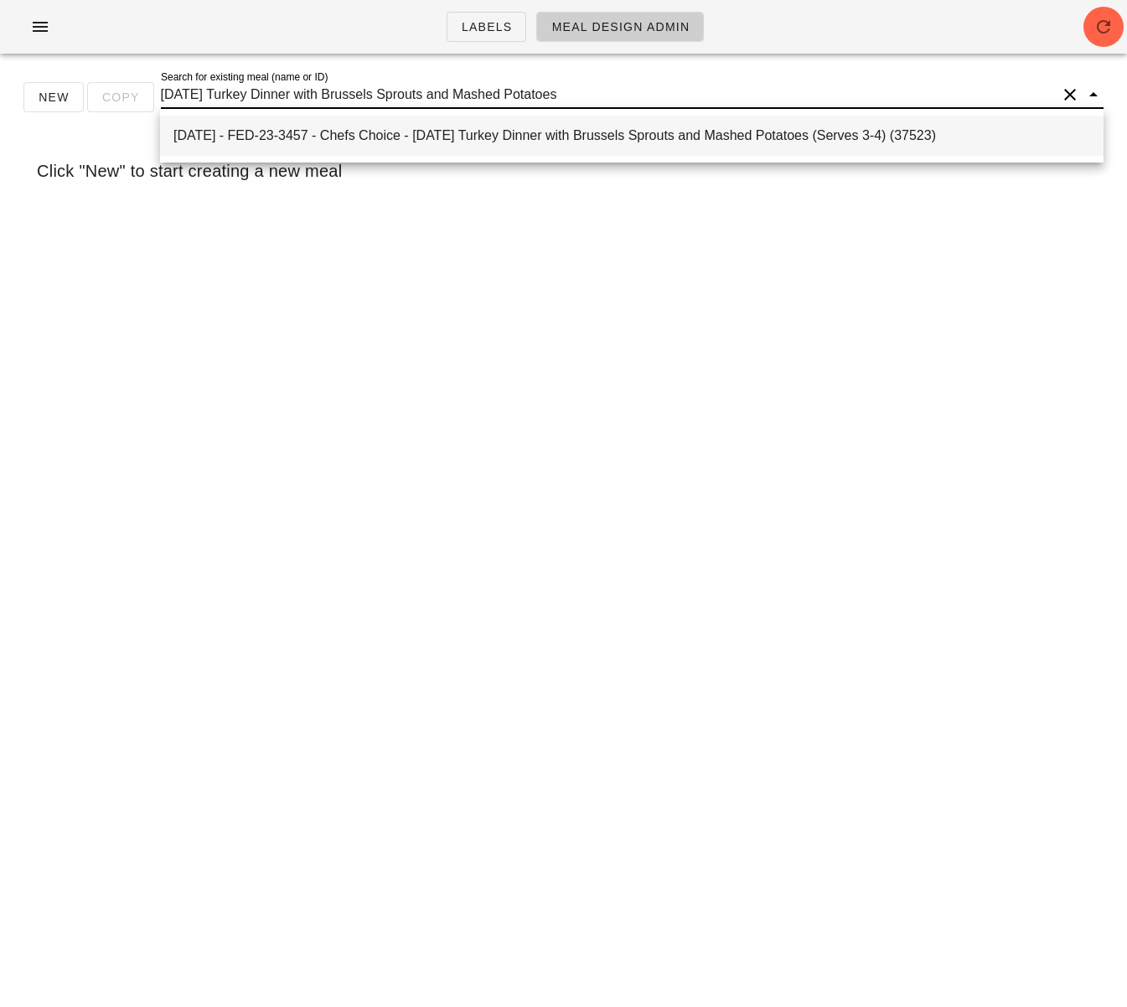
click at [341, 134] on div "2025-01-05 - FED-23-3457 - Chefs Choice - Thanksgiving Turkey Dinner with Bruss…" at bounding box center [631, 135] width 917 height 16
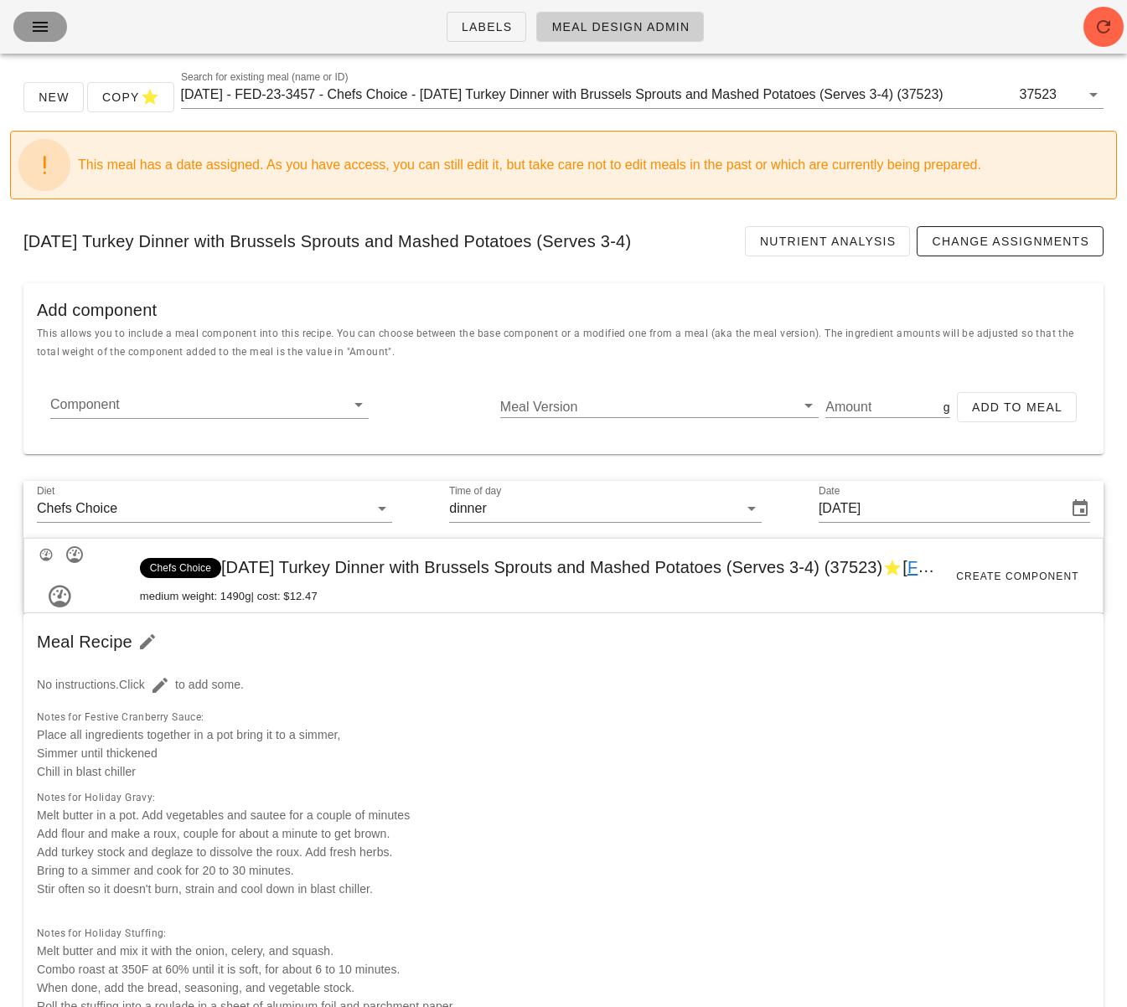
drag, startPoint x: 36, startPoint y: 15, endPoint x: 98, endPoint y: 93, distance: 99.6
click at [36, 15] on button "button" at bounding box center [40, 27] width 54 height 30
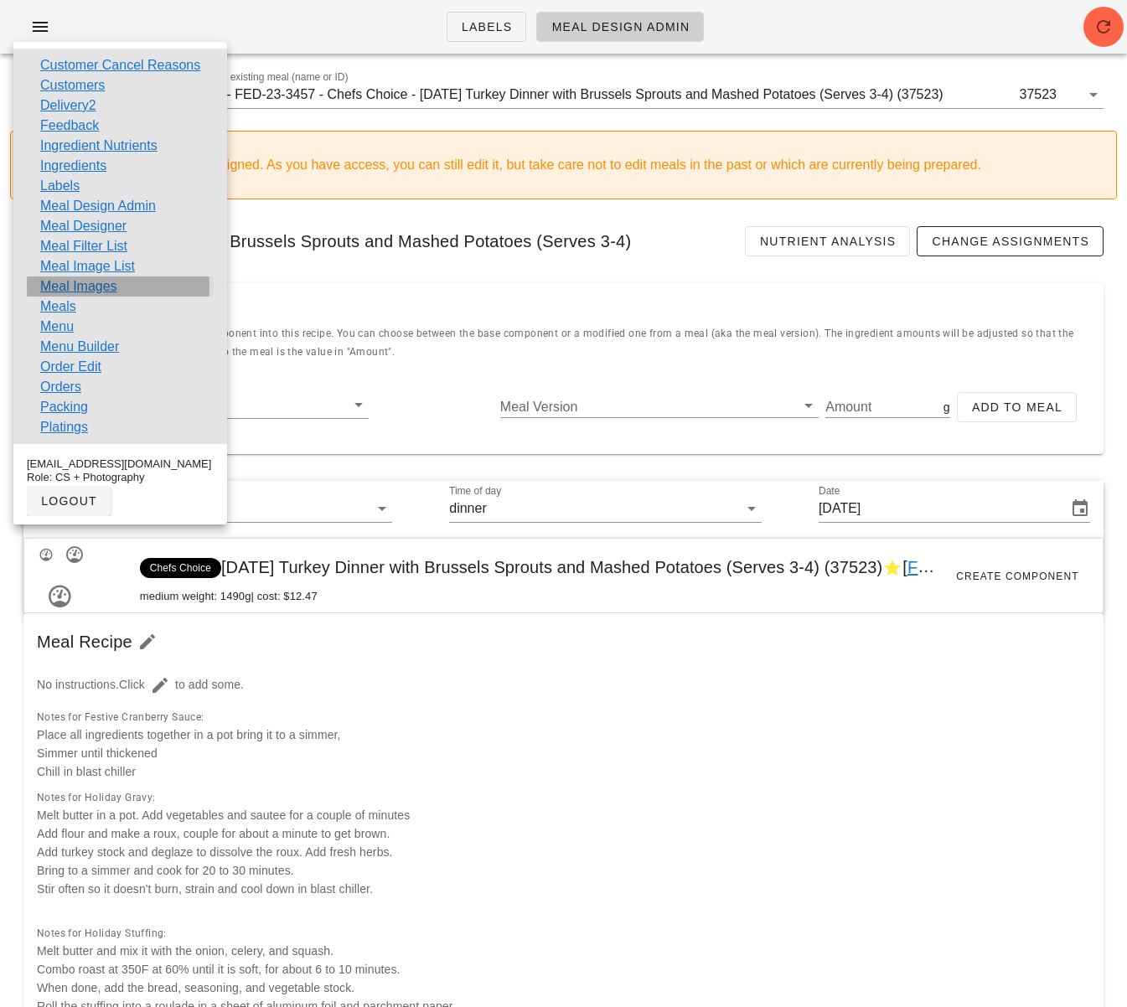
click at [86, 284] on link "Meal Images" at bounding box center [78, 287] width 77 height 20
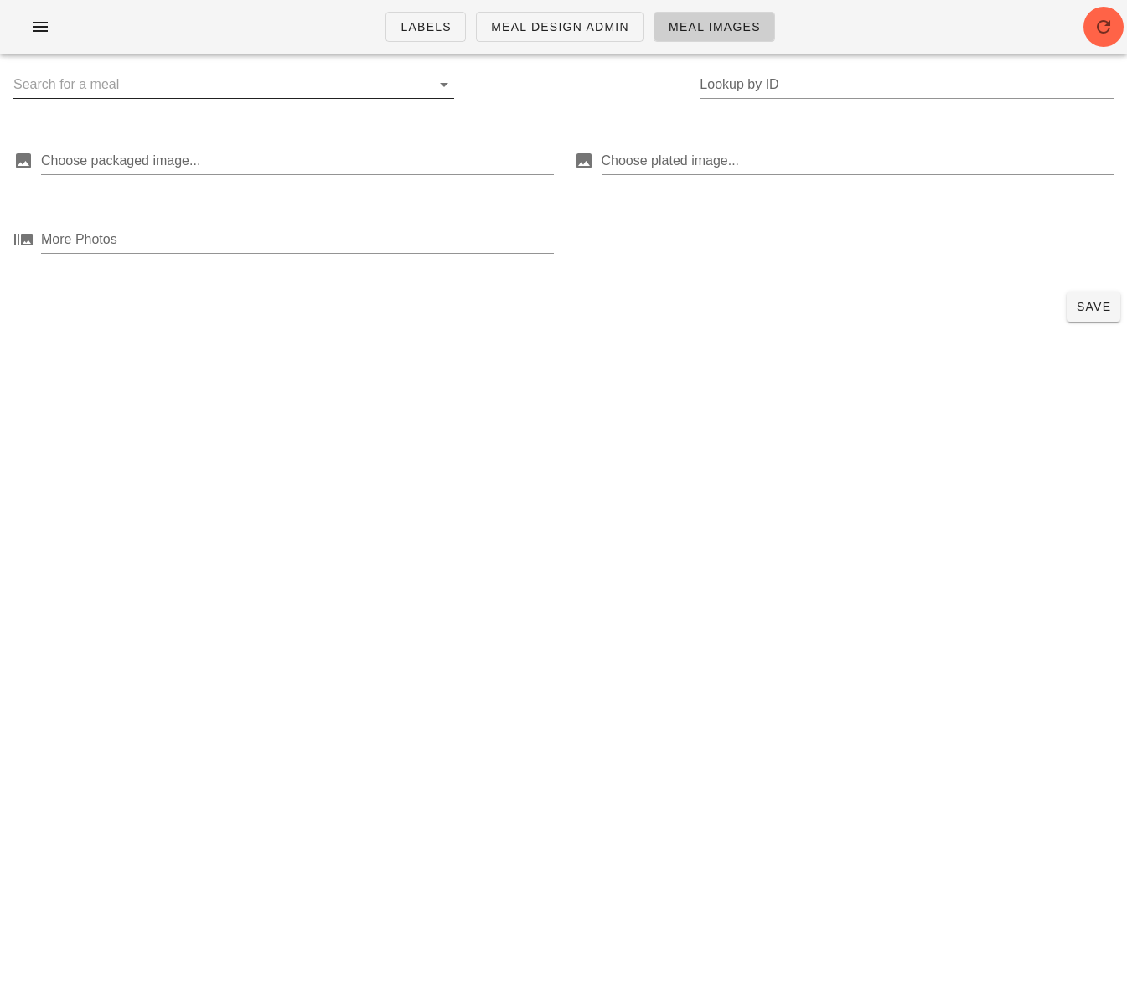
click at [156, 80] on input "text" at bounding box center [220, 84] width 414 height 27
paste input "Thanksgiving Turkey Dinner"
type input "Thanksgiving Turkey Dinner"
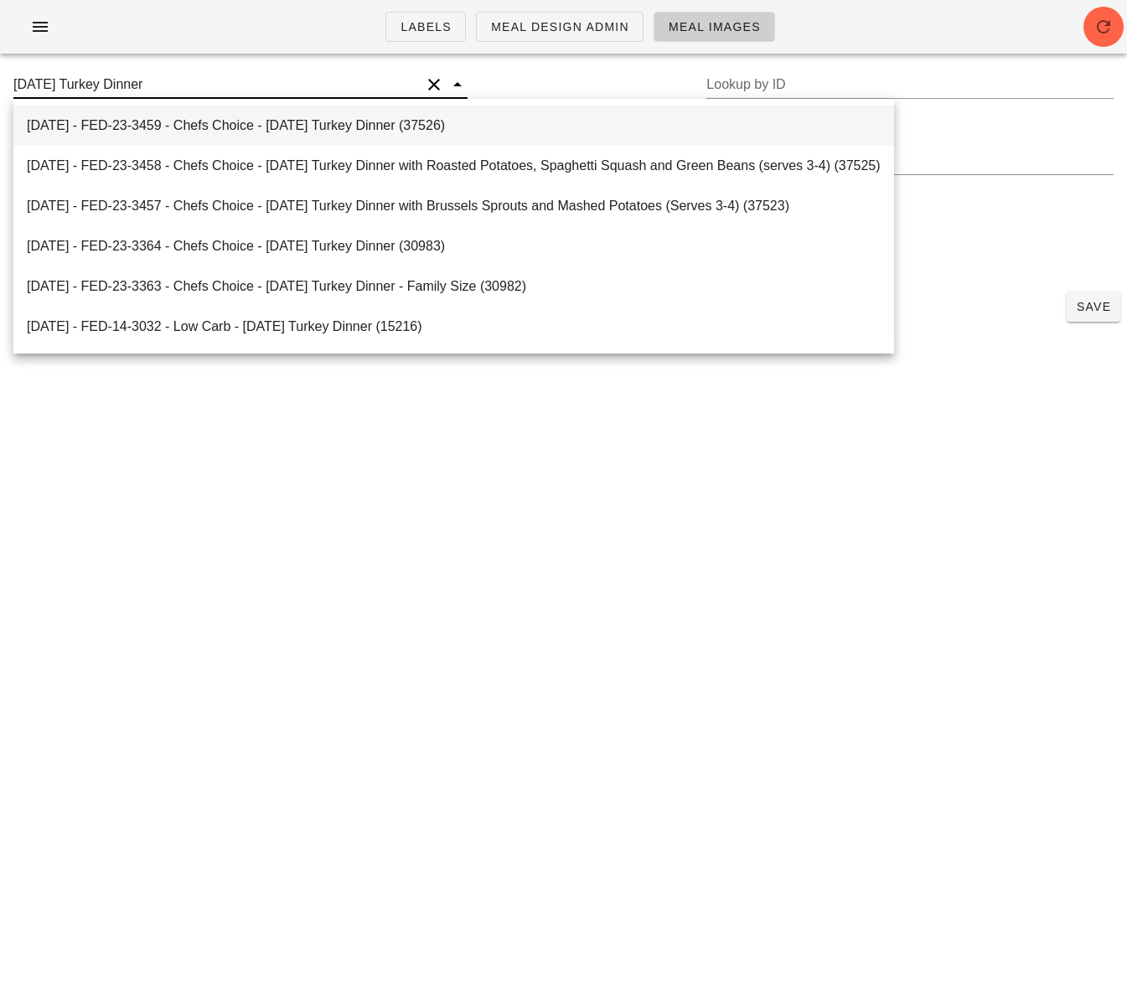
click at [267, 123] on div "2025-01-05 - FED-23-3459 - Chefs Choice - Thanksgiving Turkey Dinner (37526)" at bounding box center [454, 125] width 854 height 16
type input "37526"
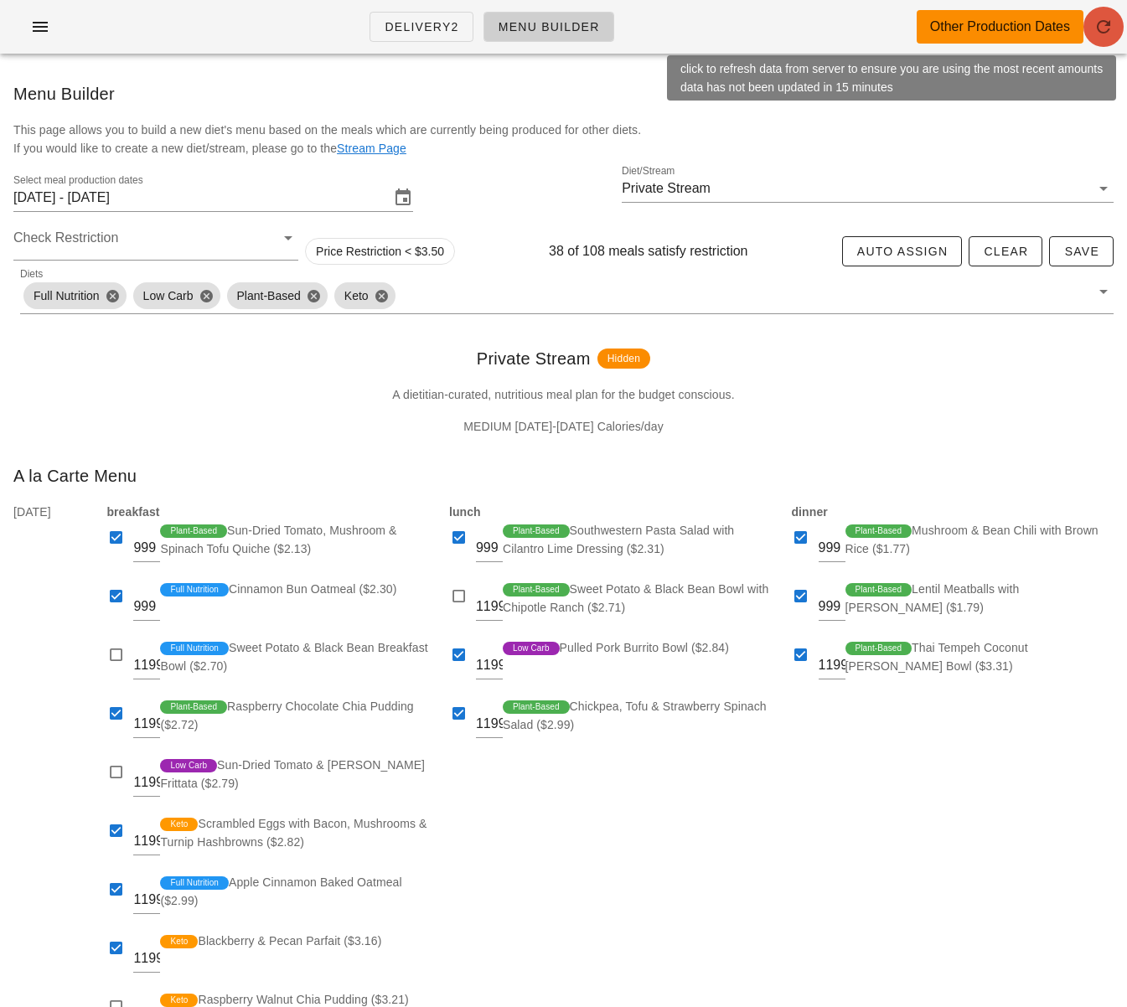
click at [1105, 39] on button "button" at bounding box center [1104, 27] width 40 height 40
